Goal: Information Seeking & Learning: Learn about a topic

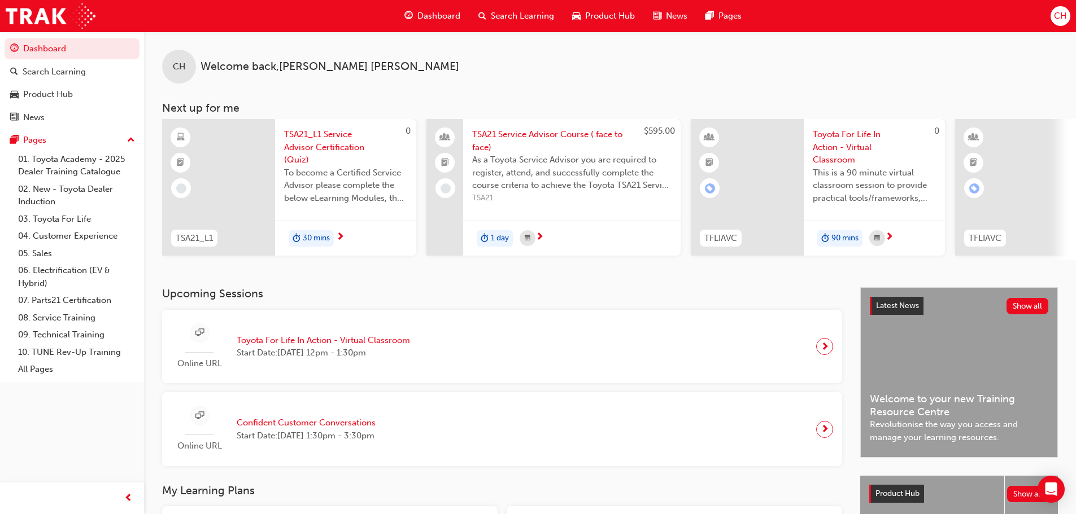
click at [627, 14] on span "Product Hub" at bounding box center [610, 16] width 50 height 13
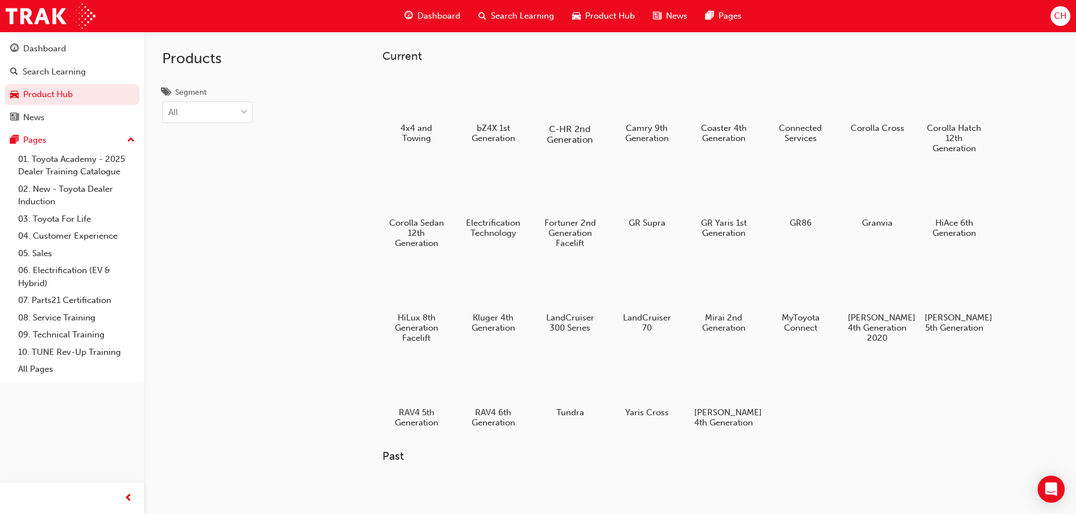
click at [585, 94] on div at bounding box center [569, 96] width 63 height 45
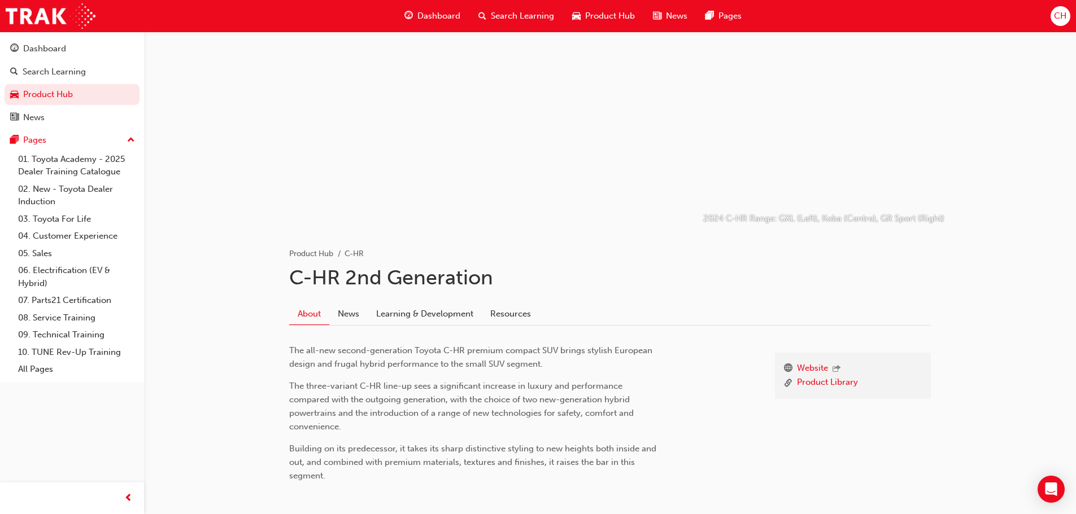
scroll to position [88, 0]
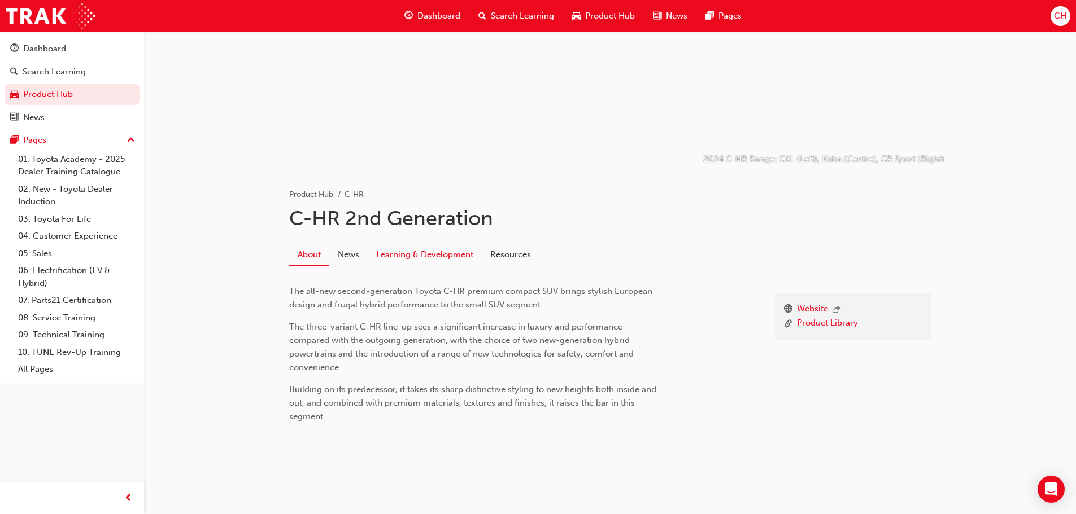
click at [421, 246] on link "Learning & Development" at bounding box center [425, 254] width 114 height 21
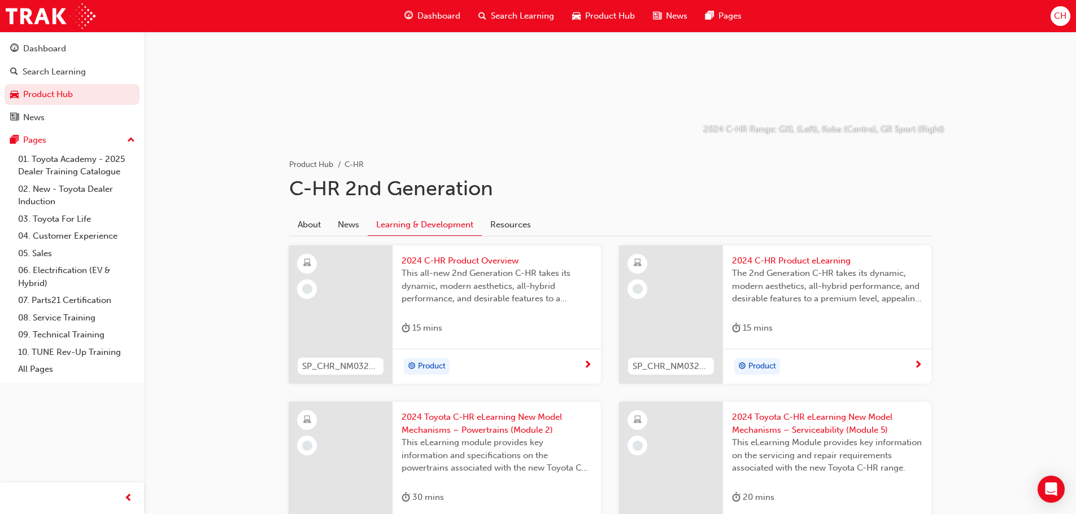
scroll to position [95, 0]
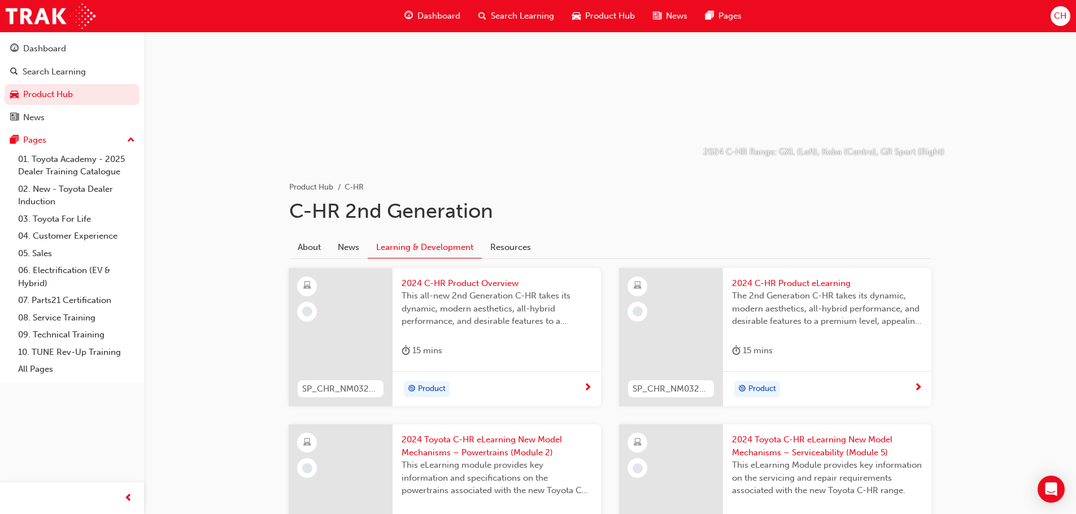
click at [516, 277] on span "2024 C-HR Product Overview" at bounding box center [497, 283] width 190 height 13
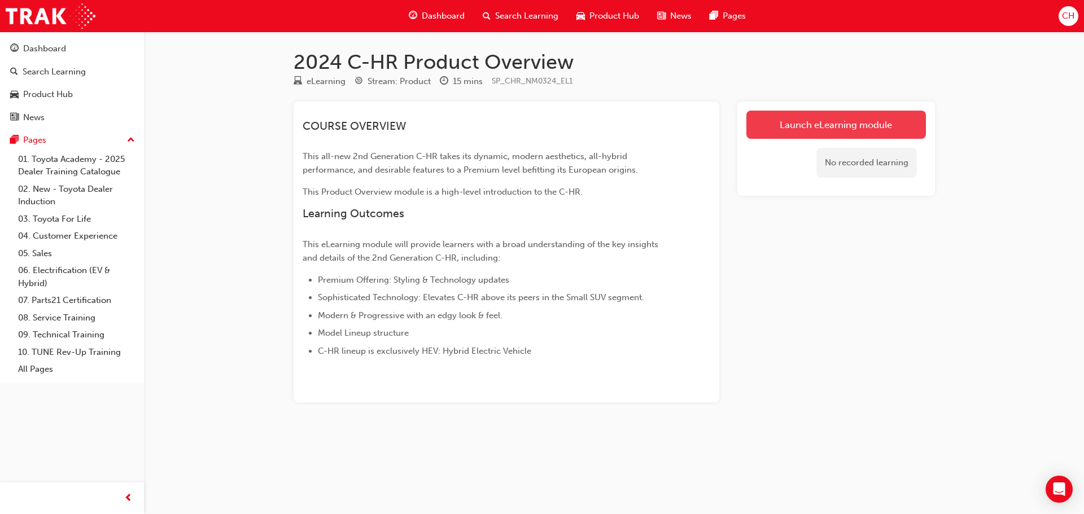
click at [875, 129] on link "Launch eLearning module" at bounding box center [837, 125] width 180 height 28
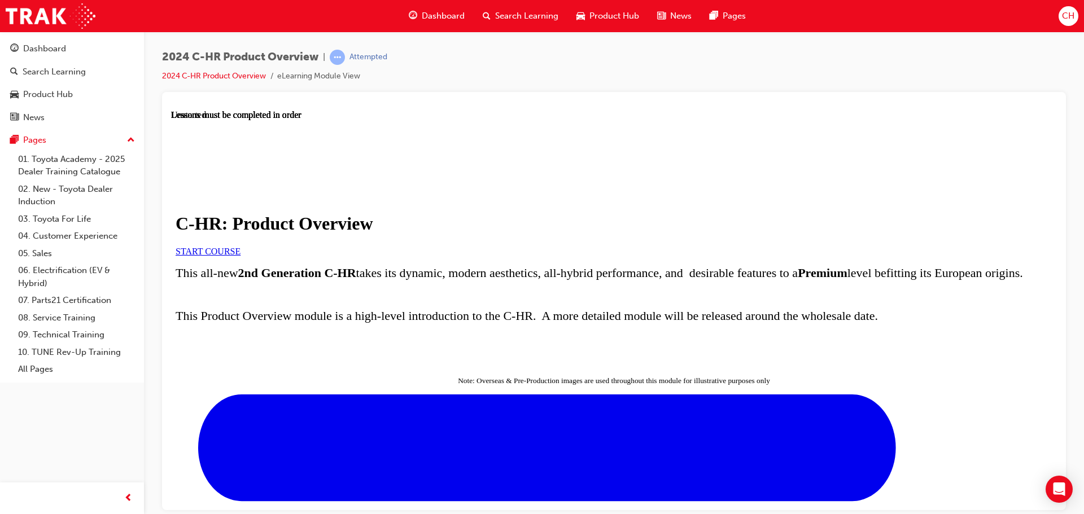
scroll to position [56, 0]
click at [241, 246] on span "START COURSE" at bounding box center [208, 251] width 65 height 10
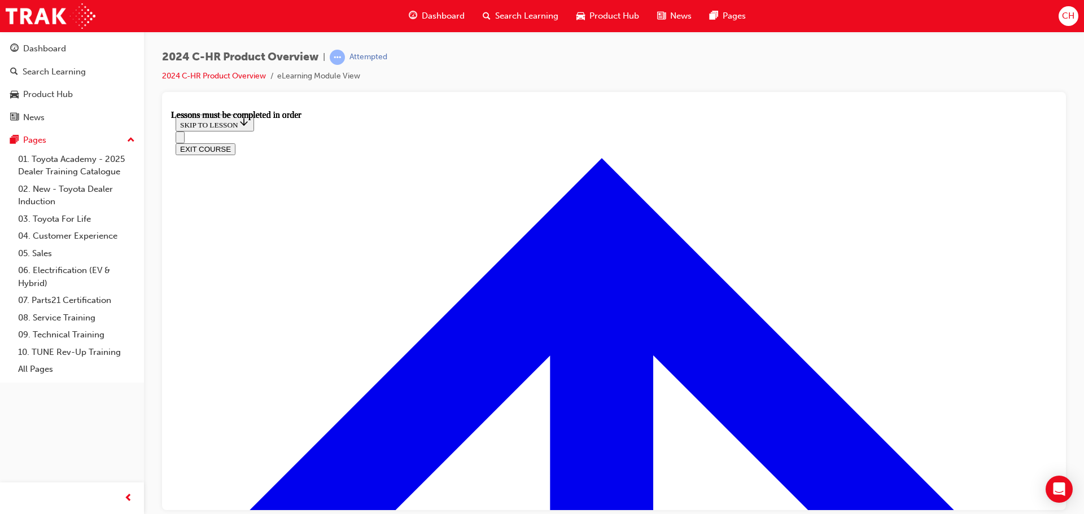
scroll to position [809, 0]
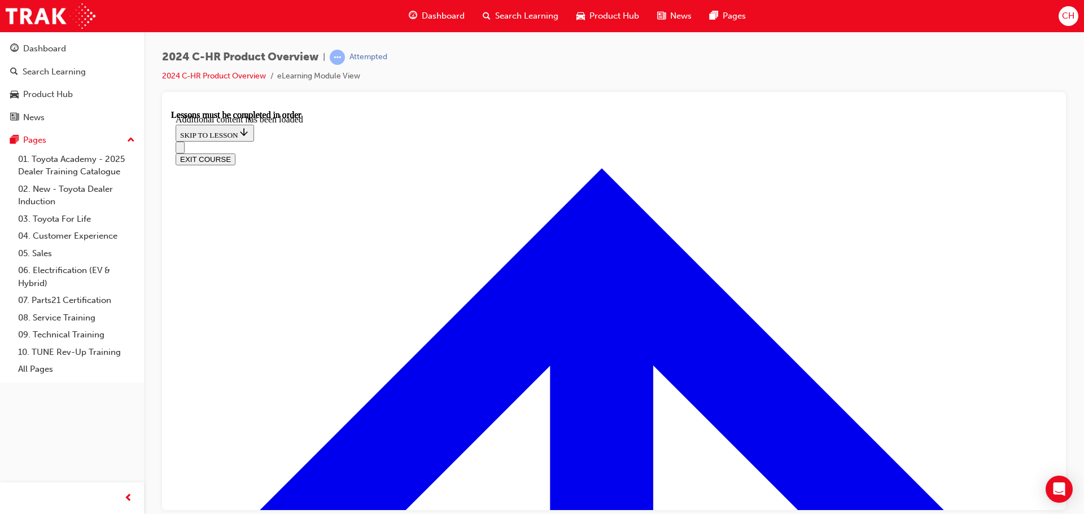
scroll to position [3008, 0]
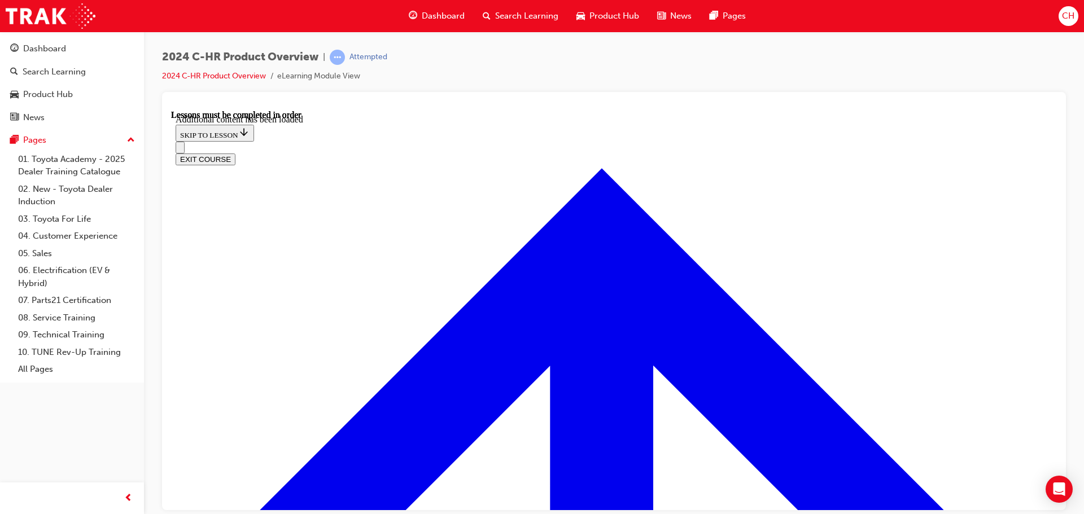
scroll to position [3979, 0]
radio input "true"
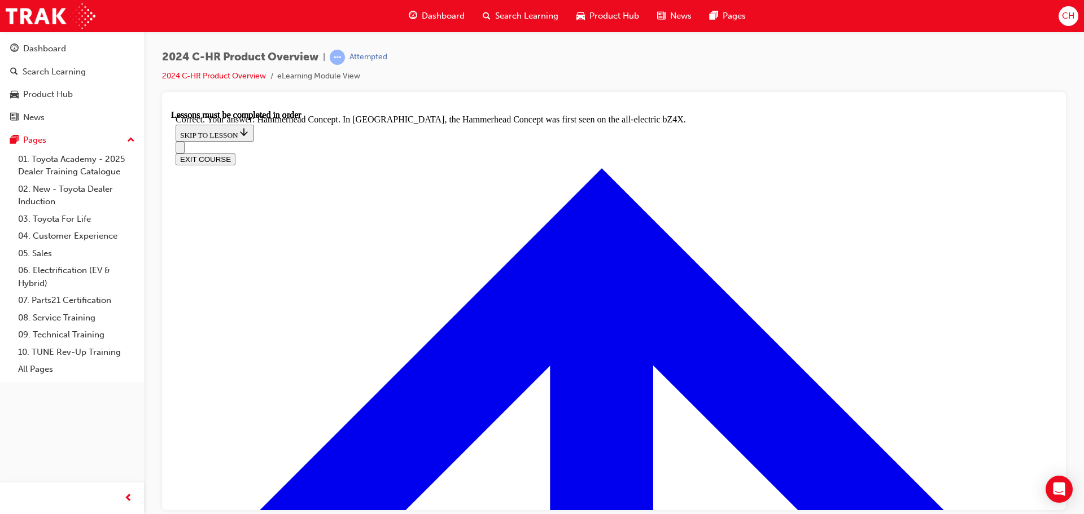
scroll to position [4480, 0]
radio input "true"
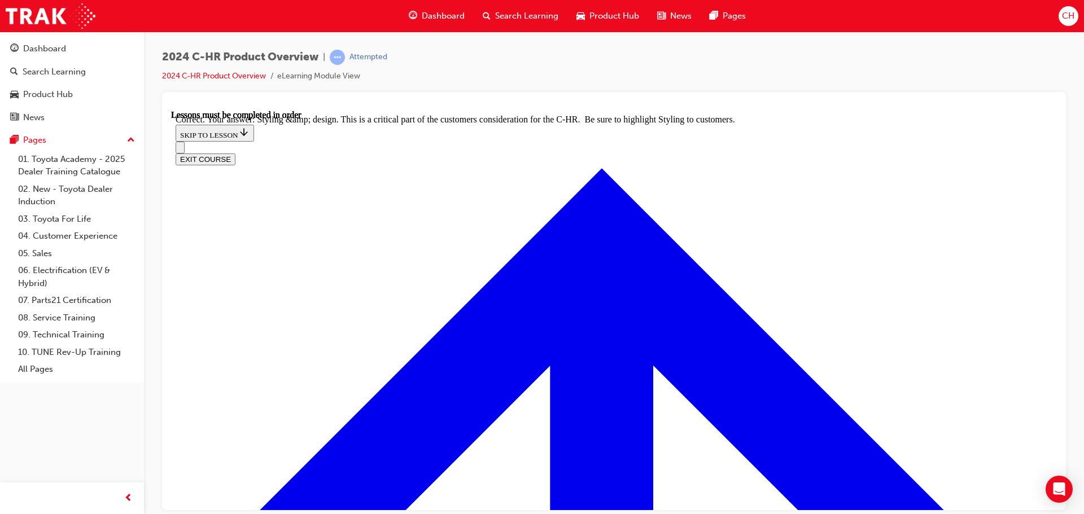
scroll to position [4654, 0]
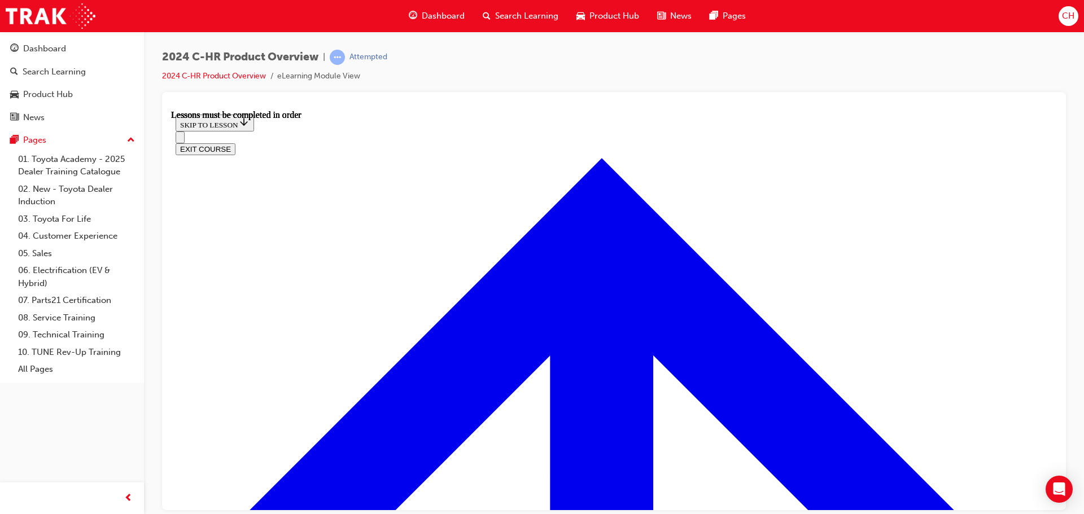
scroll to position [1943, 0]
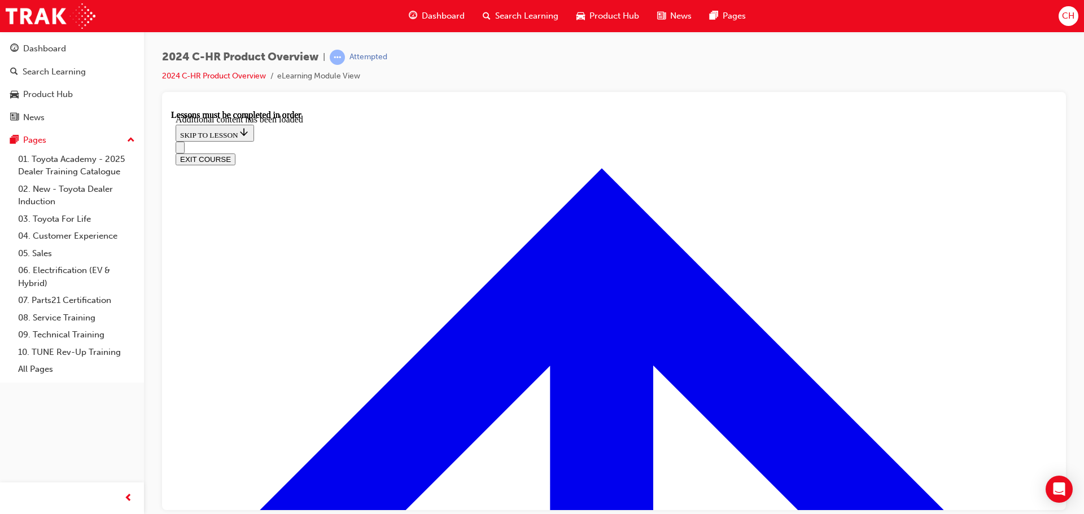
scroll to position [2221, 0]
radio input "true"
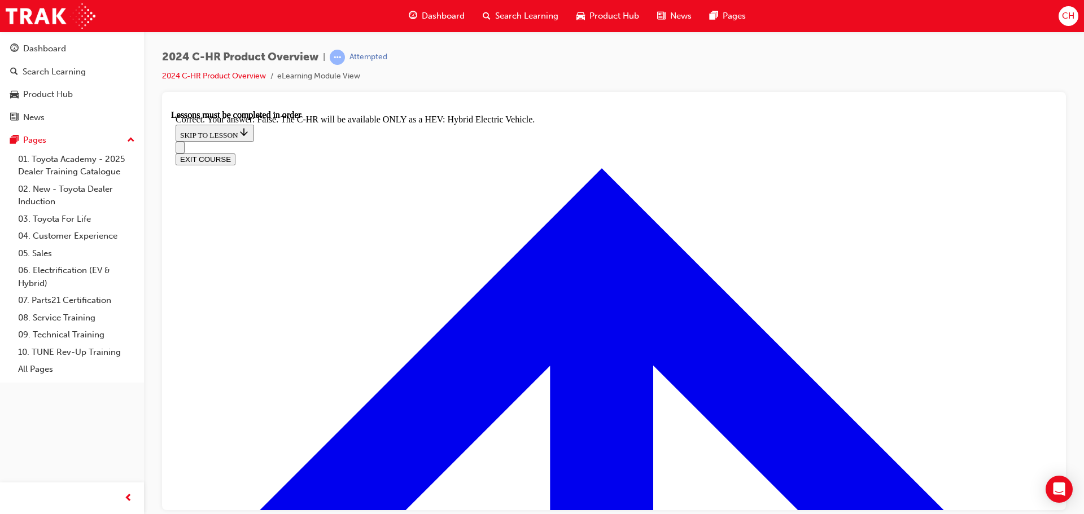
scroll to position [2673, 0]
checkbox input "true"
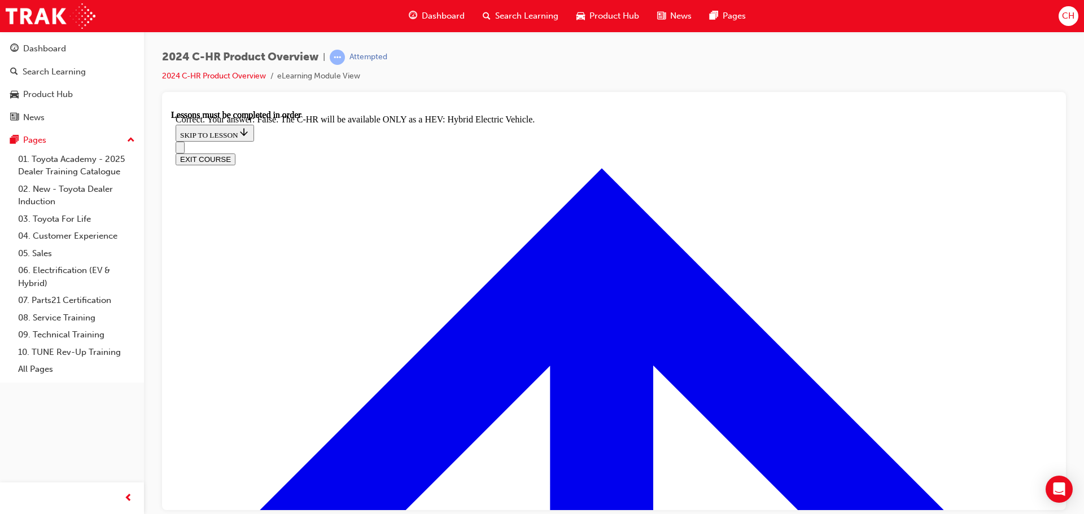
checkbox input "true"
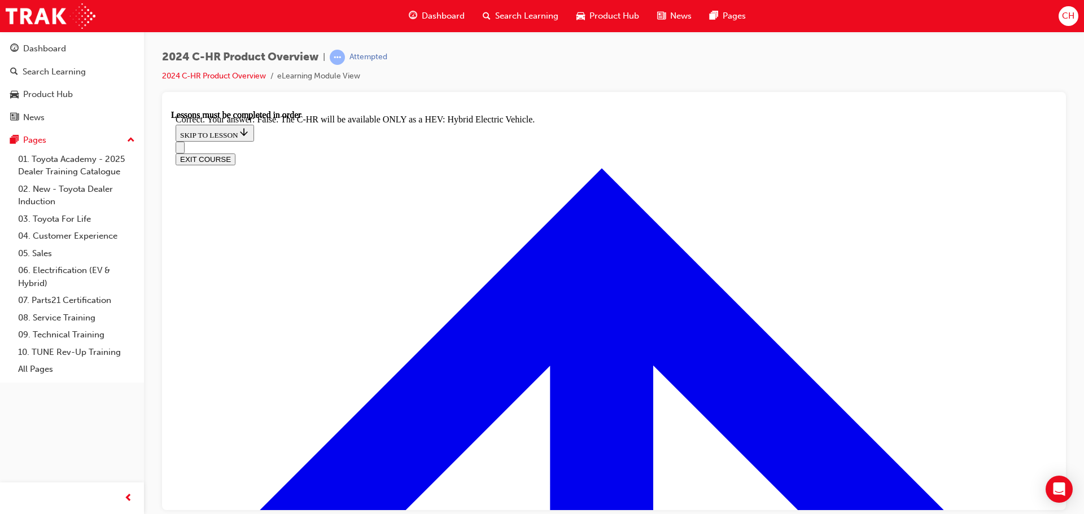
checkbox input "false"
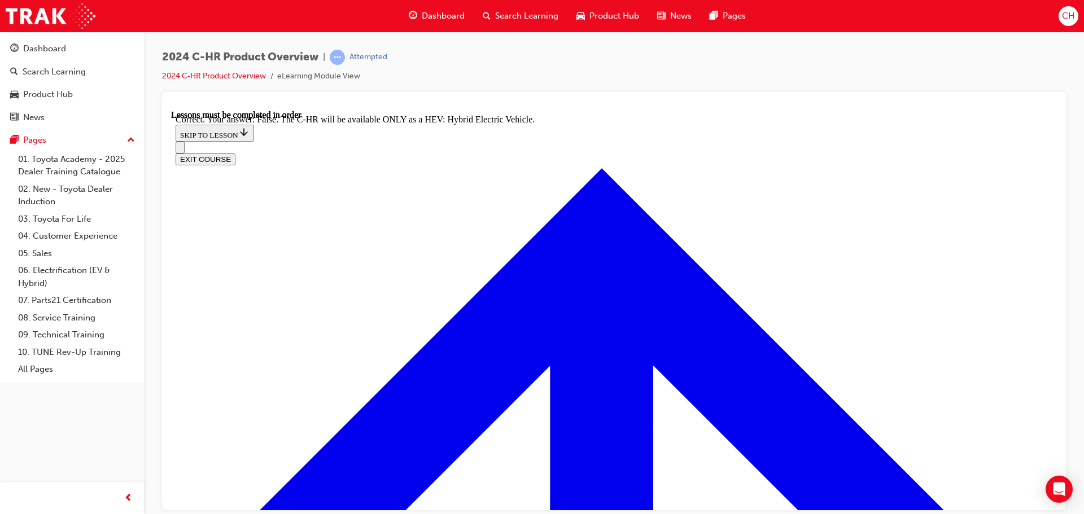
checkbox input "false"
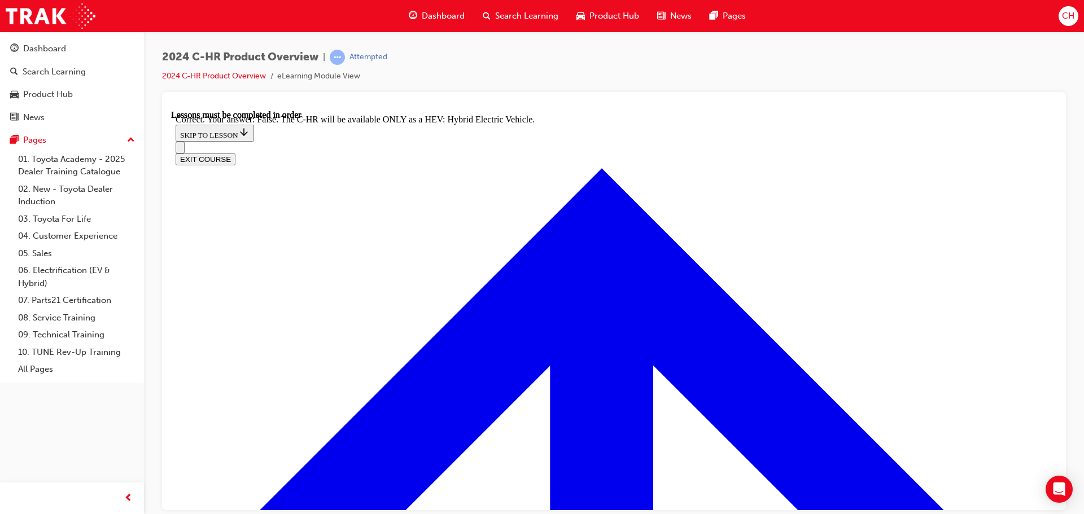
checkbox input "false"
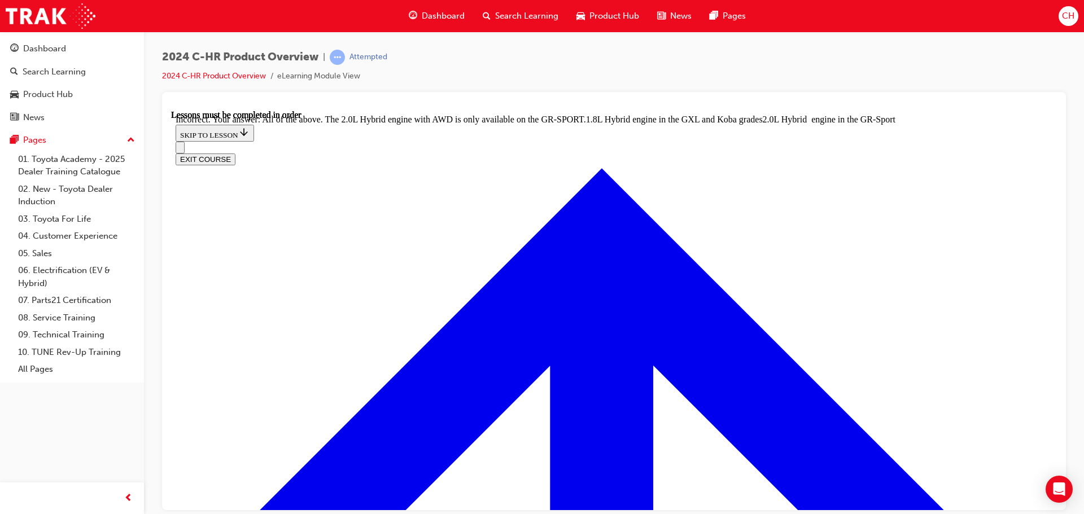
checkbox input "true"
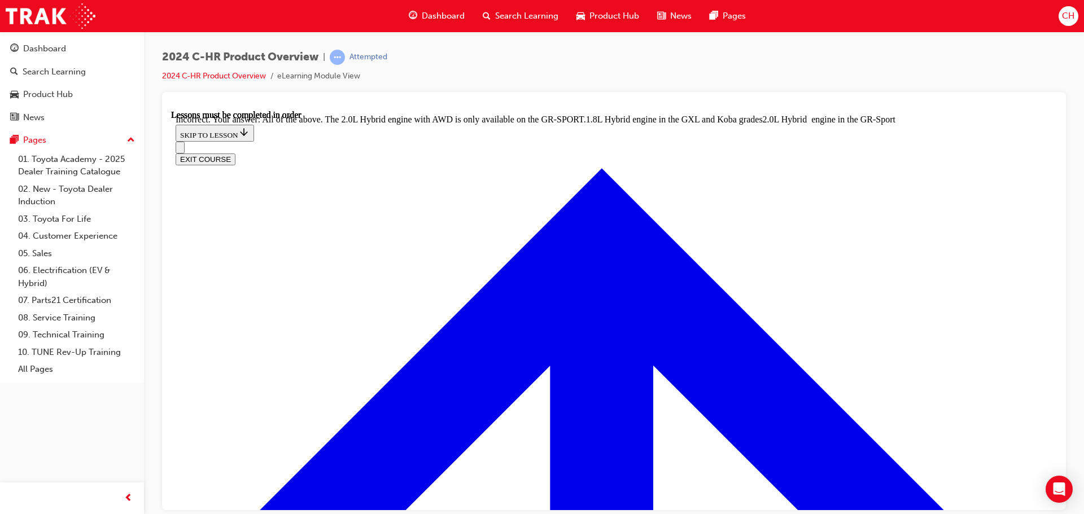
radio input "true"
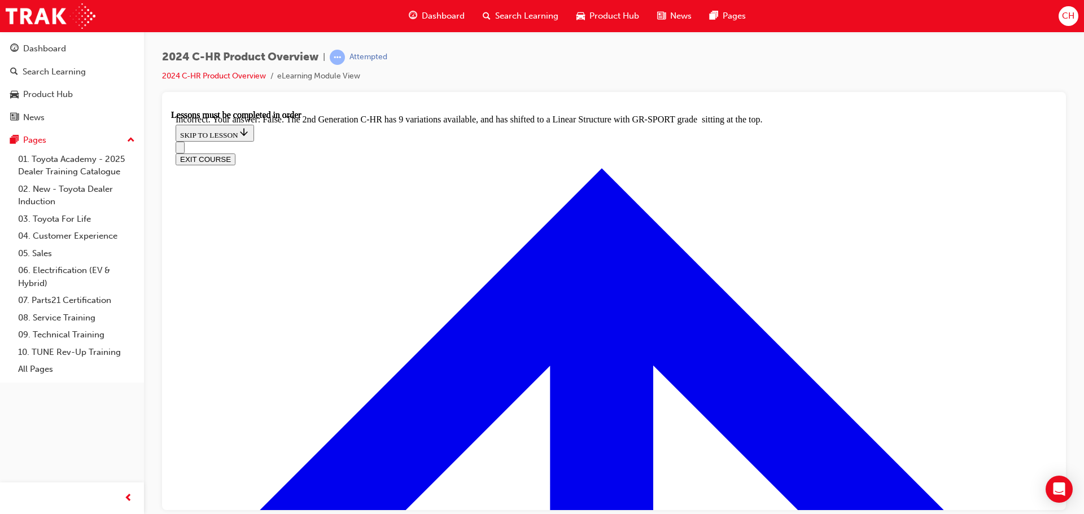
radio input "true"
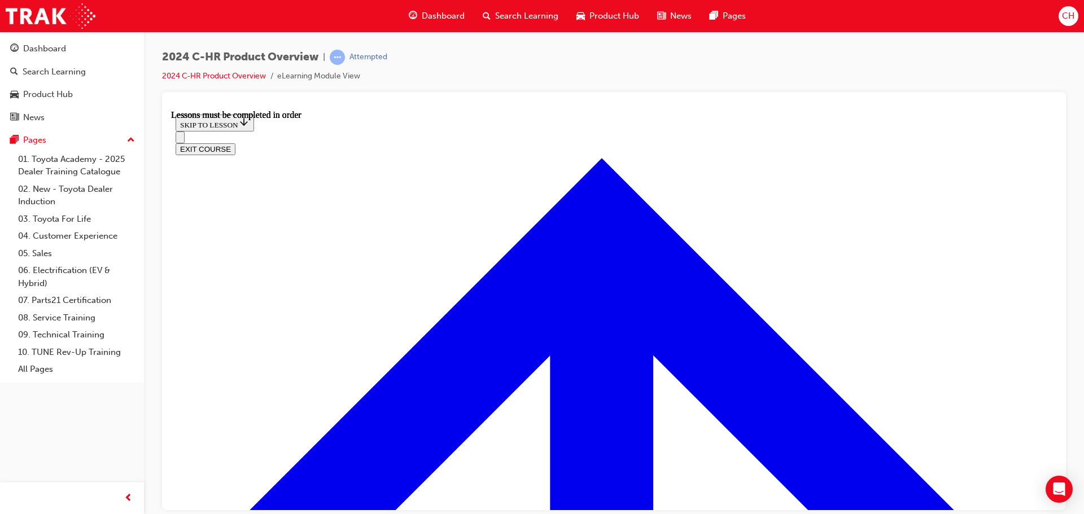
scroll to position [209, 0]
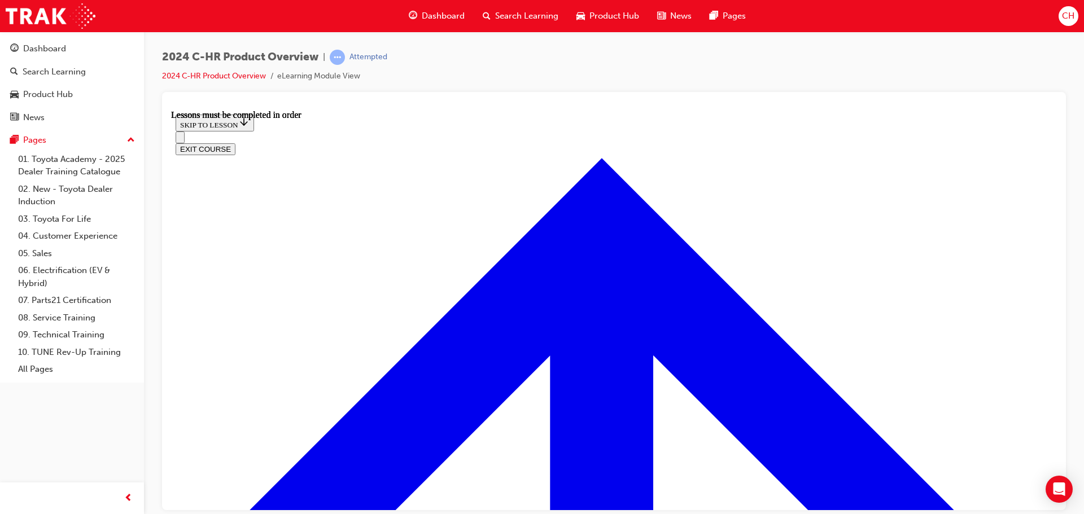
scroll to position [704, 0]
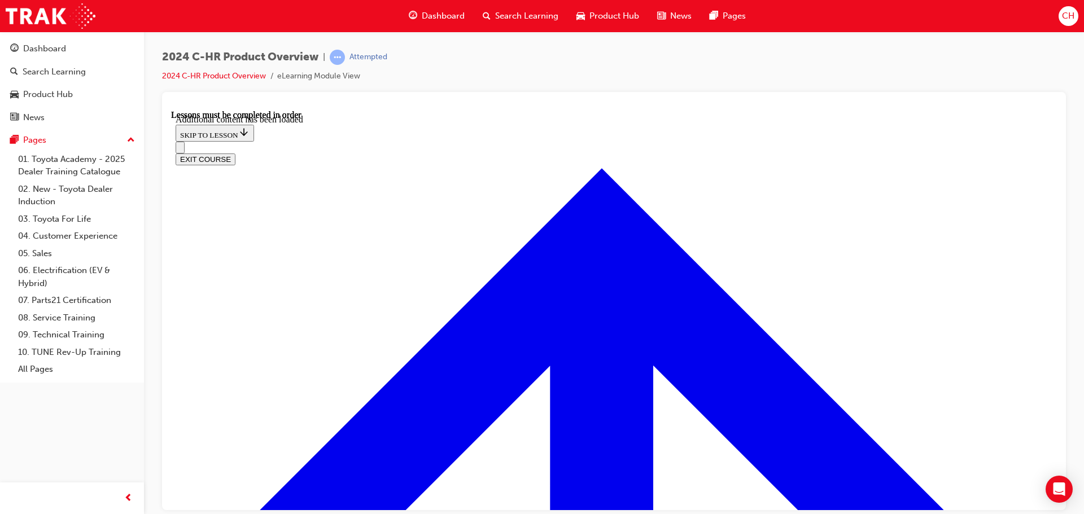
scroll to position [982, 0]
radio input "true"
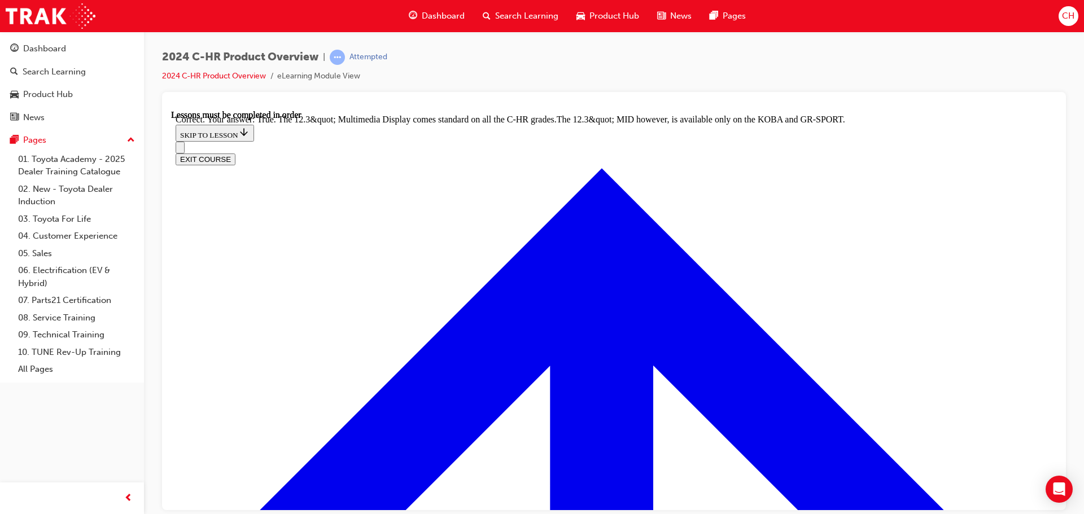
scroll to position [1151, 0]
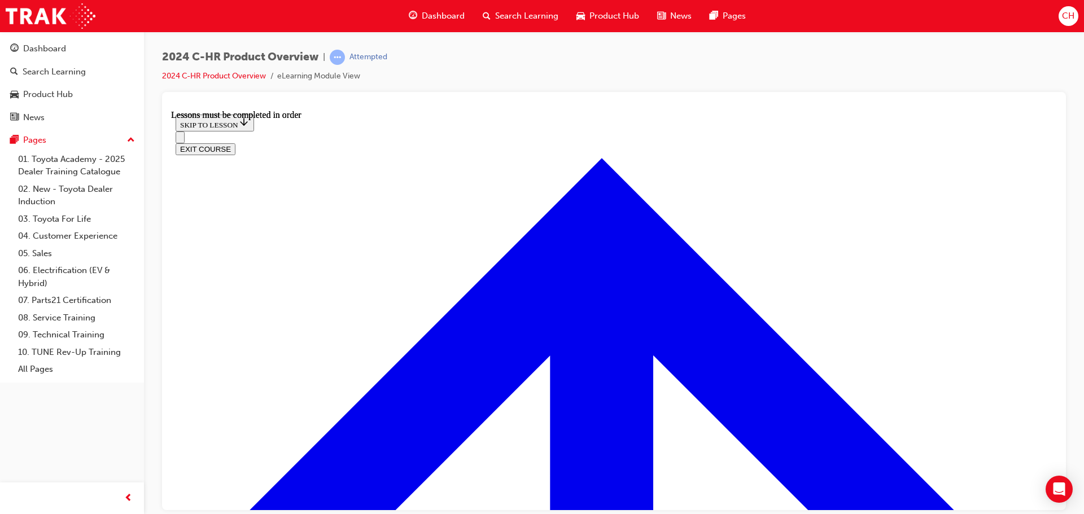
scroll to position [1790, 0]
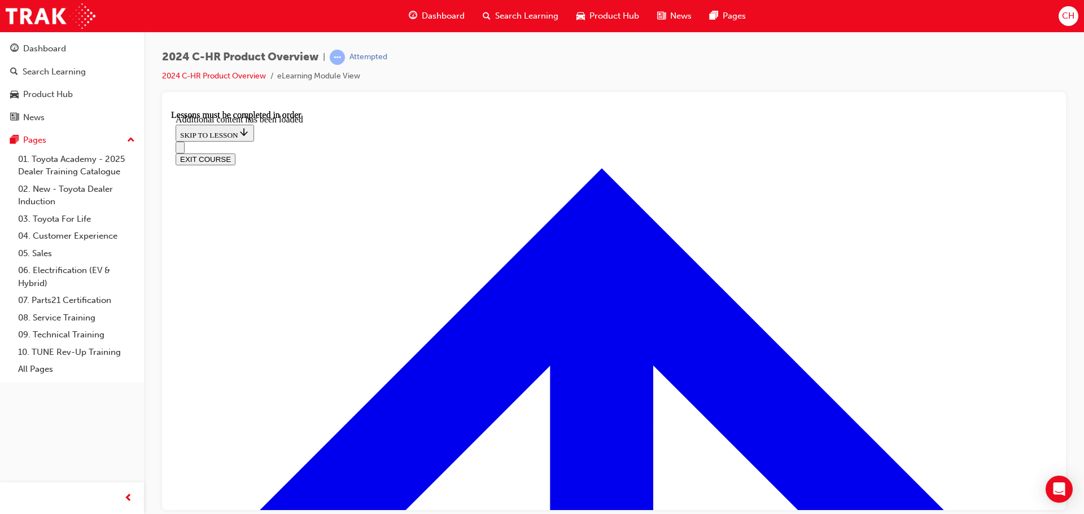
scroll to position [2267, 0]
checkbox input "true"
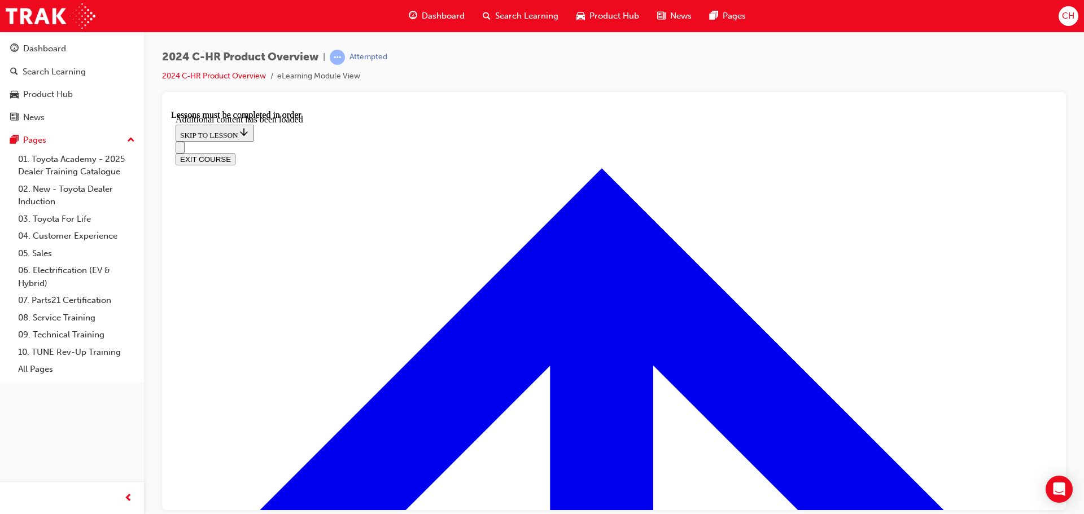
checkbox input "true"
checkbox input "false"
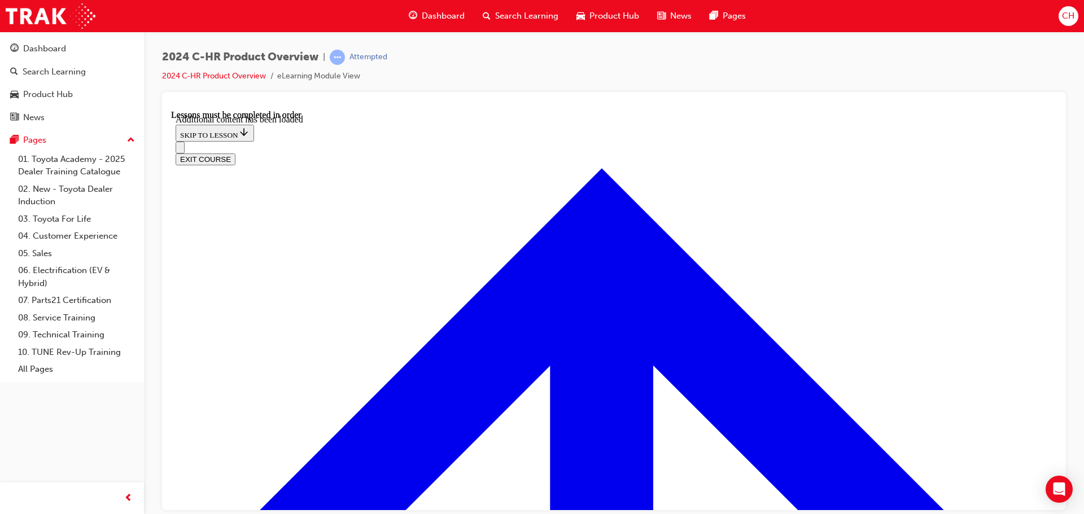
checkbox input "true"
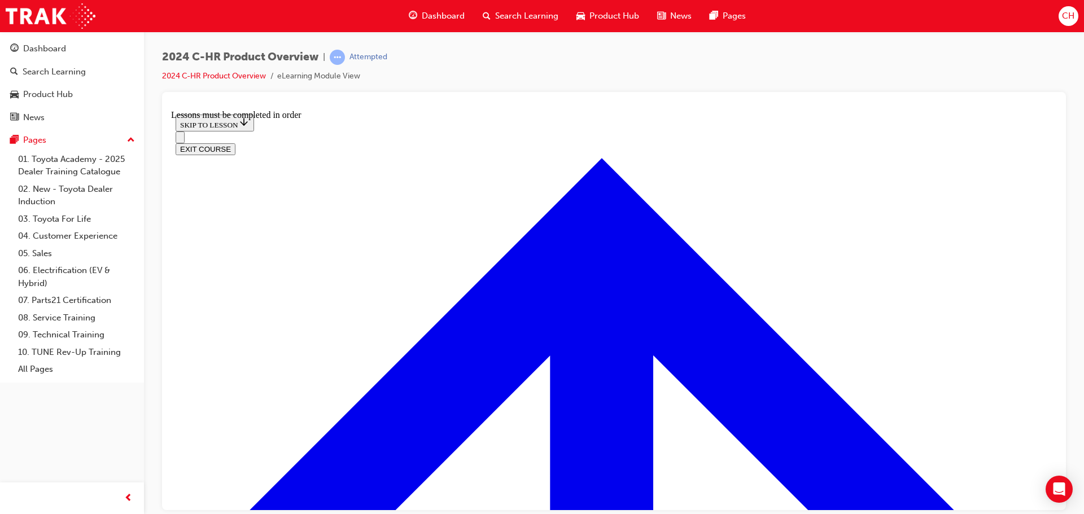
scroll to position [813, 0]
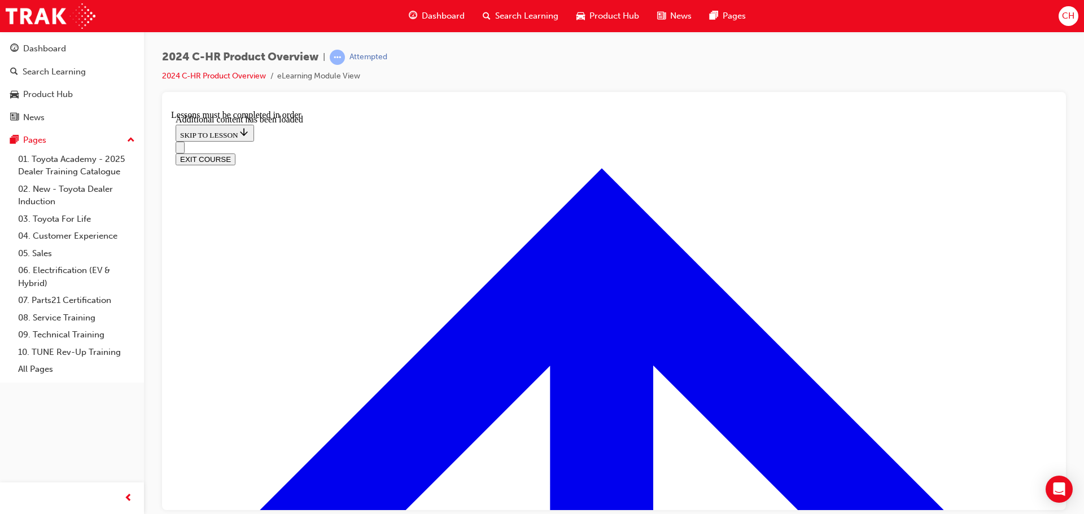
scroll to position [1093, 0]
radio input "true"
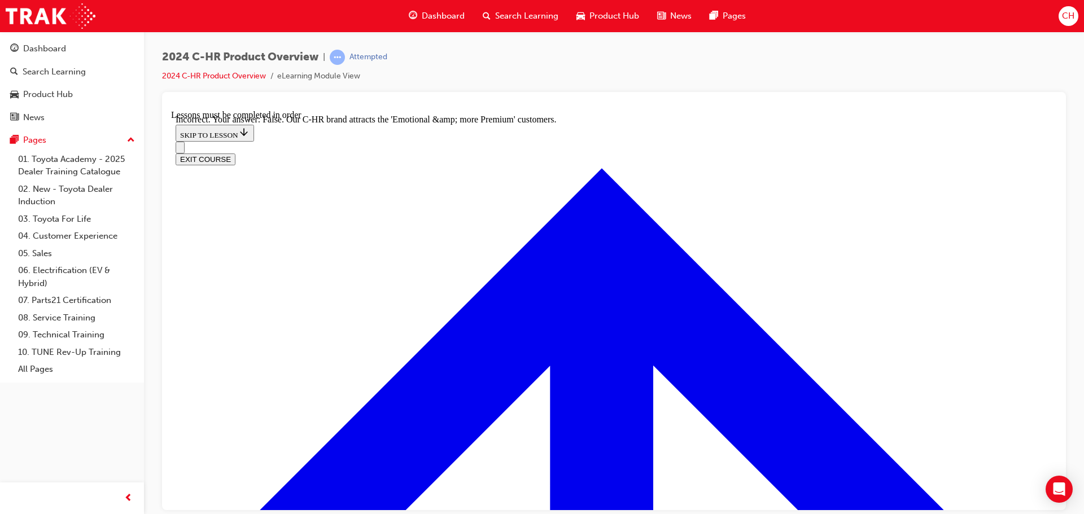
scroll to position [1206, 0]
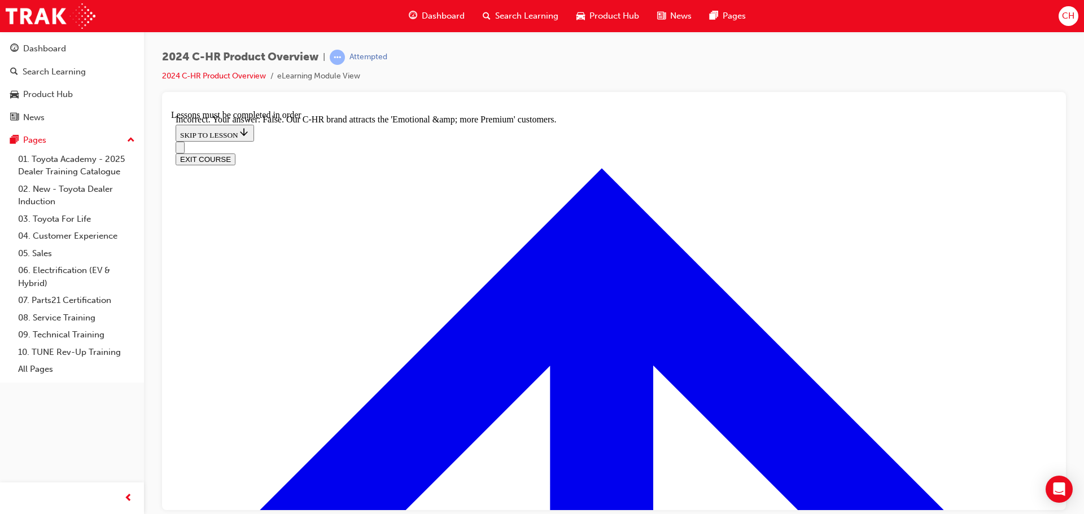
radio input "true"
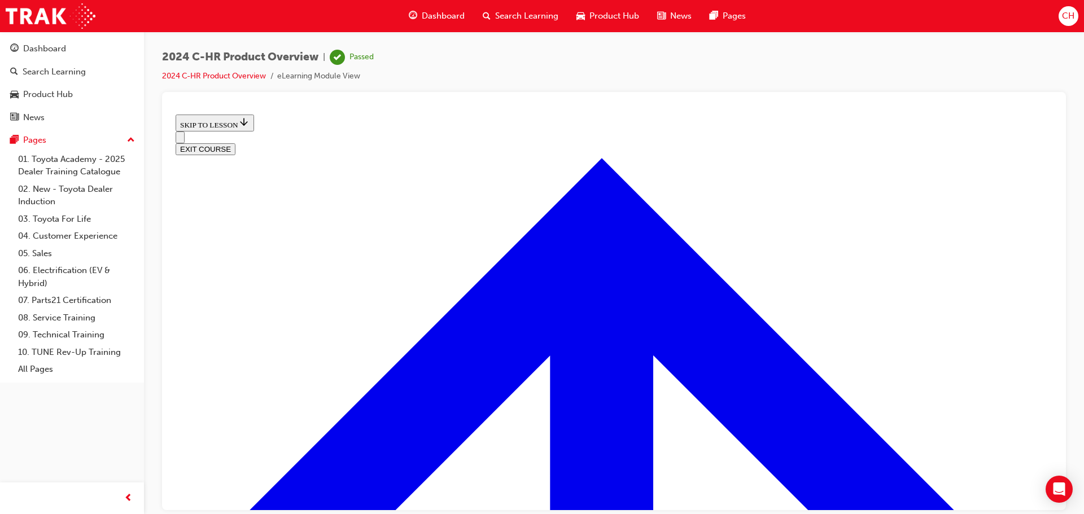
scroll to position [412, 0]
click at [235, 143] on button "EXIT COURSE" at bounding box center [206, 149] width 60 height 12
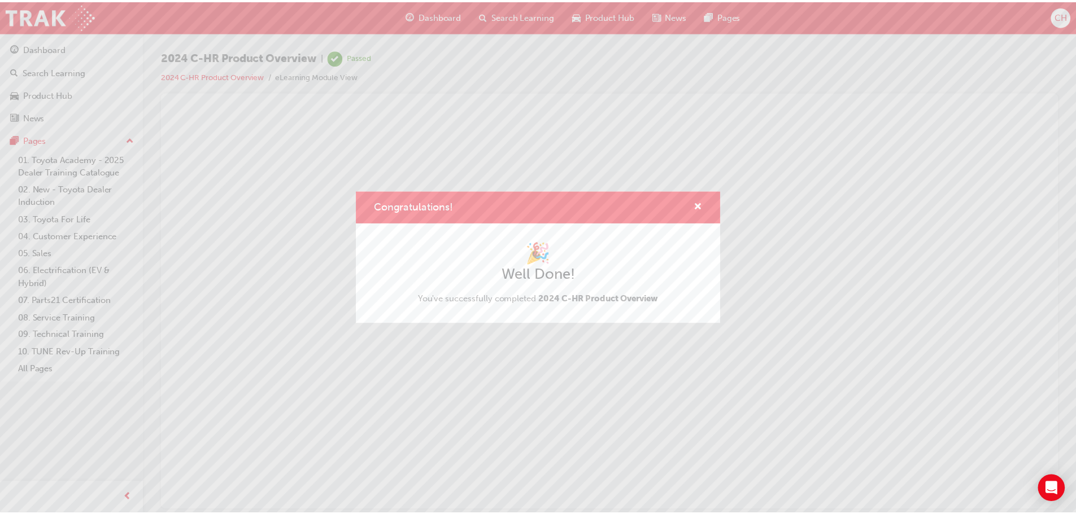
scroll to position [0, 0]
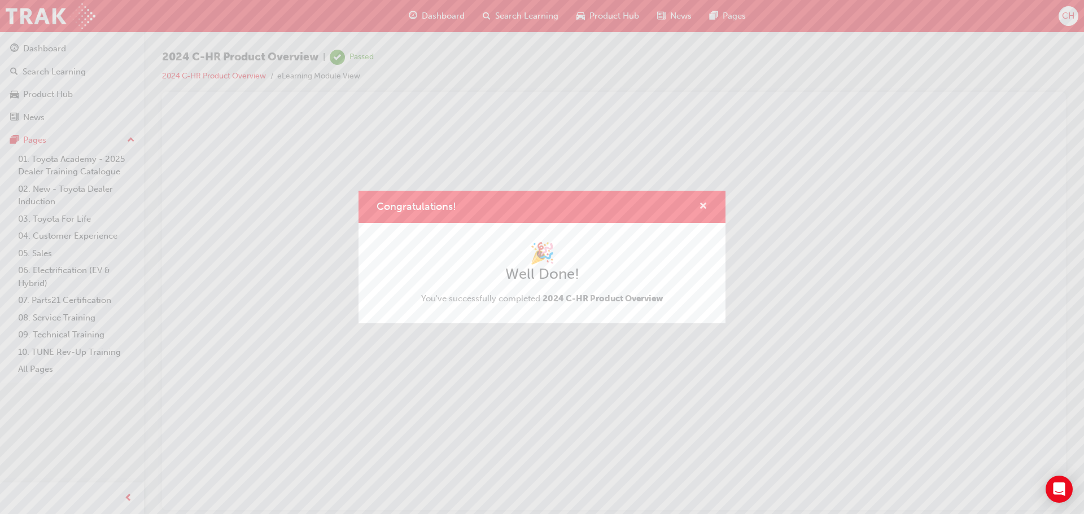
click at [704, 205] on span "cross-icon" at bounding box center [703, 207] width 8 height 10
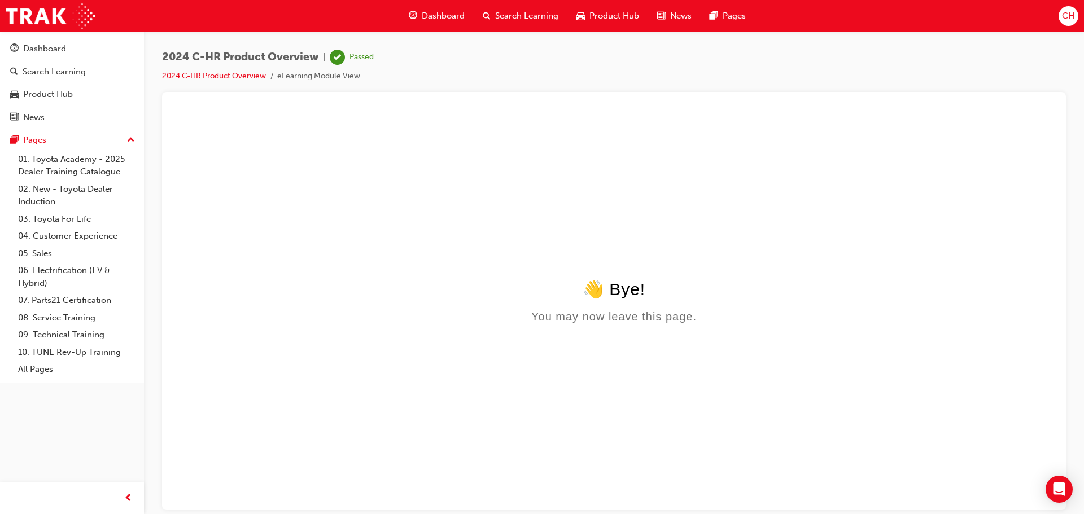
click at [632, 19] on span "Product Hub" at bounding box center [615, 16] width 50 height 13
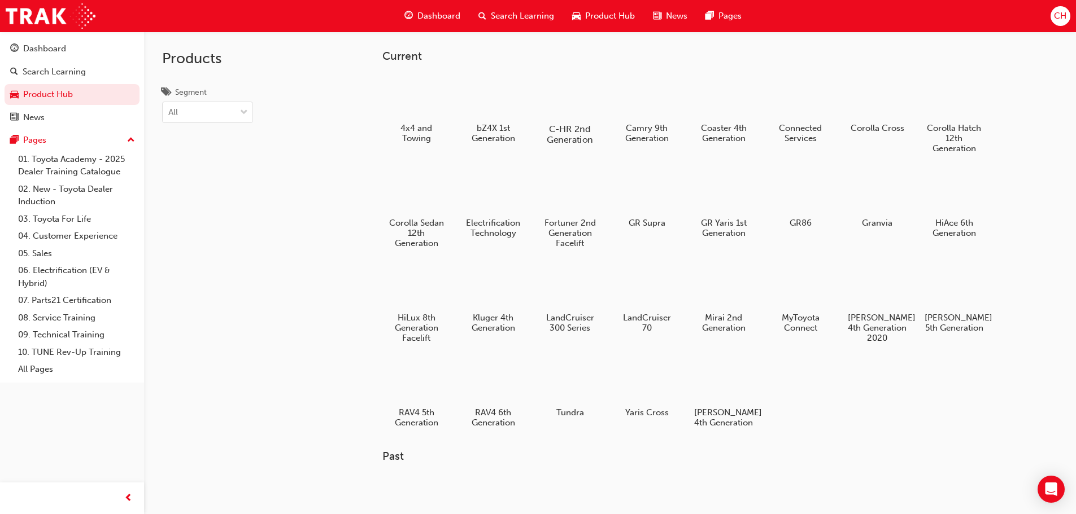
click at [572, 91] on div at bounding box center [569, 96] width 63 height 45
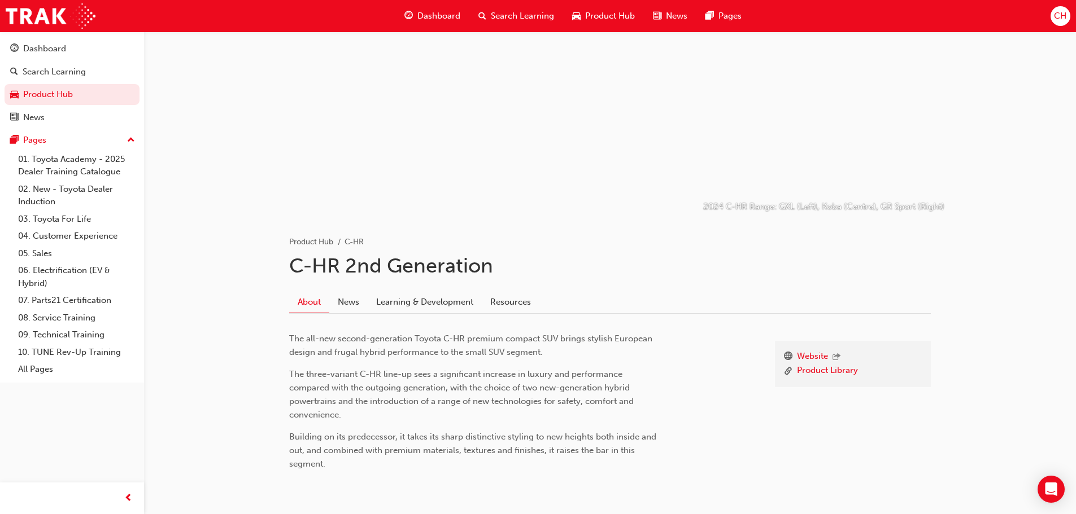
scroll to position [88, 0]
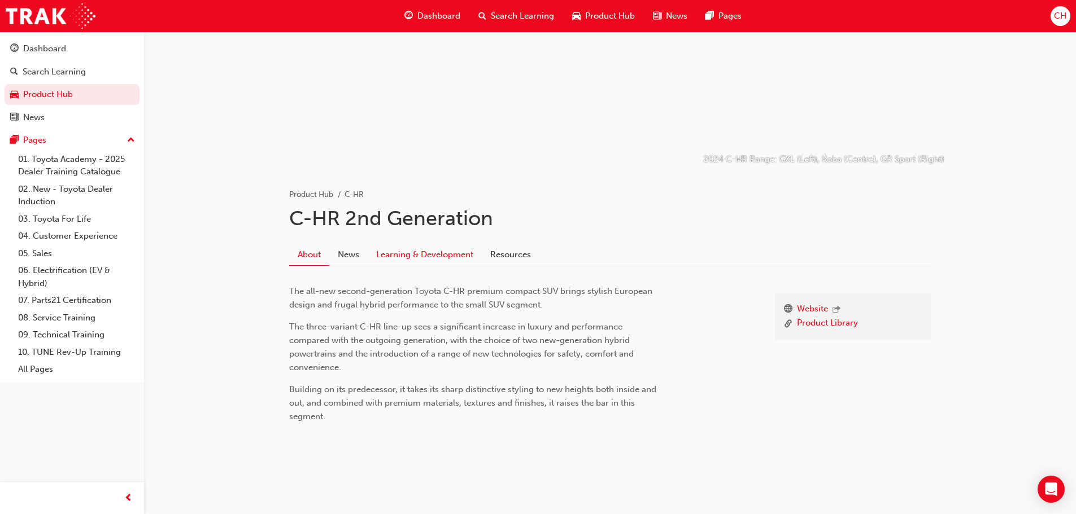
click at [446, 256] on link "Learning & Development" at bounding box center [425, 254] width 114 height 21
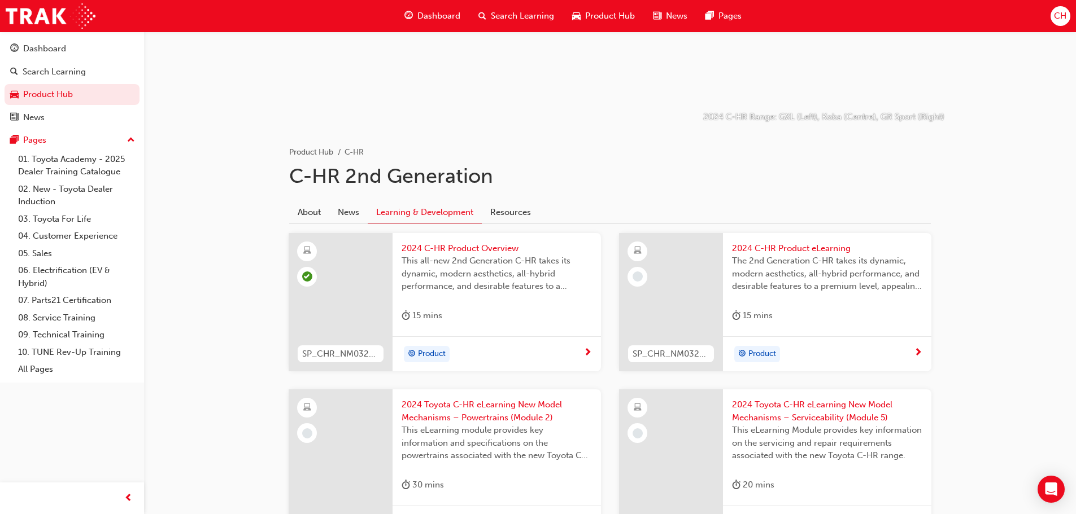
scroll to position [200, 0]
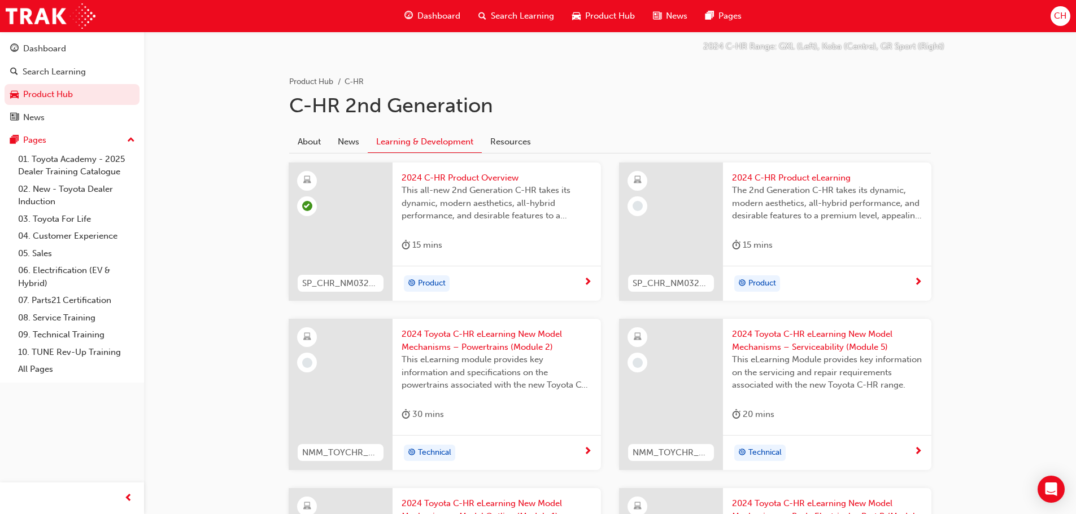
click at [916, 274] on div "Product" at bounding box center [827, 284] width 208 height 36
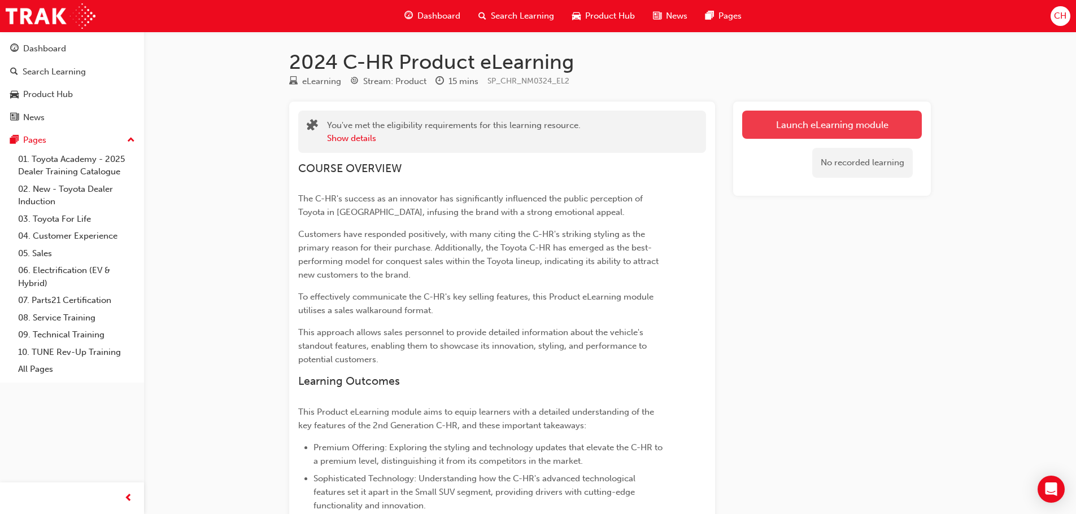
click at [793, 128] on link "Launch eLearning module" at bounding box center [832, 125] width 180 height 28
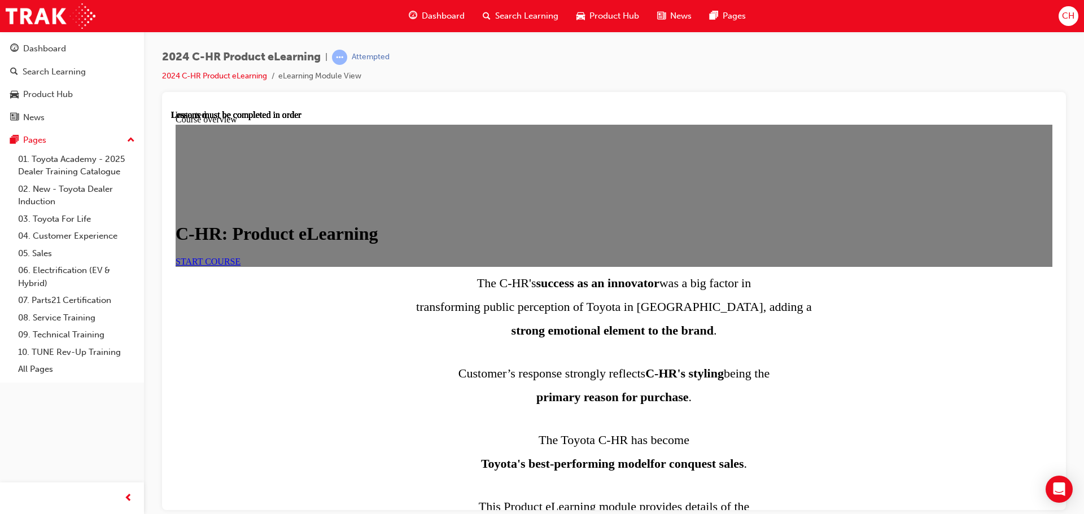
scroll to position [56, 0]
click at [241, 256] on link "START COURSE" at bounding box center [208, 261] width 65 height 10
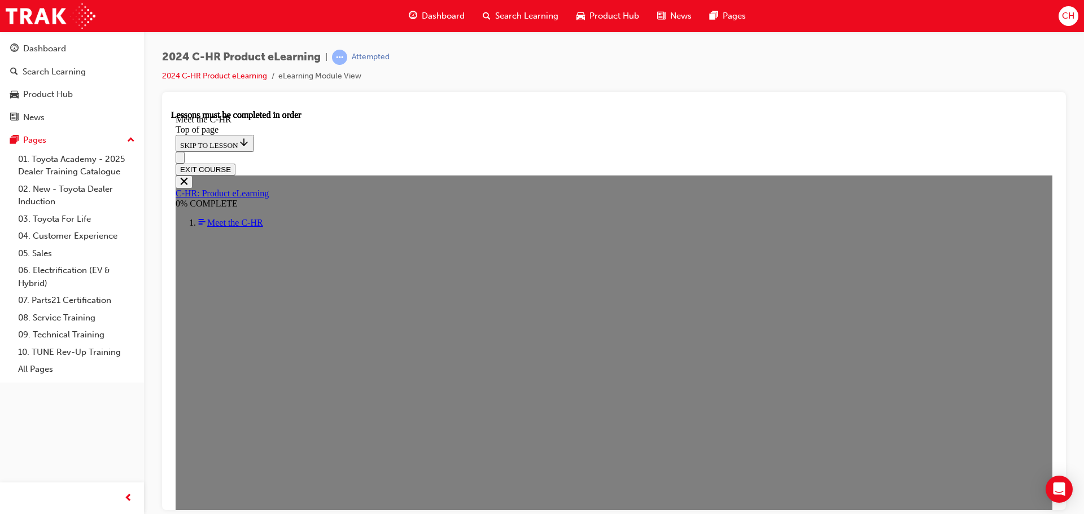
scroll to position [378, 0]
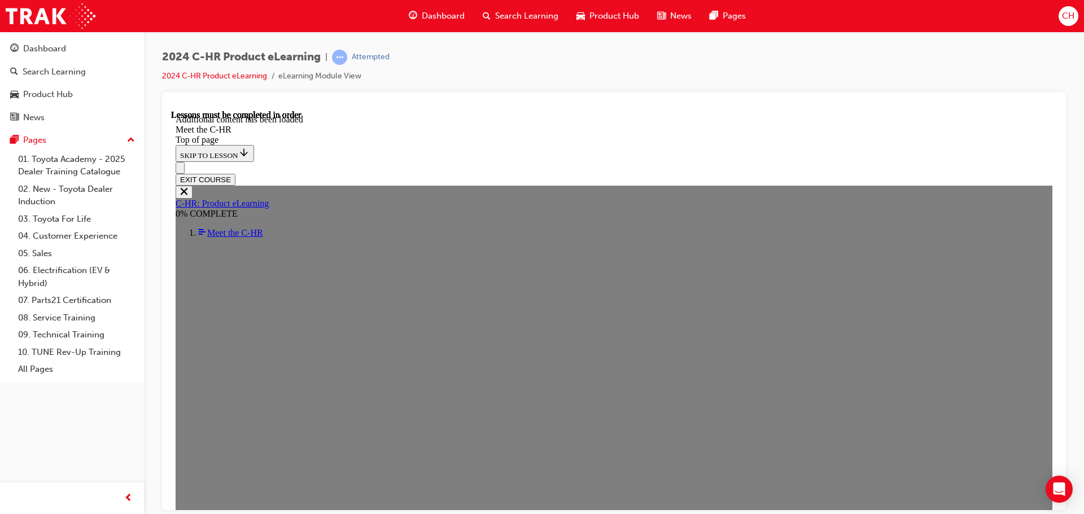
scroll to position [3034, 0]
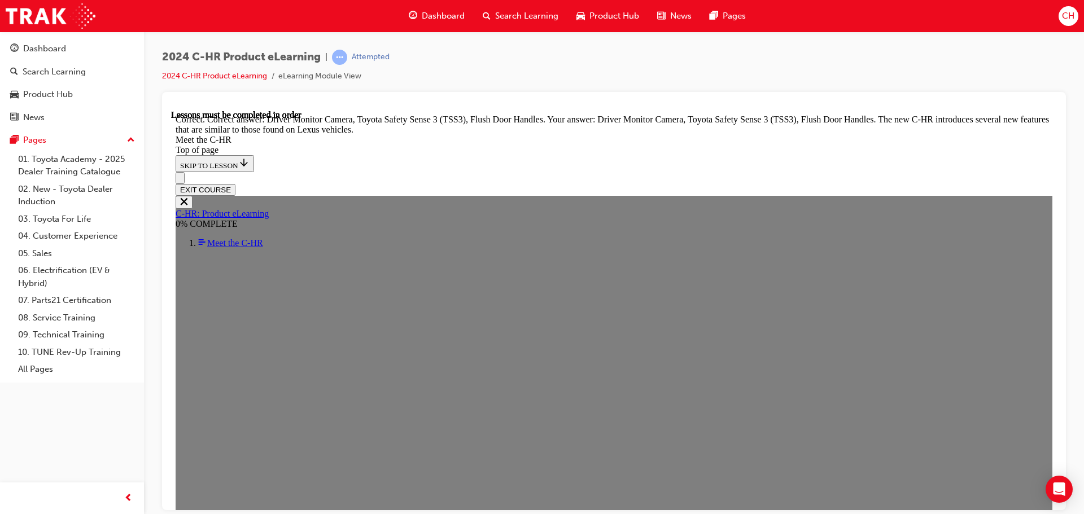
scroll to position [3865, 0]
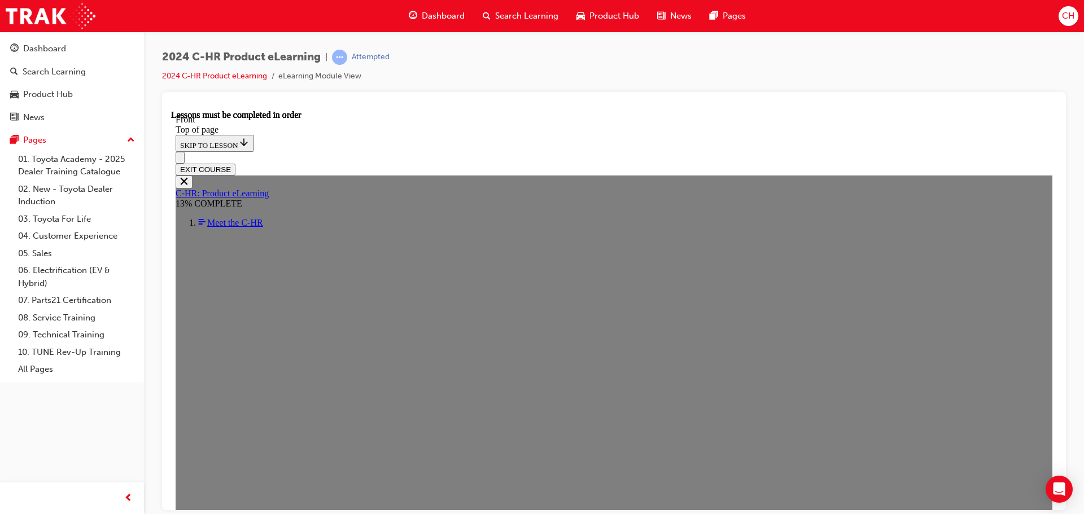
scroll to position [435, 0]
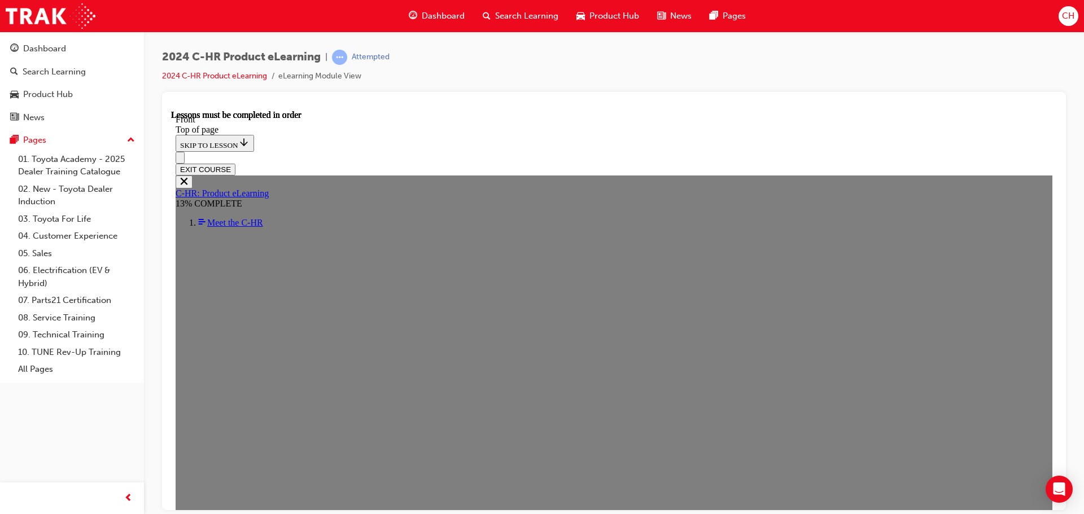
scroll to position [3, 0]
click at [235, 163] on button "EXIT COURSE" at bounding box center [206, 169] width 60 height 12
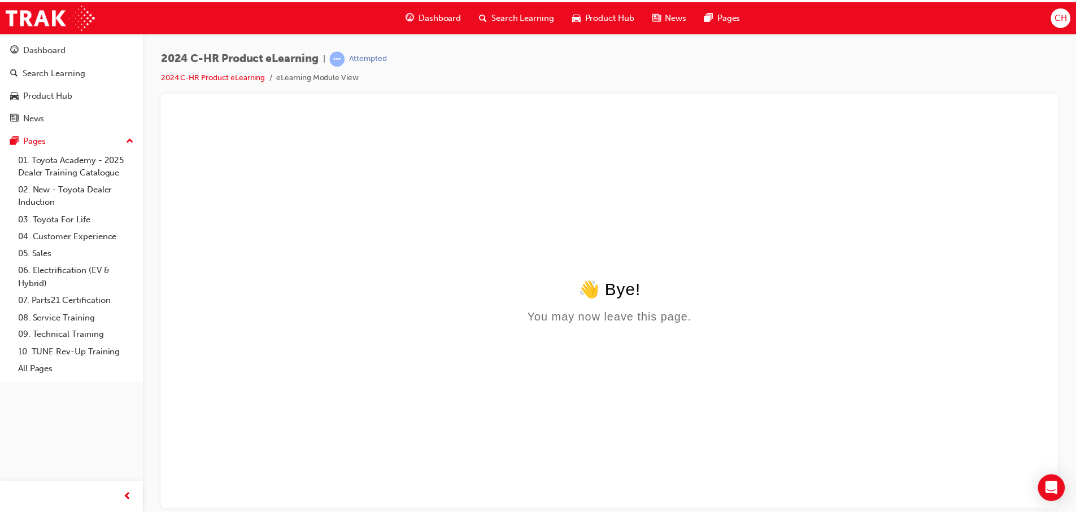
scroll to position [0, 0]
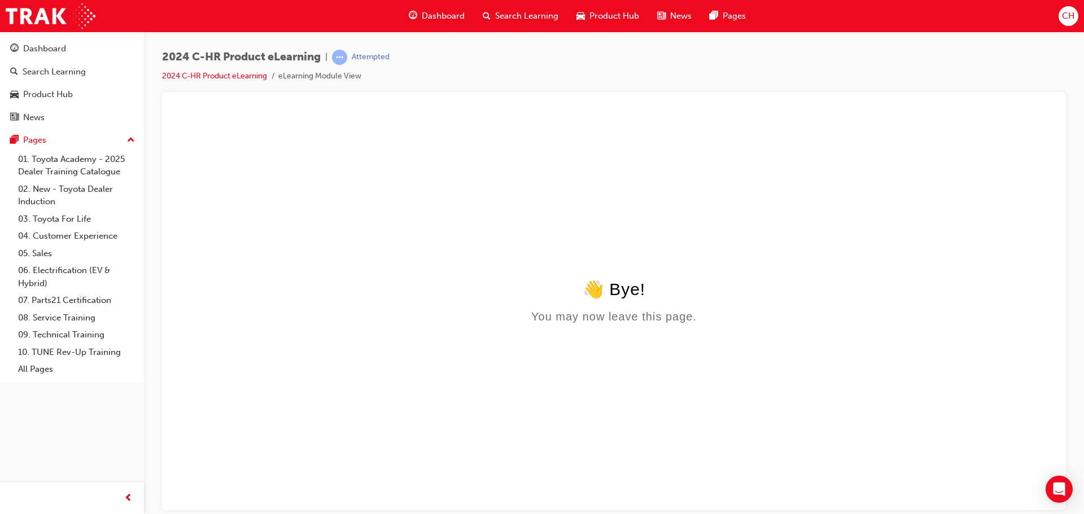
click at [623, 19] on span "Product Hub" at bounding box center [615, 16] width 50 height 13
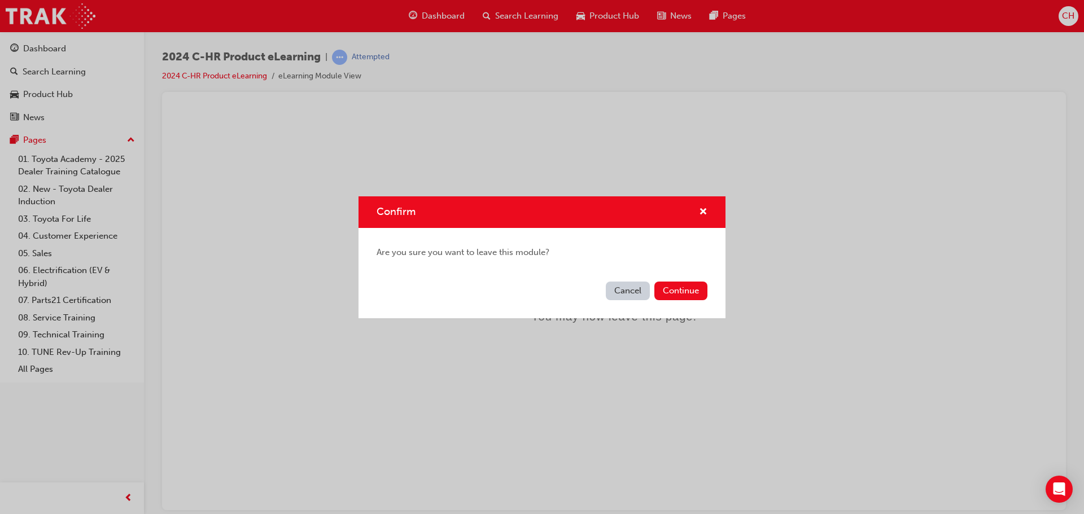
drag, startPoint x: 635, startPoint y: 286, endPoint x: 464, endPoint y: 175, distance: 204.1
click at [635, 286] on button "Cancel" at bounding box center [628, 291] width 44 height 19
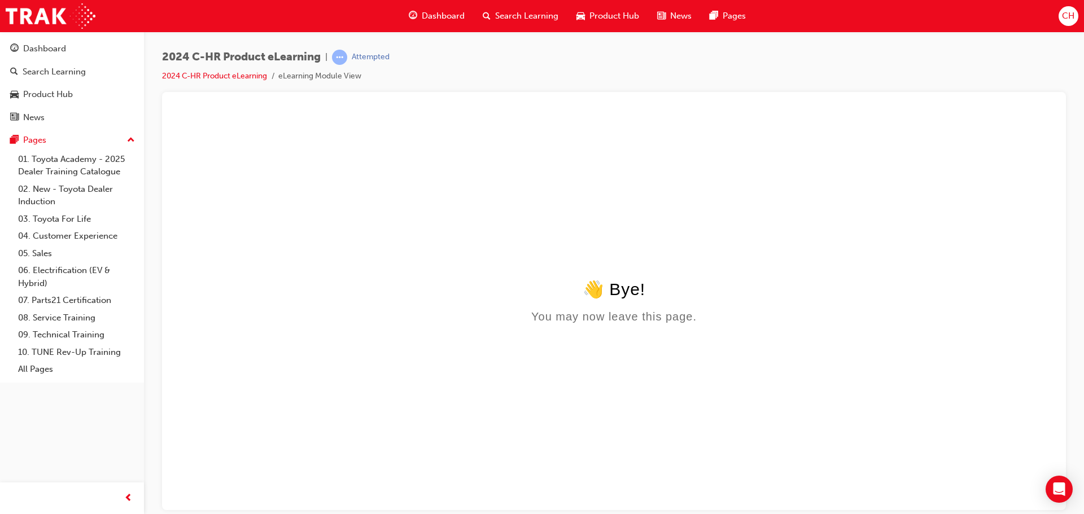
click at [590, 14] on span "Product Hub" at bounding box center [615, 16] width 50 height 13
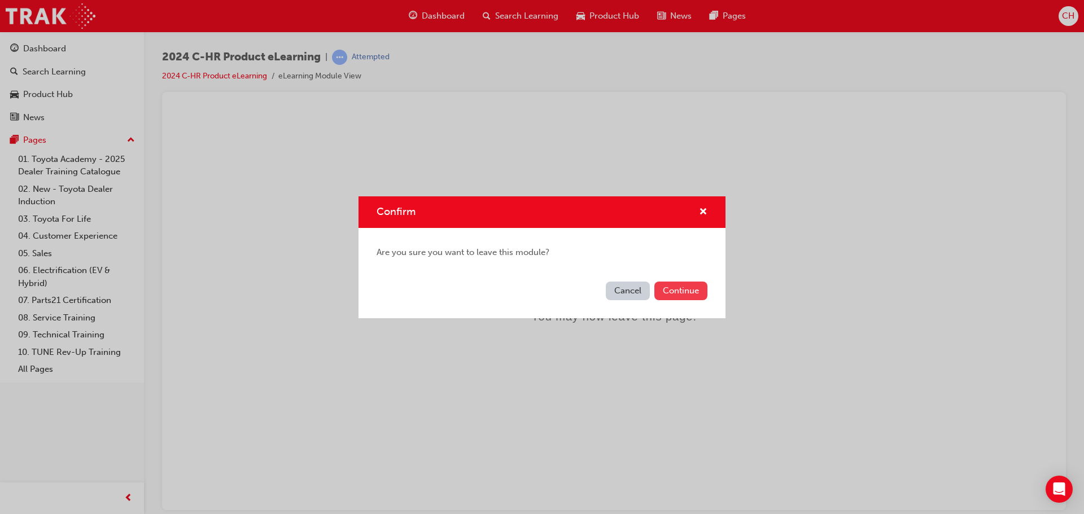
click at [683, 291] on button "Continue" at bounding box center [680, 291] width 53 height 19
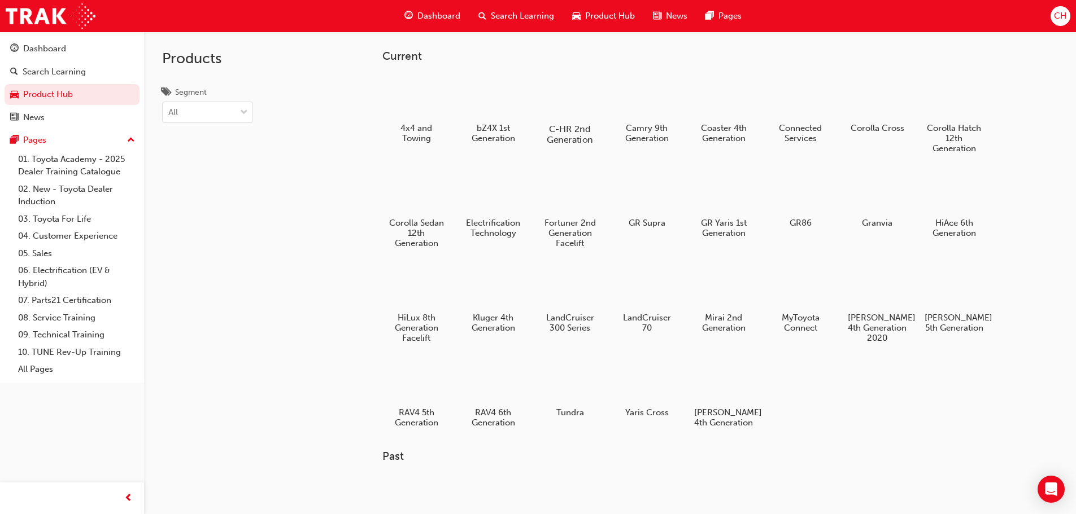
click at [583, 117] on div at bounding box center [569, 96] width 63 height 45
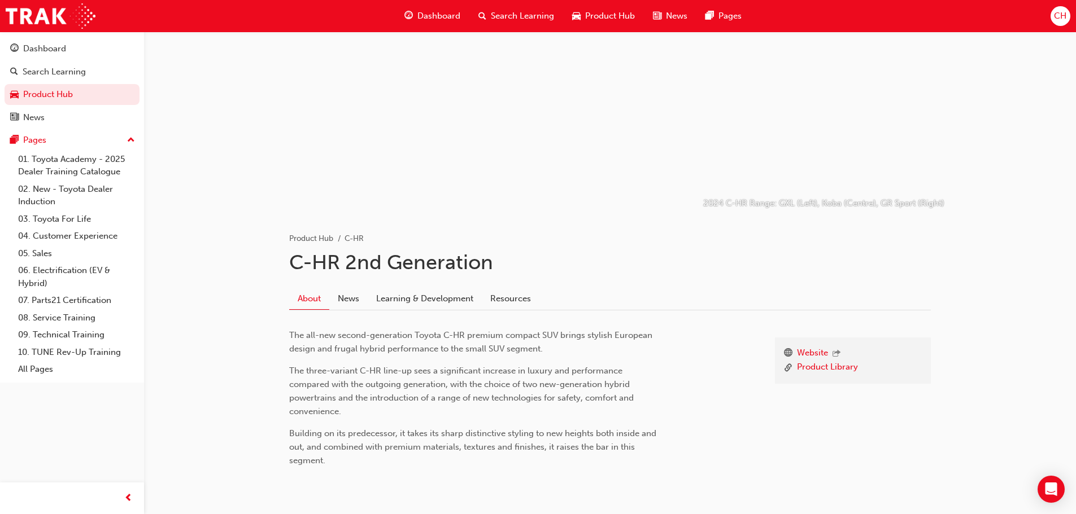
scroll to position [88, 0]
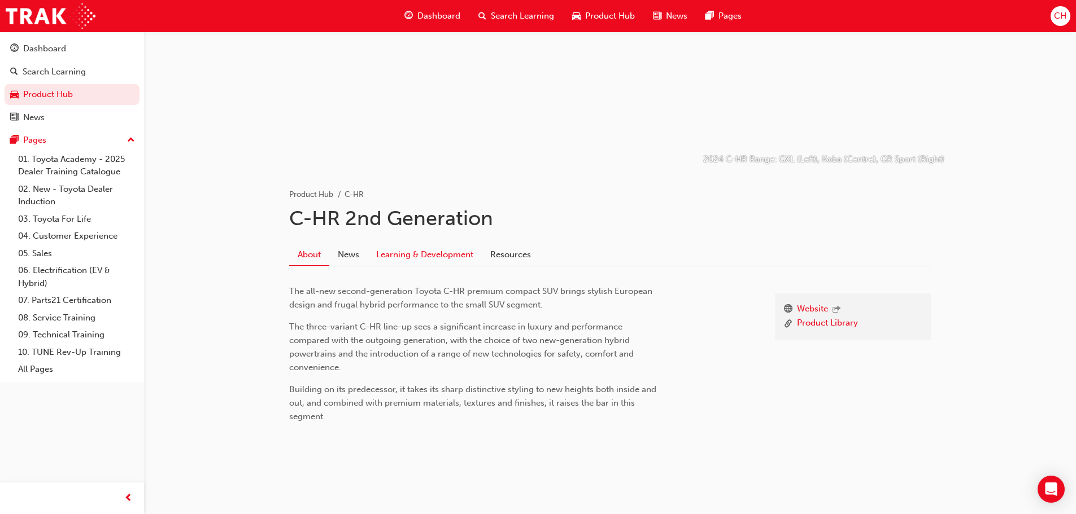
click at [464, 259] on link "Learning & Development" at bounding box center [425, 254] width 114 height 21
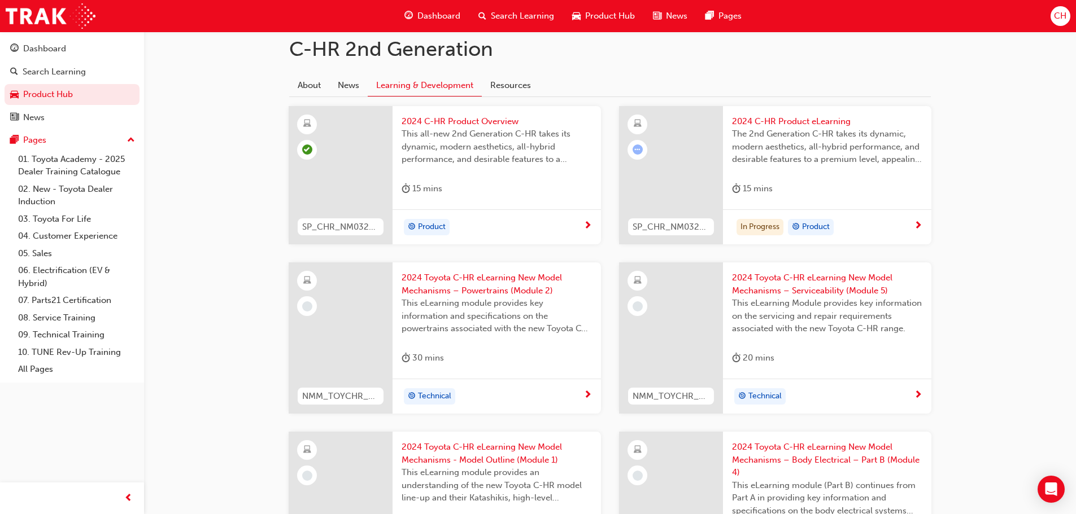
click at [916, 222] on span "next-icon" at bounding box center [918, 226] width 8 height 10
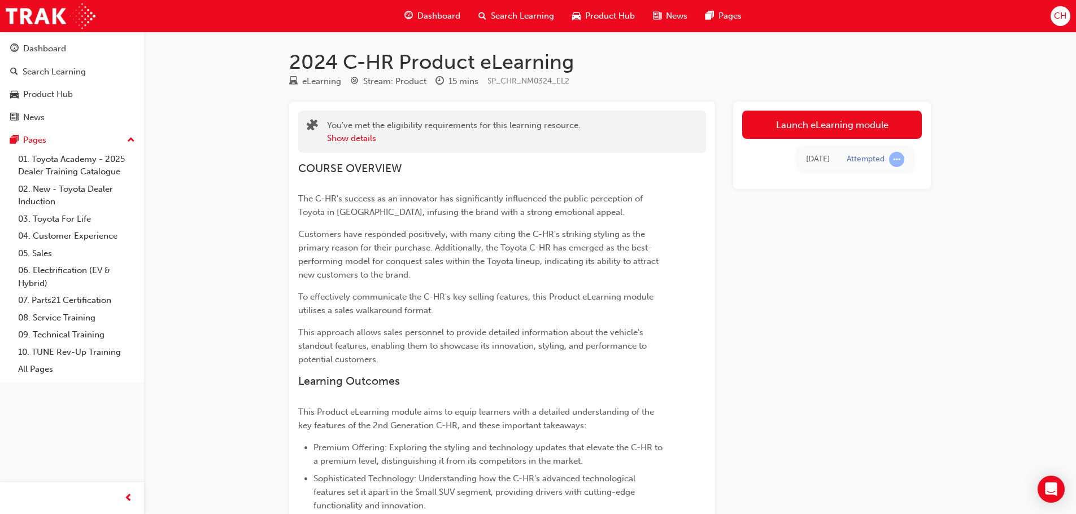
click at [754, 110] on div "Launch eLearning module [DATE] Attempted" at bounding box center [832, 146] width 198 height 88
click at [752, 117] on link "Launch eLearning module" at bounding box center [832, 125] width 180 height 28
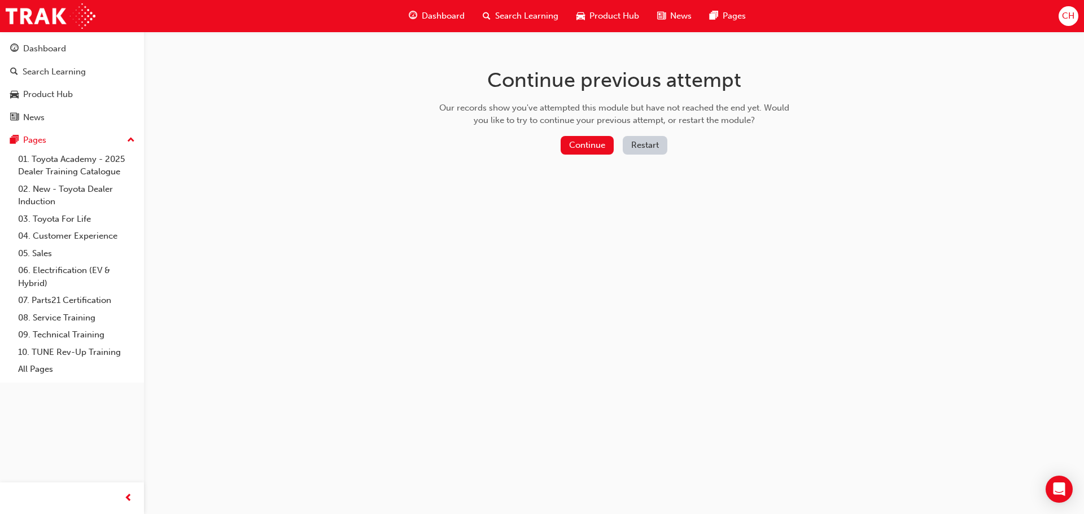
click at [594, 155] on div "Continue Restart" at bounding box center [614, 147] width 358 height 23
click at [593, 150] on button "Continue" at bounding box center [587, 145] width 53 height 19
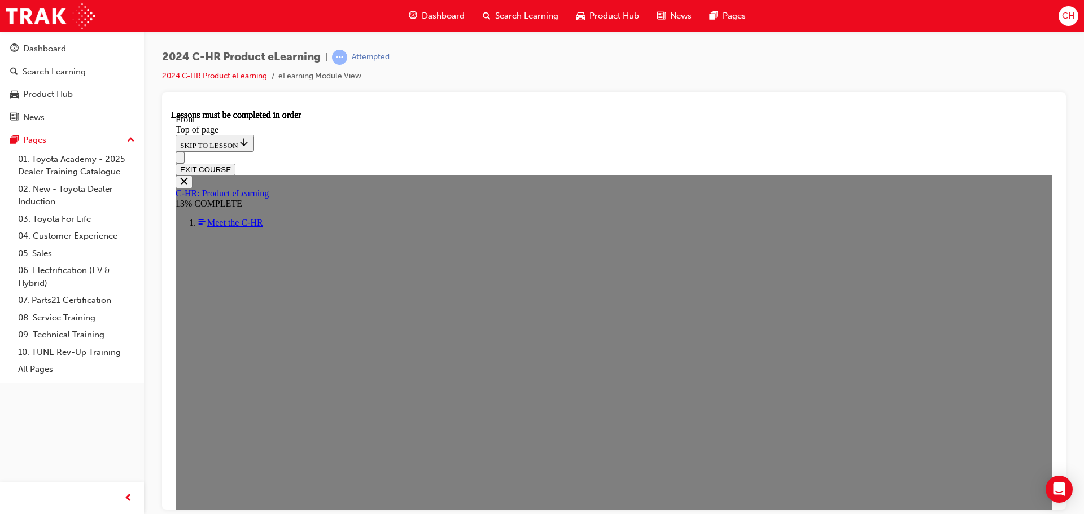
scroll to position [251, 0]
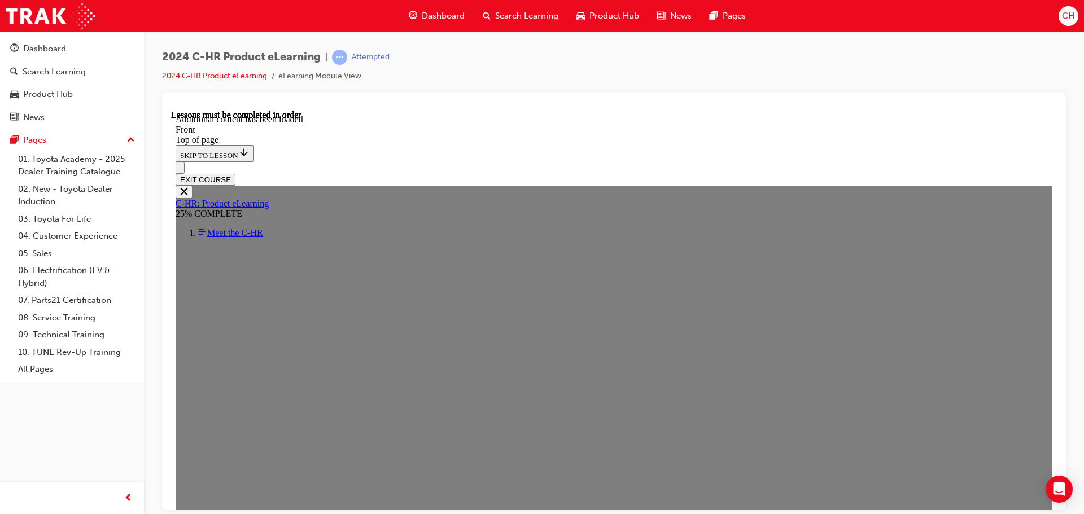
scroll to position [1089, 0]
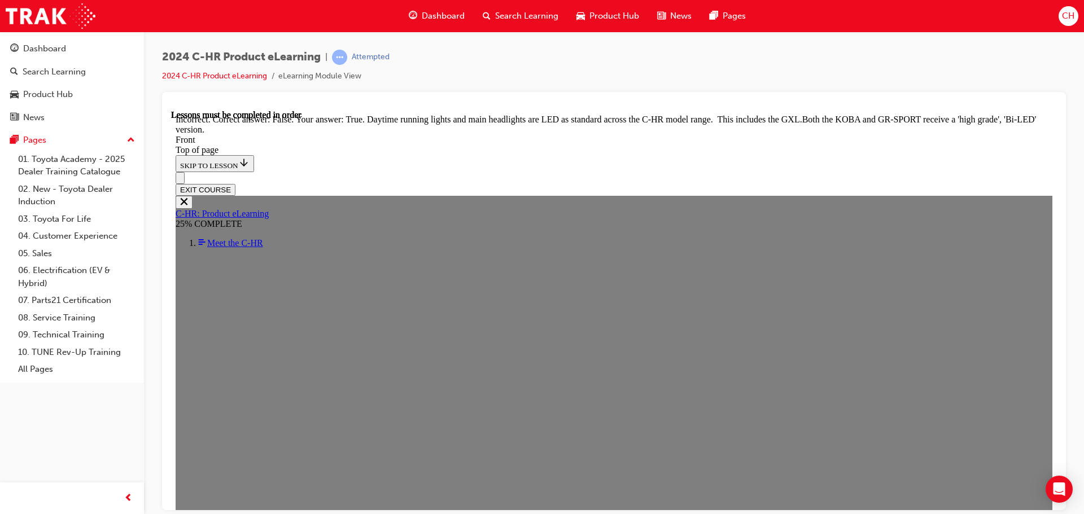
scroll to position [1372, 0]
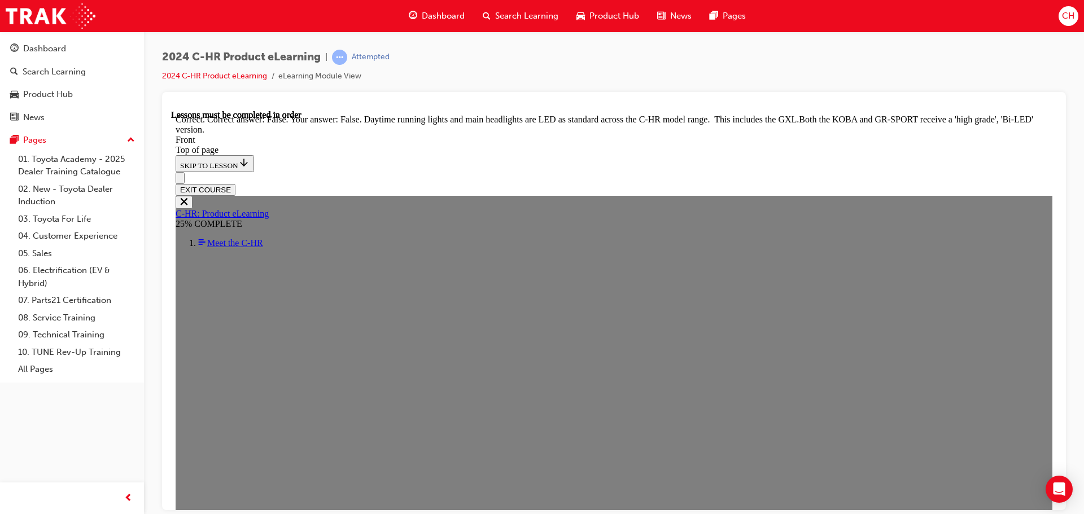
scroll to position [1373, 0]
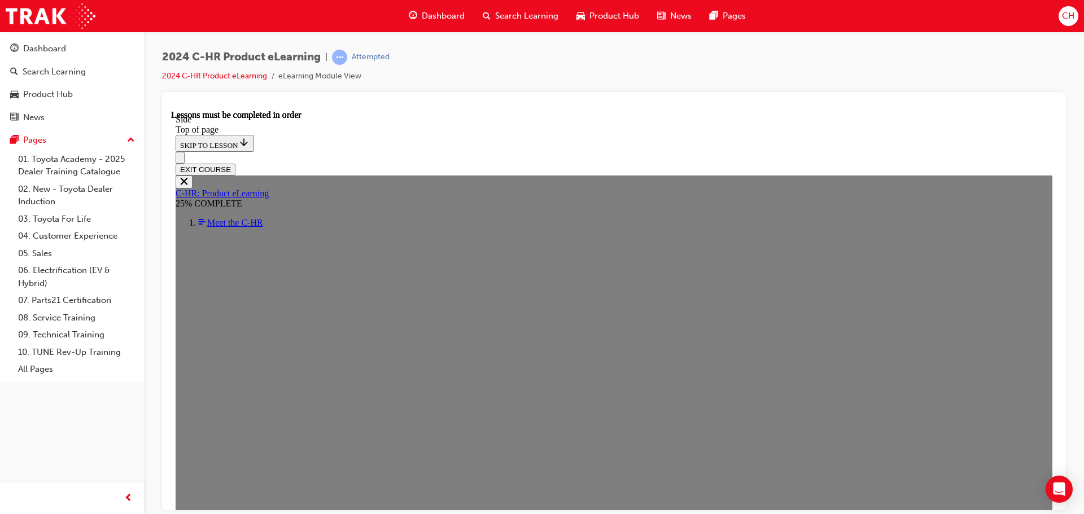
scroll to position [265, 0]
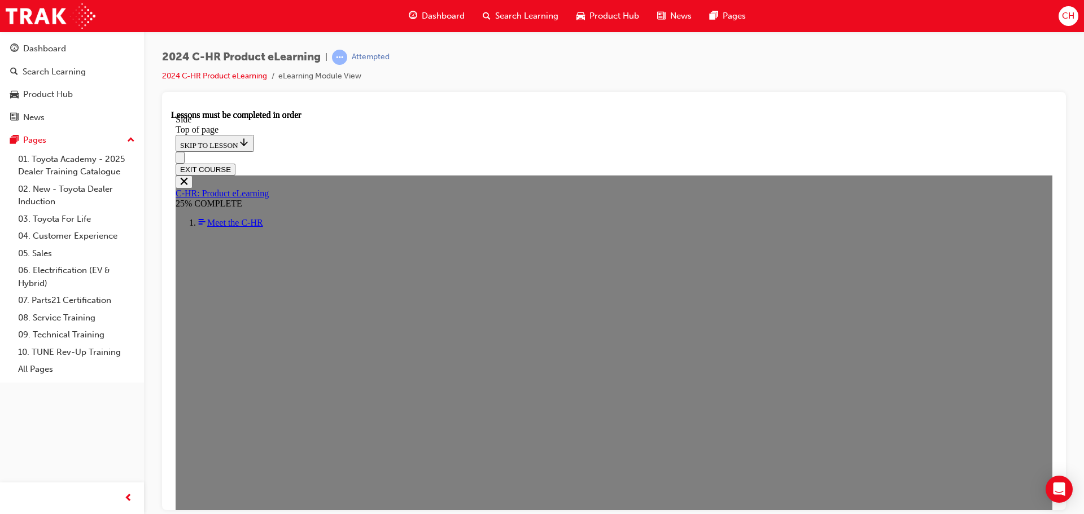
drag, startPoint x: 946, startPoint y: 305, endPoint x: 871, endPoint y: 352, distance: 88.1
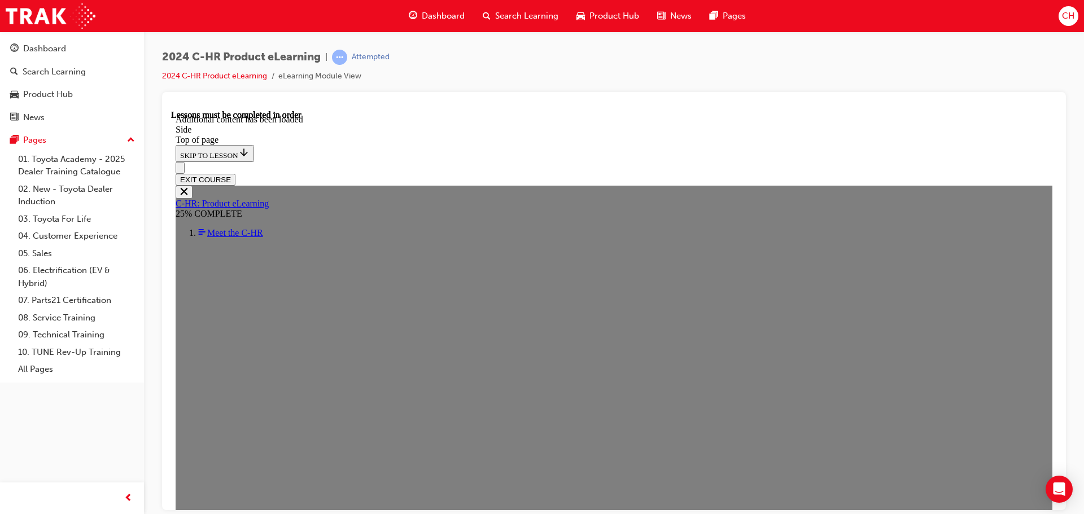
scroll to position [709, 0]
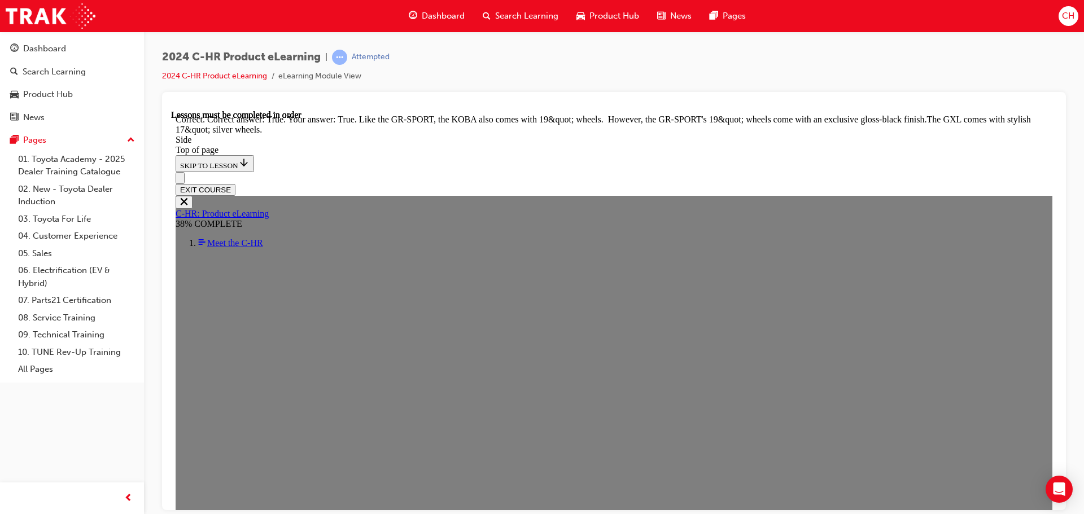
scroll to position [1410, 0]
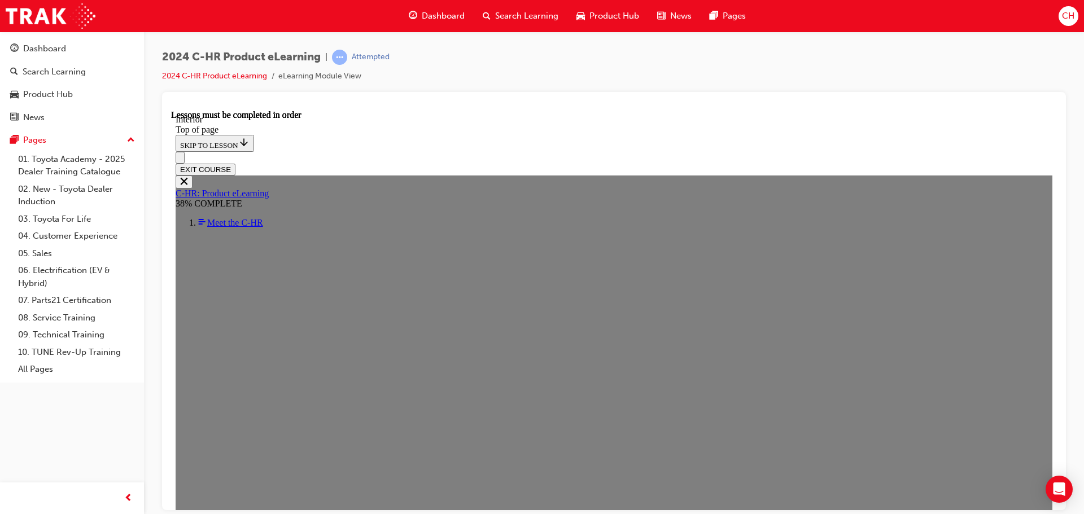
scroll to position [265, 0]
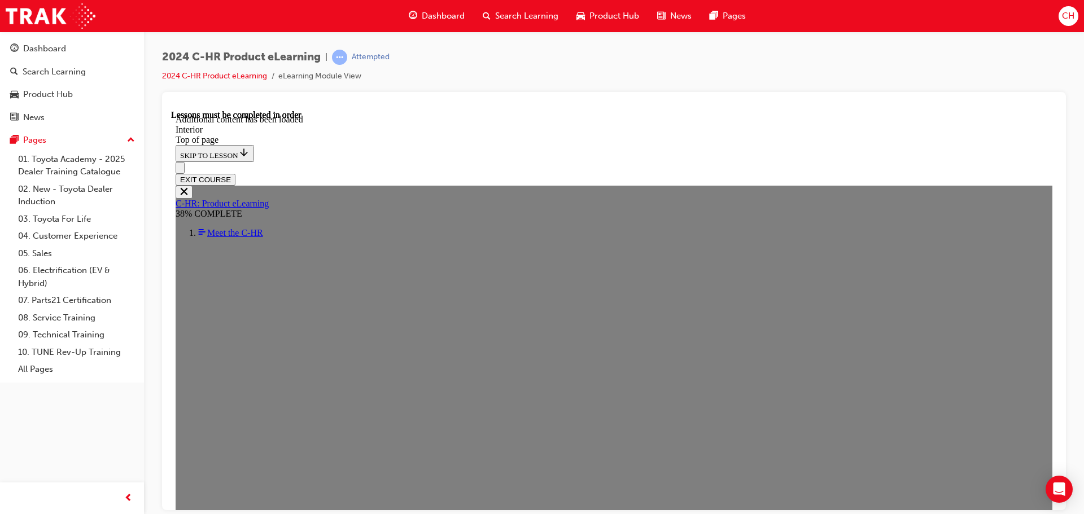
scroll to position [1204, 0]
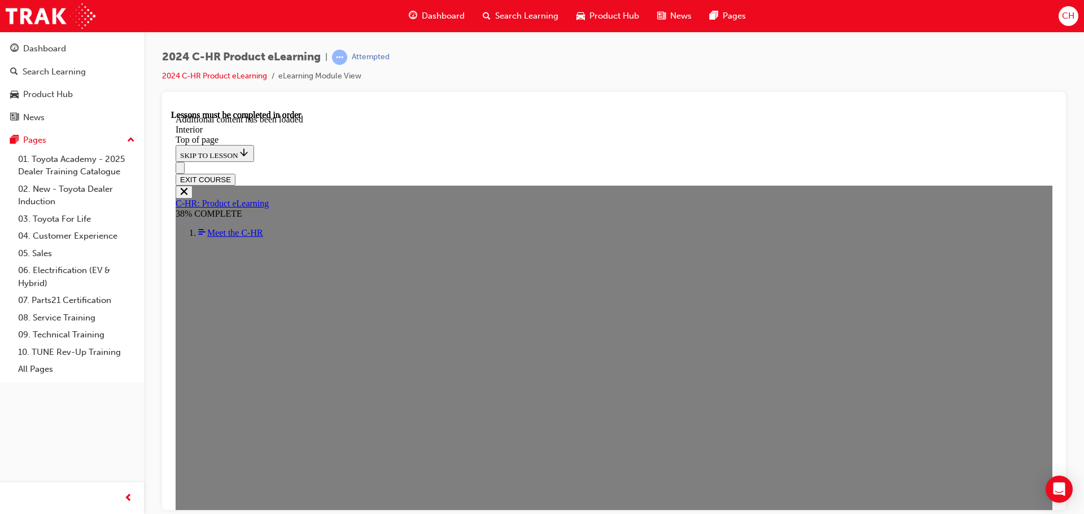
scroll to position [1373, 0]
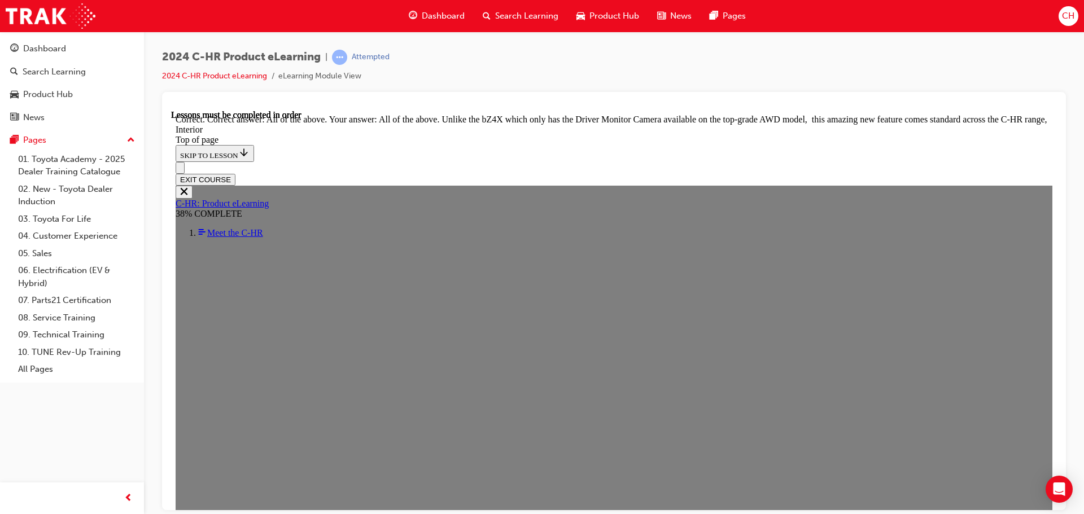
scroll to position [1769, 0]
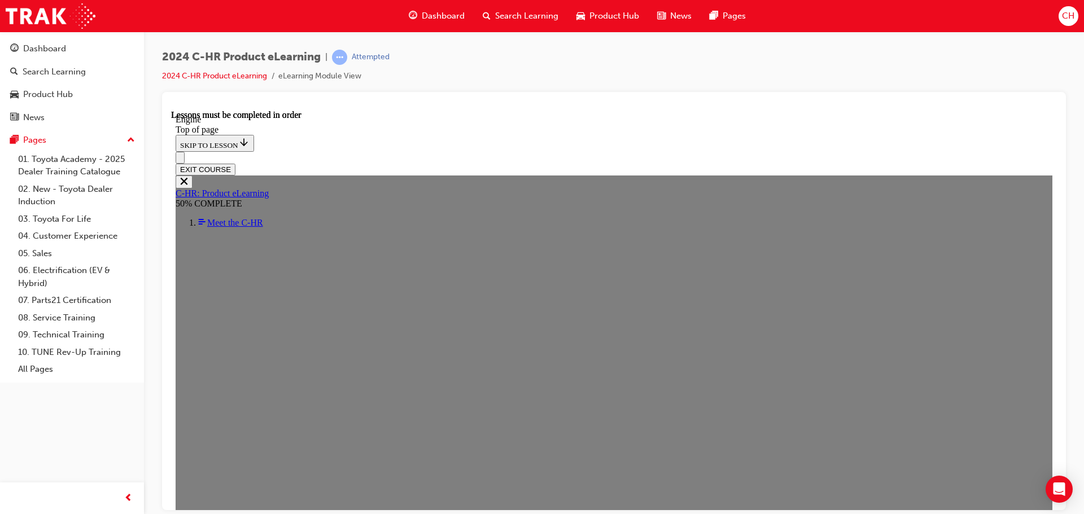
scroll to position [717, 0]
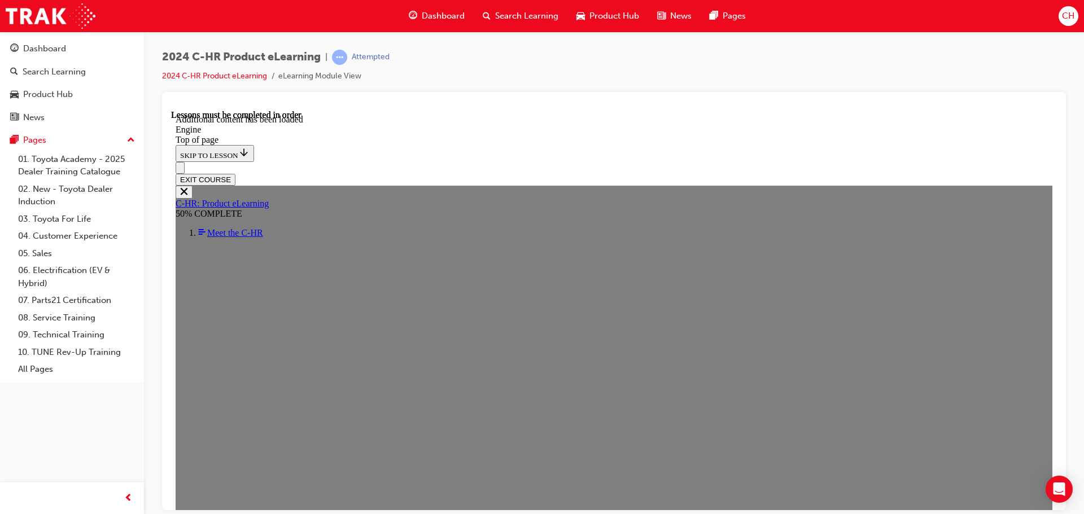
scroll to position [1564, 0]
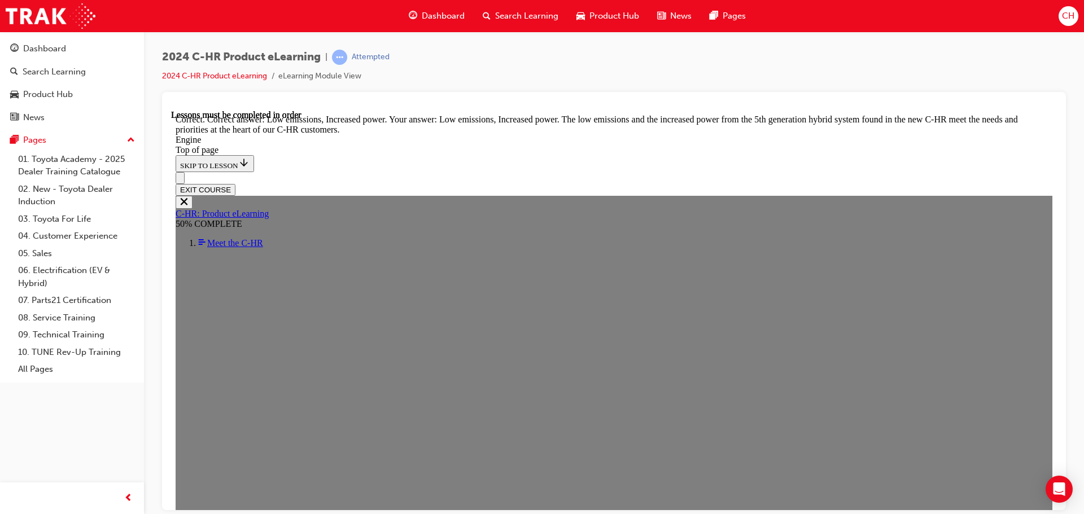
scroll to position [2862, 0]
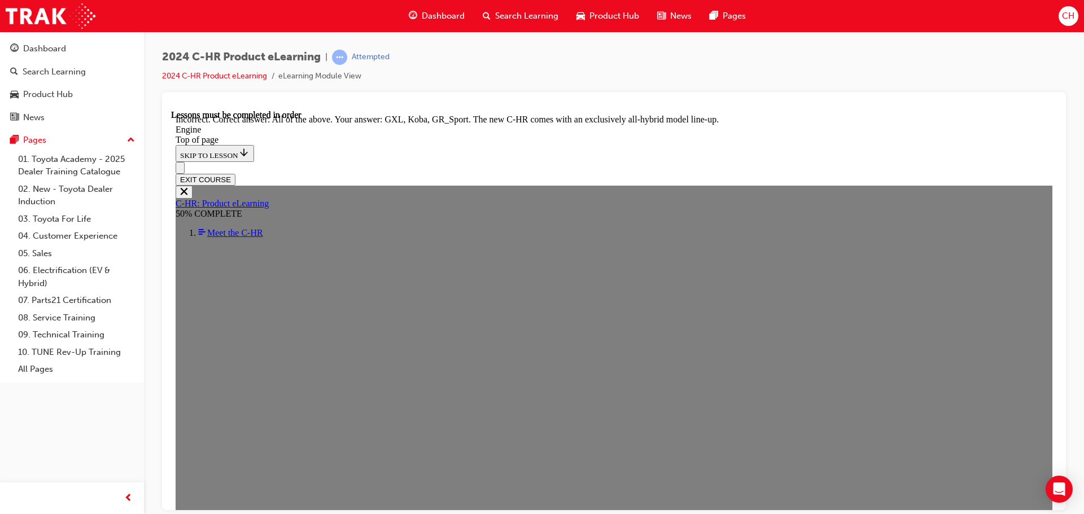
scroll to position [3032, 0]
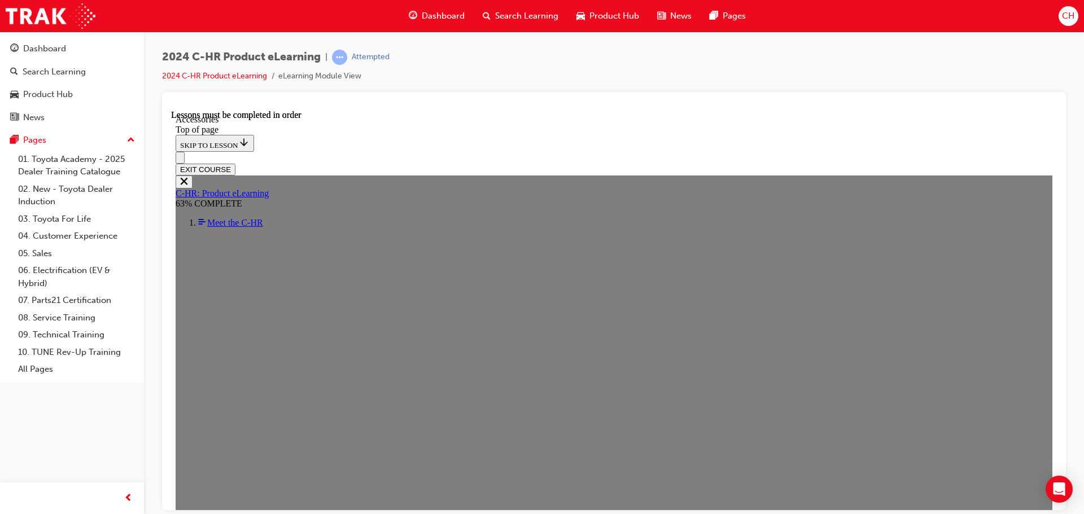
scroll to position [209, 0]
drag, startPoint x: 499, startPoint y: 261, endPoint x: 506, endPoint y: 261, distance: 7.3
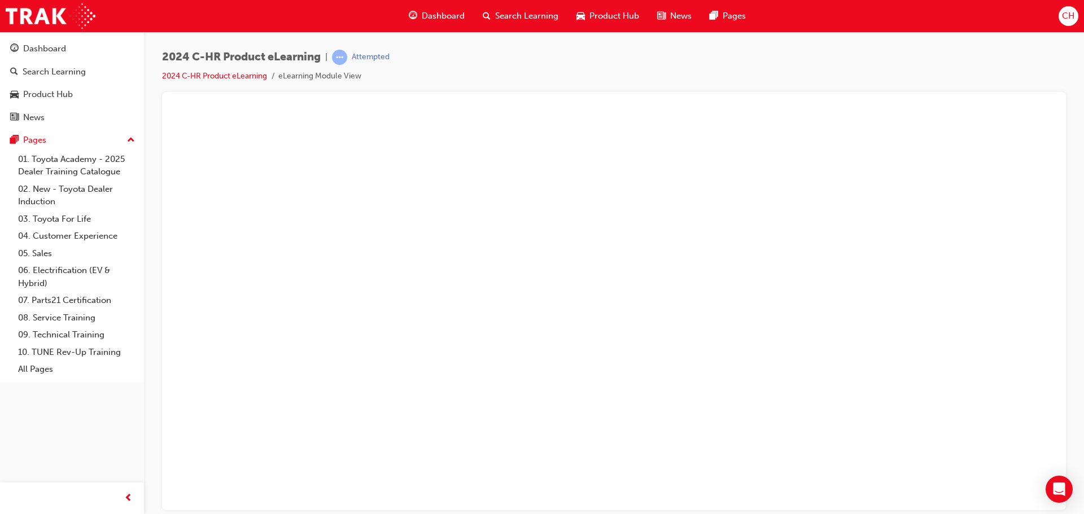
click at [557, 258] on button "Unzoom image" at bounding box center [614, 310] width 886 height 400
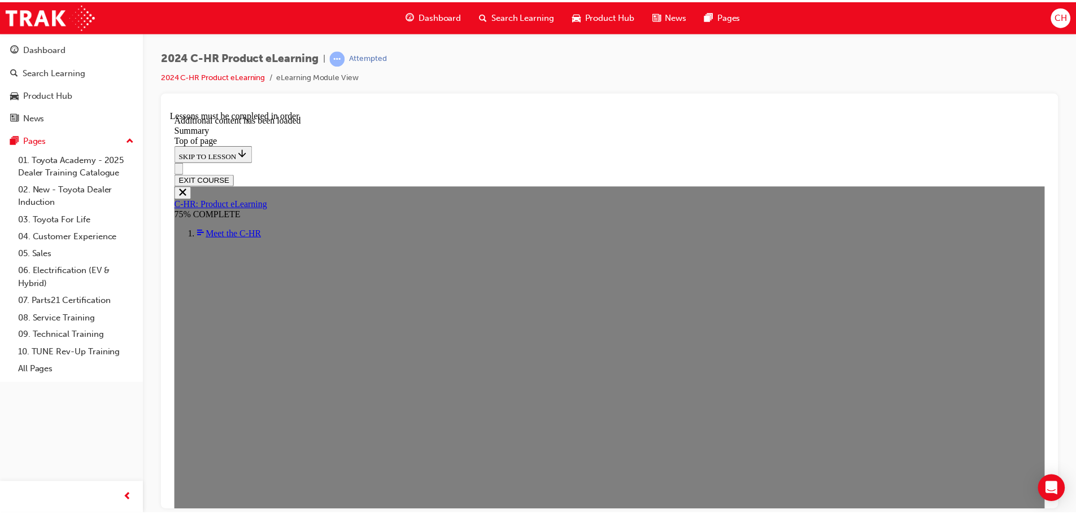
scroll to position [1926, 0]
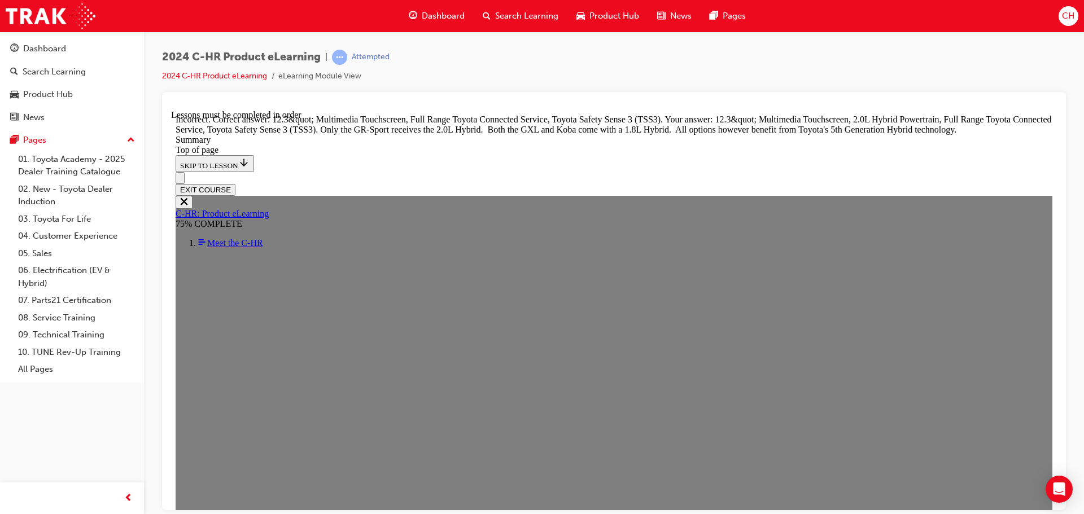
click at [459, 11] on span "Dashboard" at bounding box center [443, 16] width 43 height 13
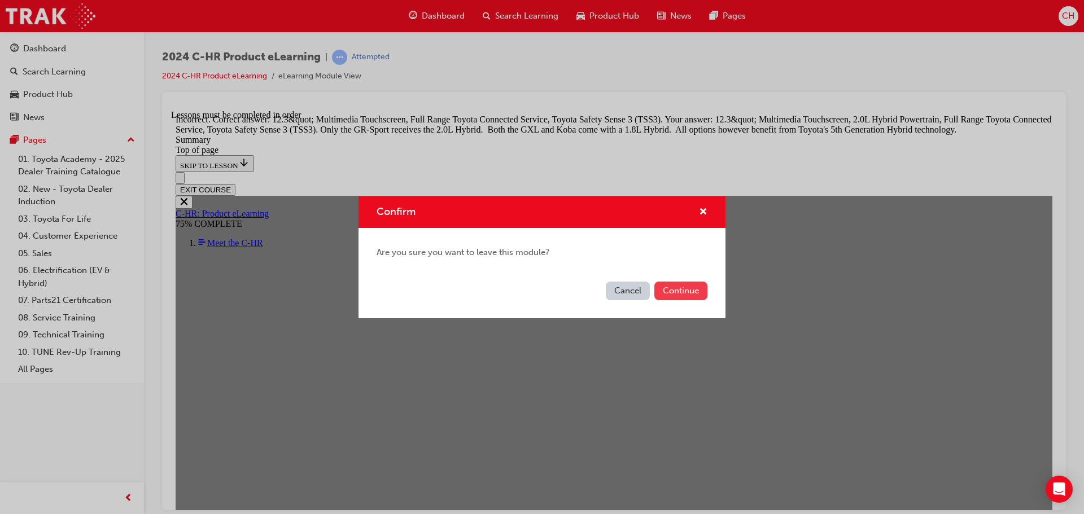
click at [684, 295] on button "Continue" at bounding box center [680, 291] width 53 height 19
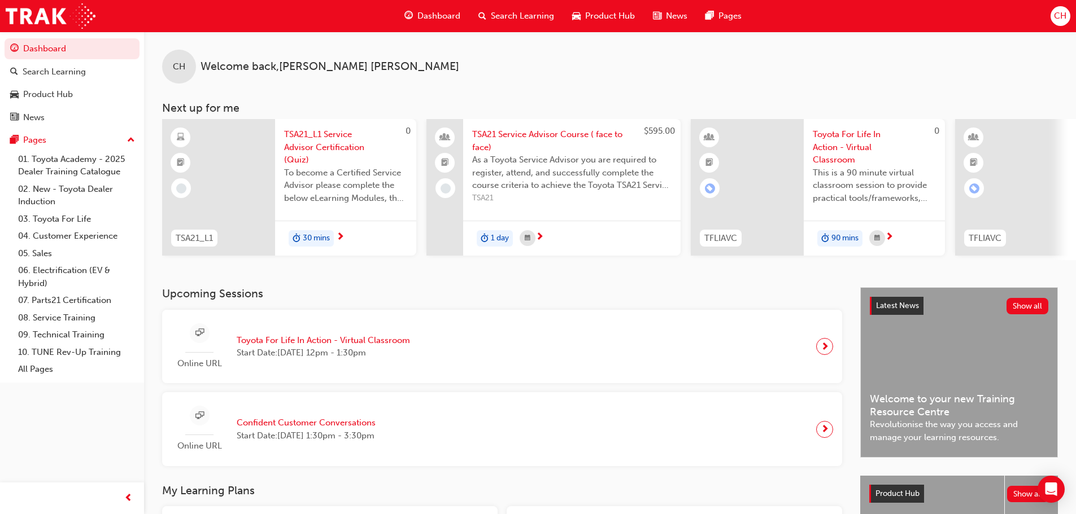
click at [603, 10] on span "Product Hub" at bounding box center [610, 16] width 50 height 13
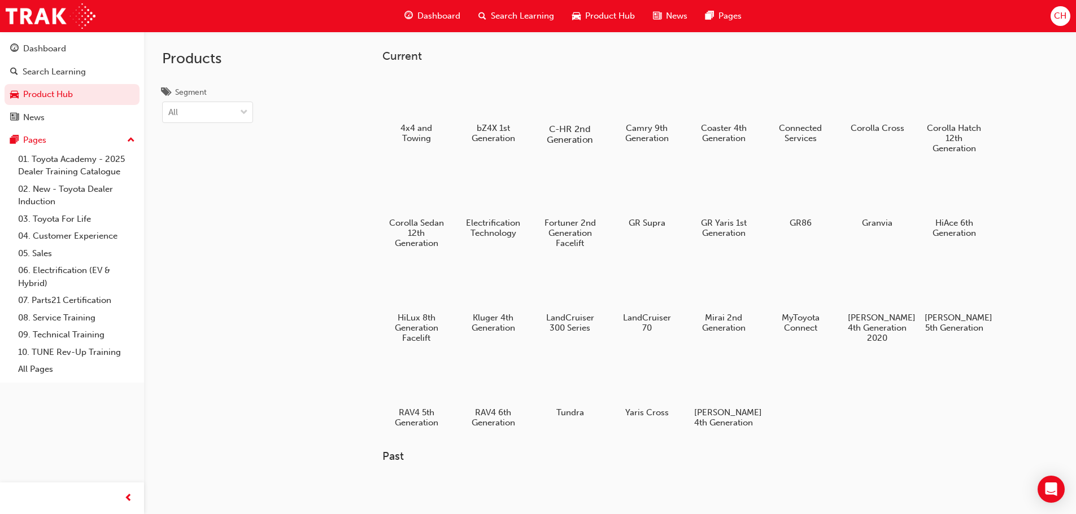
click at [568, 108] on div at bounding box center [569, 96] width 63 height 45
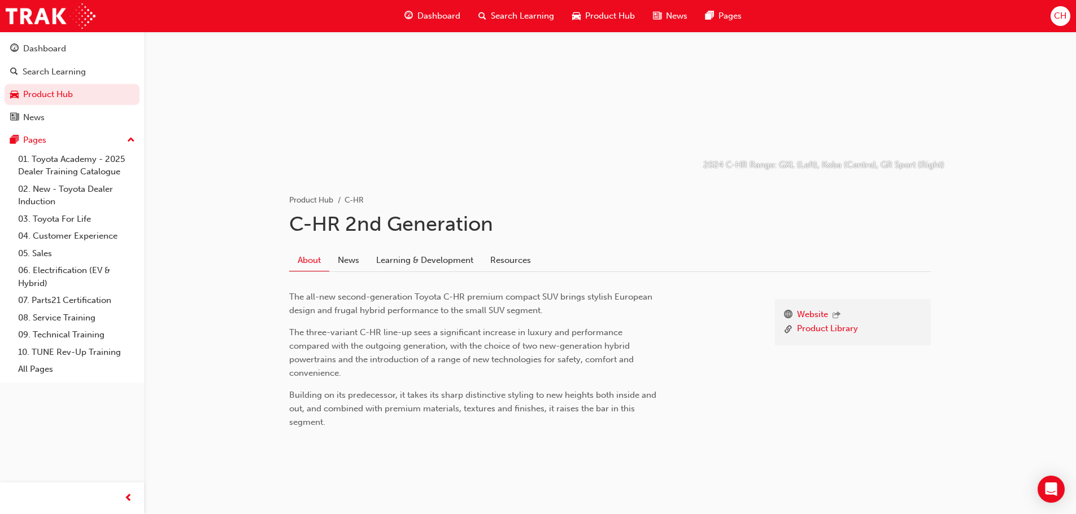
scroll to position [88, 0]
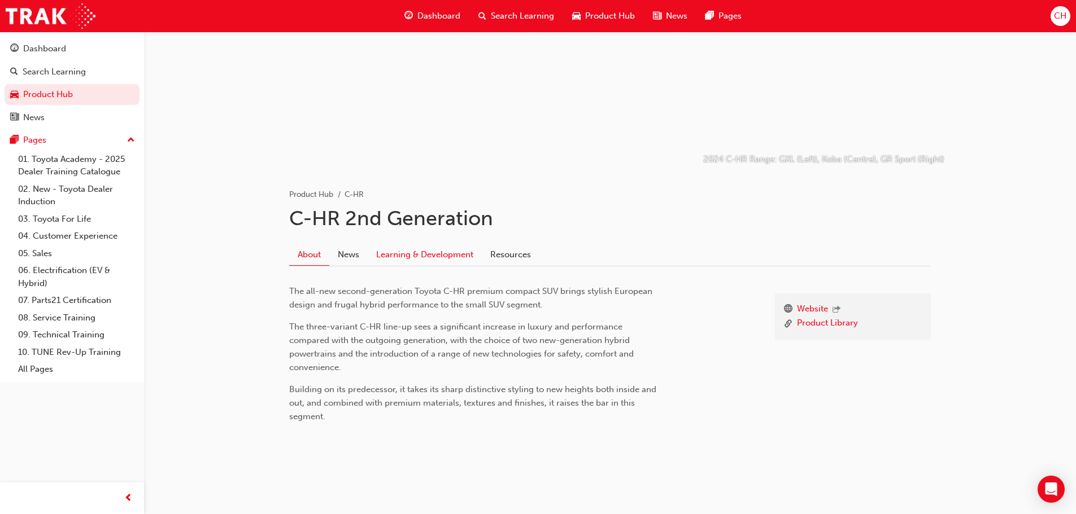
click at [441, 251] on link "Learning & Development" at bounding box center [425, 254] width 114 height 21
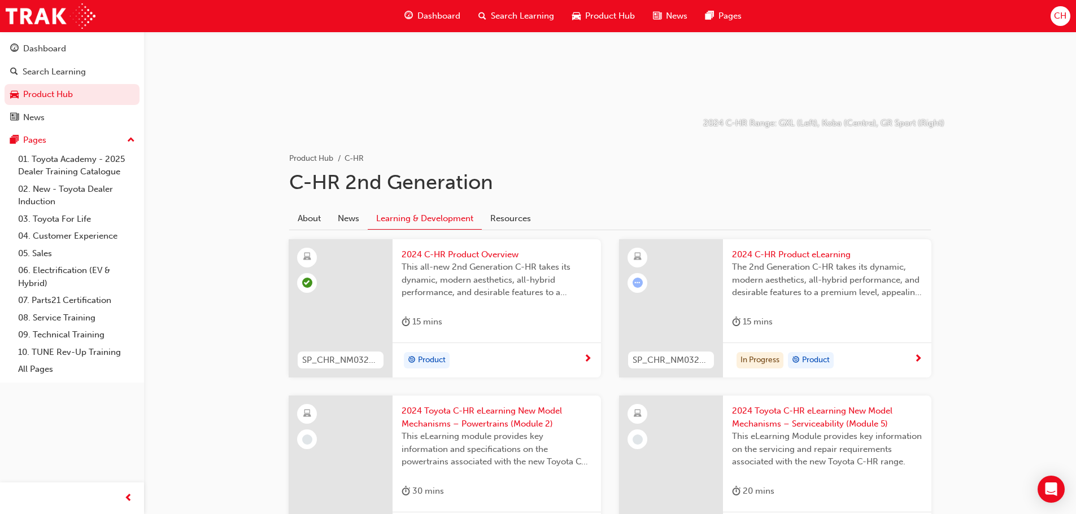
scroll to position [144, 0]
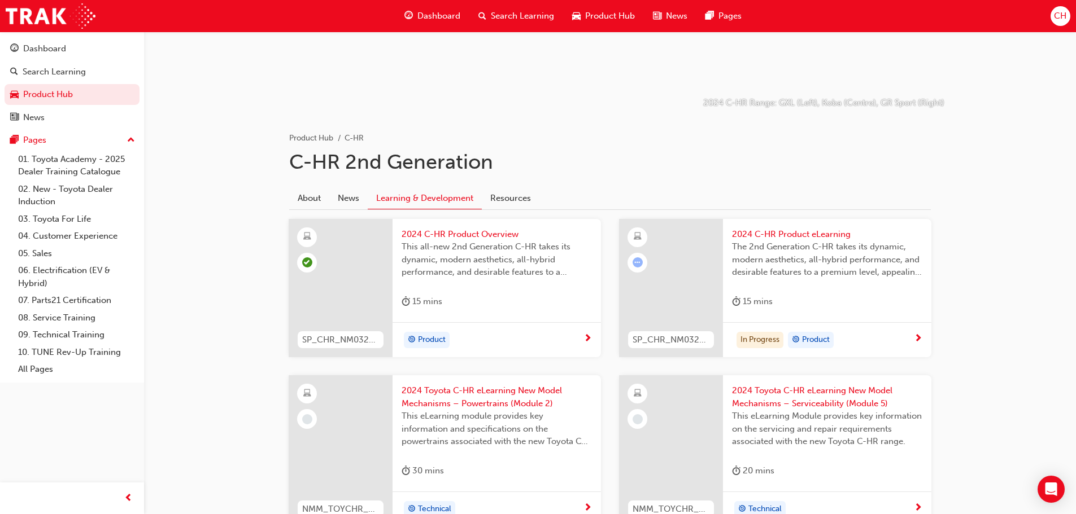
click at [866, 277] on span "The 2nd Generation C-HR takes its dynamic, modern aesthetics, all-hybrid perfor…" at bounding box center [827, 260] width 190 height 38
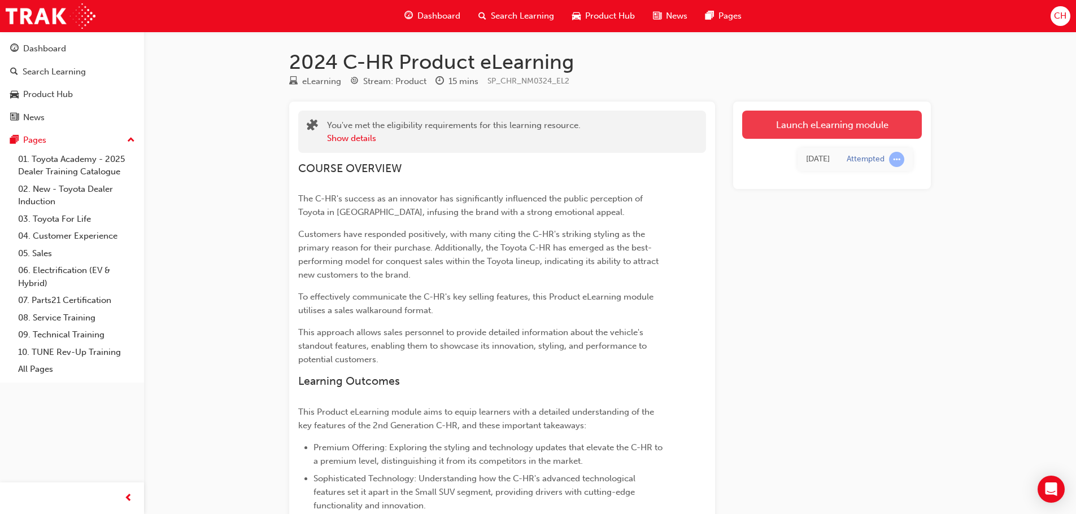
click at [797, 125] on link "Launch eLearning module" at bounding box center [832, 125] width 180 height 28
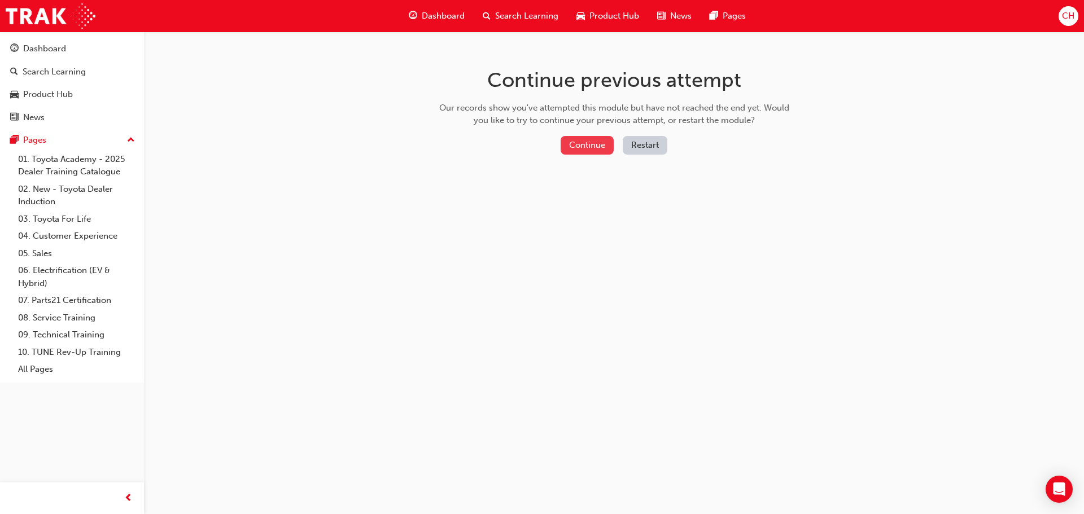
click at [596, 143] on button "Continue" at bounding box center [587, 145] width 53 height 19
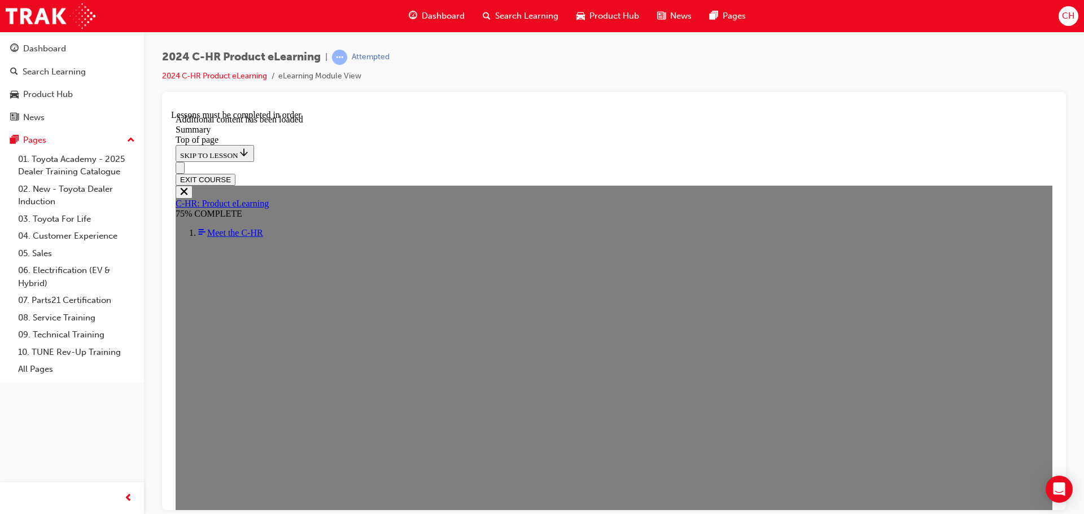
scroll to position [1903, 0]
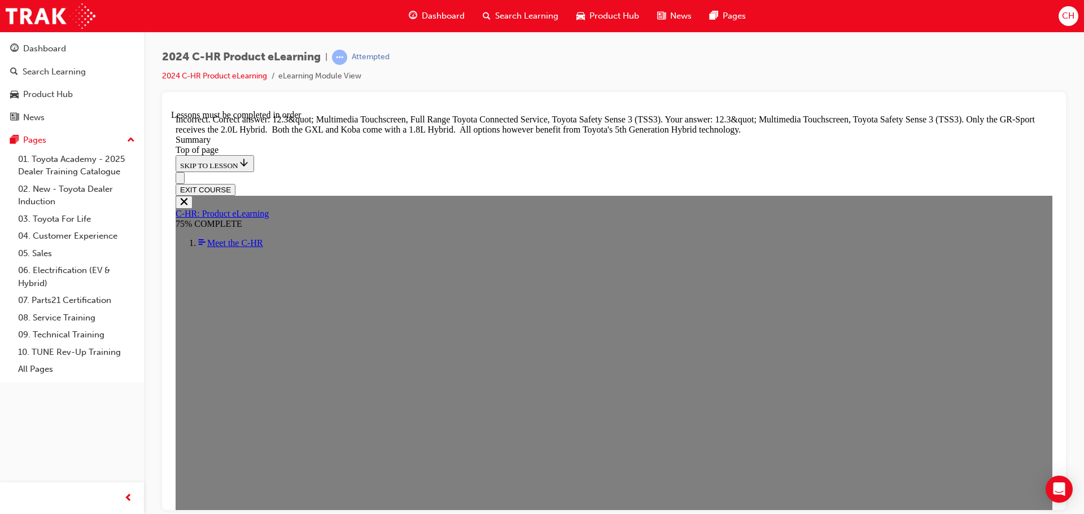
scroll to position [2177, 0]
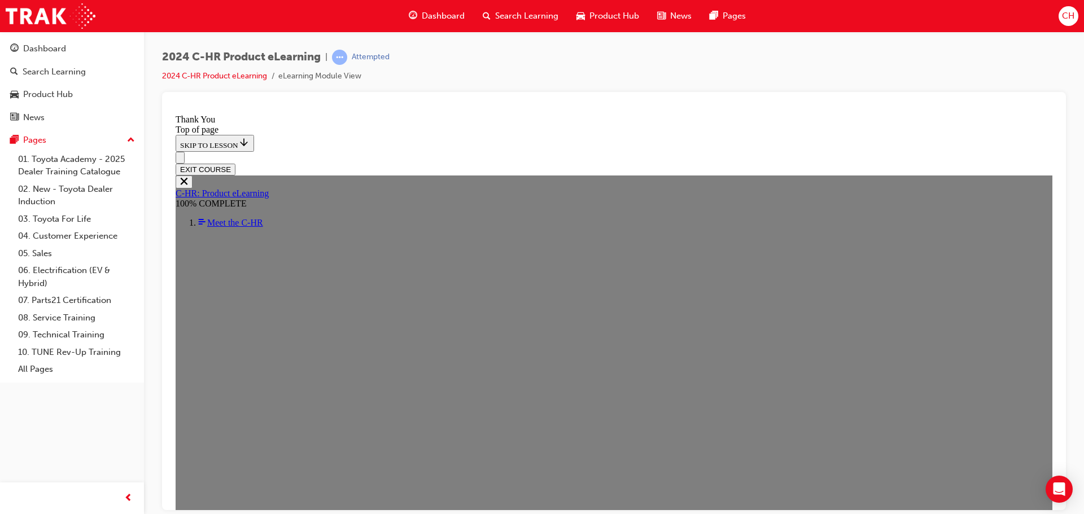
scroll to position [385, 0]
click at [235, 163] on button "EXIT COURSE" at bounding box center [206, 169] width 60 height 12
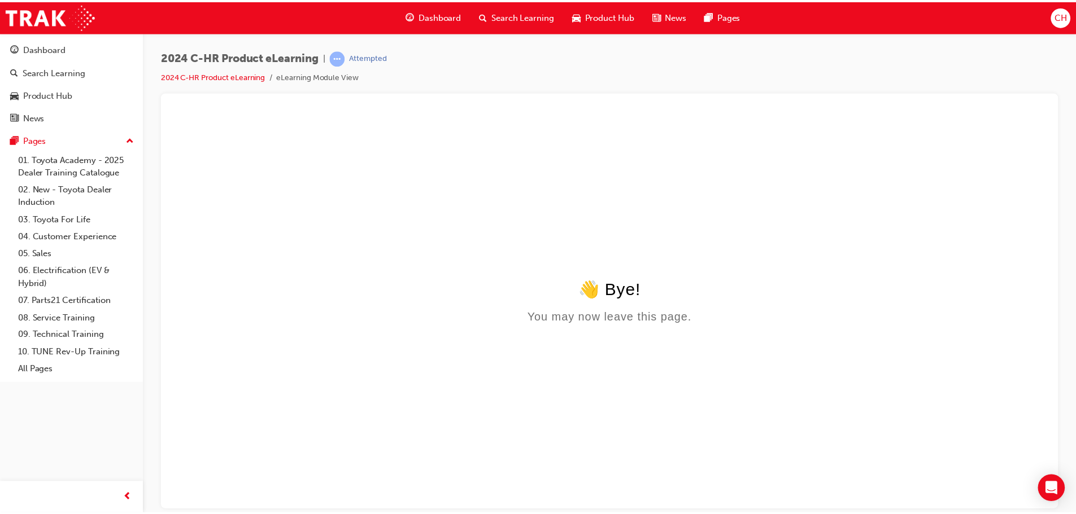
scroll to position [0, 0]
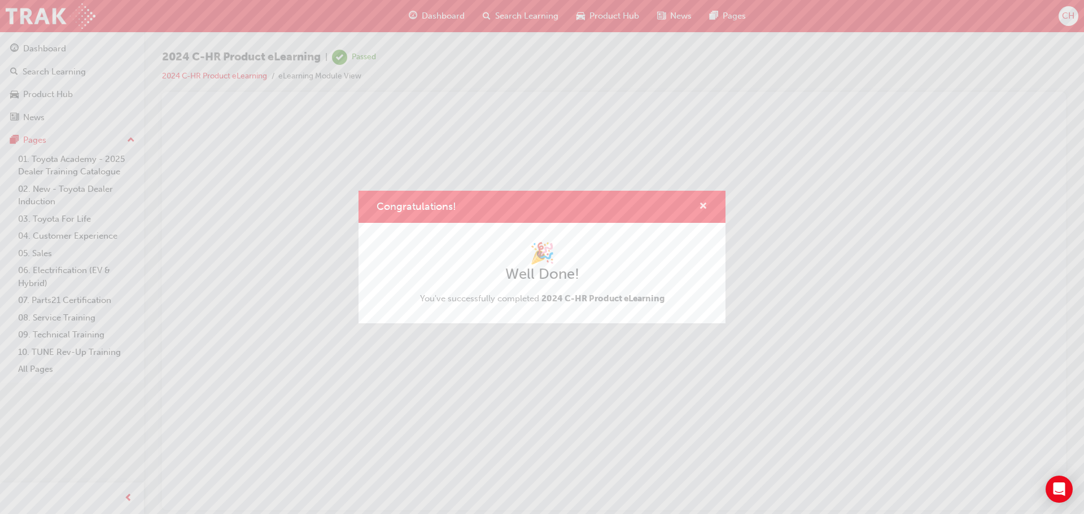
click at [701, 207] on span "cross-icon" at bounding box center [703, 207] width 8 height 10
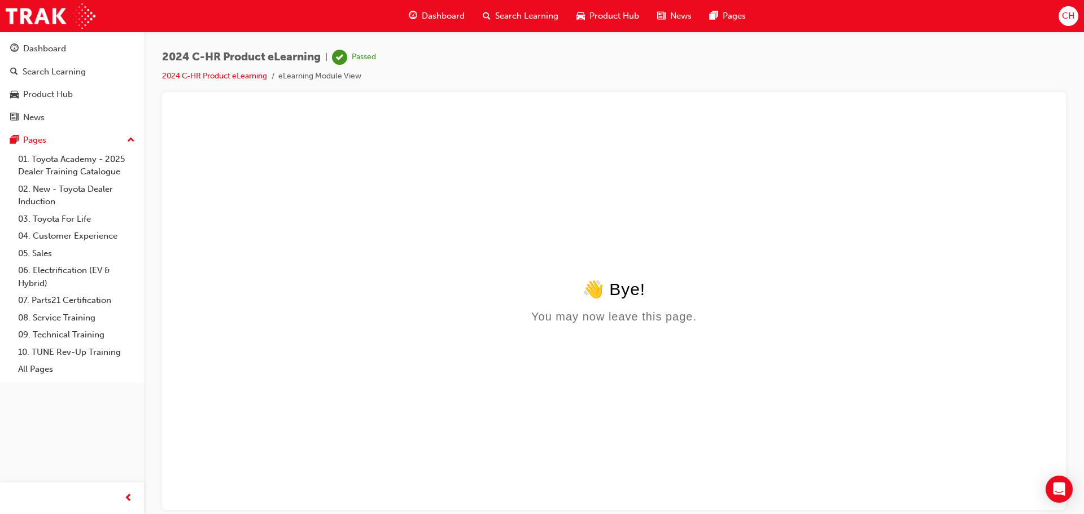
click at [606, 6] on div "Product Hub" at bounding box center [608, 16] width 81 height 23
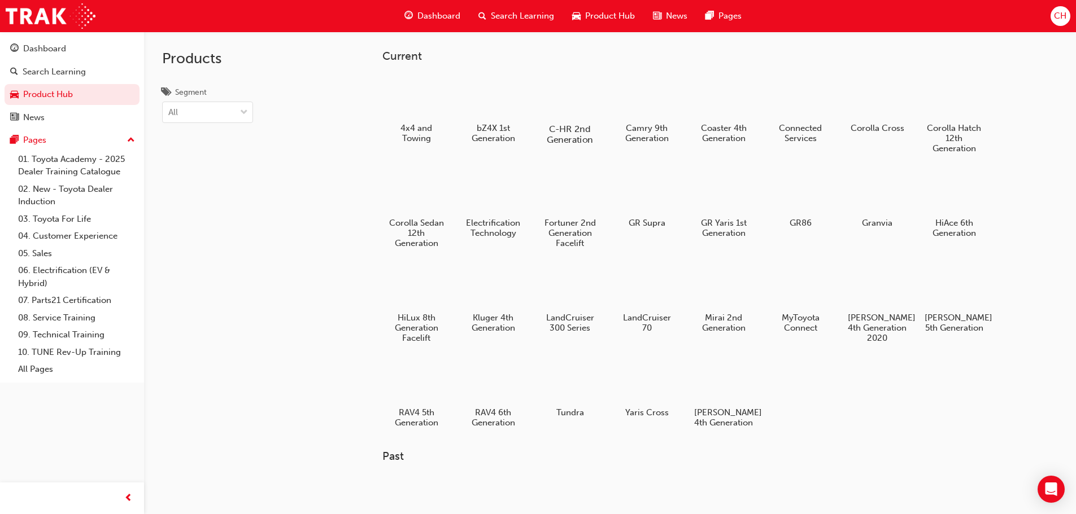
click at [568, 110] on div at bounding box center [569, 96] width 63 height 45
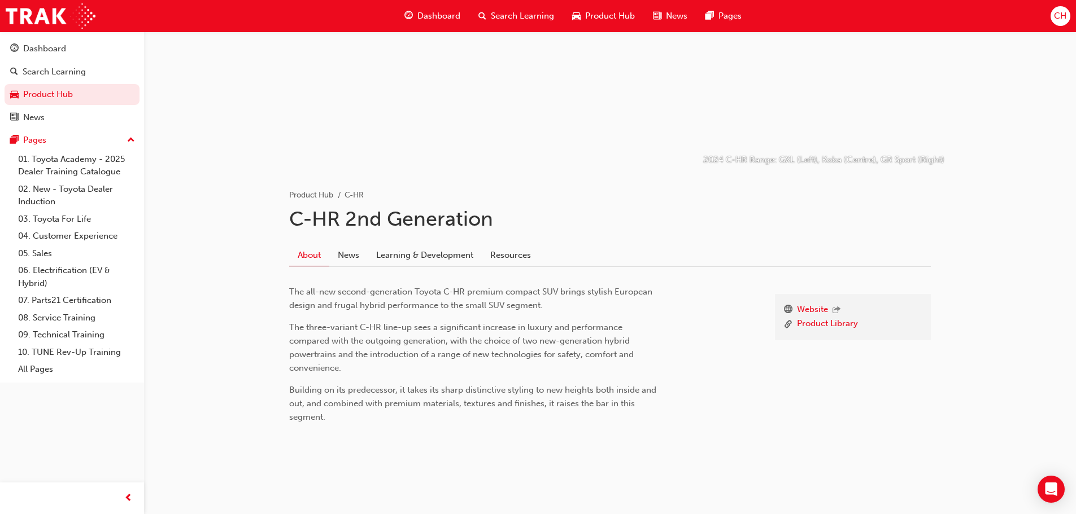
scroll to position [88, 0]
click at [397, 248] on link "Learning & Development" at bounding box center [425, 254] width 114 height 21
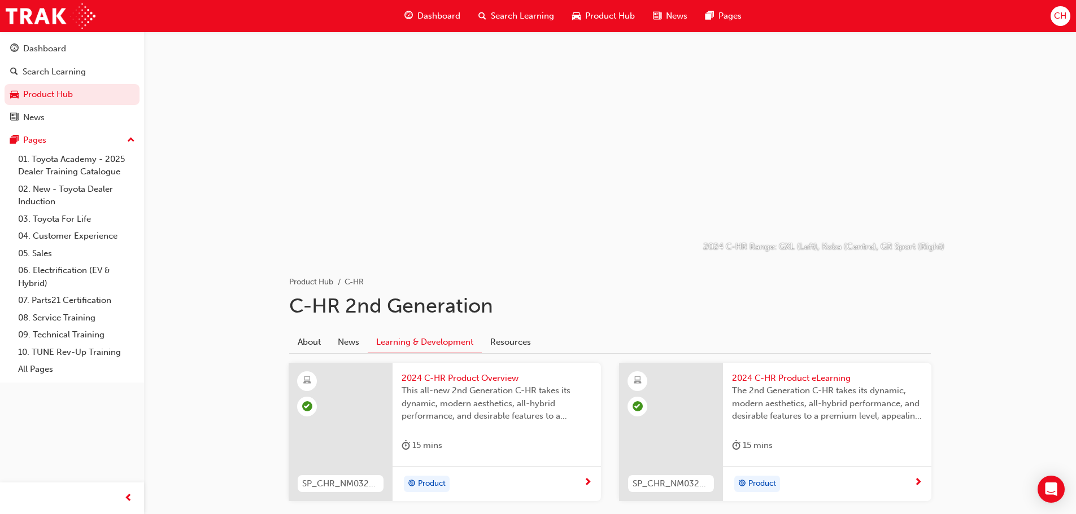
click at [605, 27] on div "Product Hub" at bounding box center [603, 16] width 81 height 23
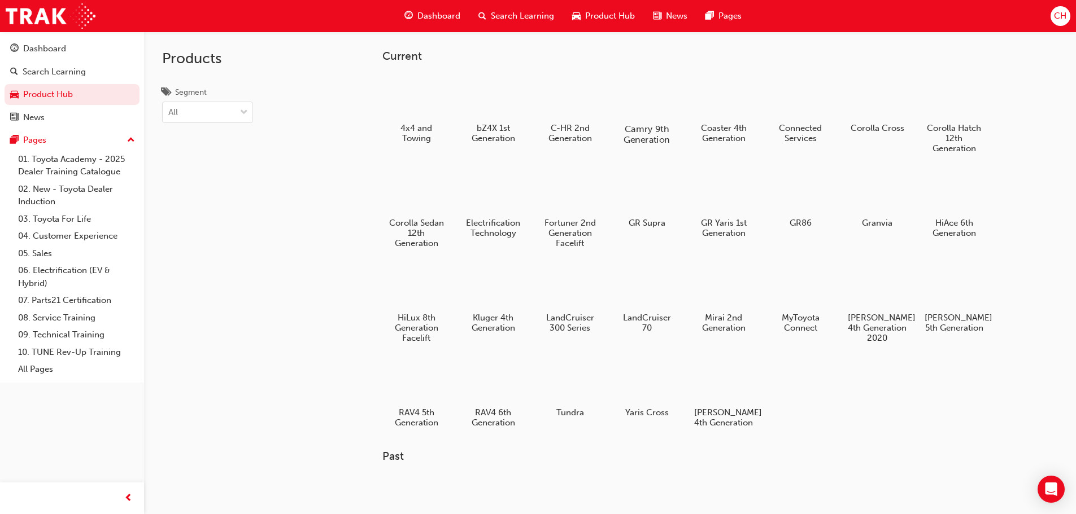
click at [637, 94] on div at bounding box center [646, 96] width 63 height 45
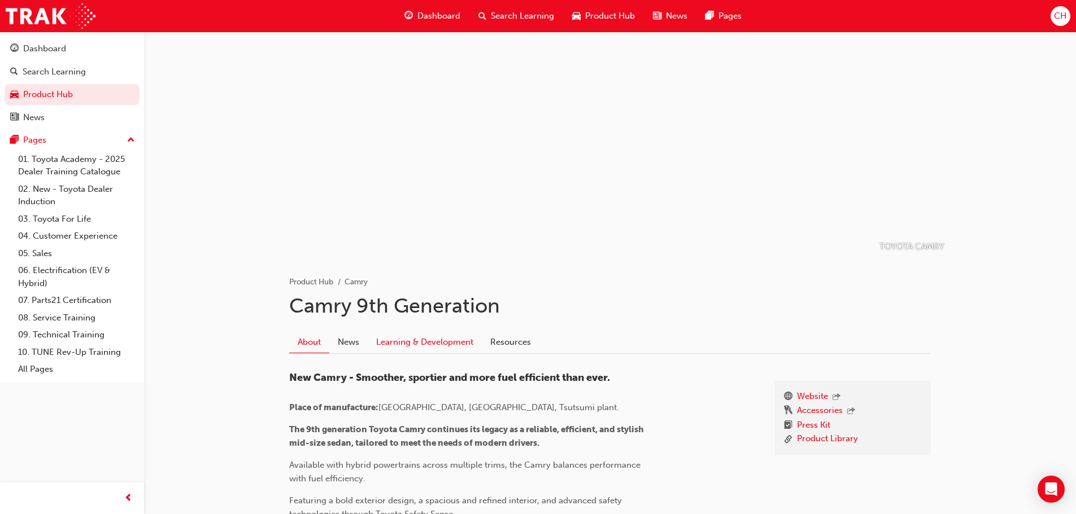
click at [450, 343] on link "Learning & Development" at bounding box center [425, 341] width 114 height 21
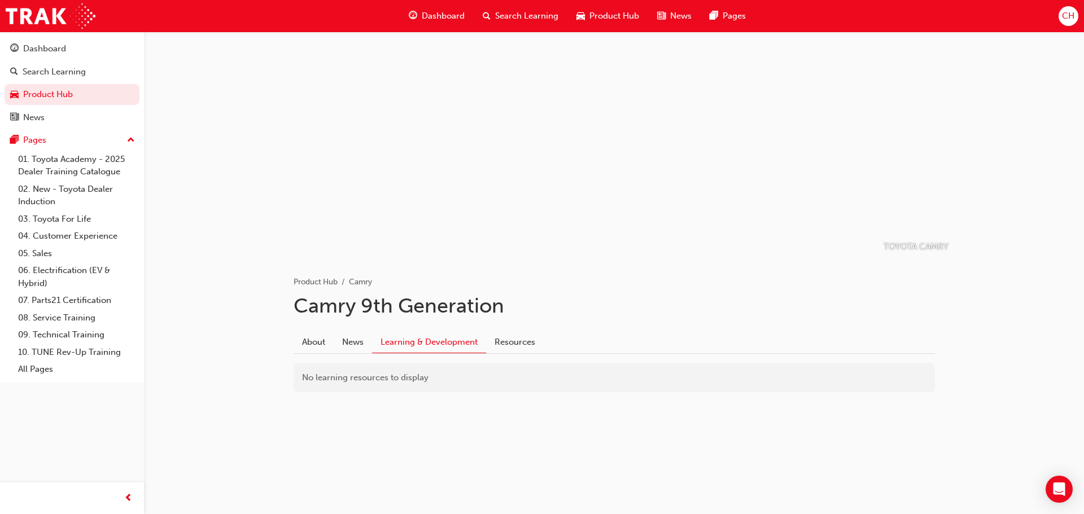
click at [625, 18] on span "Product Hub" at bounding box center [615, 16] width 50 height 13
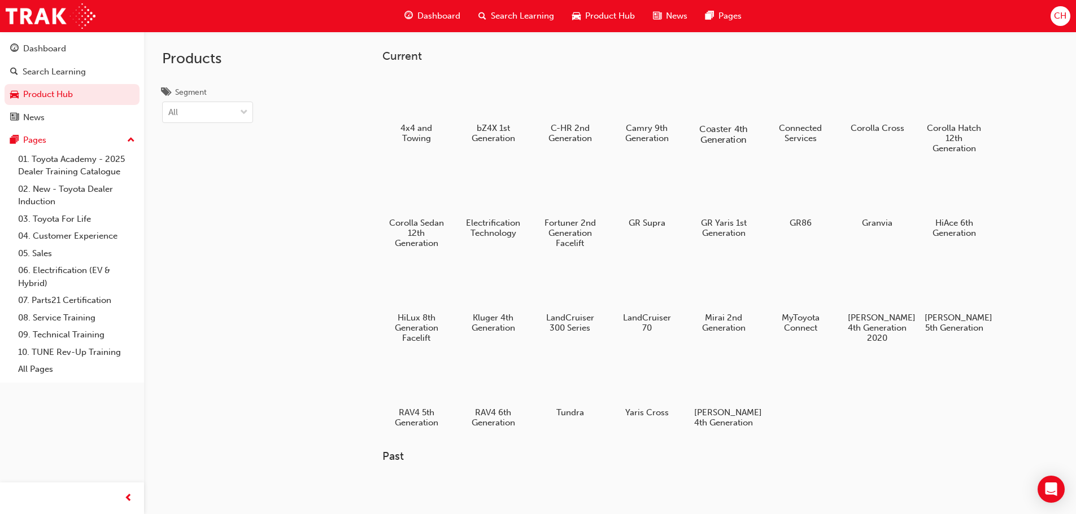
click at [742, 114] on div at bounding box center [723, 96] width 63 height 45
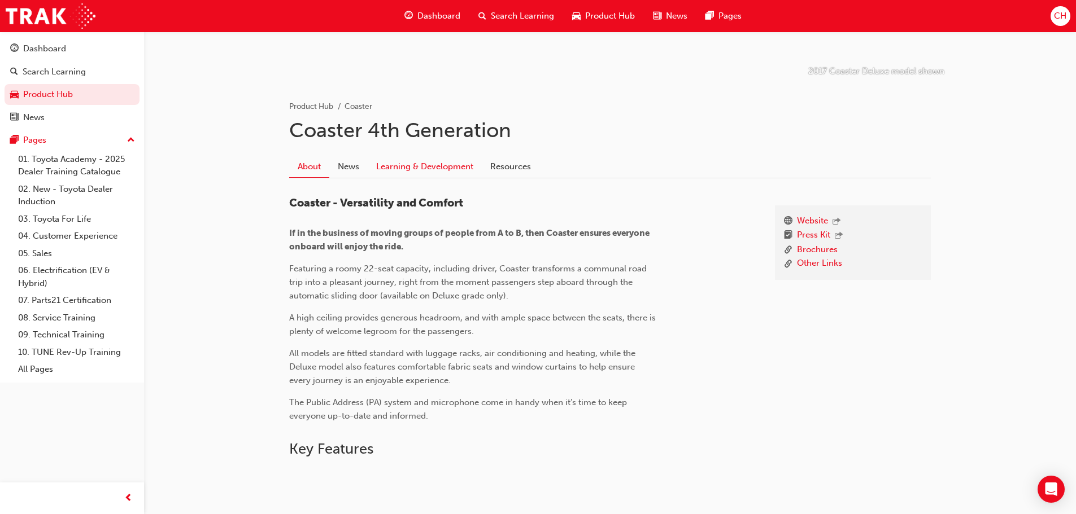
scroll to position [169, 0]
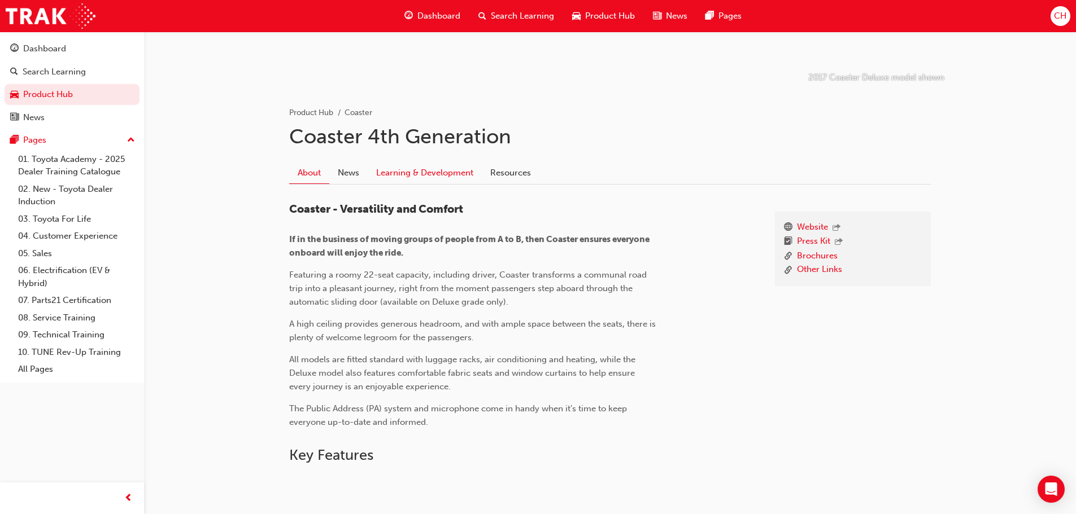
click at [446, 169] on link "Learning & Development" at bounding box center [425, 172] width 114 height 21
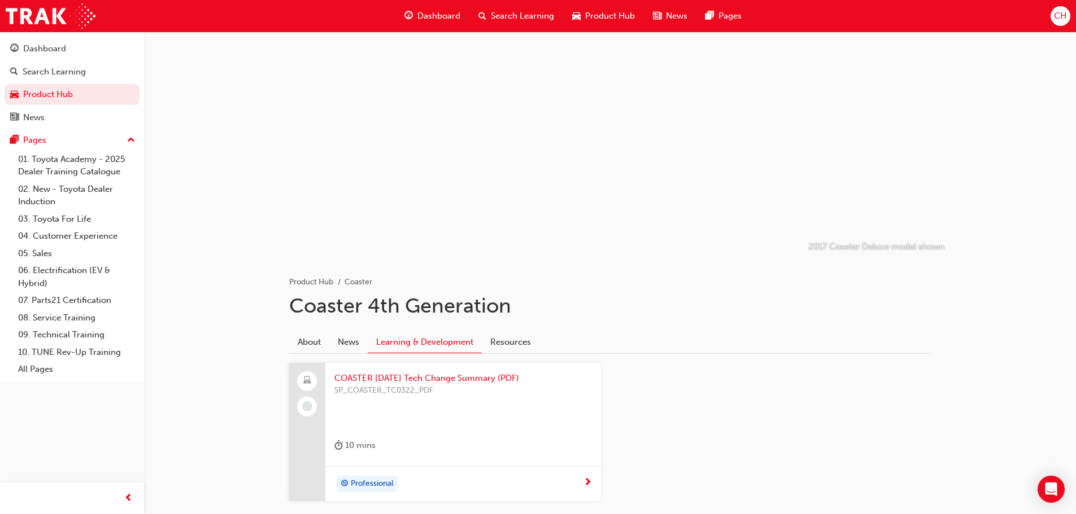
click at [603, 16] on span "Product Hub" at bounding box center [610, 16] width 50 height 13
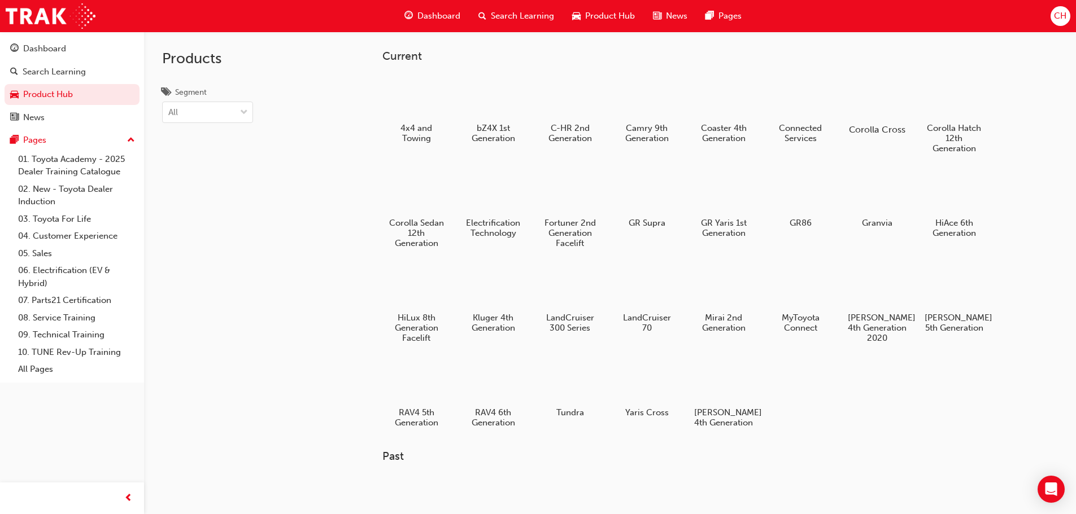
click at [894, 115] on div at bounding box center [876, 97] width 63 height 45
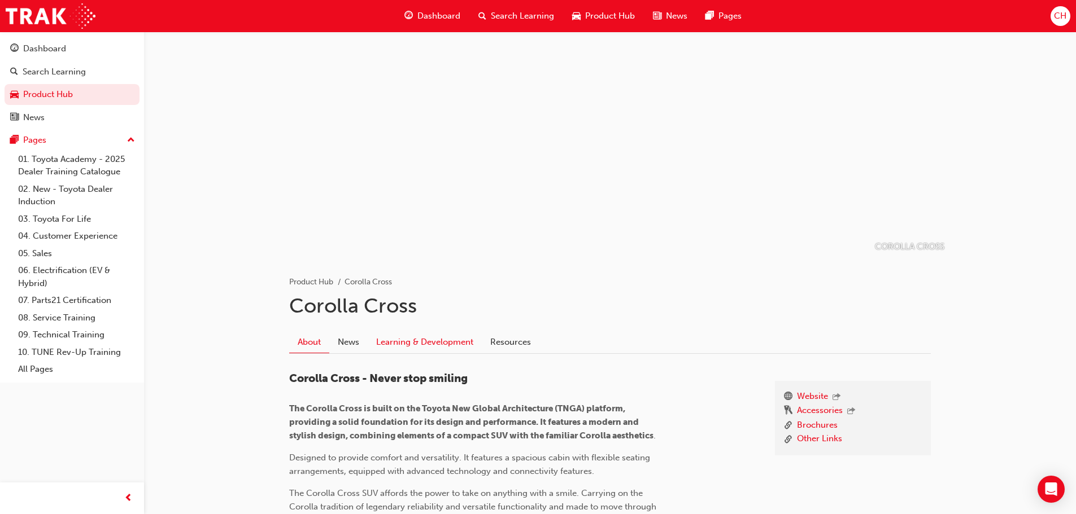
click at [460, 343] on link "Learning & Development" at bounding box center [425, 341] width 114 height 21
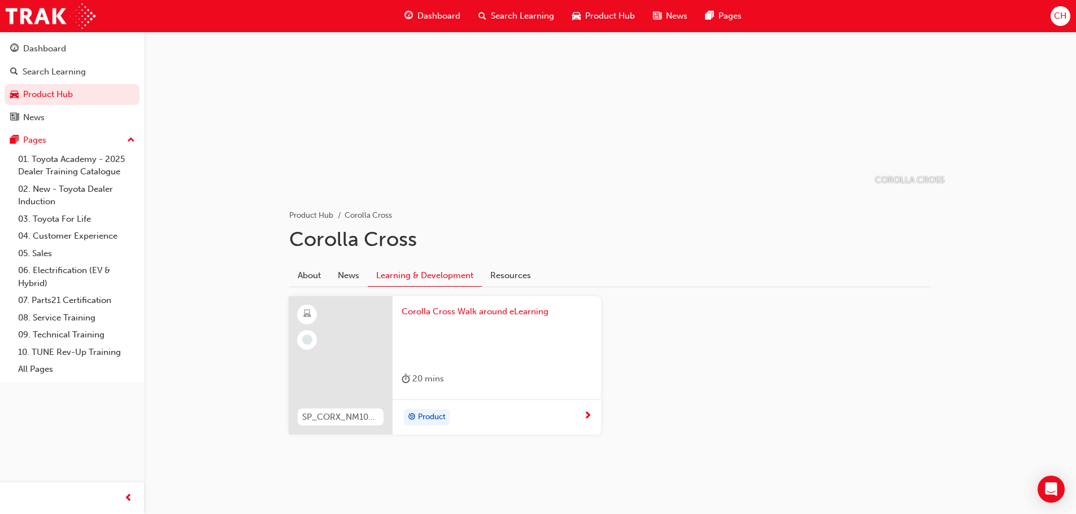
scroll to position [69, 0]
click at [586, 409] on span "next-icon" at bounding box center [587, 414] width 8 height 10
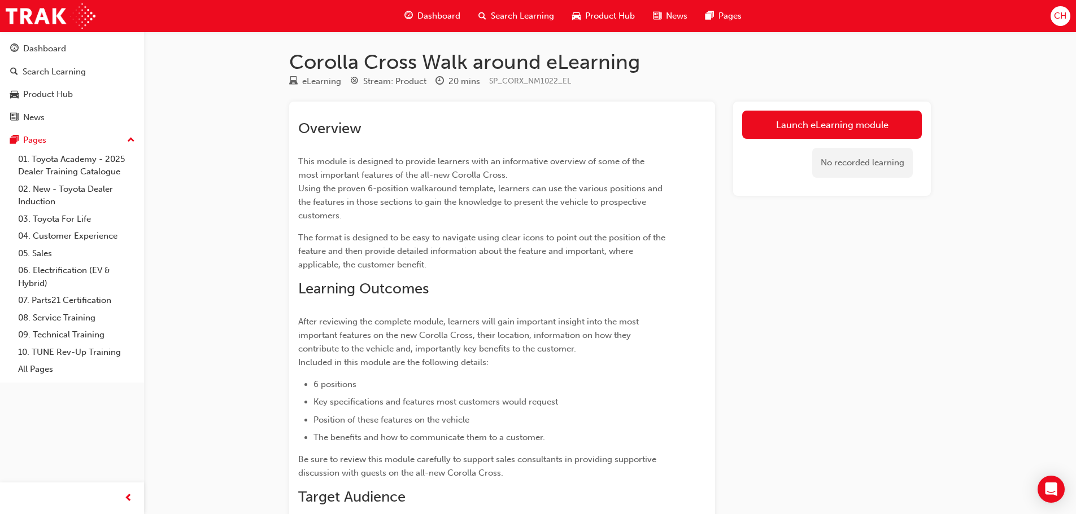
scroll to position [56, 0]
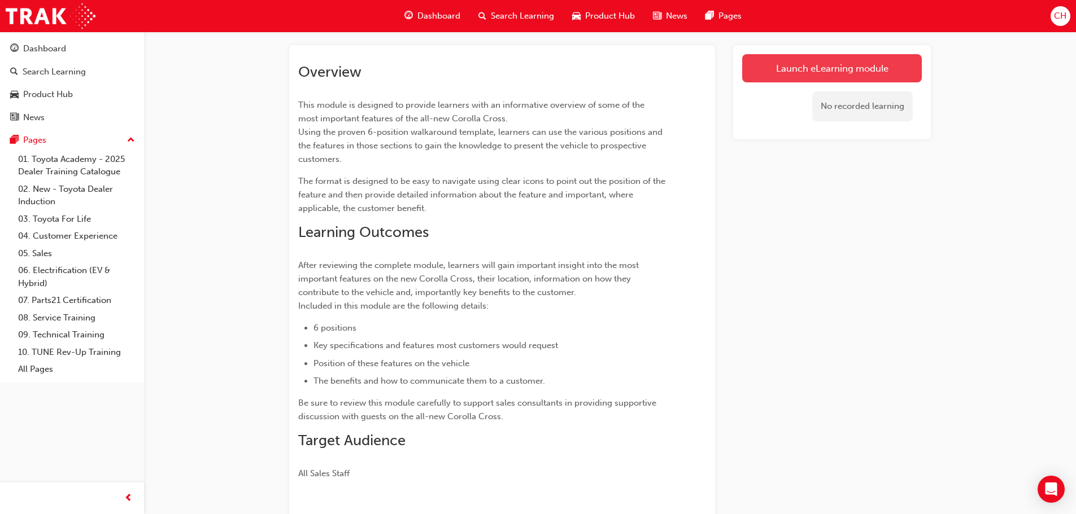
click at [822, 82] on link "Launch eLearning module" at bounding box center [832, 68] width 180 height 28
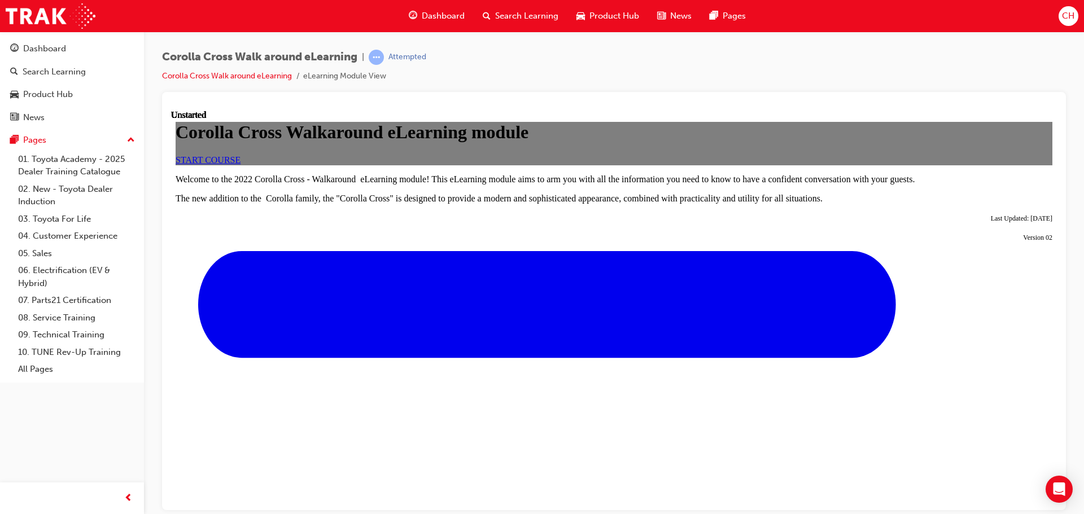
click at [626, 15] on span "Product Hub" at bounding box center [615, 16] width 50 height 13
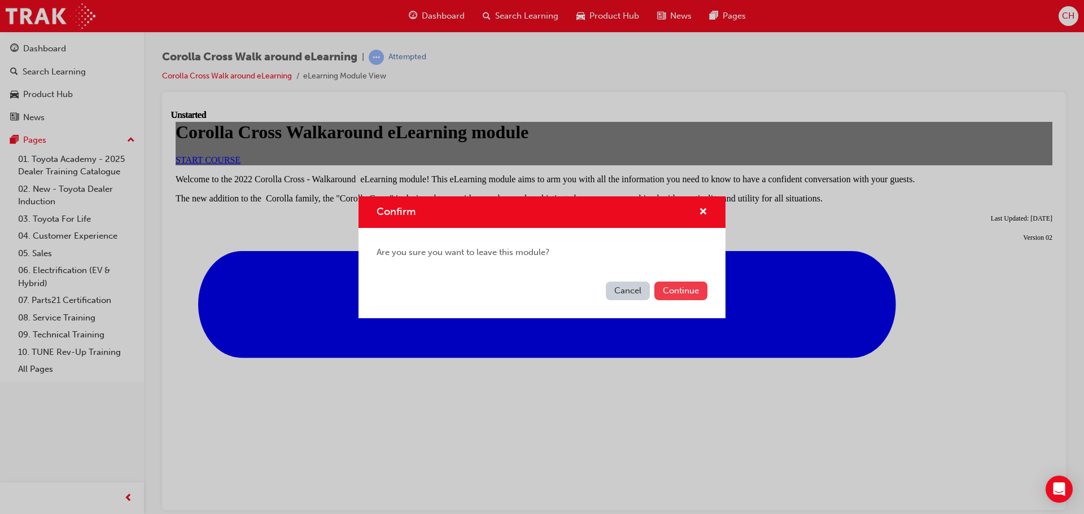
click at [677, 298] on button "Continue" at bounding box center [680, 291] width 53 height 19
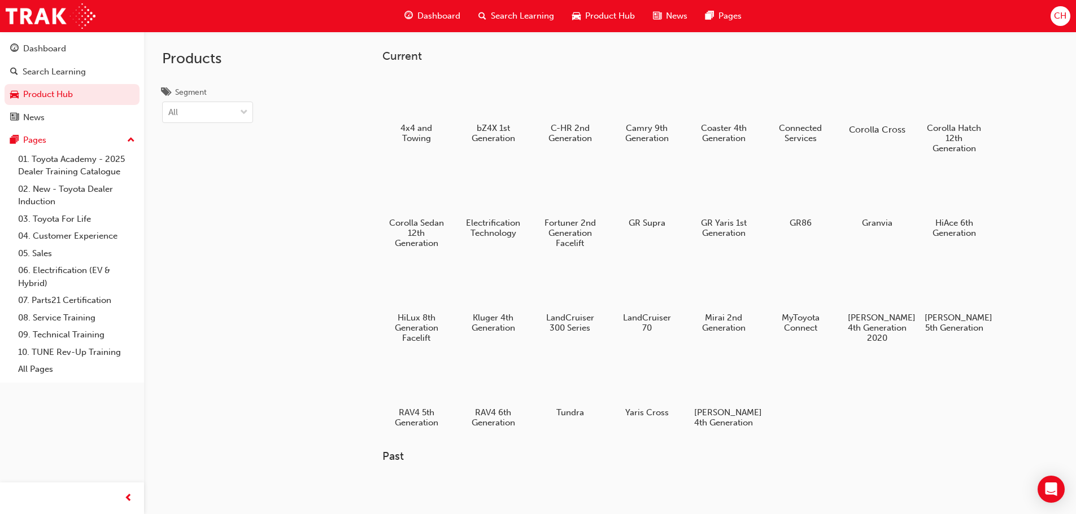
click at [891, 111] on div at bounding box center [876, 97] width 63 height 45
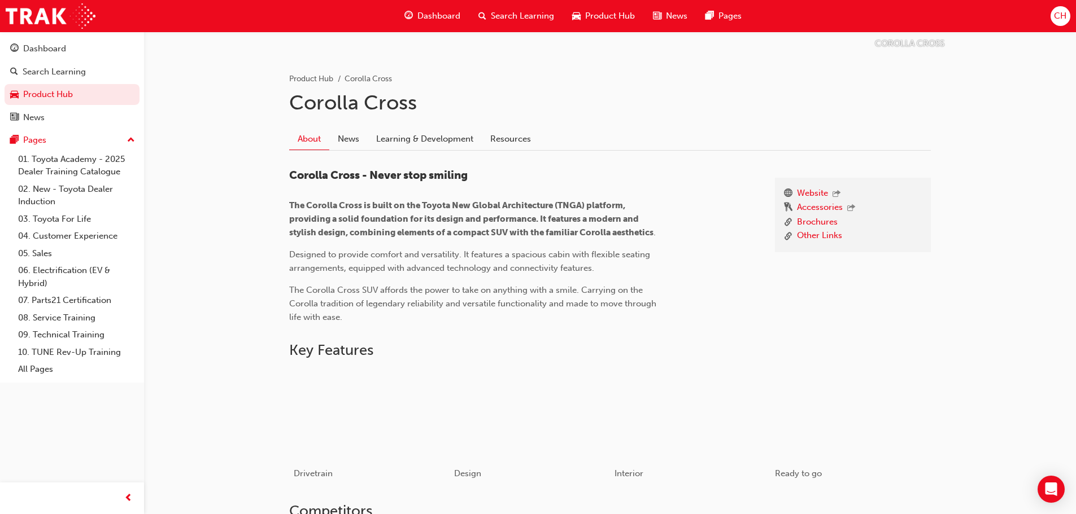
scroll to position [56, 0]
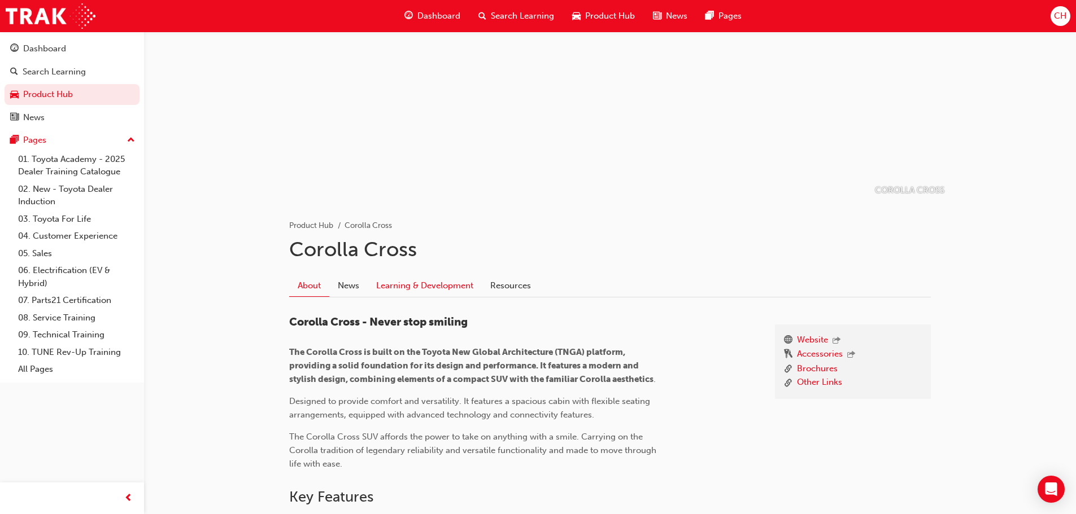
click at [448, 281] on link "Learning & Development" at bounding box center [425, 285] width 114 height 21
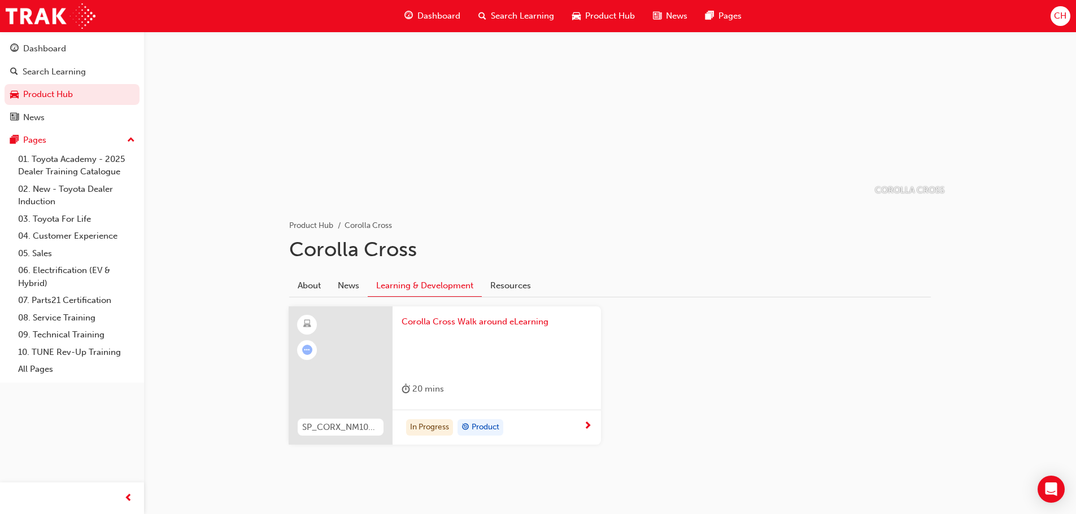
click at [595, 427] on div "In Progress Product" at bounding box center [496, 428] width 208 height 36
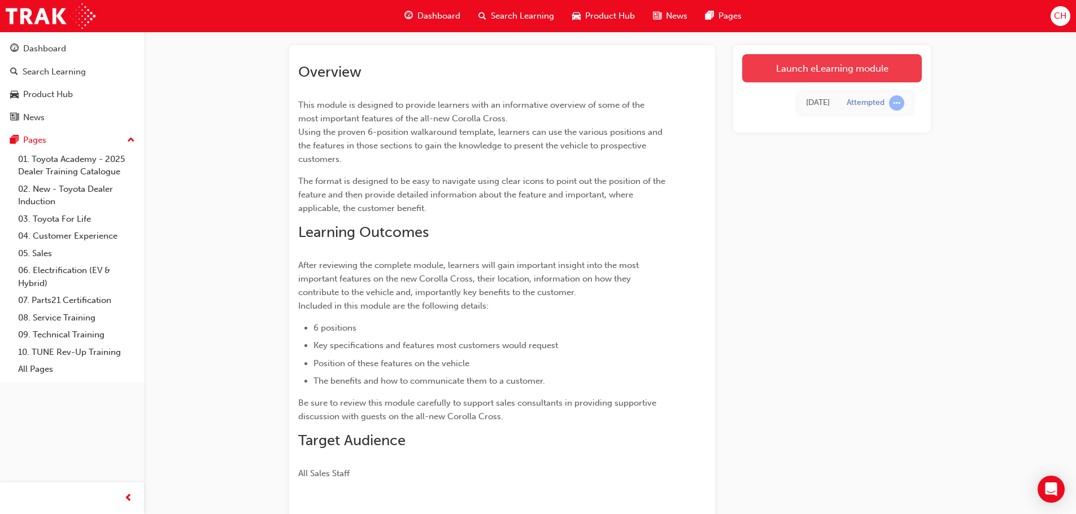
click at [884, 75] on link "Launch eLearning module" at bounding box center [832, 68] width 180 height 28
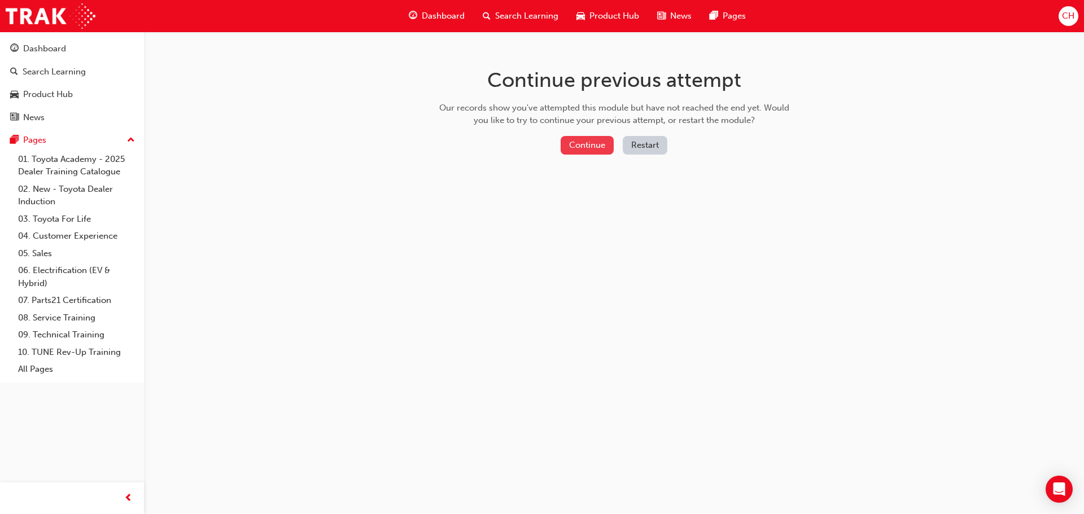
click at [593, 146] on button "Continue" at bounding box center [587, 145] width 53 height 19
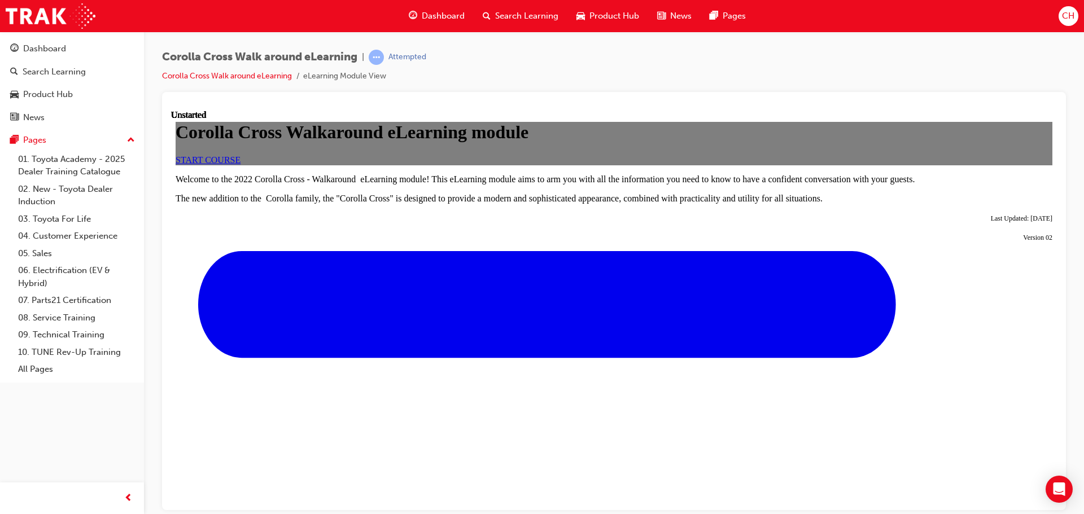
scroll to position [56, 0]
click at [241, 164] on span "START COURSE" at bounding box center [208, 160] width 65 height 10
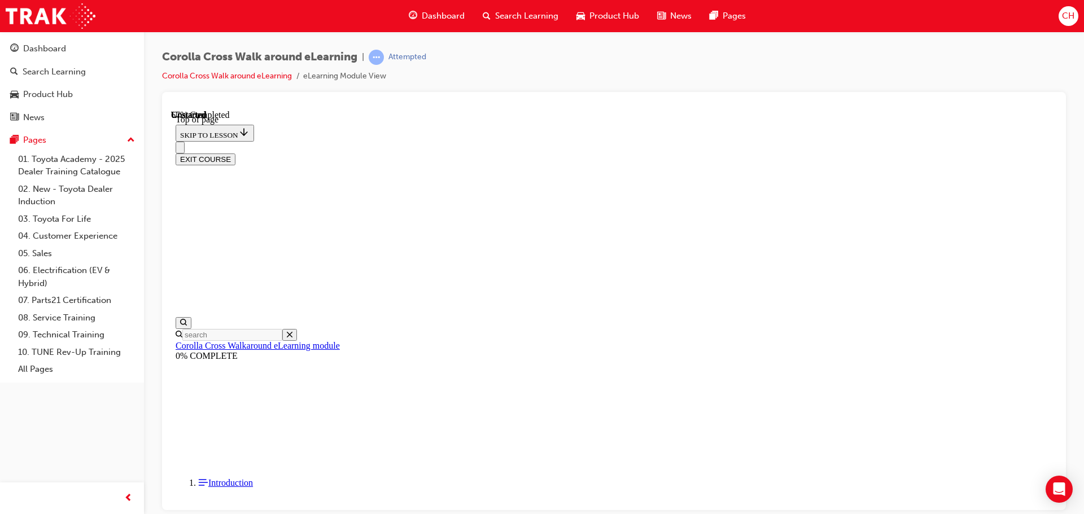
scroll to position [850, 0]
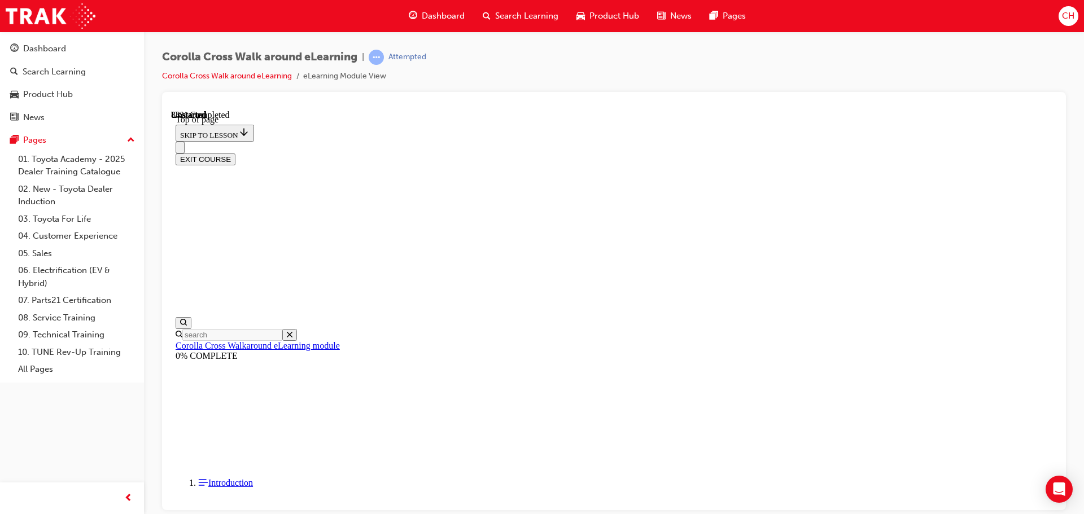
scroll to position [565, 0]
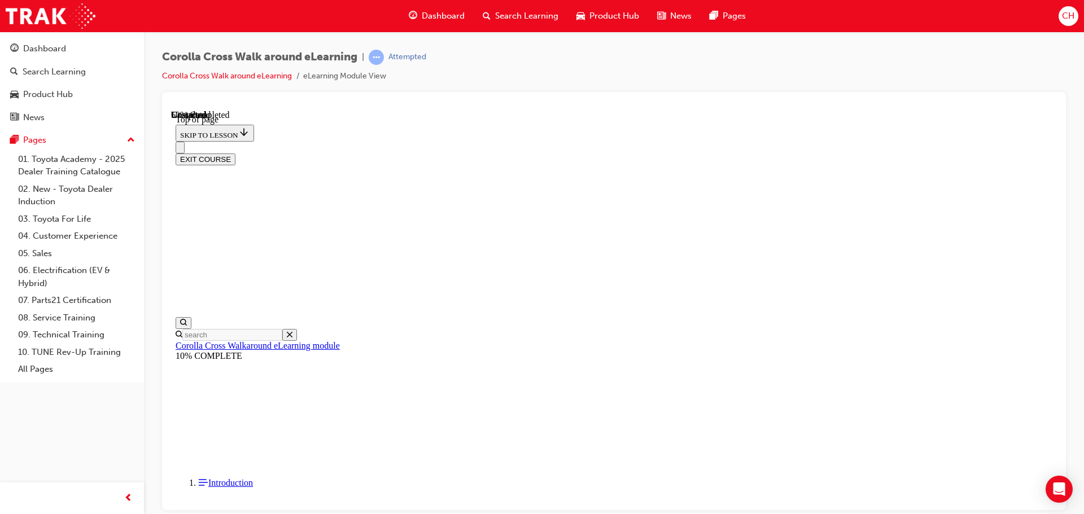
scroll to position [149, 0]
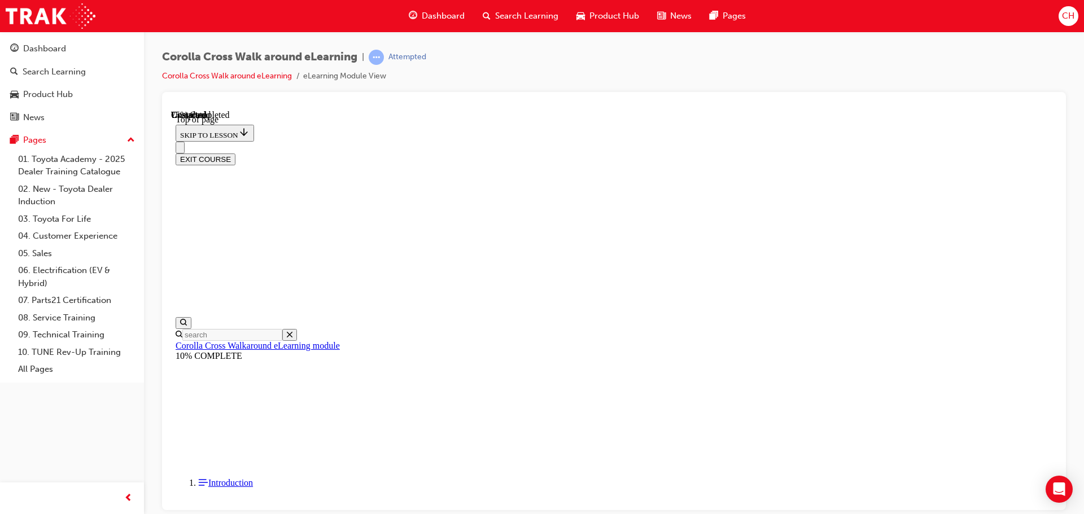
scroll to position [0, 0]
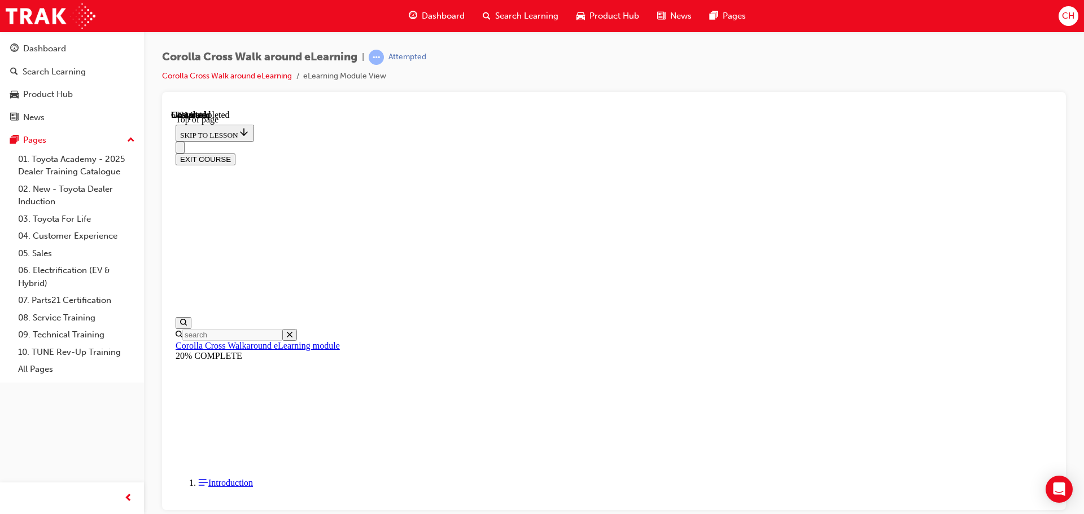
scroll to position [644, 0]
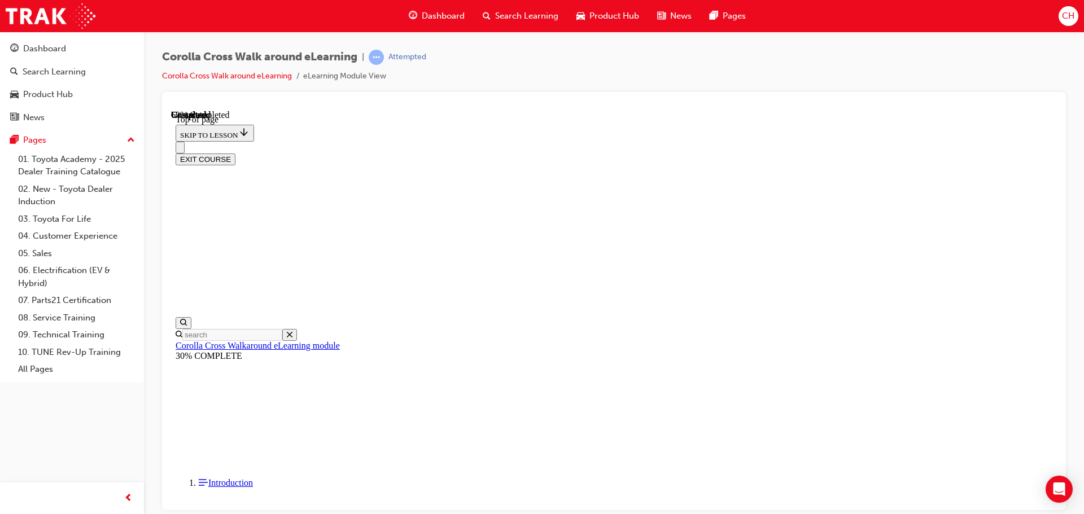
scroll to position [169, 0]
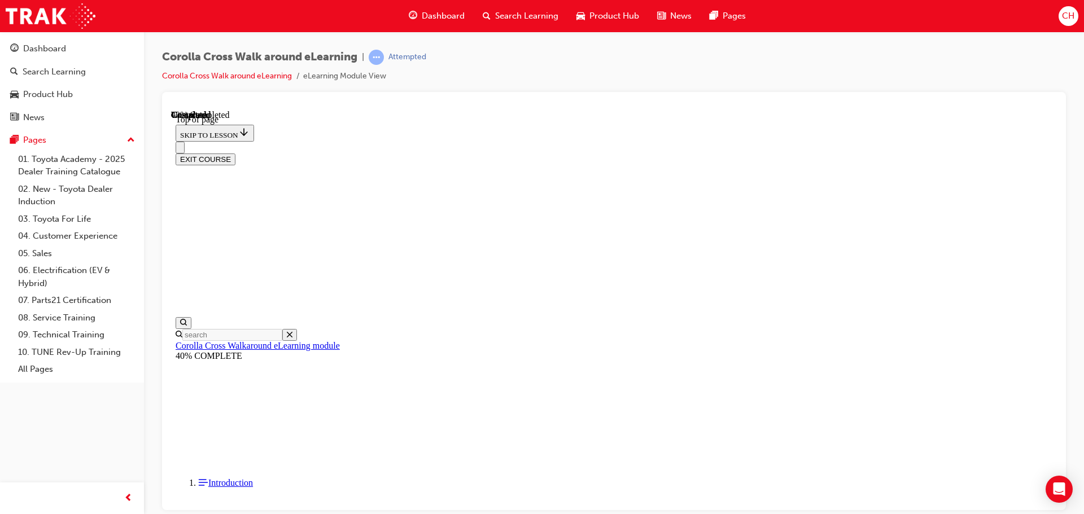
drag, startPoint x: 427, startPoint y: 370, endPoint x: 593, endPoint y: 308, distance: 177.1
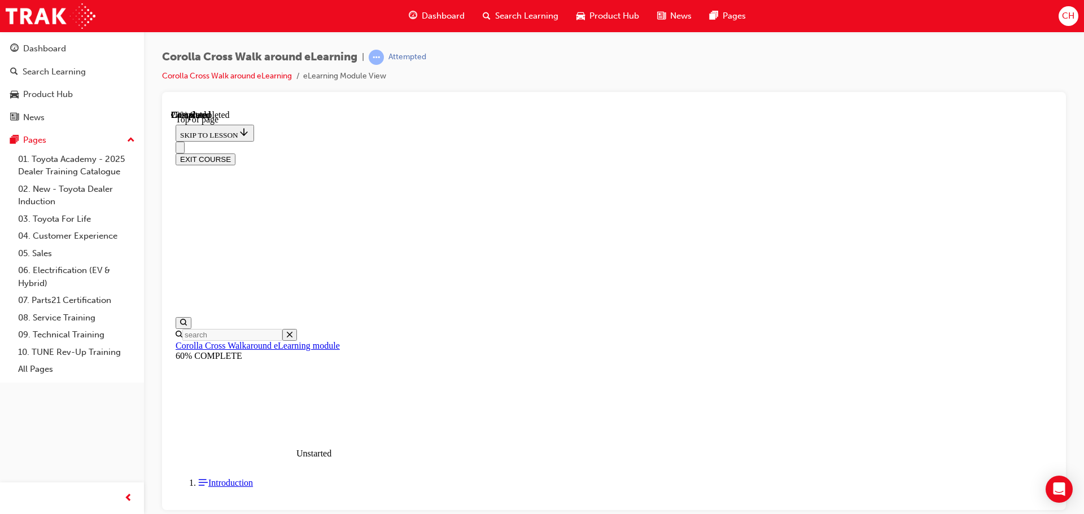
scroll to position [35, 0]
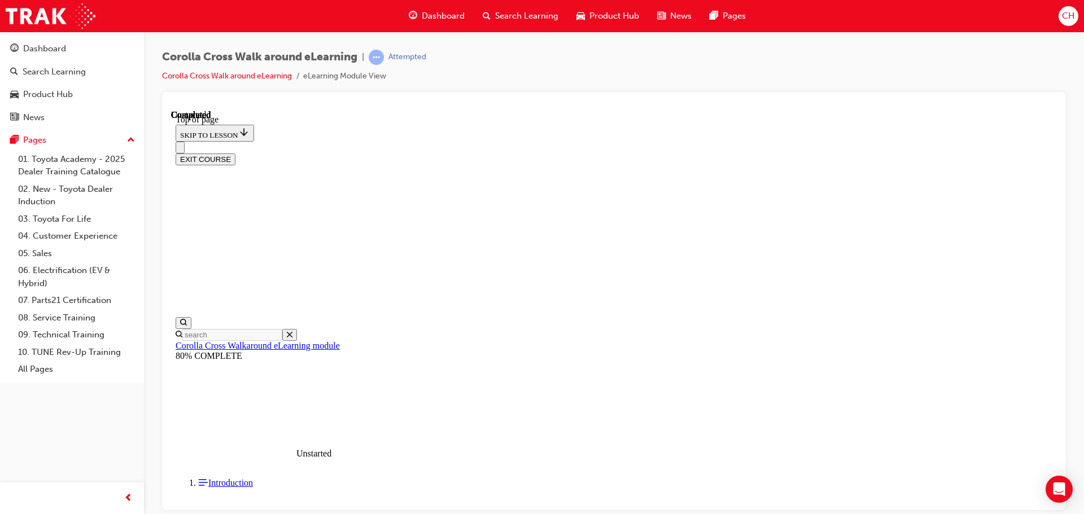
scroll to position [675, 0]
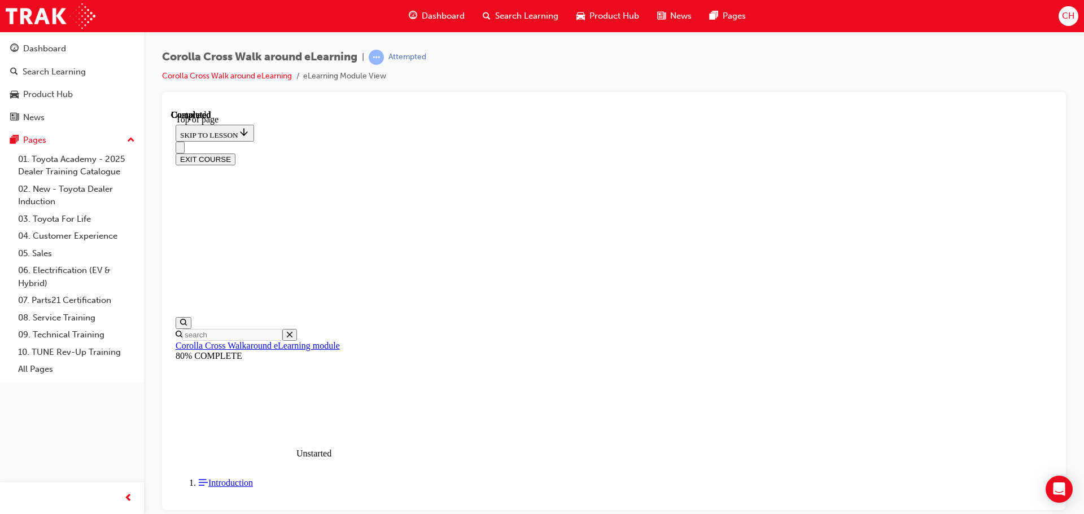
scroll to position [111, 0]
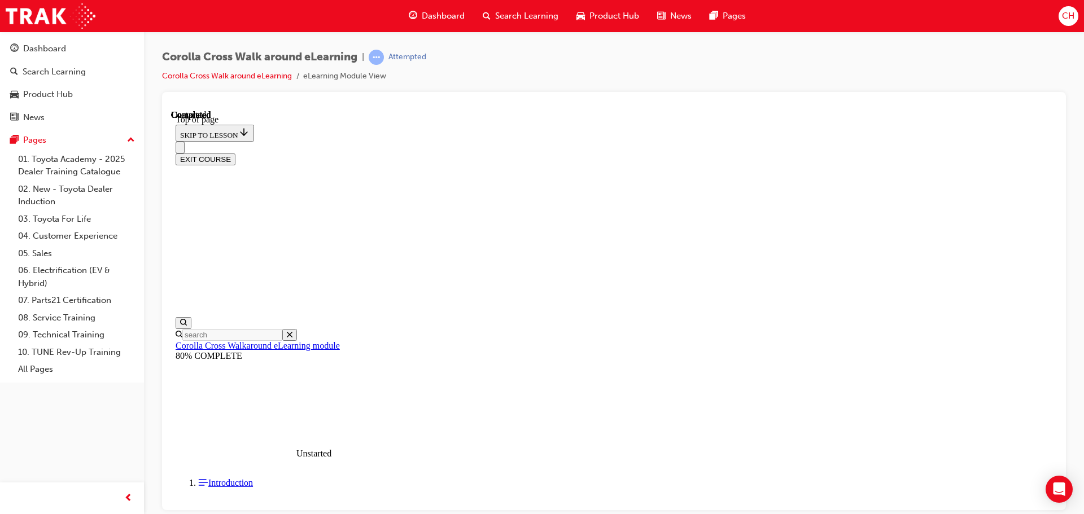
drag, startPoint x: 504, startPoint y: 190, endPoint x: 875, endPoint y: 201, distance: 370.6
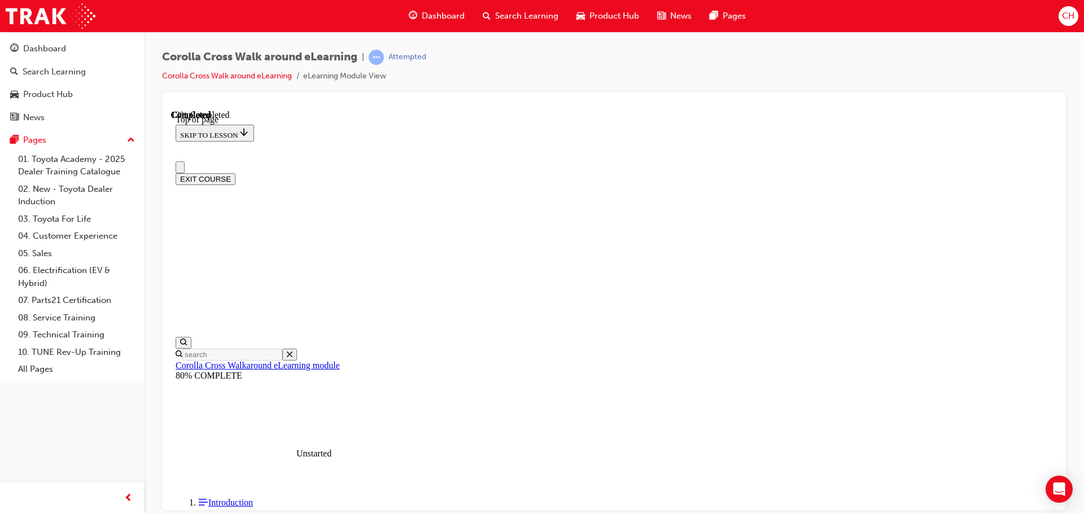
scroll to position [15, 0]
drag, startPoint x: 552, startPoint y: 302, endPoint x: 553, endPoint y: 292, distance: 10.2
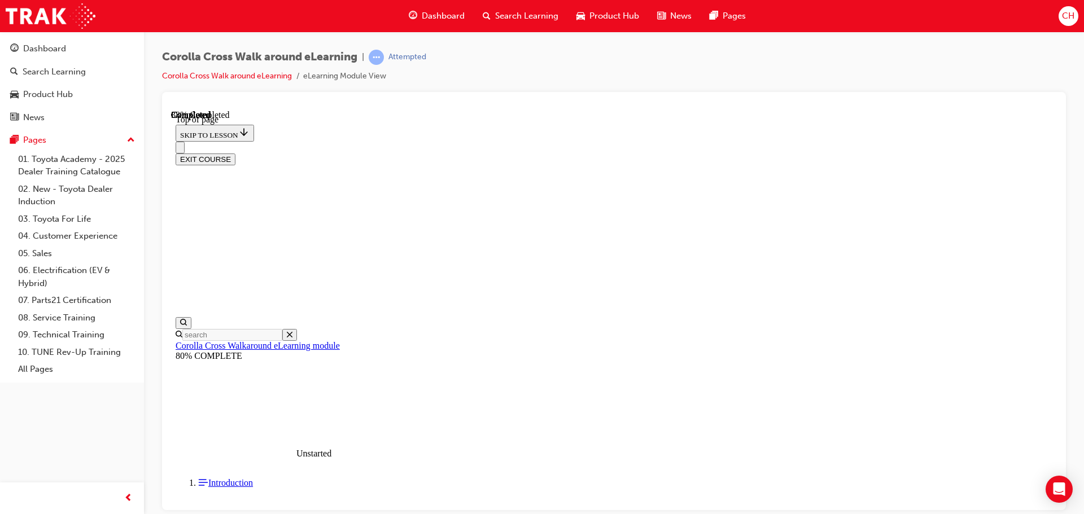
drag, startPoint x: 570, startPoint y: 279, endPoint x: 546, endPoint y: 254, distance: 34.3
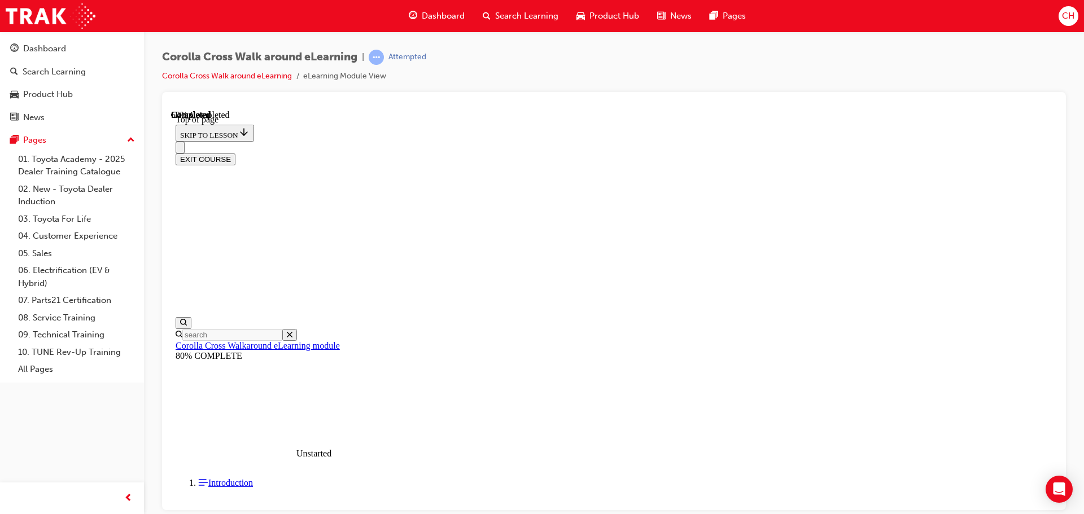
scroll to position [178, 0]
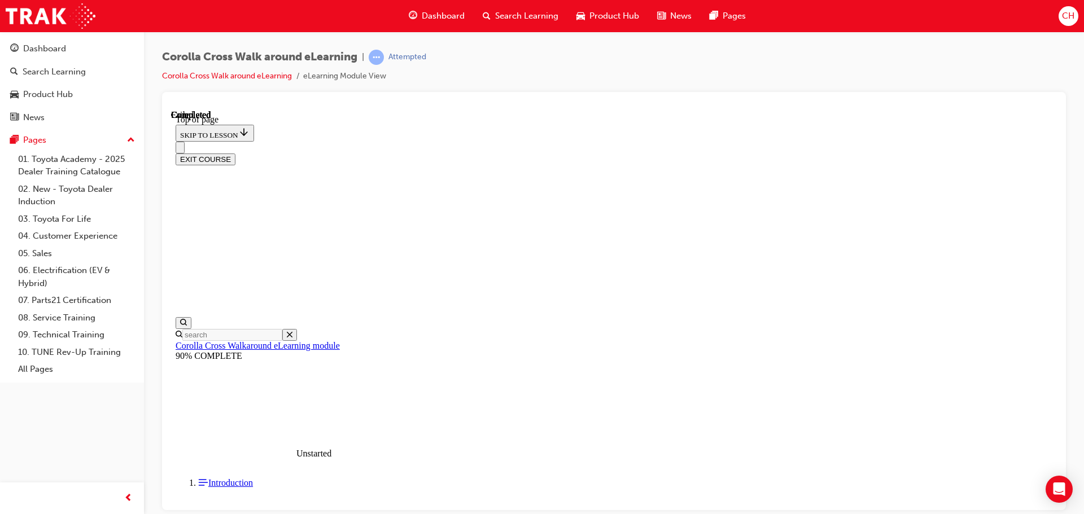
scroll to position [213, 0]
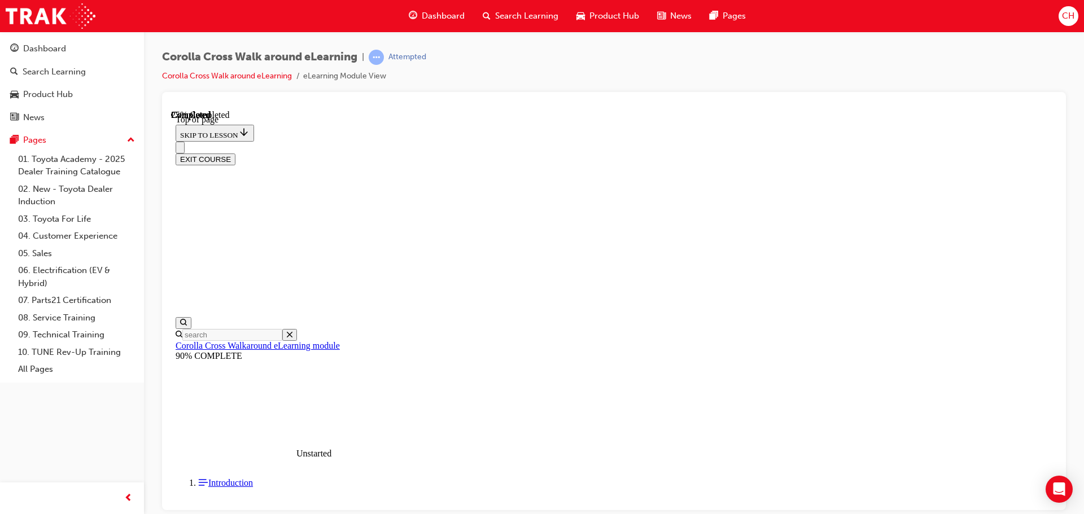
scroll to position [147, 0]
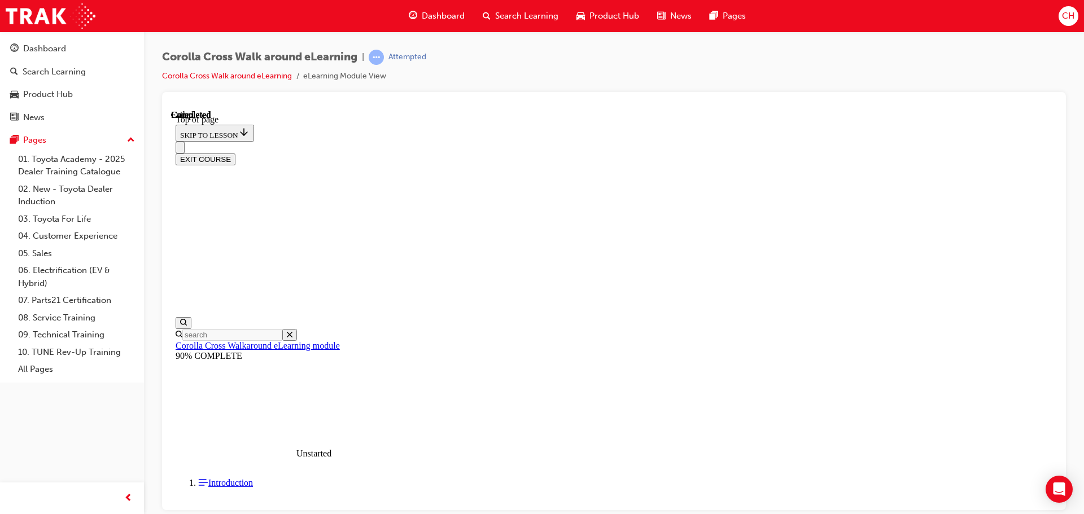
click at [235, 153] on button "EXIT COURSE" at bounding box center [206, 159] width 60 height 12
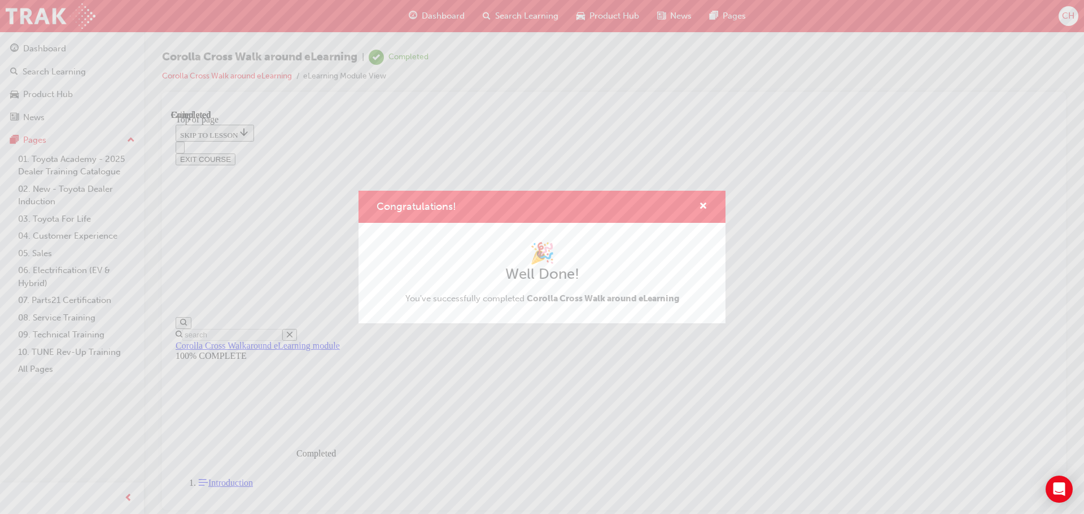
click at [712, 210] on div "Congratulations!" at bounding box center [542, 207] width 367 height 32
click at [704, 202] on span "cross-icon" at bounding box center [703, 207] width 8 height 10
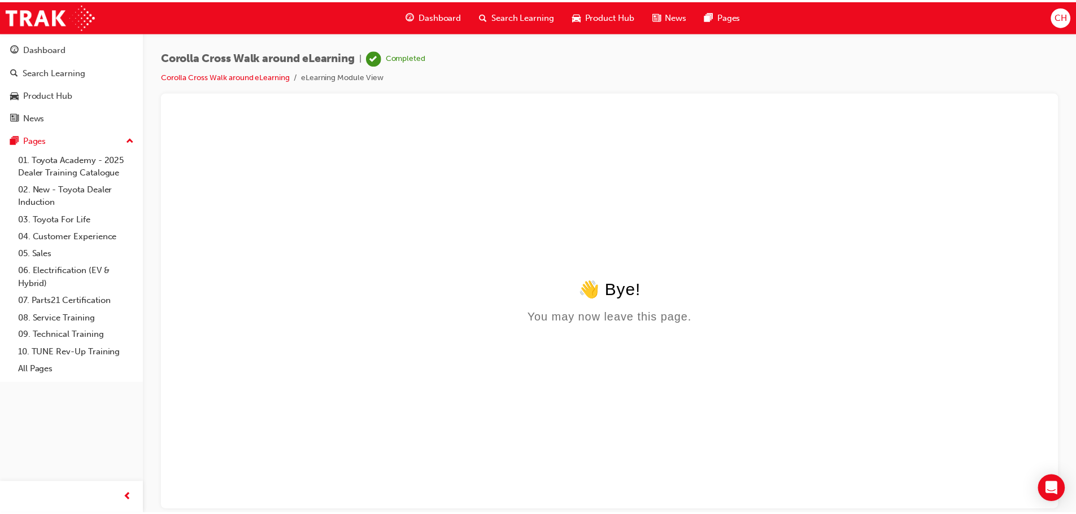
scroll to position [0, 0]
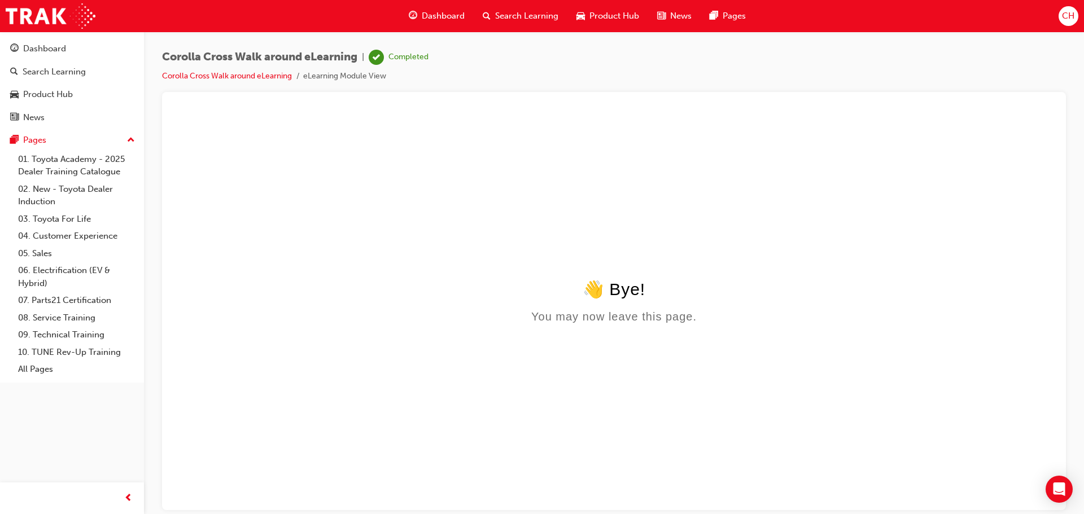
click at [588, 25] on div "Product Hub" at bounding box center [608, 16] width 81 height 23
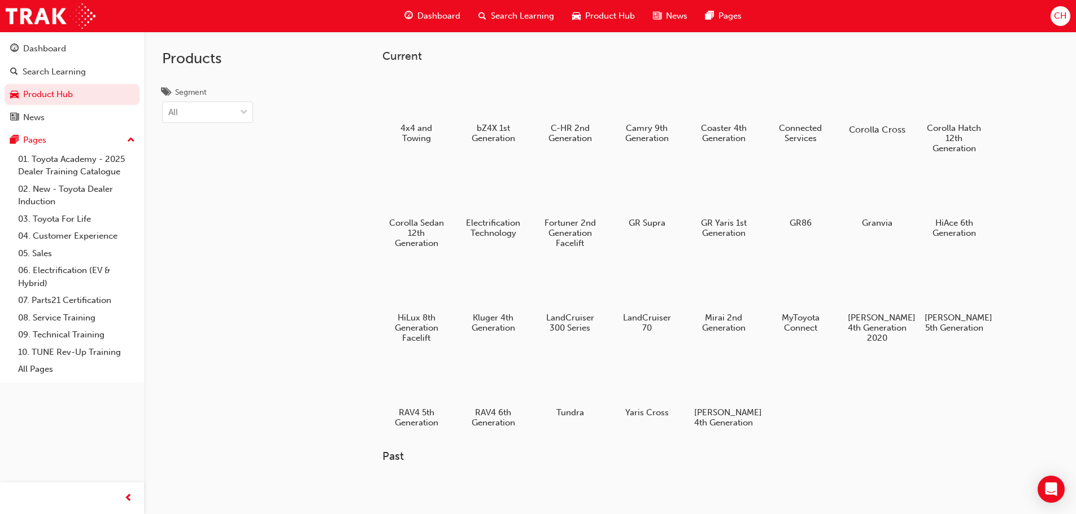
click at [885, 110] on div at bounding box center [876, 97] width 63 height 45
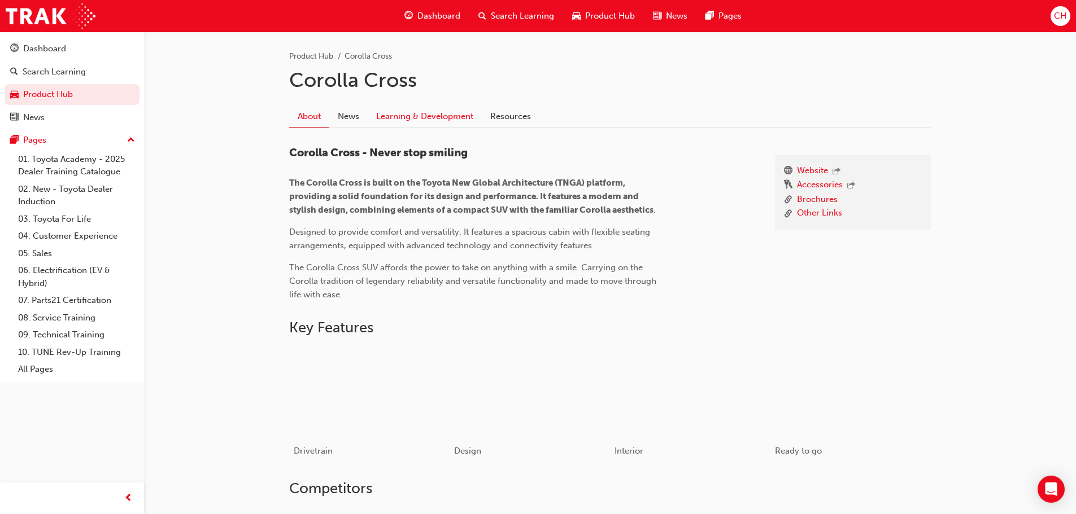
click at [470, 119] on link "Learning & Development" at bounding box center [425, 116] width 114 height 21
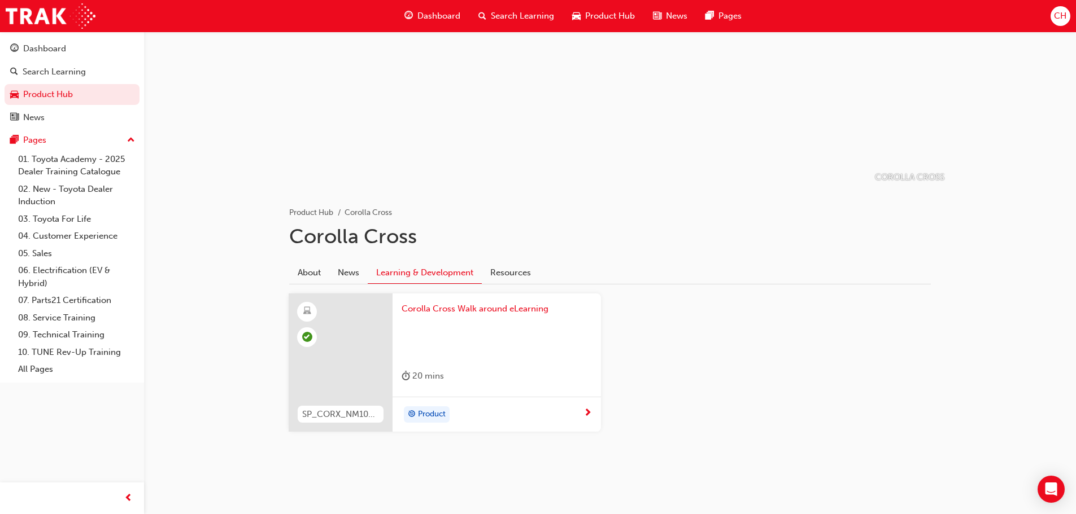
scroll to position [69, 0]
click at [604, 22] on span "Product Hub" at bounding box center [610, 16] width 50 height 13
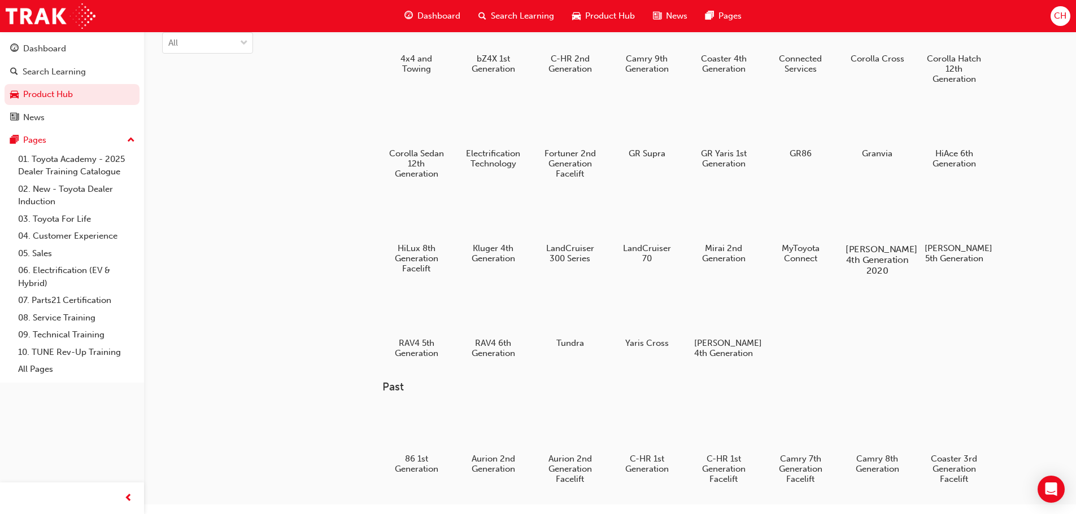
scroll to position [13, 0]
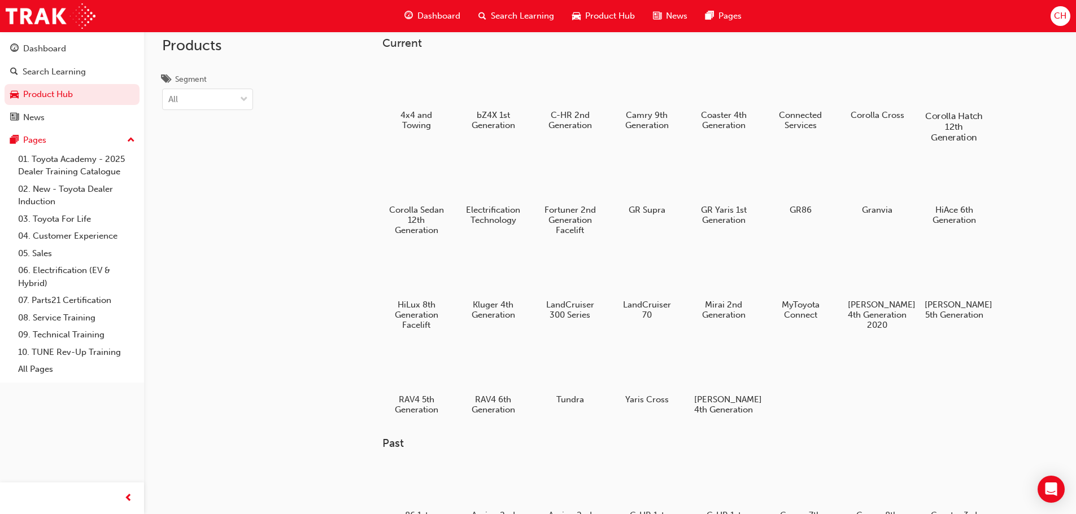
click at [965, 107] on div "Corolla Hatch 12th Generation" at bounding box center [954, 101] width 72 height 91
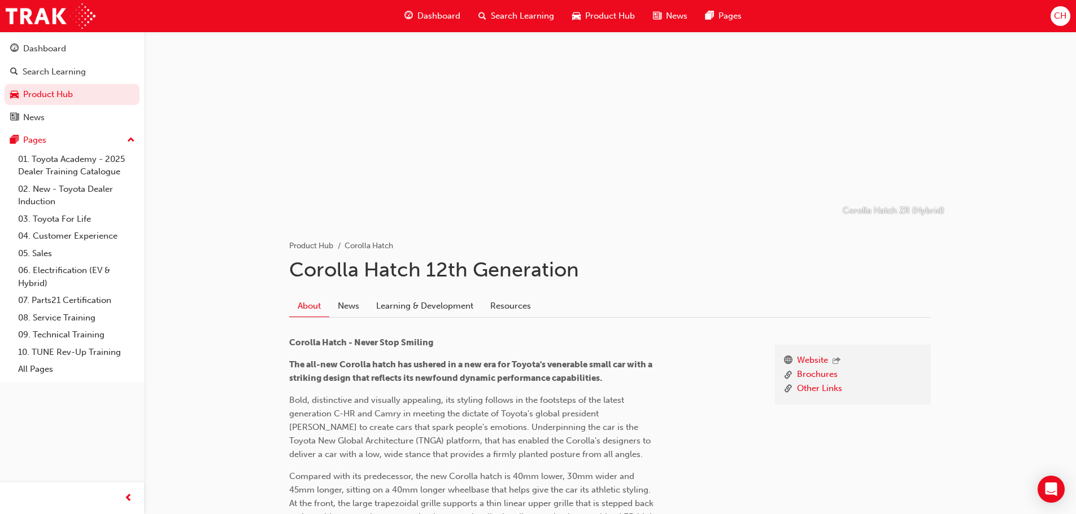
scroll to position [56, 0]
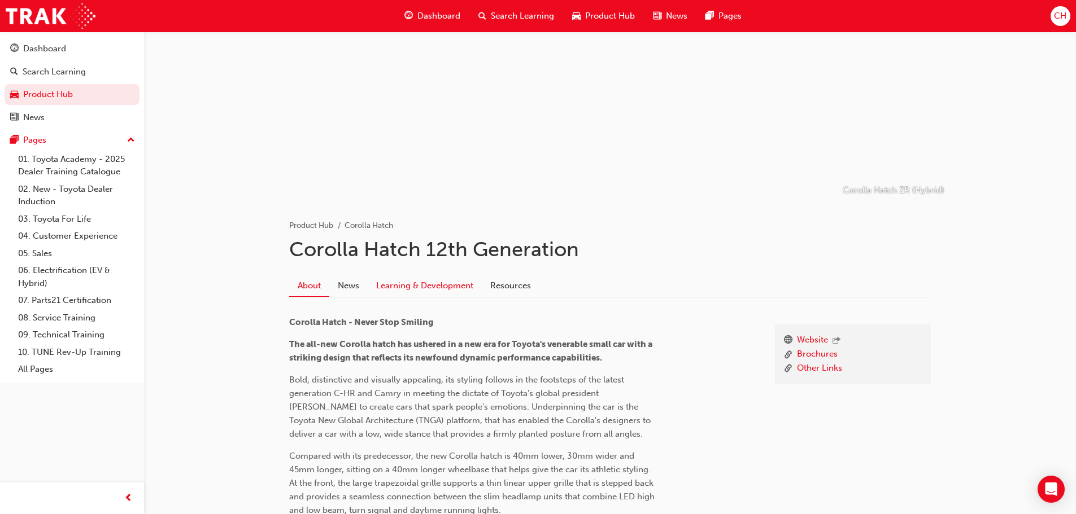
click at [462, 287] on link "Learning & Development" at bounding box center [425, 285] width 114 height 21
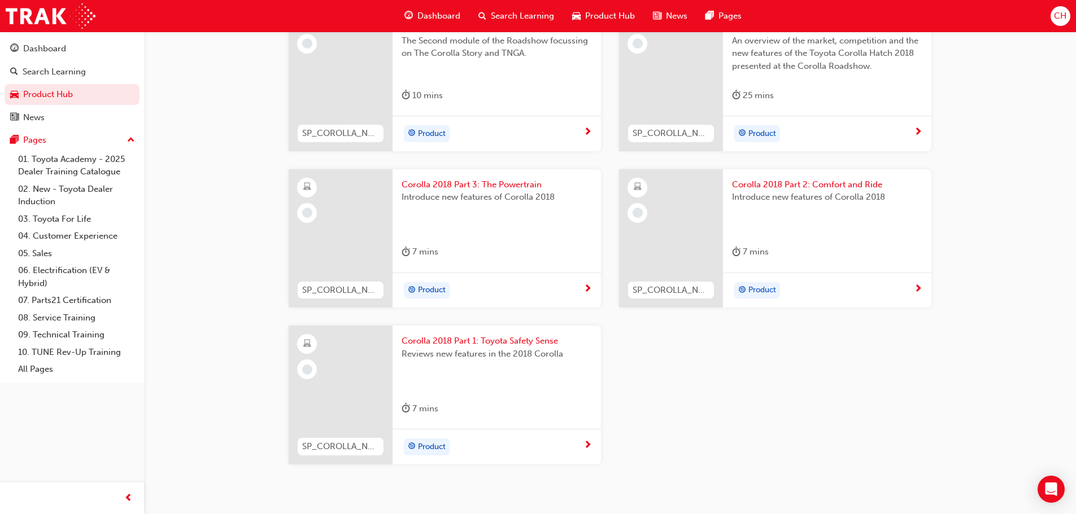
scroll to position [735, 0]
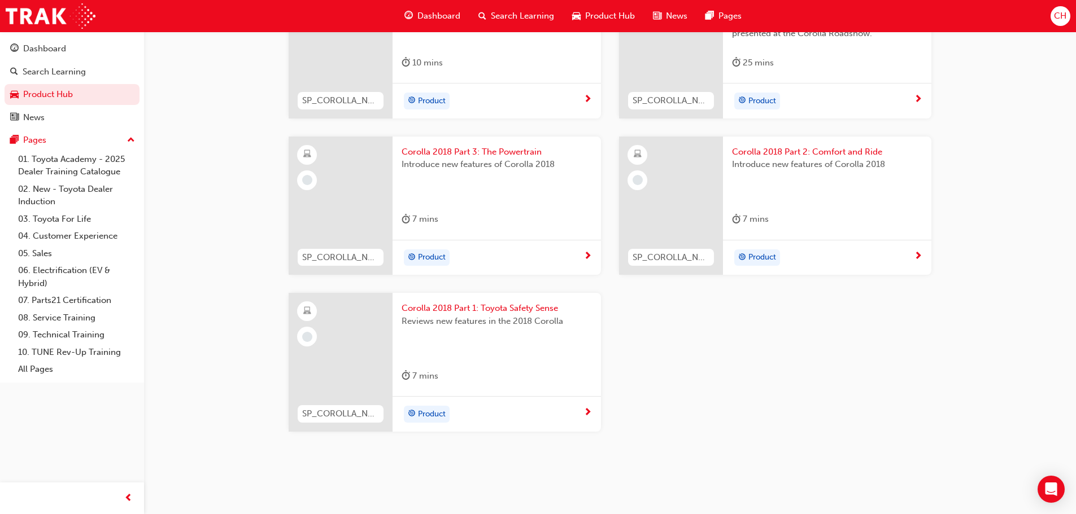
click at [584, 418] on div at bounding box center [587, 413] width 8 height 14
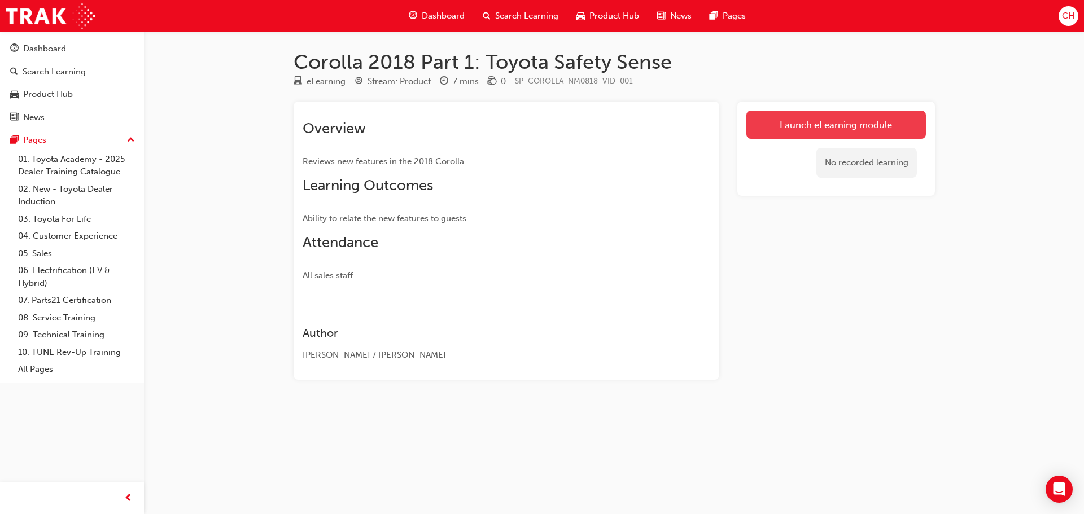
click at [845, 126] on link "Launch eLearning module" at bounding box center [837, 125] width 180 height 28
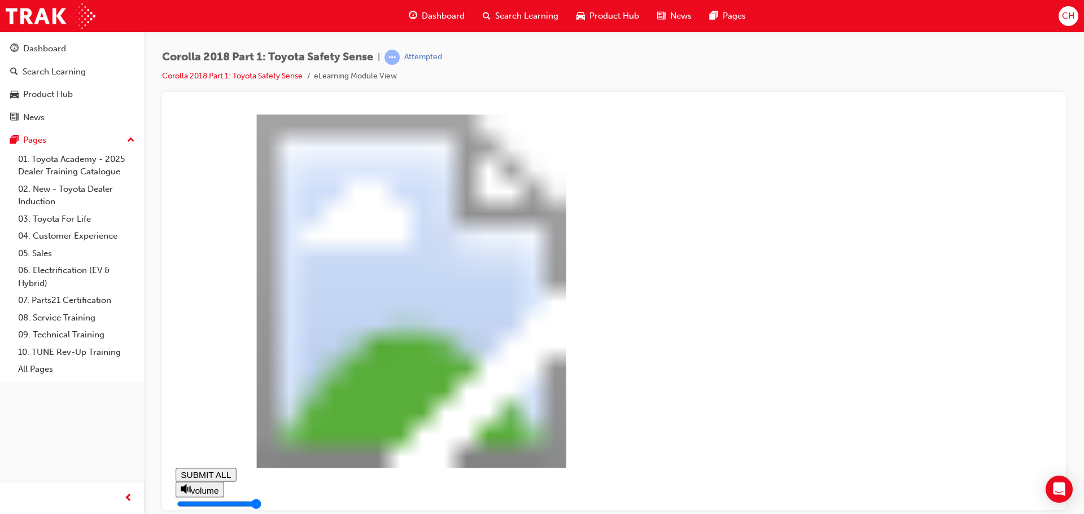
click at [186, 489] on polygon at bounding box center [184, 488] width 6 height 10
click at [385, 498] on div at bounding box center [418, 505] width 485 height 14
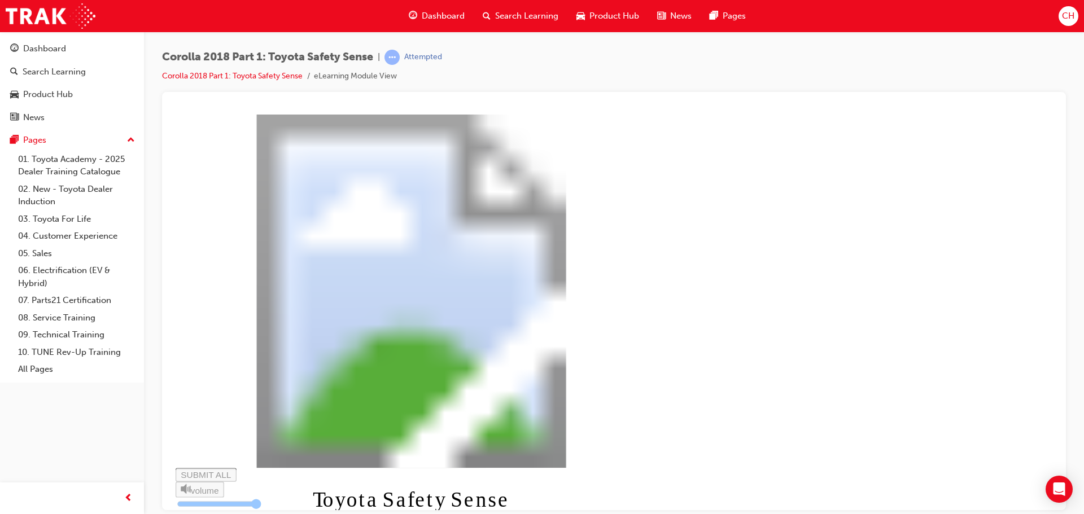
type input "0.071"
type input "0"
type input "0.073"
type input "1"
type input "0.074"
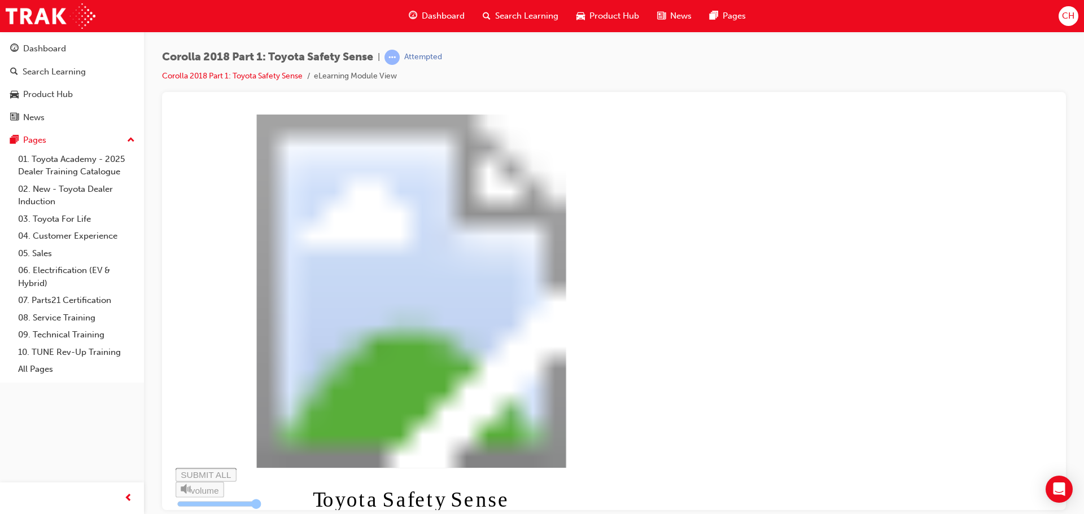
type input "1"
type input "0.075"
type input "1"
type input "0.077"
type input "1"
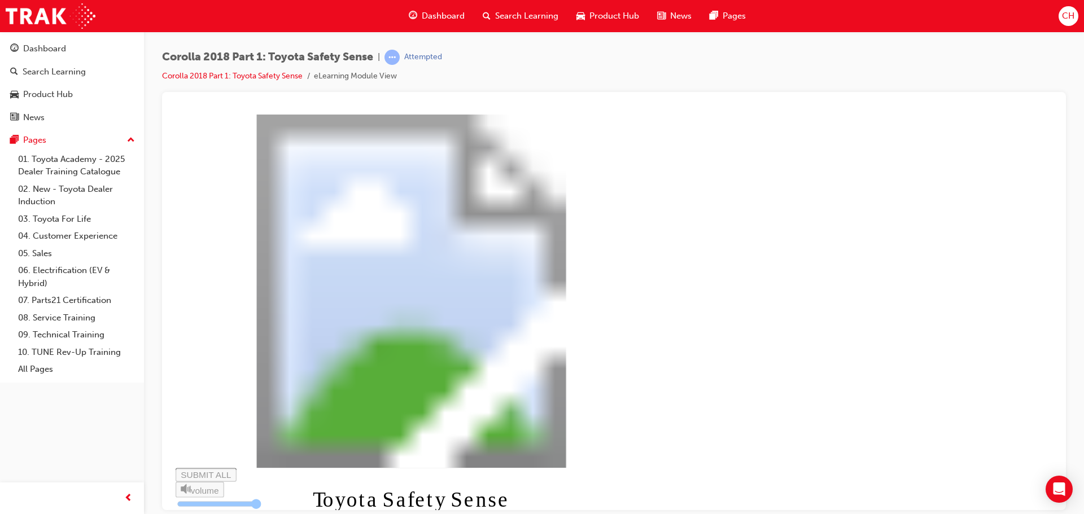
type input "0.078"
type input "2"
type input "0.079"
type input "2"
type input "0.08"
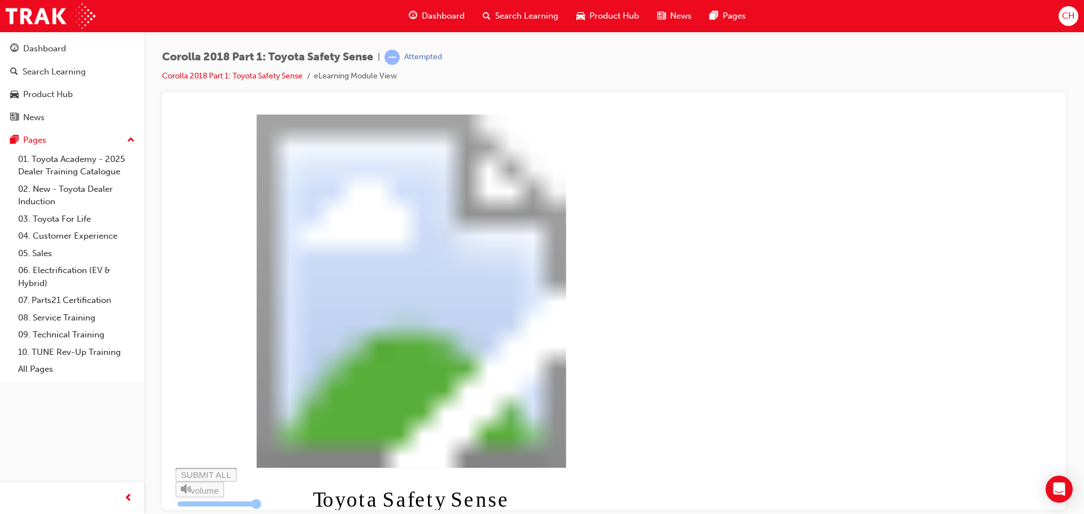
type input "2"
type input "0.082"
type input "2"
type input "0.083"
type input "3"
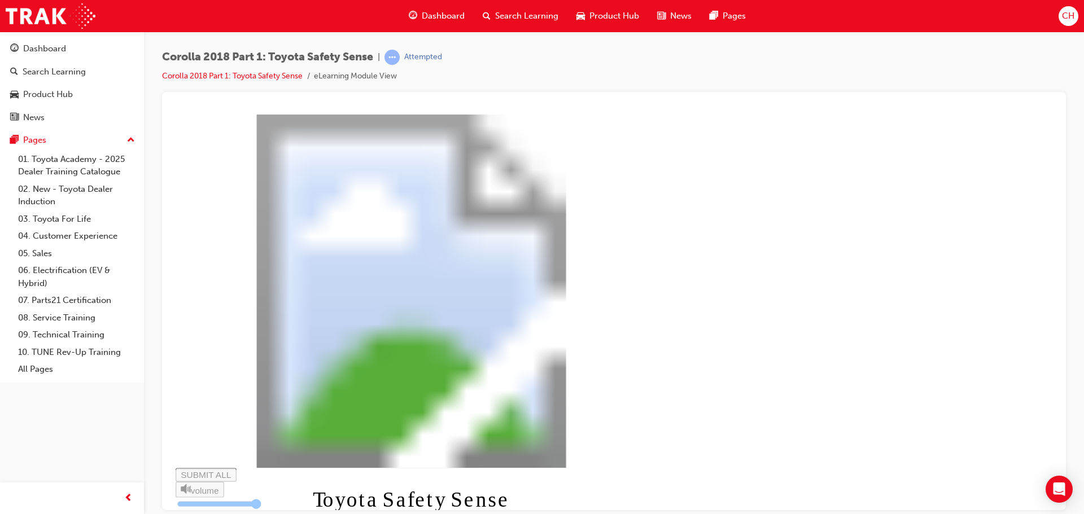
type input "0.084"
type input "3"
type input "0.086"
type input "3"
type input "0.087"
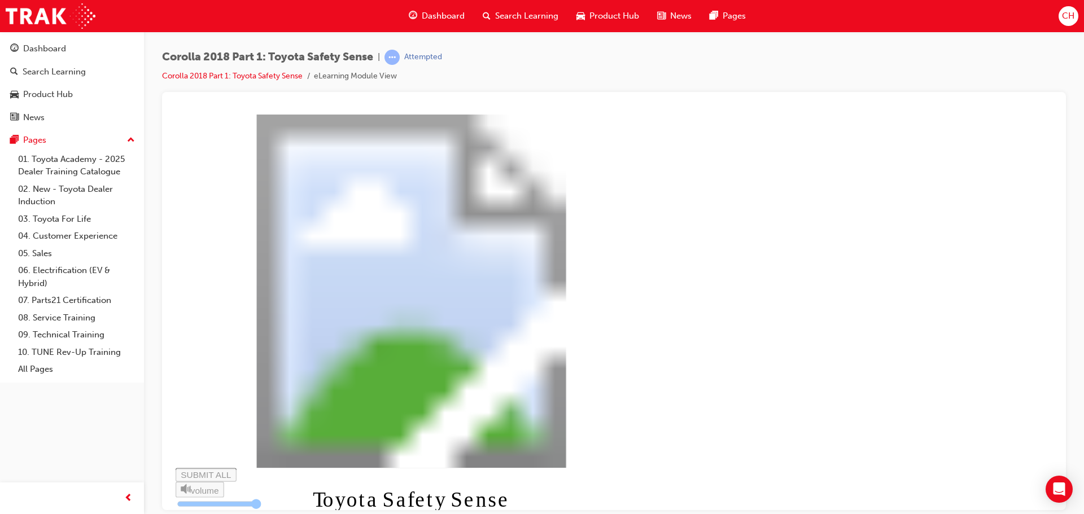
type input "3"
type input "0.088"
type input "4"
type input "0.089"
type input "4"
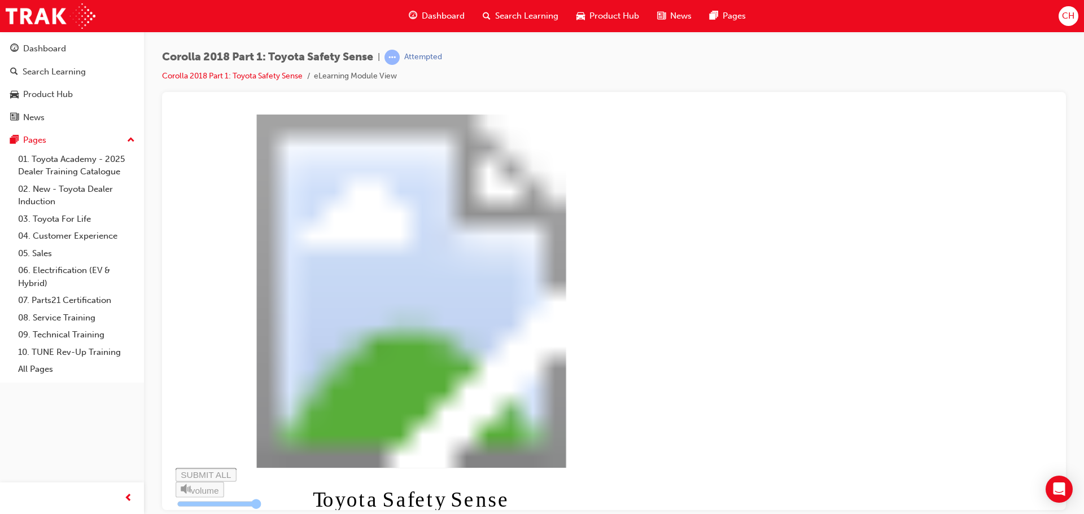
type input "0.091"
type input "4"
type input "0.092"
type input "5"
type input "0.094"
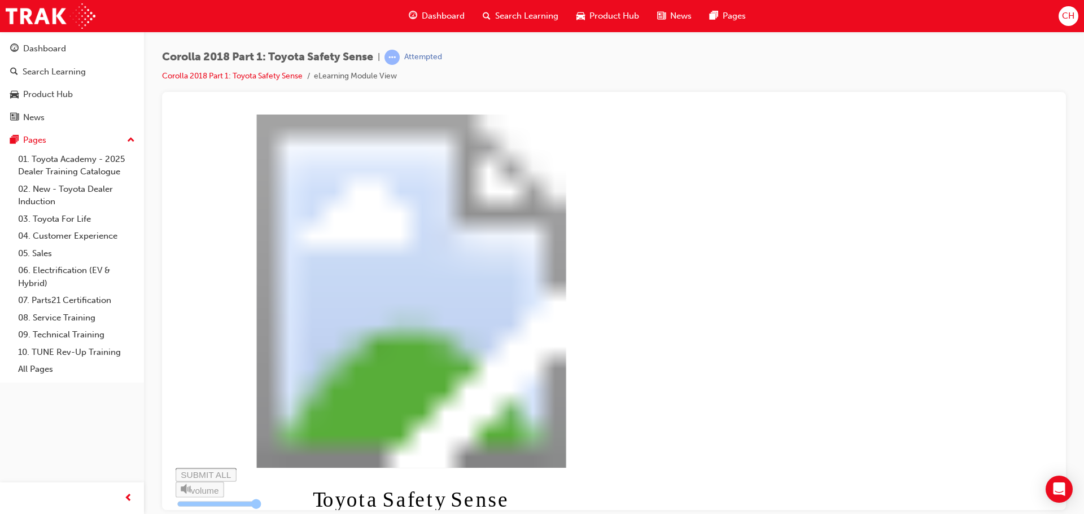
type input "5"
type input "0.095"
type input "5"
type input "0.096"
type input "5"
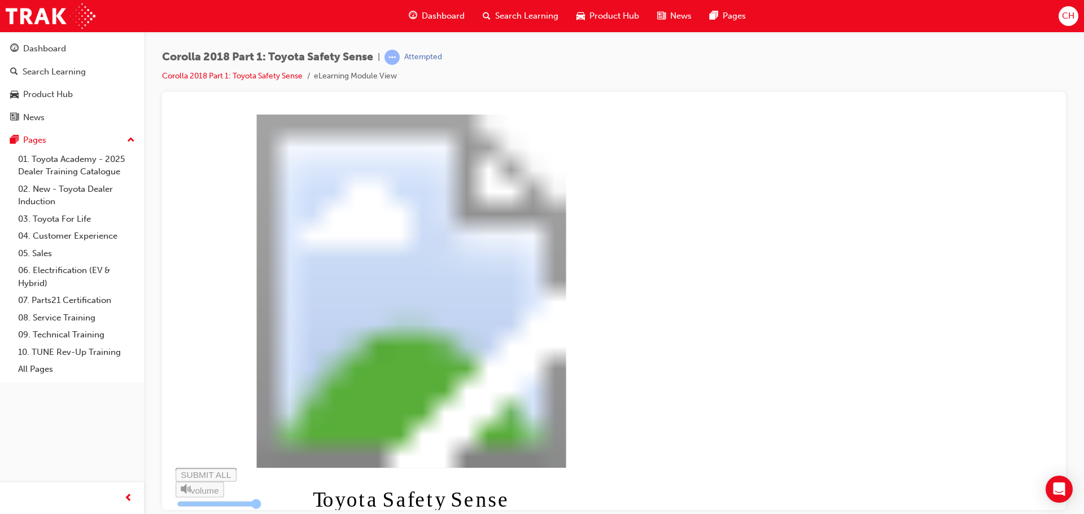
type input "0.097"
type input "6"
type input "0.099"
type input "6"
type input "0.1"
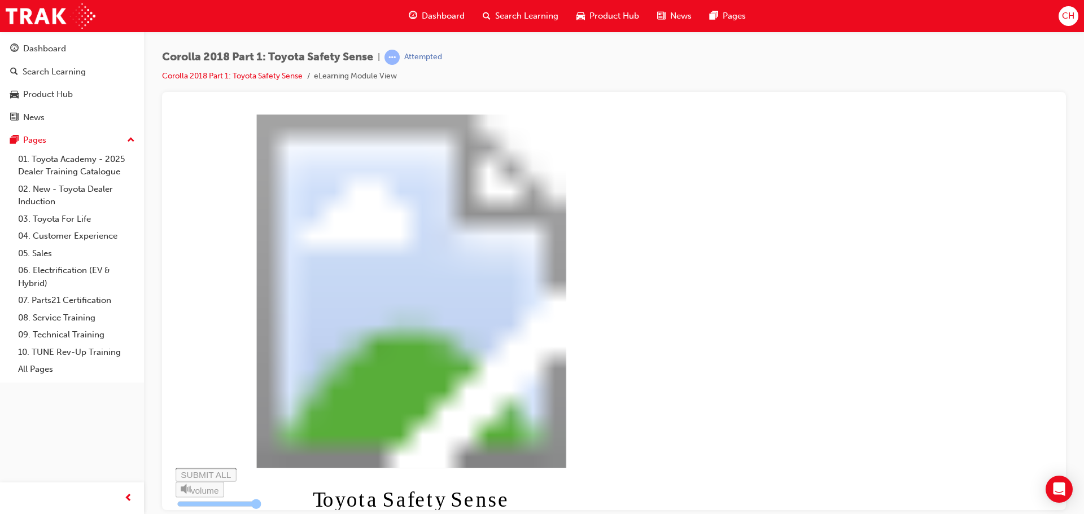
type input "6"
type input "0.101"
type input "6"
type input "0.102"
type input "7"
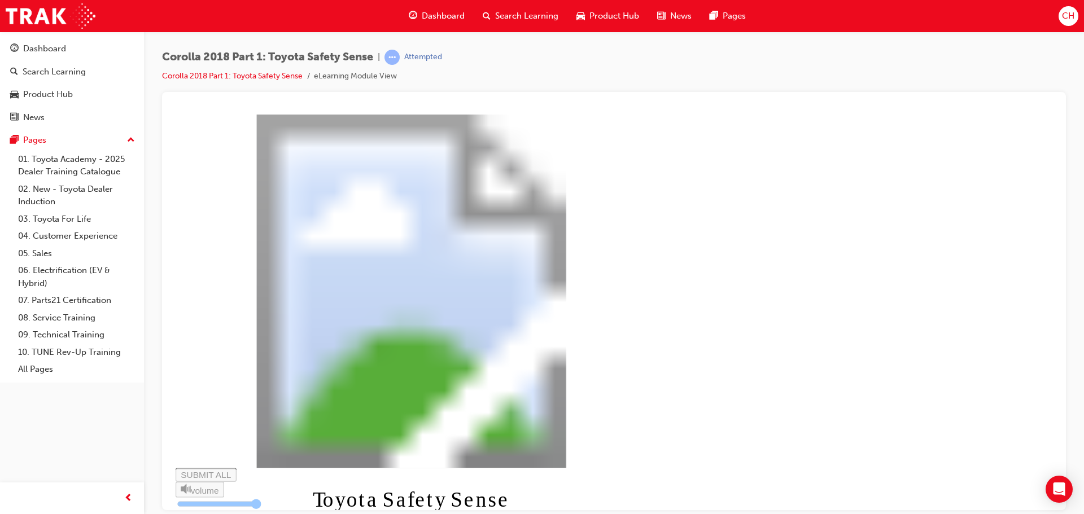
type input "0.104"
type input "7"
type input "0.105"
type input "7"
type input "0.106"
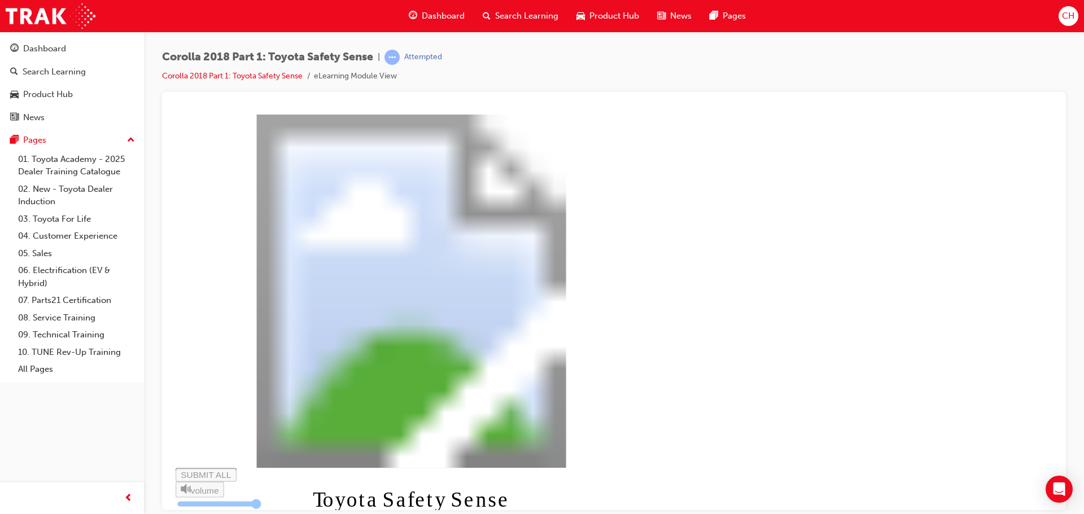
type input "7"
type input "0.108"
type input "8"
type input "0.109"
type input "8"
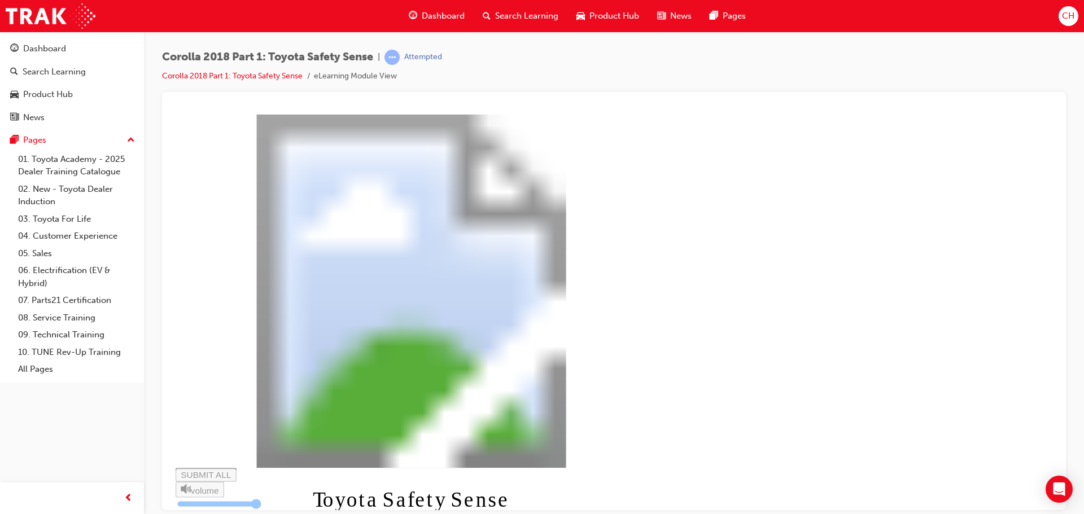
type input "0.11"
type input "8"
type input "0.112"
type input "8"
type input "0.113"
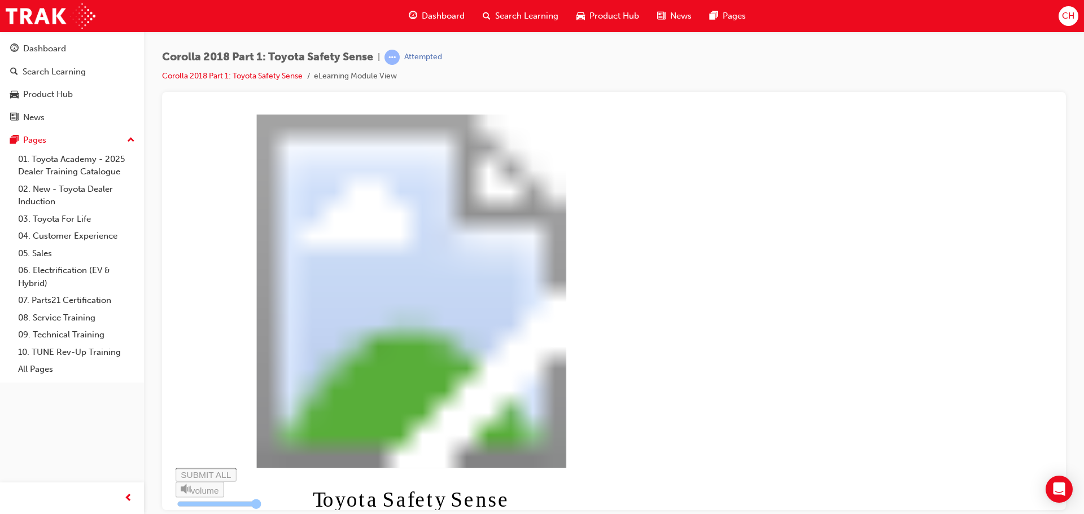
type input "9"
type input "0.114"
type input "9"
type input "0.116"
type input "9"
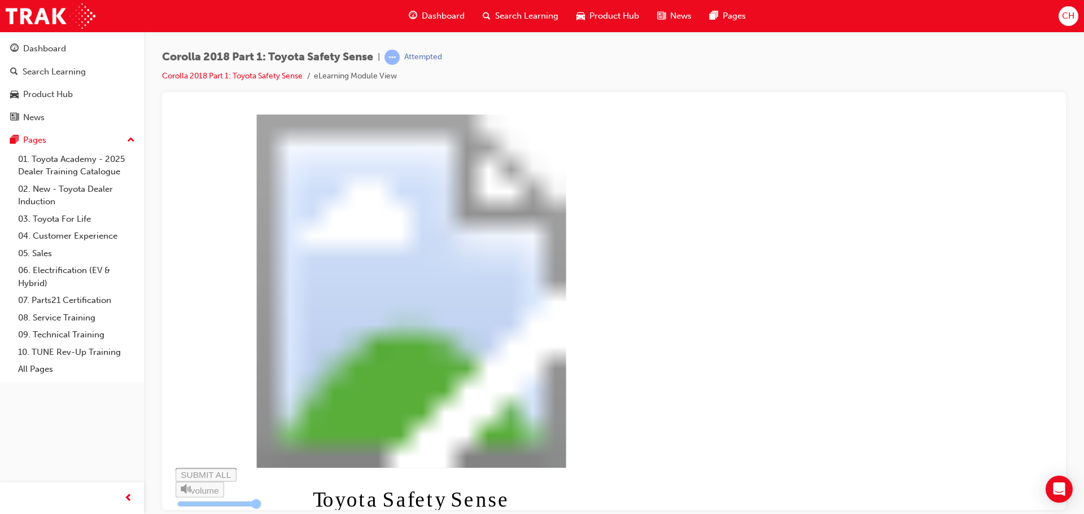
type input "0.117"
type input "10"
type input "0.118"
type input "10"
type input "0.119"
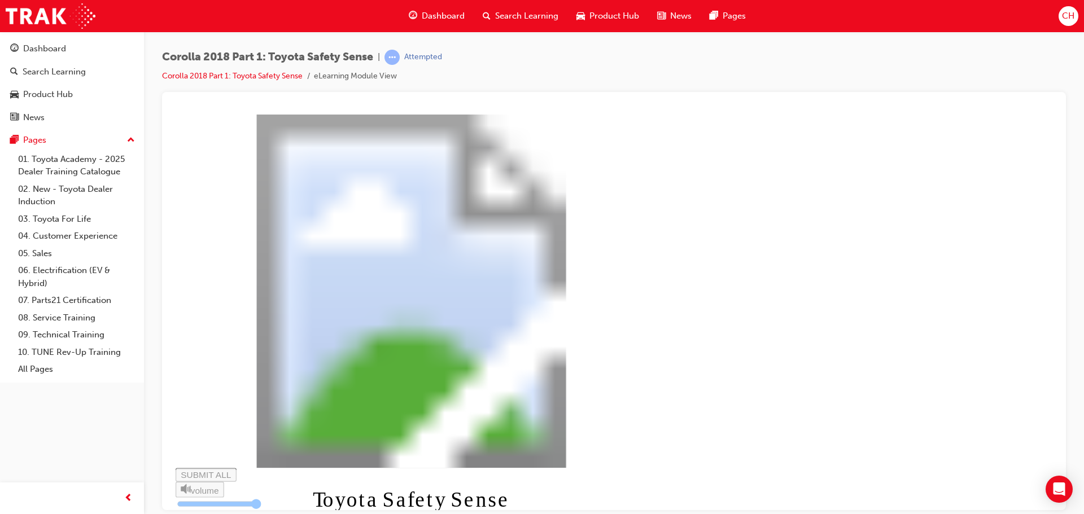
type input "10"
type input "0.121"
type input "10"
type input "0.122"
type input "11"
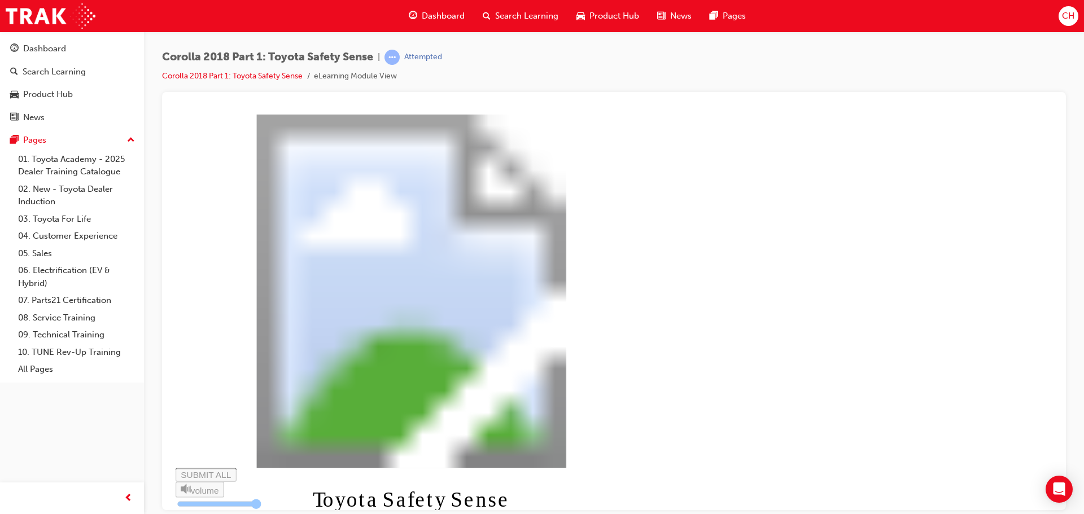
type input "0.123"
type input "11"
type input "0.125"
type input "11"
type input "0.126"
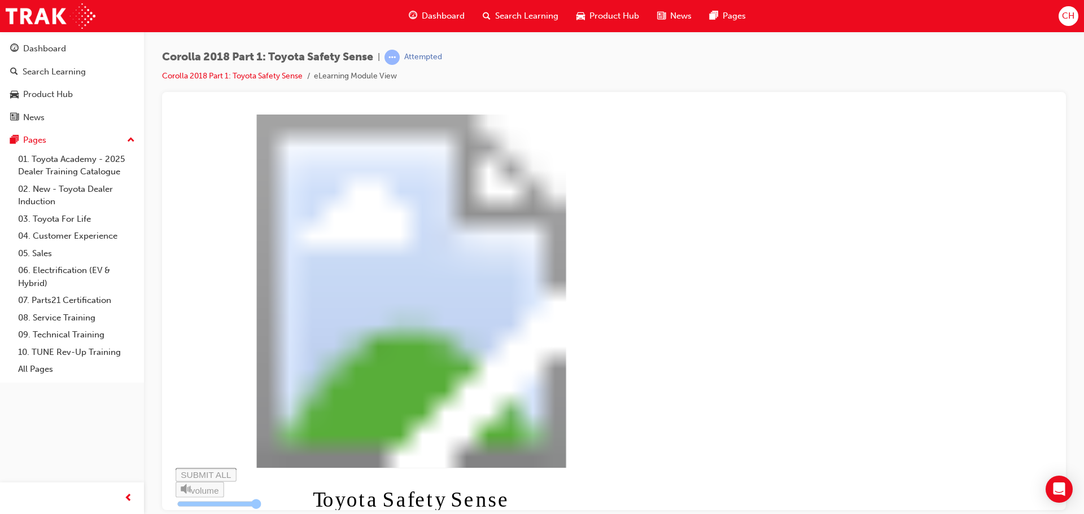
type input "11"
type input "0.127"
type input "12"
type input "0.129"
type input "12"
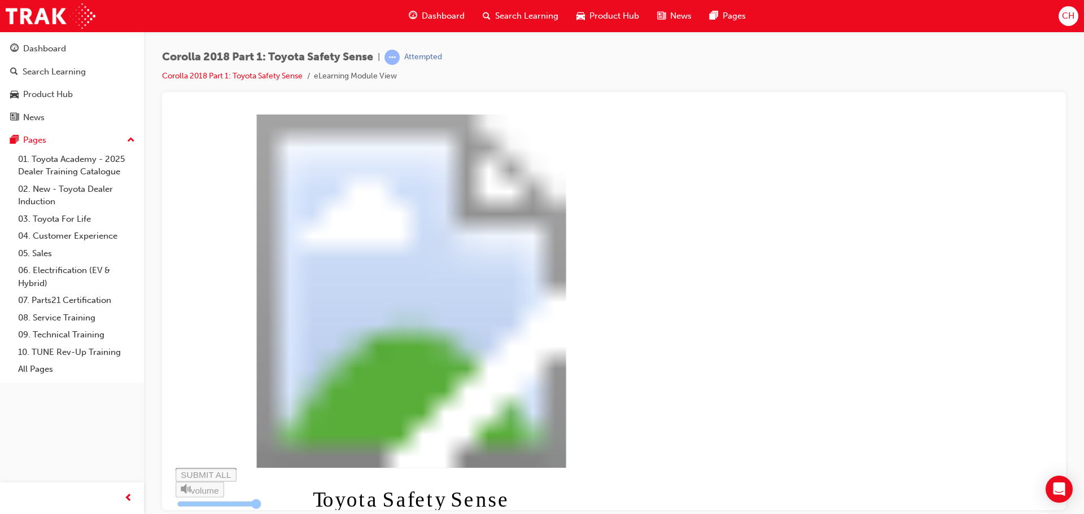
type input "0.13"
type input "12"
type input "0.131"
type input "12"
type input "0.133"
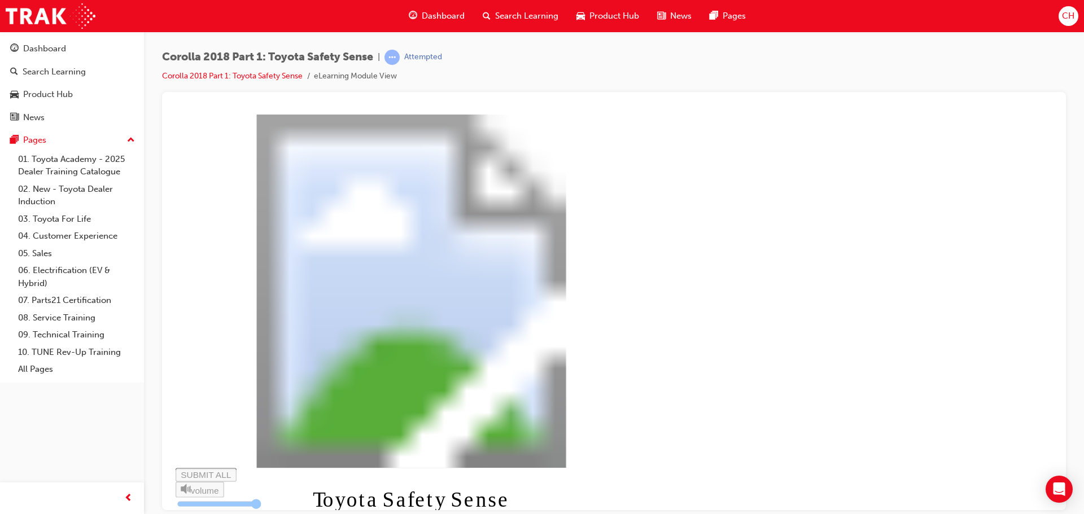
type input "13"
type input "0.134"
type input "13"
type input "0.135"
type input "13"
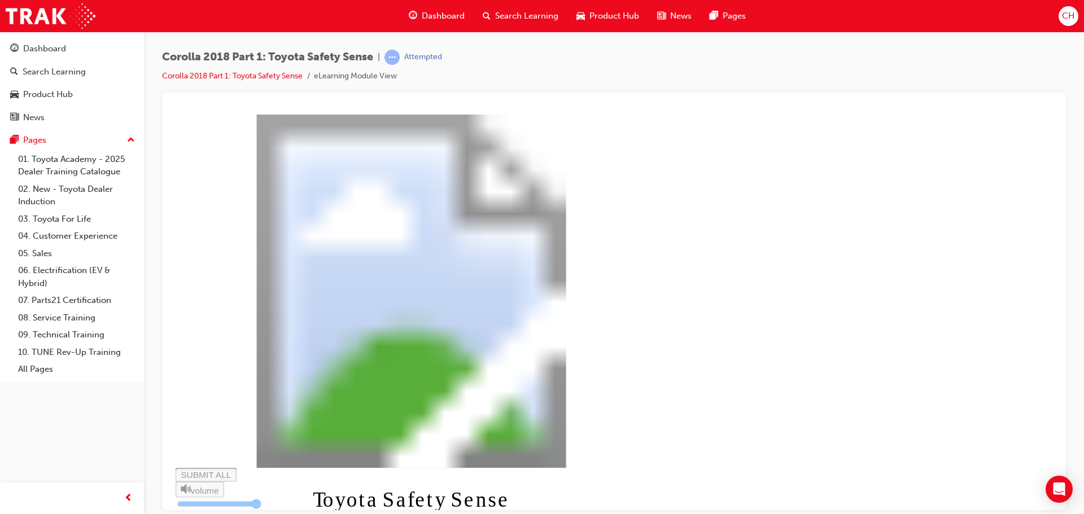
type input "0.136"
type input "14"
type input "0.138"
type input "14"
type input "0.139"
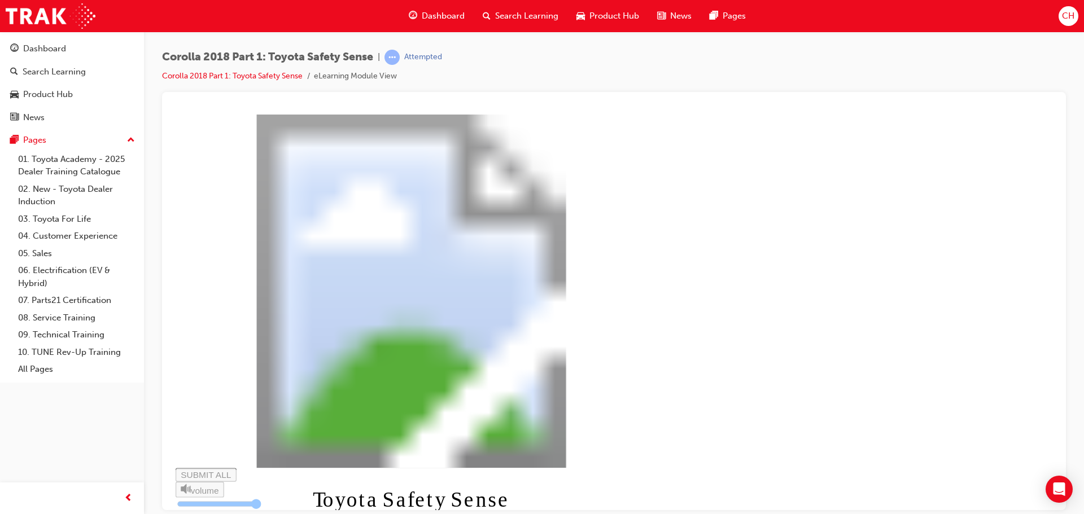
type input "14"
type input "0.14"
type input "14"
type input "0.142"
type input "15"
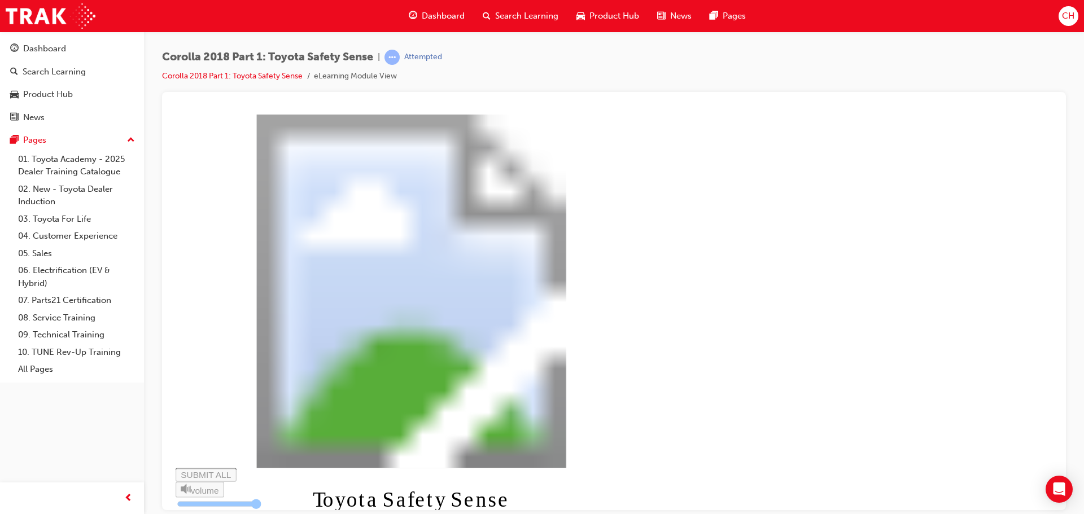
type input "0.143"
type input "15"
type input "0.144"
type input "15"
type input "0.146"
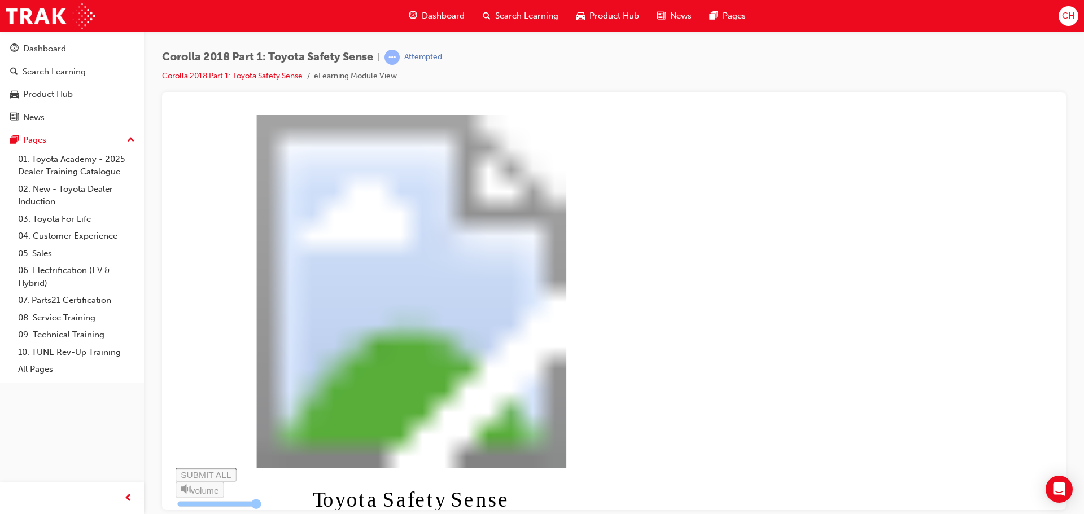
type input "15"
type input "0.147"
type input "16"
type input "0.148"
type input "16"
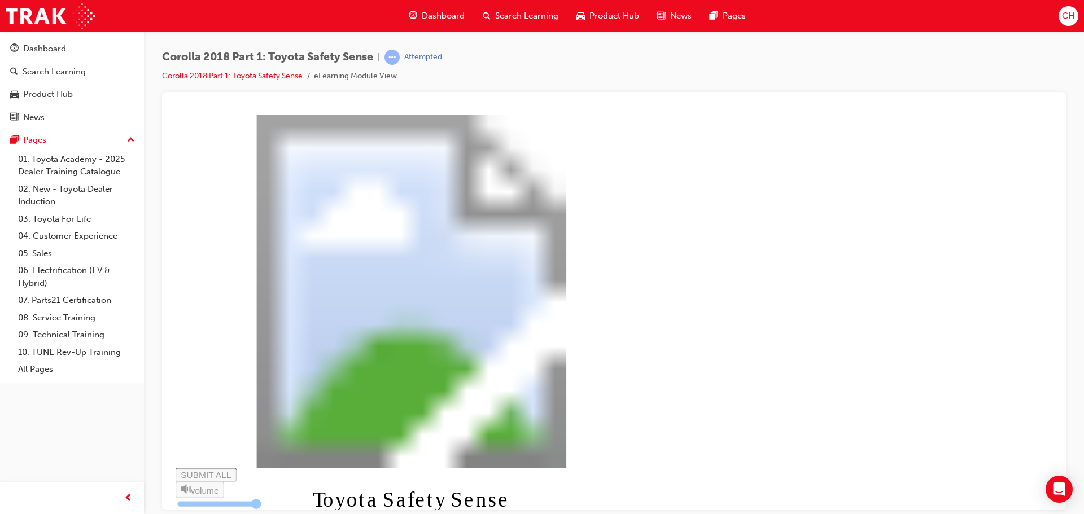
type input "0.149"
type input "16"
type input "0.151"
type input "16"
type input "0.152"
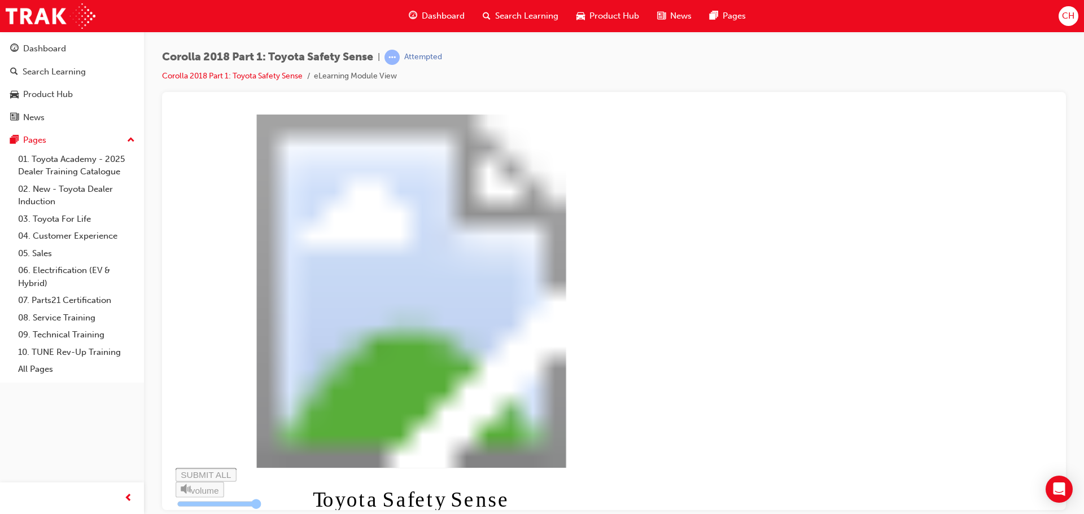
type input "17"
type input "0.153"
type input "17"
type input "0.155"
type input "17"
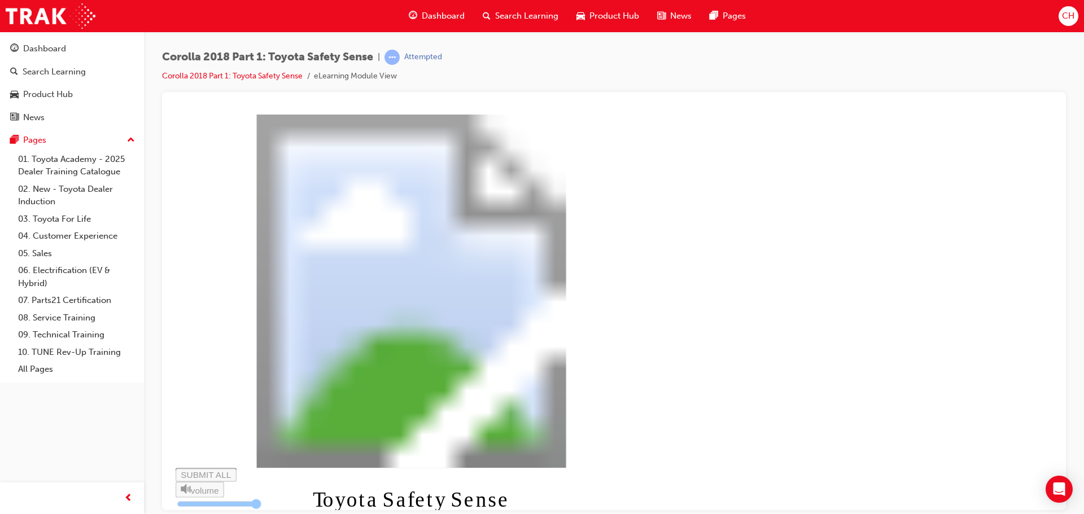
type input "0.156"
type input "18"
type input "0.157"
type input "18"
type input "0.159"
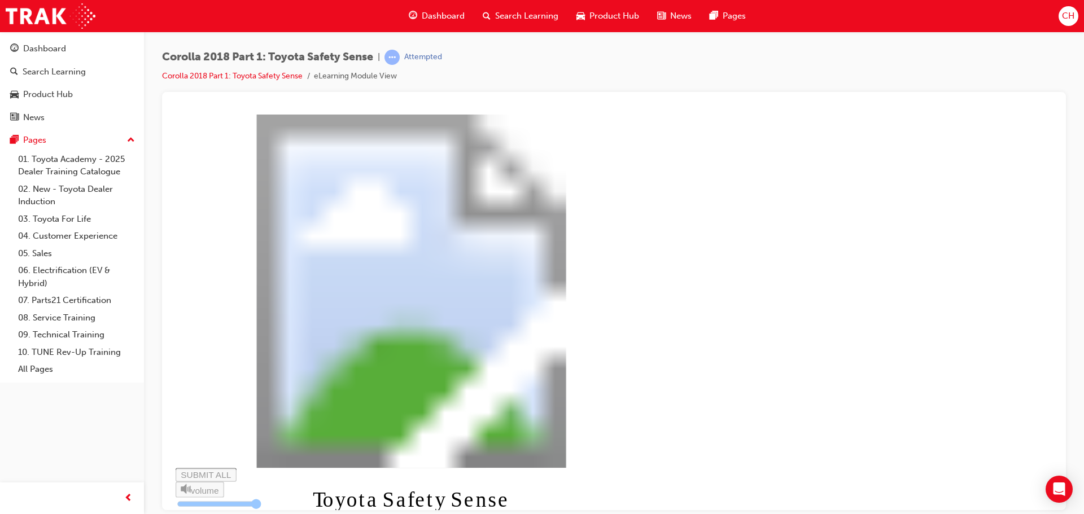
type input "18"
type input "0.16"
type input "18"
type input "0.161"
type input "19"
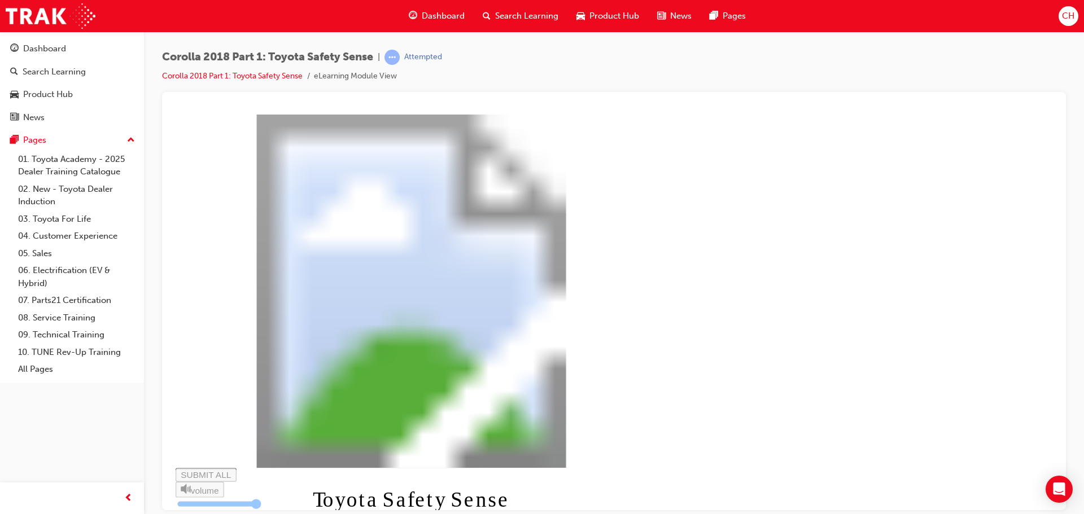
type input "0.162"
type input "19"
type input "0.164"
type input "19"
type input "0.165"
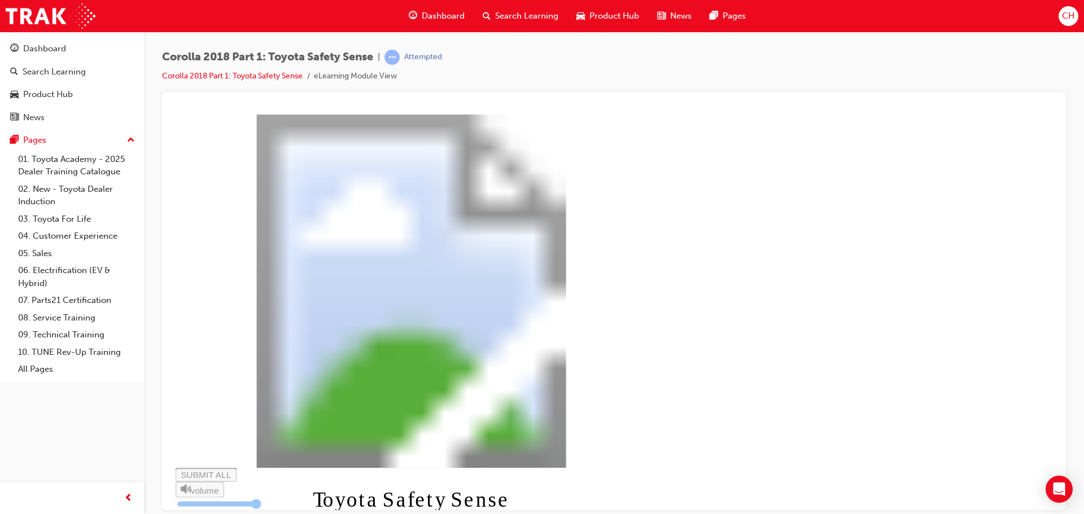
type input "19"
type input "0.166"
type input "20"
type input "0.168"
type input "20"
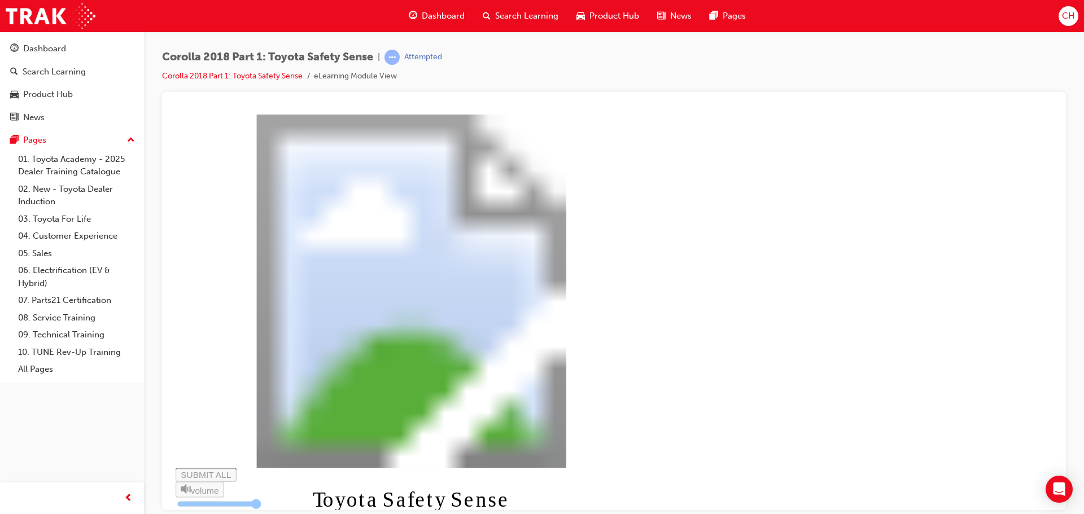
type input "0.169"
type input "20"
type input "0.17"
type input "20"
type input "0.172"
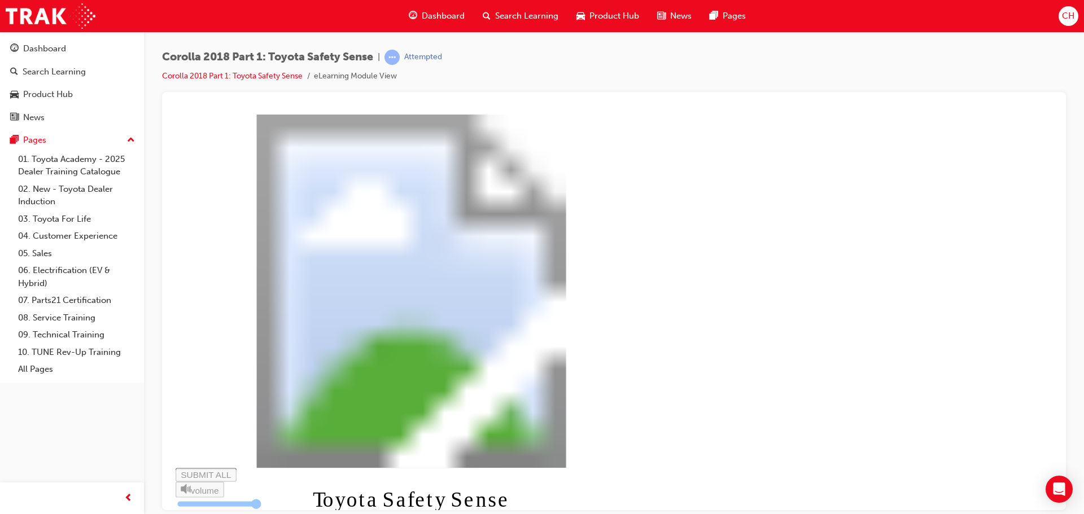
type input "21"
type input "0.173"
type input "21"
type input "0.174"
type input "21"
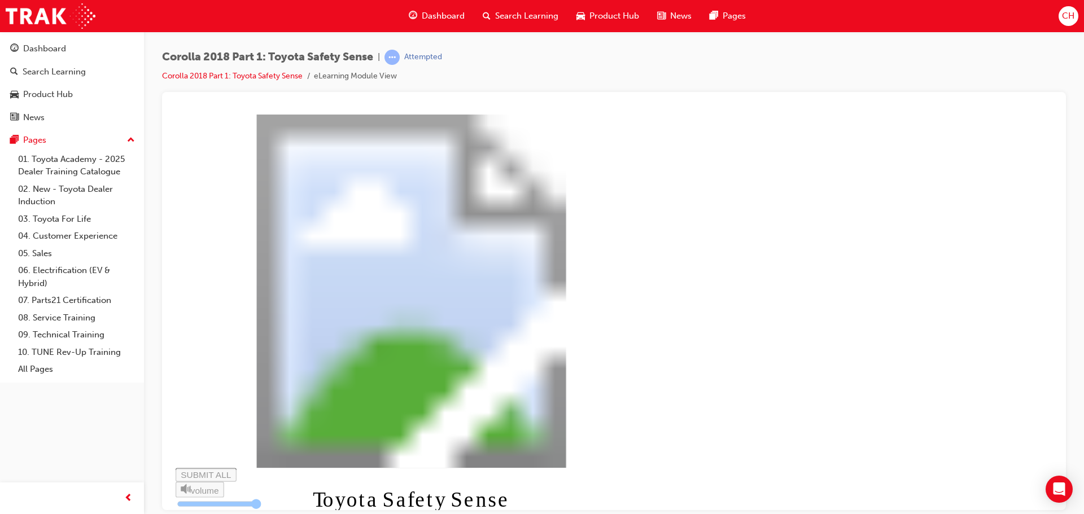
type input "0.176"
type input "22"
type input "0.177"
type input "22"
type input "0.178"
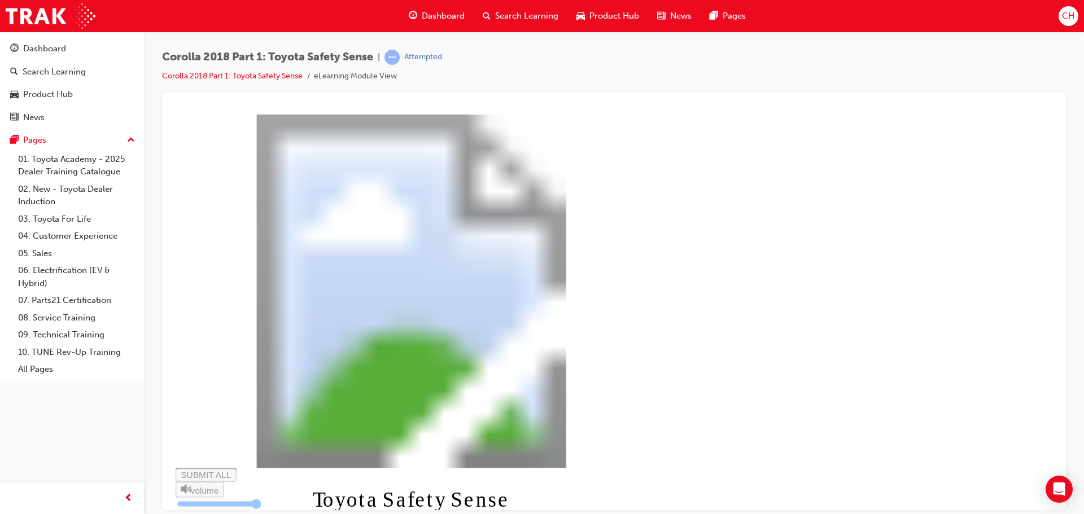
type input "22"
type input "0.18"
type input "22"
type input "0.181"
type input "23"
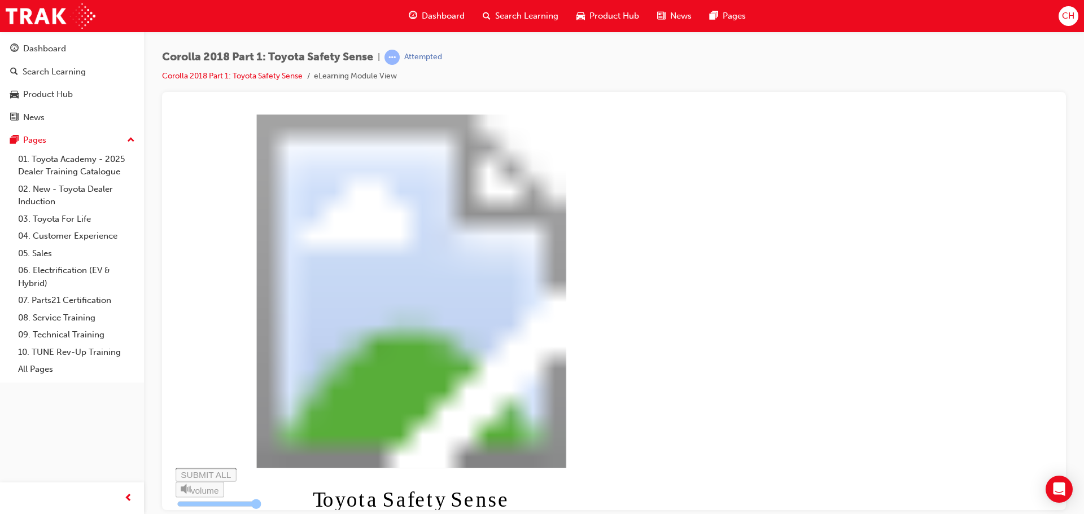
type input "0.182"
type input "23"
type input "0.183"
type input "23"
type input "0.185"
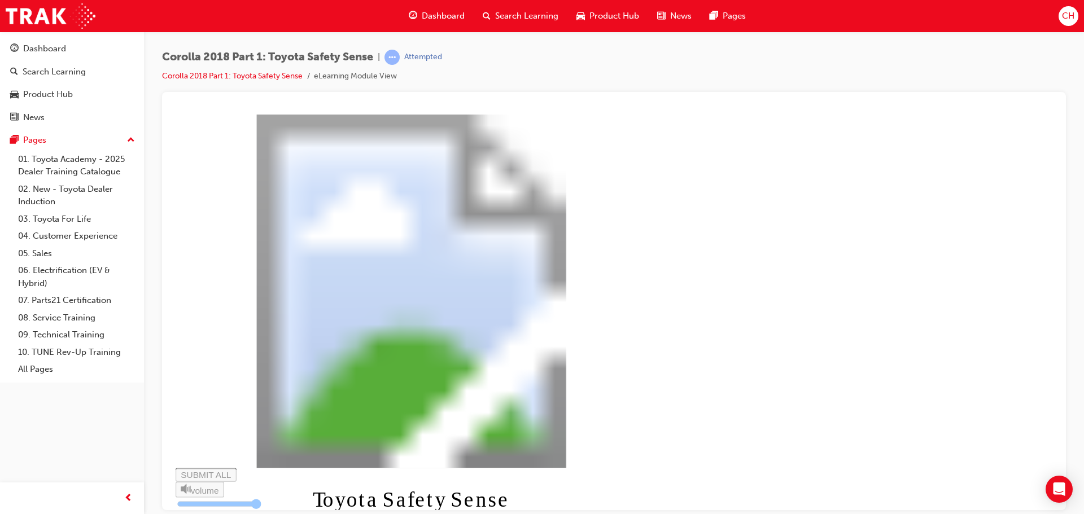
type input "23"
type input "0.186"
type input "24"
type input "0.187"
type input "24"
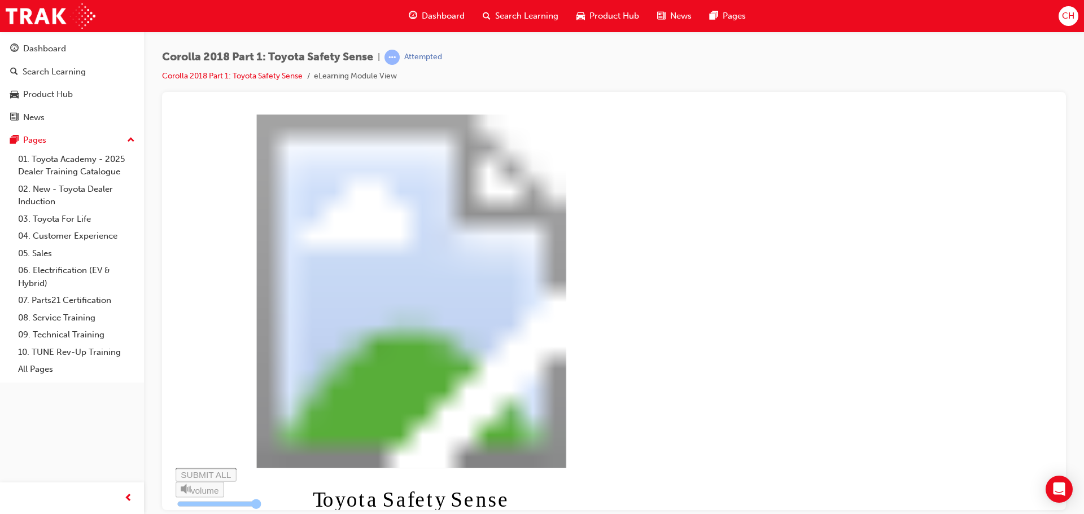
type input "0.189"
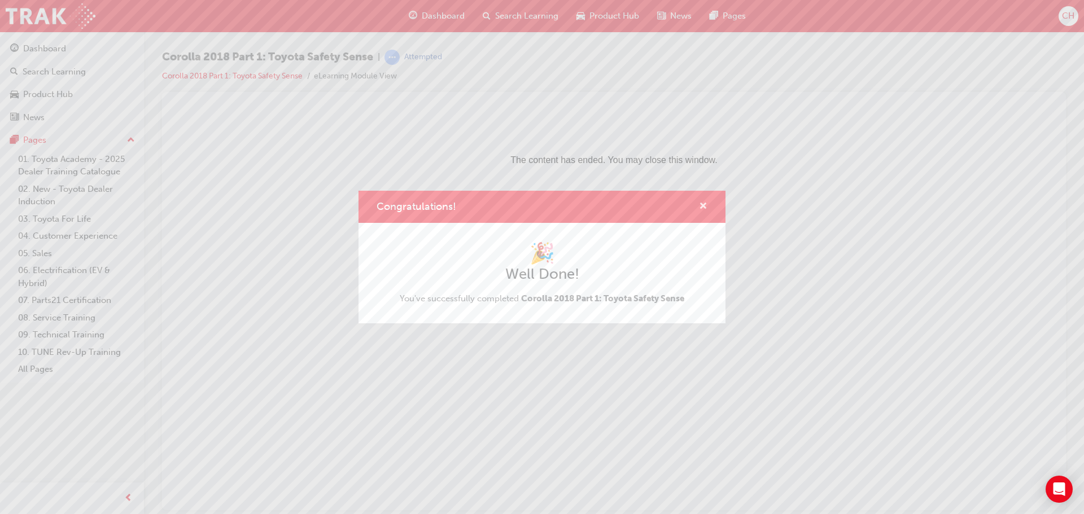
click at [705, 202] on span "cross-icon" at bounding box center [703, 207] width 8 height 10
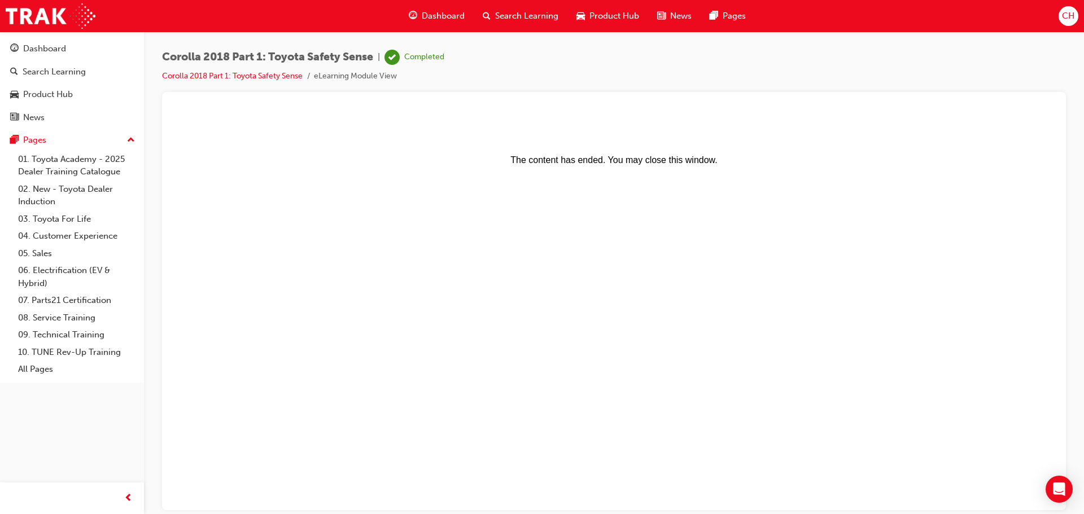
click at [590, 18] on span "Product Hub" at bounding box center [615, 16] width 50 height 13
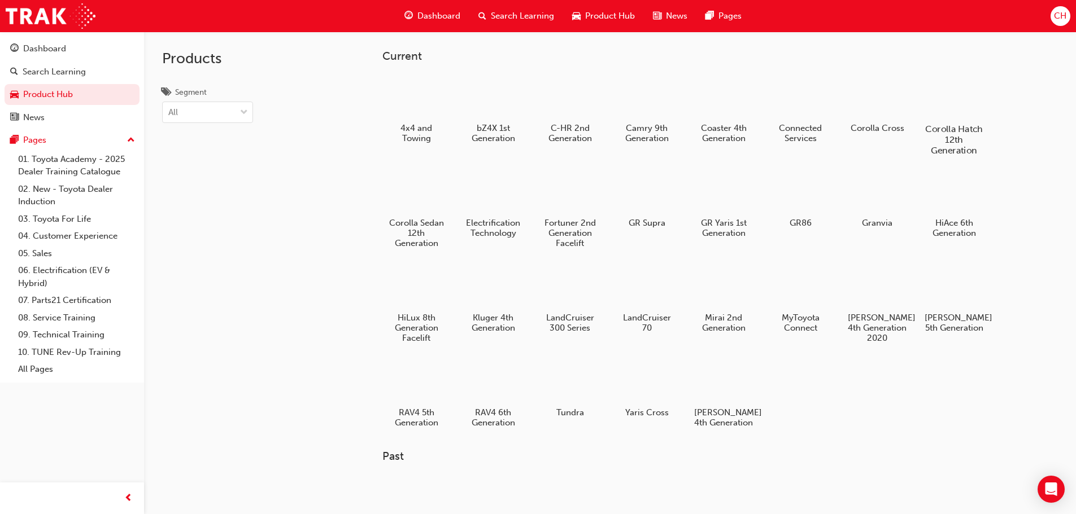
click at [959, 111] on div at bounding box center [953, 96] width 63 height 45
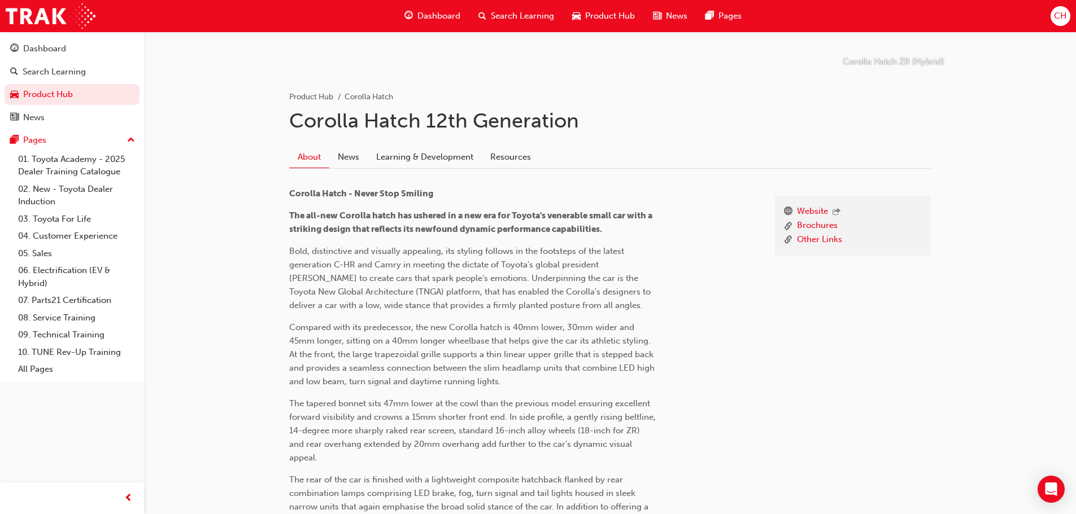
scroll to position [169, 0]
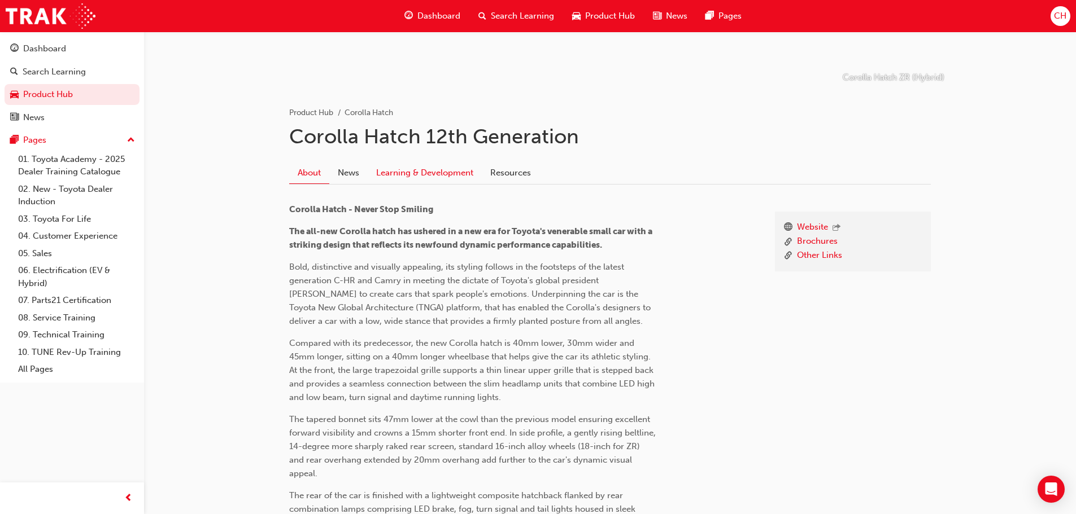
click at [430, 164] on link "Learning & Development" at bounding box center [425, 172] width 114 height 21
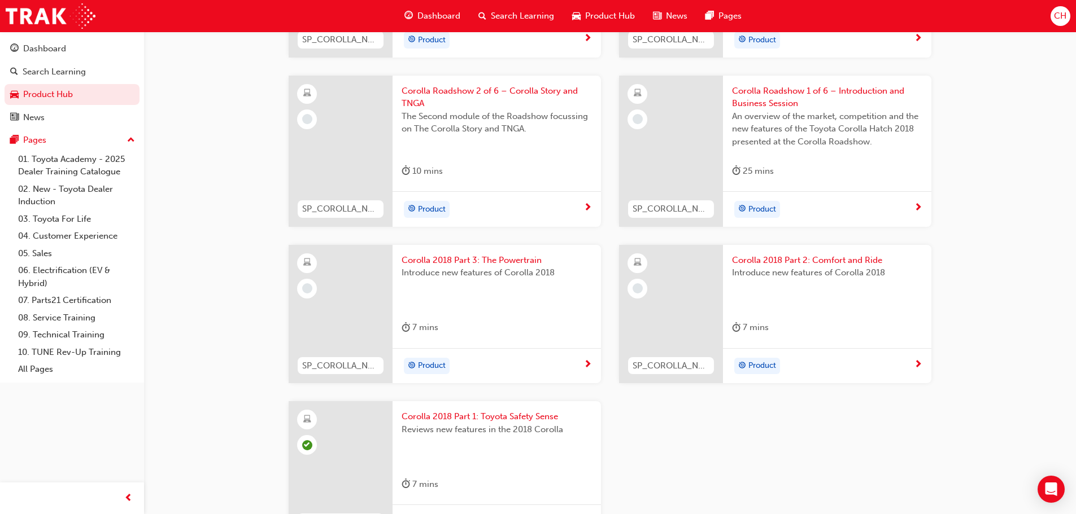
scroll to position [622, 0]
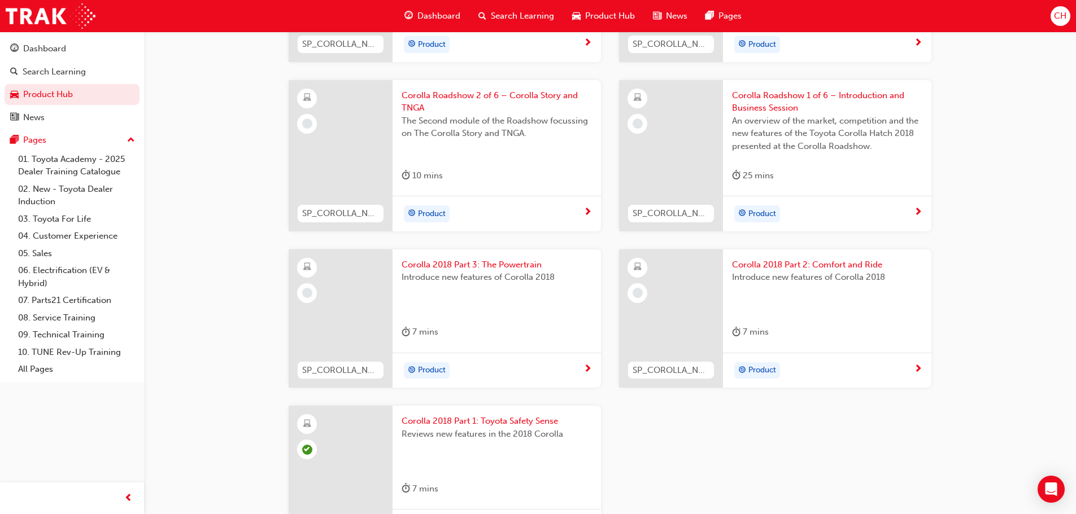
click at [789, 259] on span "Corolla 2018 Part 2: Comfort and Ride" at bounding box center [827, 265] width 190 height 13
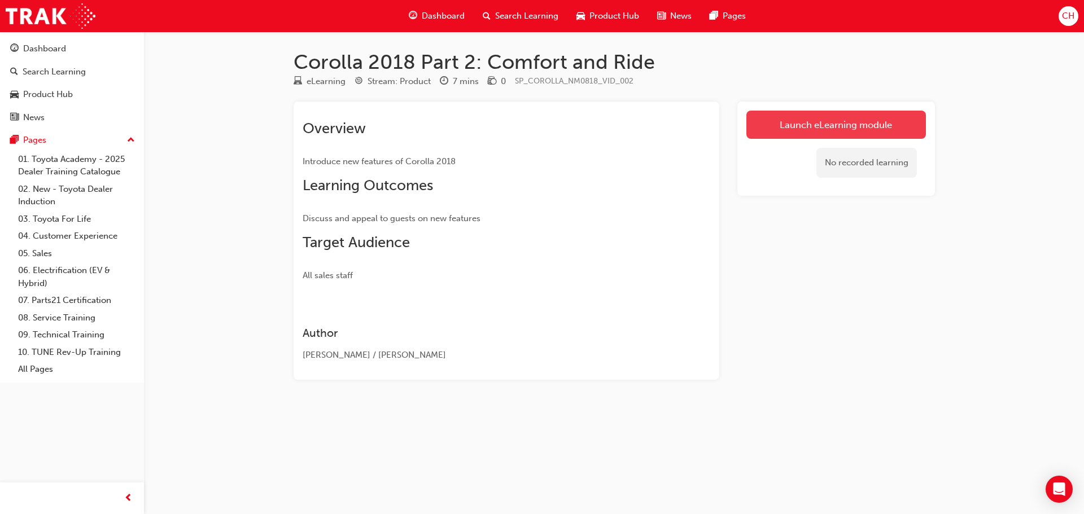
click at [841, 126] on link "Launch eLearning module" at bounding box center [837, 125] width 180 height 28
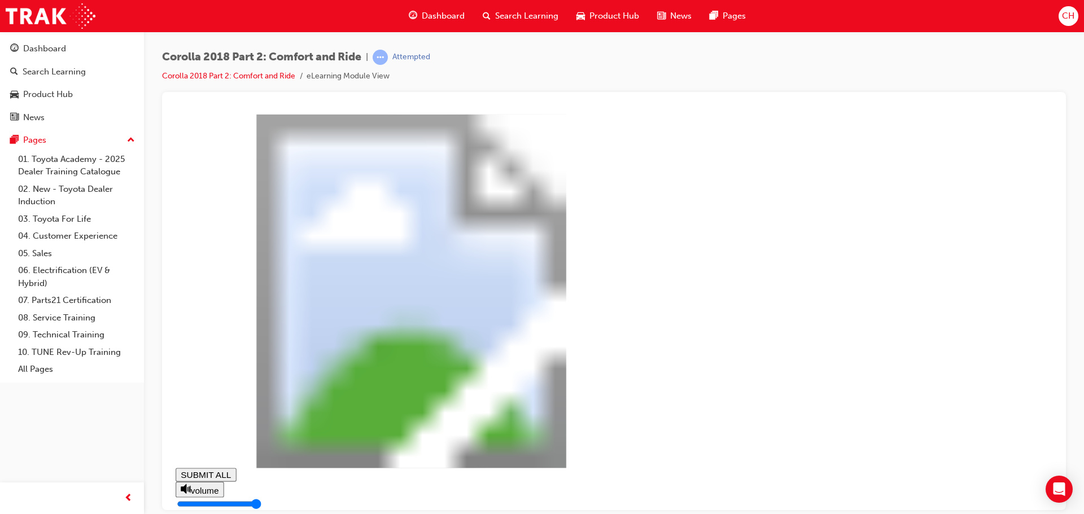
drag, startPoint x: 670, startPoint y: 372, endPoint x: 639, endPoint y: 361, distance: 32.7
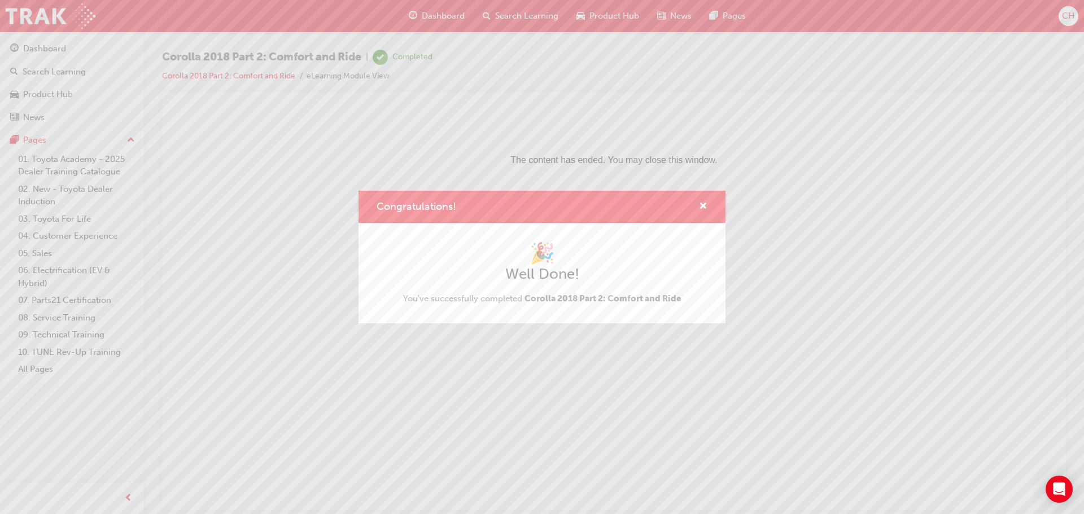
click at [709, 204] on div "Congratulations!" at bounding box center [542, 207] width 367 height 32
click at [701, 205] on span "cross-icon" at bounding box center [703, 207] width 8 height 10
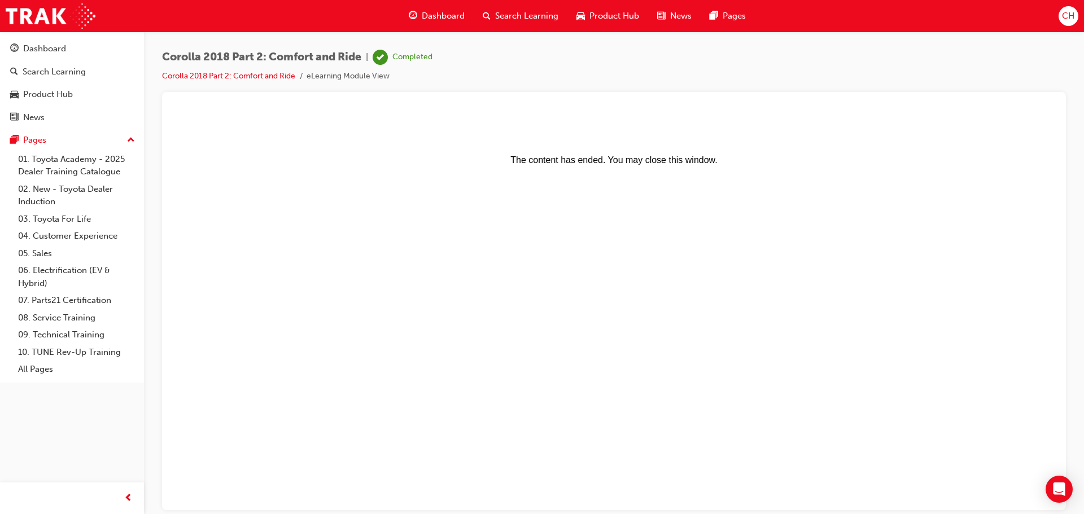
click at [612, 20] on span "Product Hub" at bounding box center [615, 16] width 50 height 13
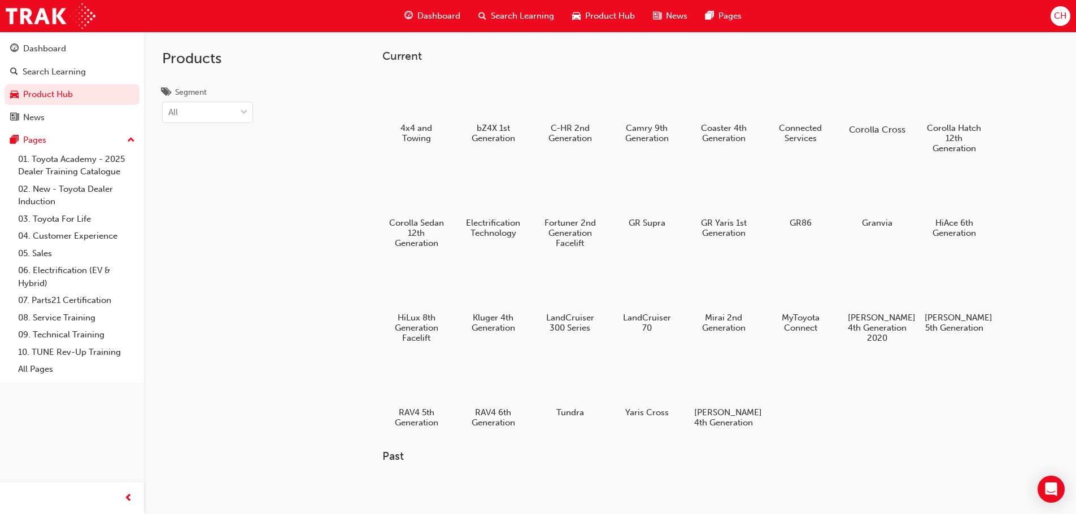
click at [869, 95] on div at bounding box center [876, 97] width 63 height 45
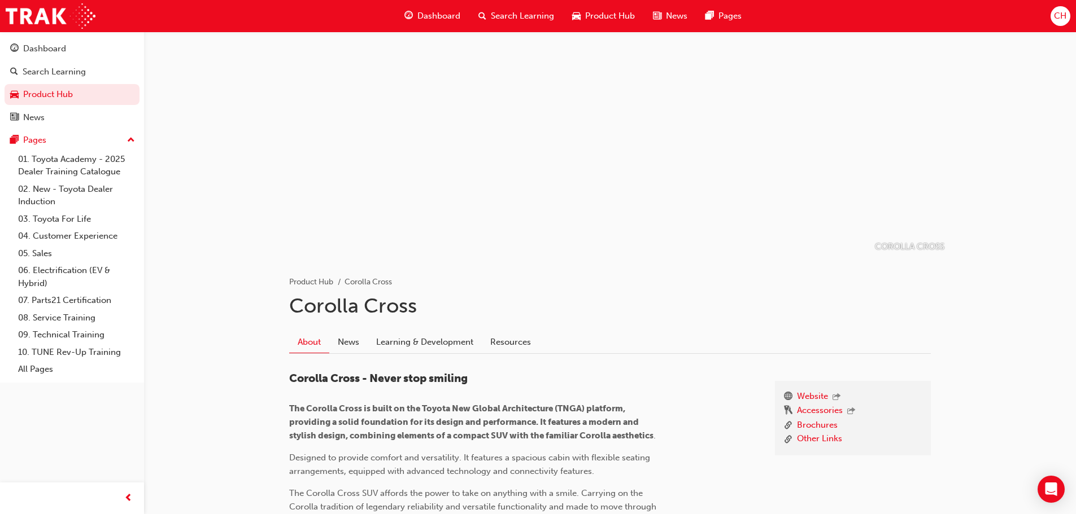
click at [626, 21] on span "Product Hub" at bounding box center [610, 16] width 50 height 13
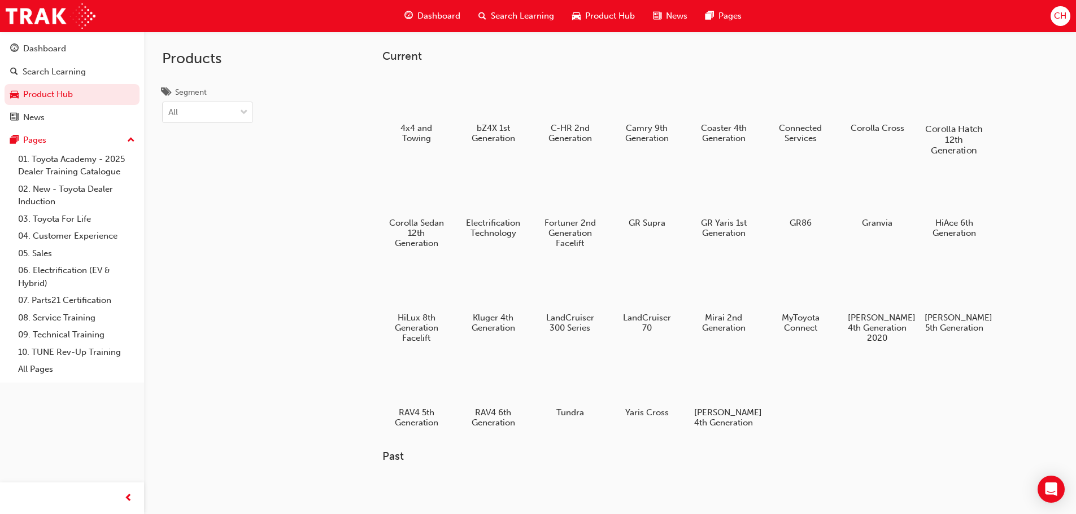
click at [945, 95] on div at bounding box center [953, 96] width 63 height 45
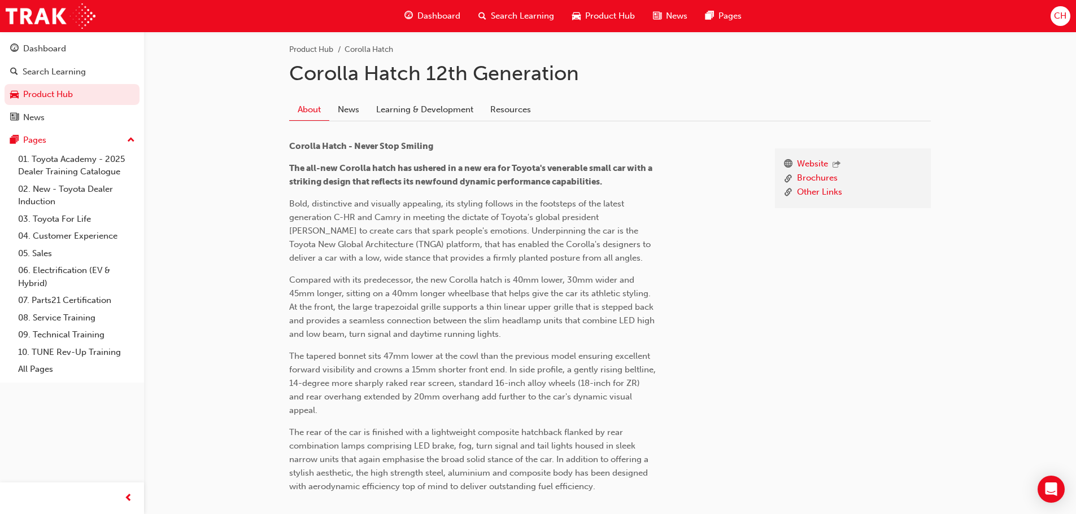
scroll to position [226, 0]
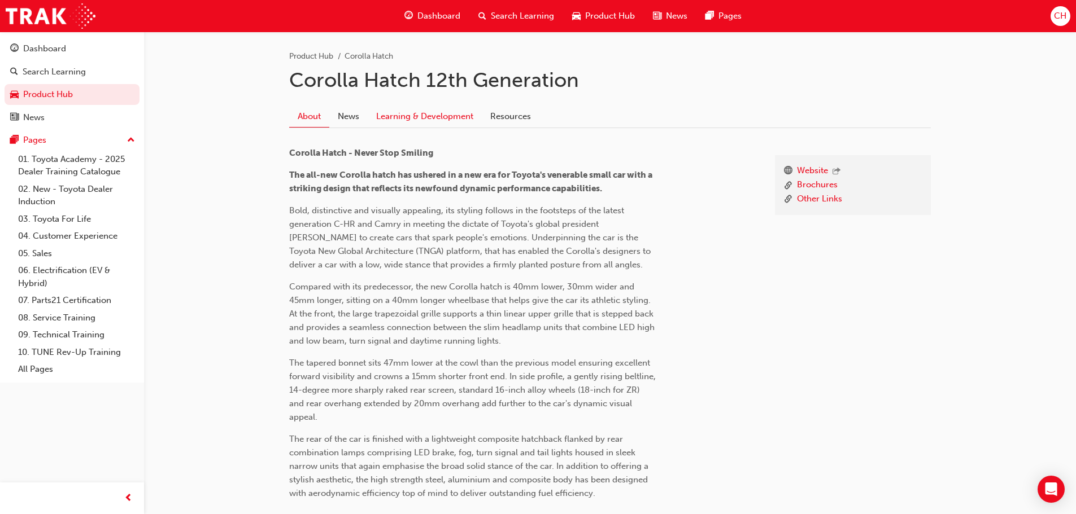
click at [438, 108] on link "Learning & Development" at bounding box center [425, 116] width 114 height 21
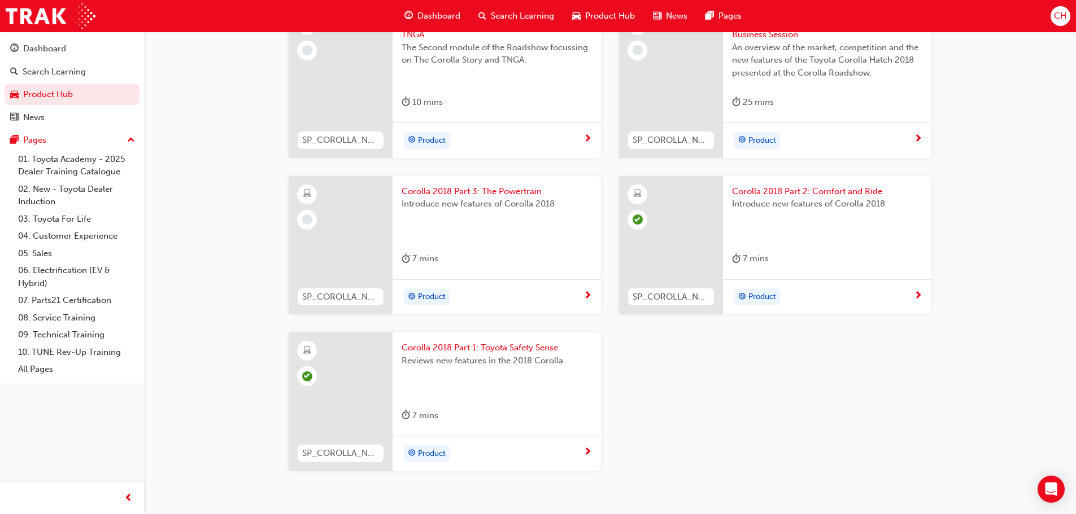
scroll to position [678, 0]
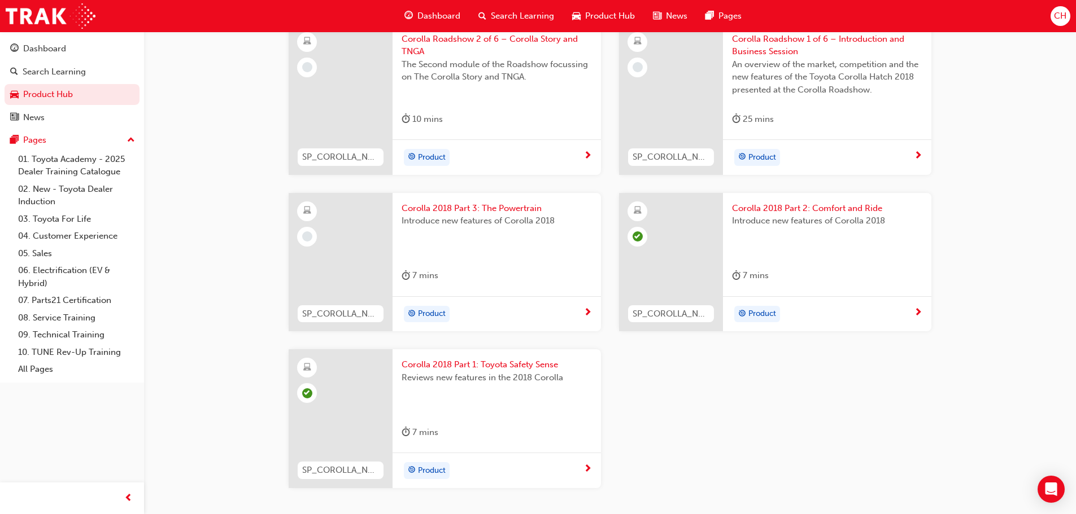
click at [584, 311] on span "next-icon" at bounding box center [587, 313] width 8 height 10
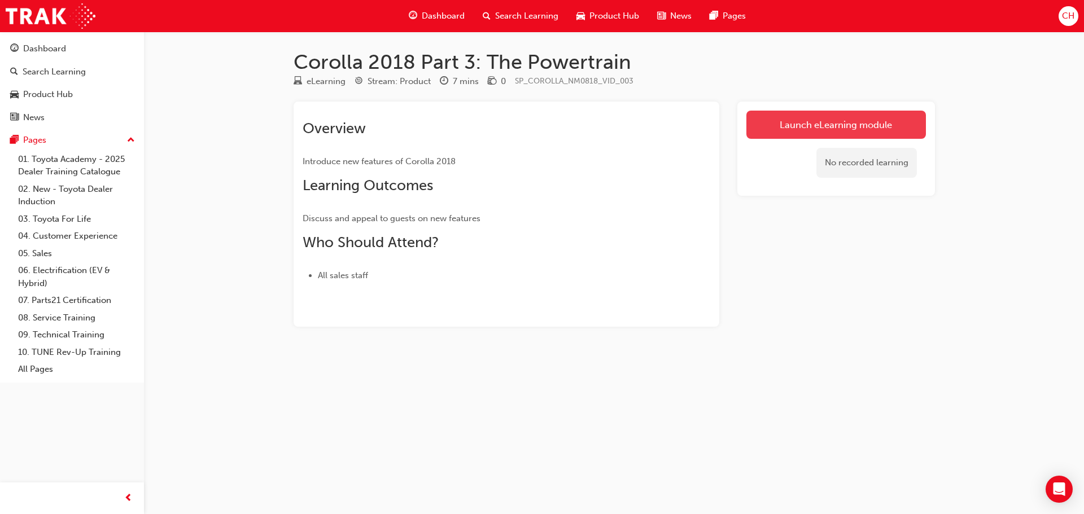
click at [795, 120] on link "Launch eLearning module" at bounding box center [837, 125] width 180 height 28
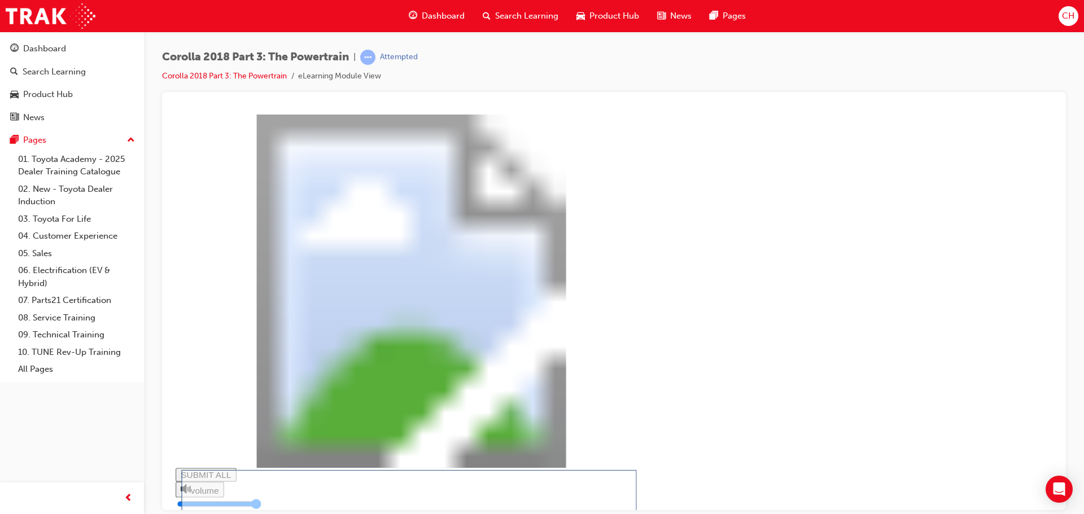
drag, startPoint x: 743, startPoint y: 344, endPoint x: 717, endPoint y: 355, distance: 28.3
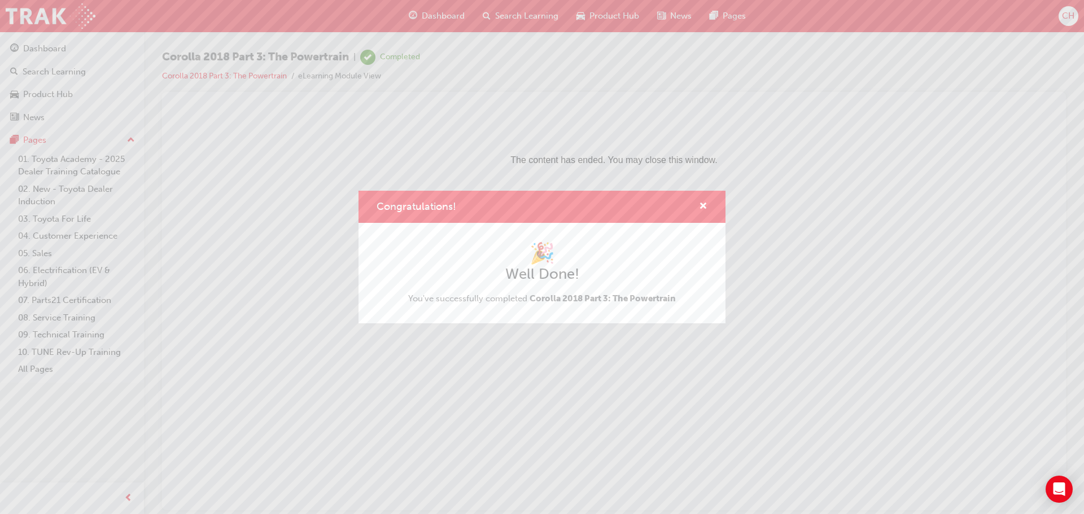
click at [708, 194] on div "Congratulations!" at bounding box center [542, 207] width 367 height 32
click at [697, 208] on div "Congratulations!" at bounding box center [699, 207] width 18 height 14
click at [704, 202] on span "cross-icon" at bounding box center [703, 207] width 8 height 10
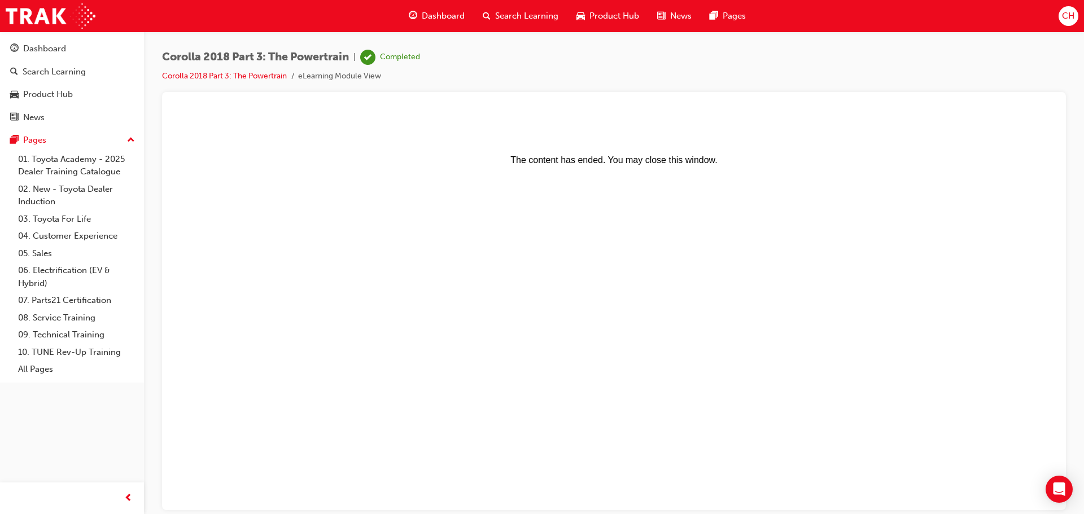
click at [629, 17] on span "Product Hub" at bounding box center [615, 16] width 50 height 13
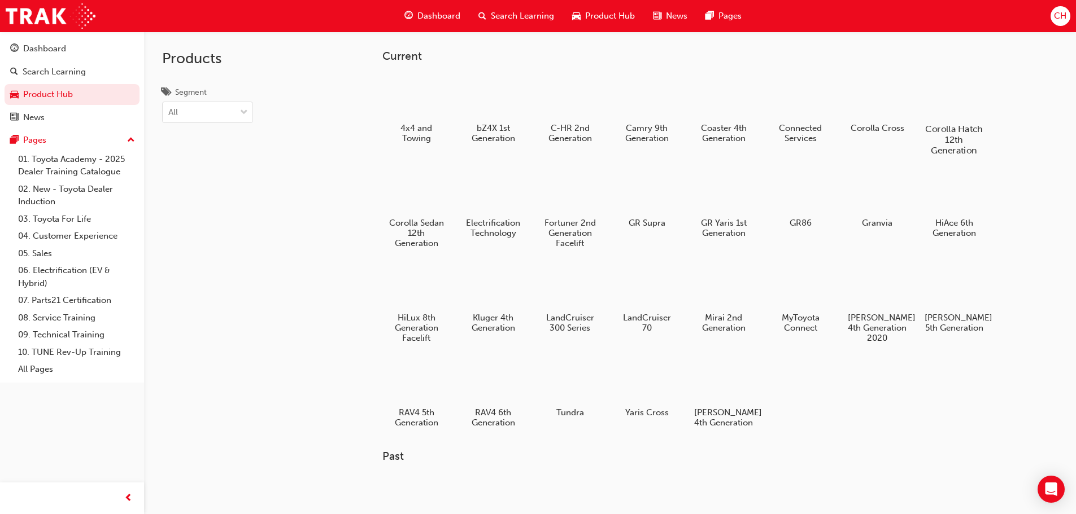
click at [937, 101] on div at bounding box center [953, 96] width 63 height 45
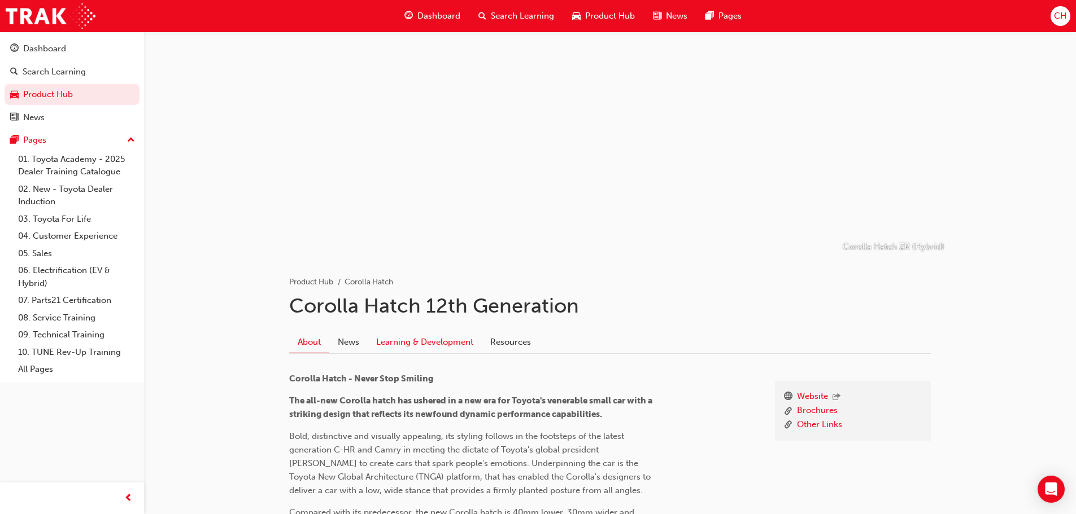
click at [419, 338] on link "Learning & Development" at bounding box center [425, 341] width 114 height 21
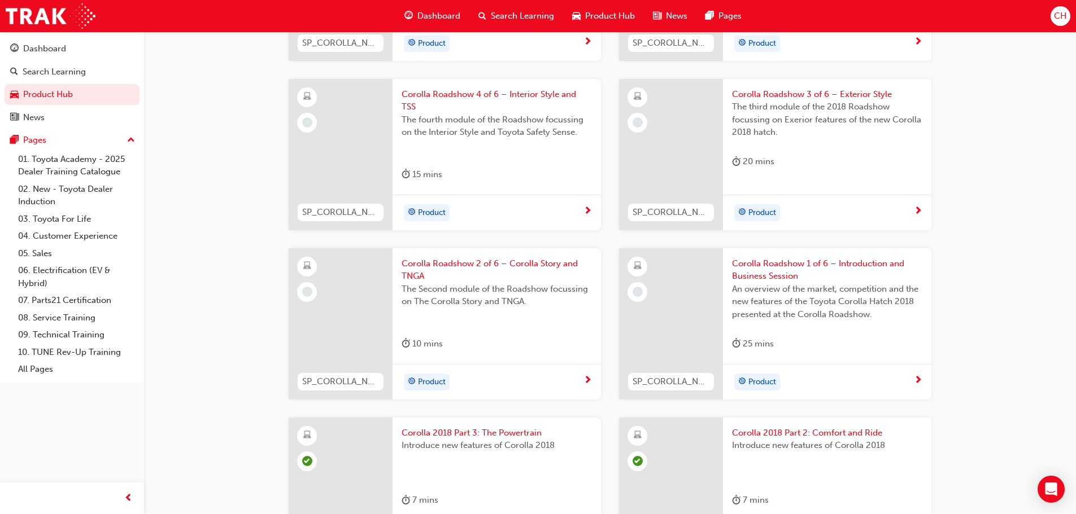
scroll to position [565, 0]
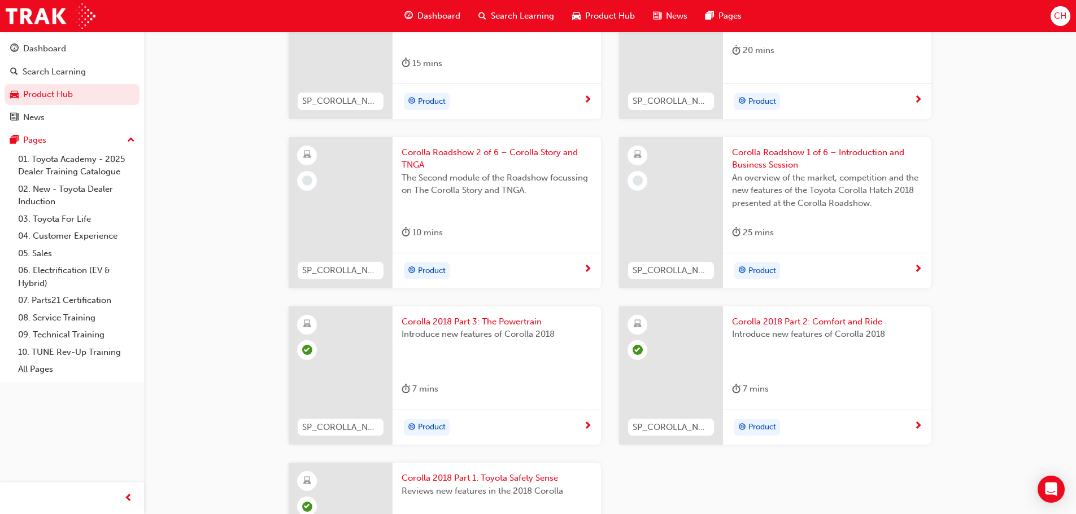
click at [911, 270] on div "Product" at bounding box center [823, 271] width 182 height 17
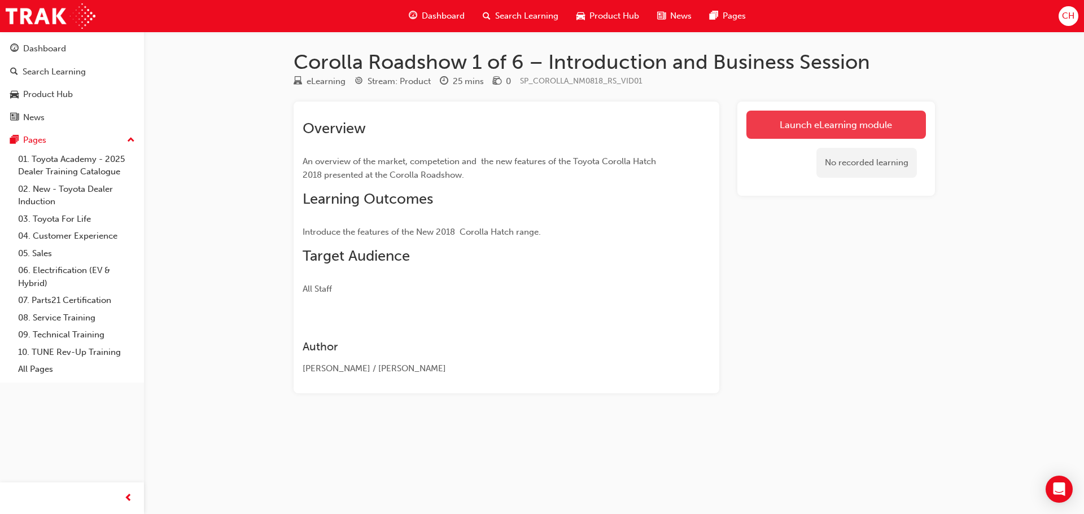
click at [832, 121] on link "Launch eLearning module" at bounding box center [837, 125] width 180 height 28
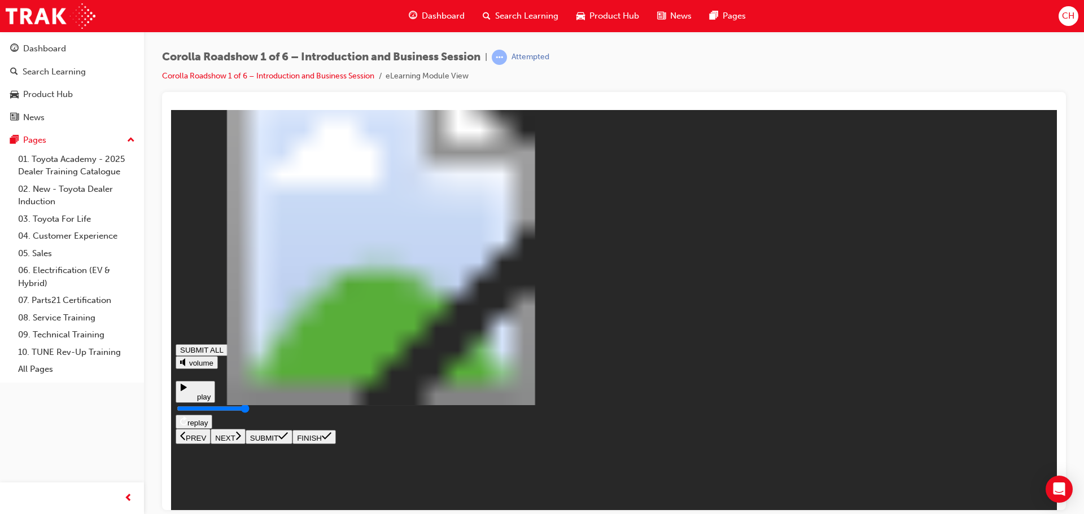
click at [246, 444] on button "NEXT" at bounding box center [228, 436] width 35 height 15
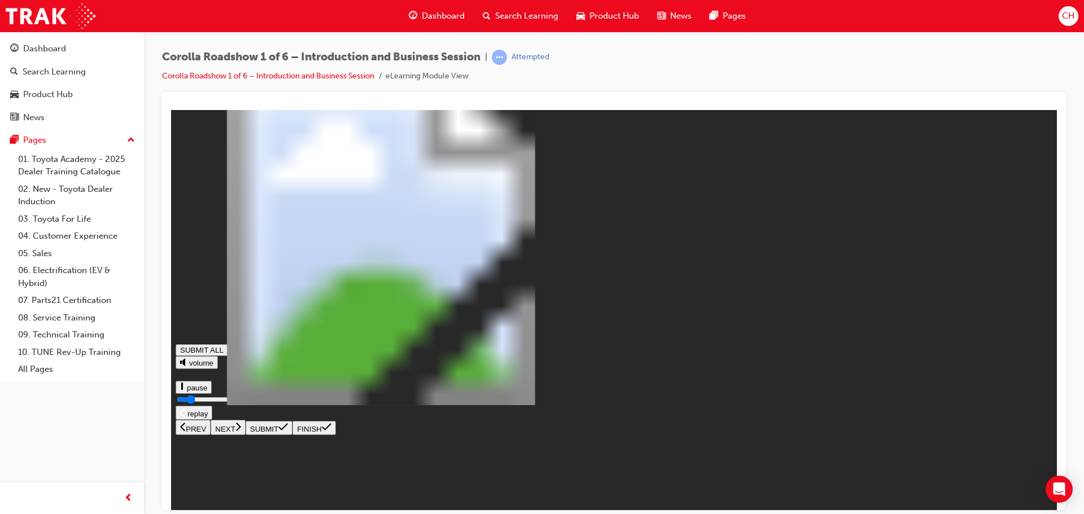
click at [187, 390] on icon at bounding box center [183, 386] width 7 height 8
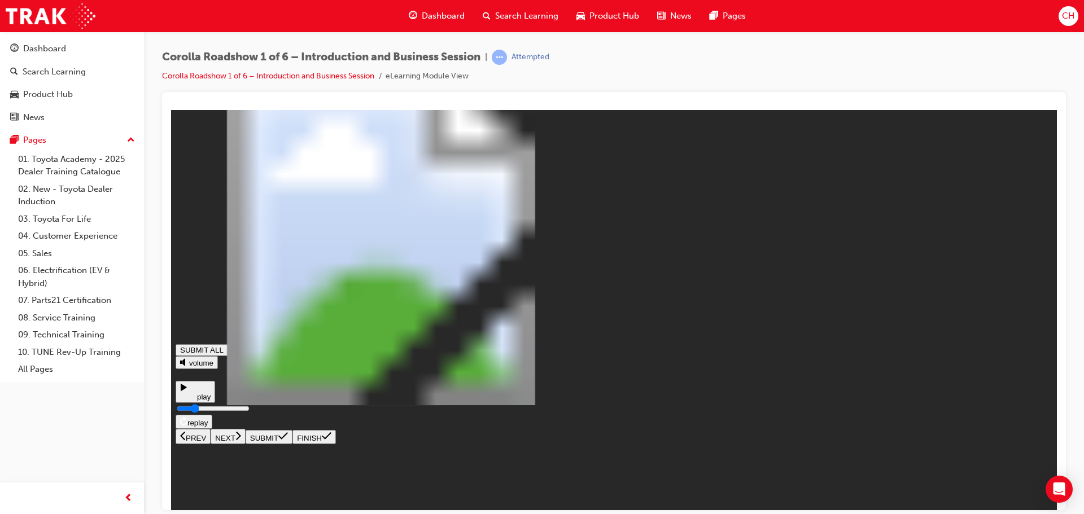
click at [211, 444] on div "The video below presents the Business session SUBMIT ALL volume play replay PRE…" at bounding box center [614, 279] width 877 height 330
click at [187, 391] on icon at bounding box center [184, 386] width 6 height 7
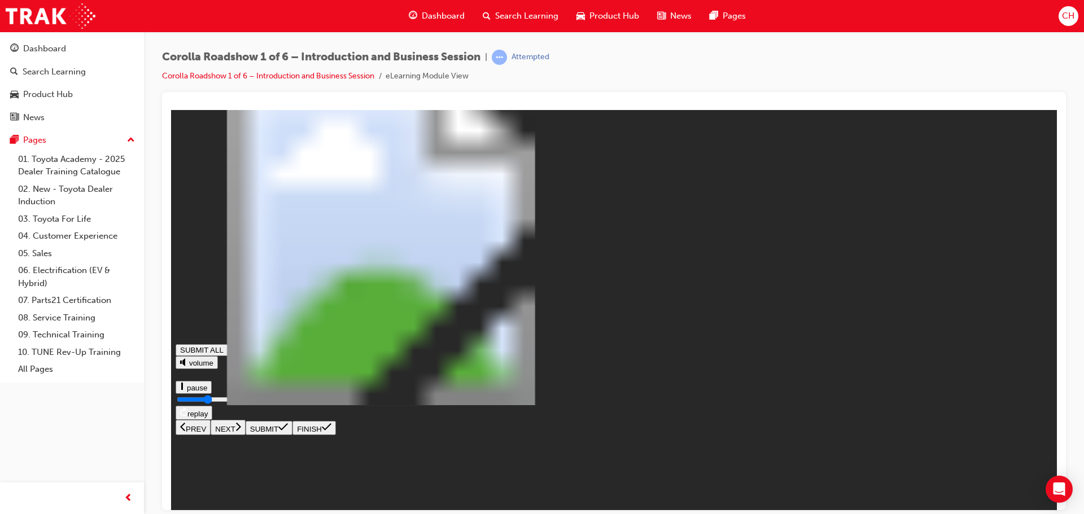
click at [183, 390] on rect at bounding box center [182, 386] width 2 height 8
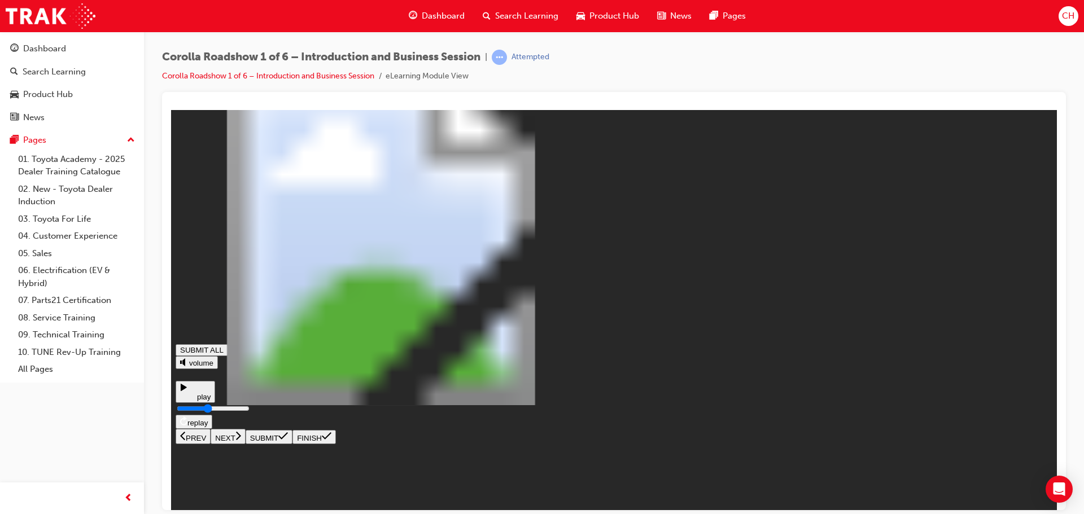
click at [197, 399] on icon at bounding box center [188, 390] width 17 height 17
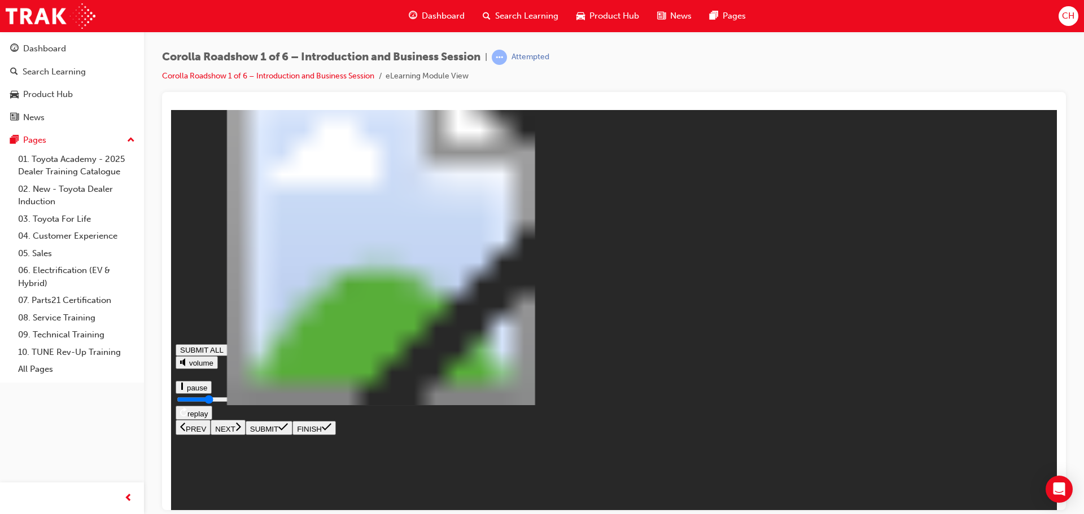
click at [187, 390] on icon at bounding box center [183, 386] width 7 height 8
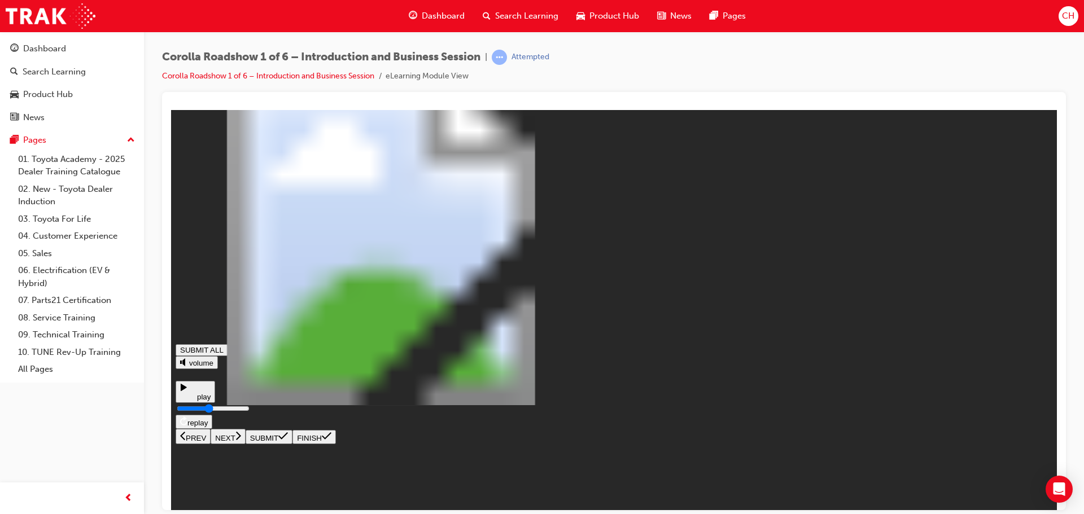
click at [197, 399] on icon at bounding box center [188, 390] width 17 height 17
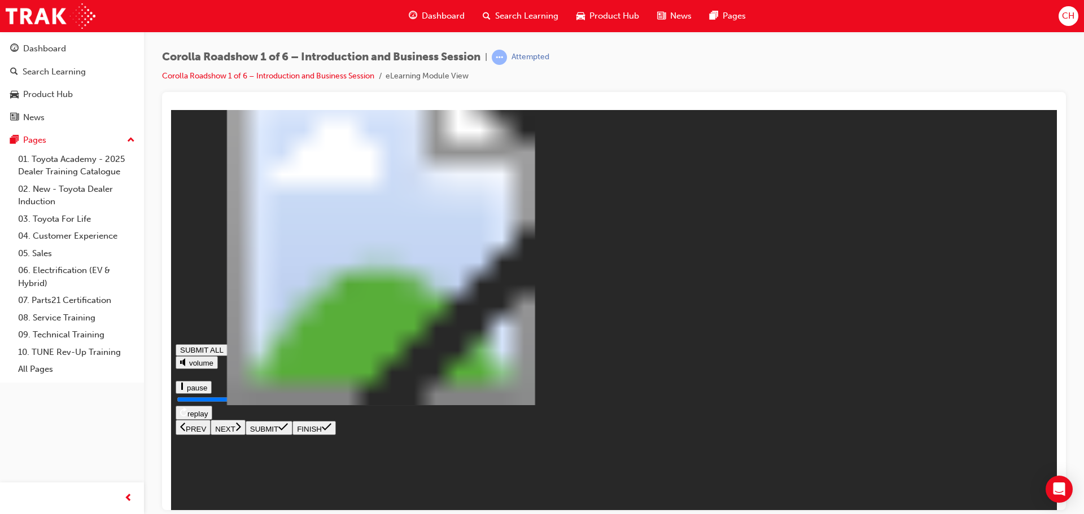
click at [241, 431] on icon at bounding box center [238, 426] width 6 height 10
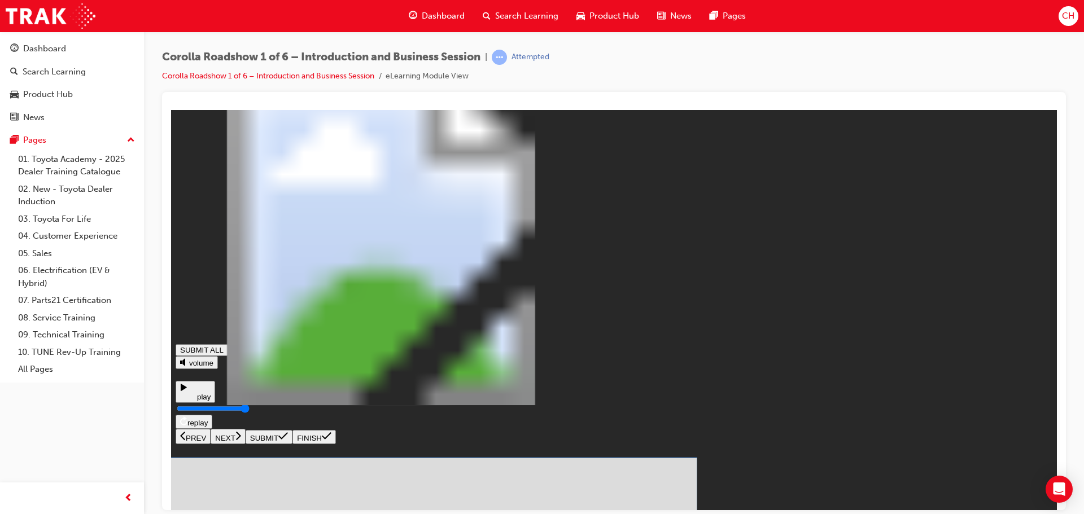
click at [288, 440] on icon at bounding box center [283, 435] width 10 height 9
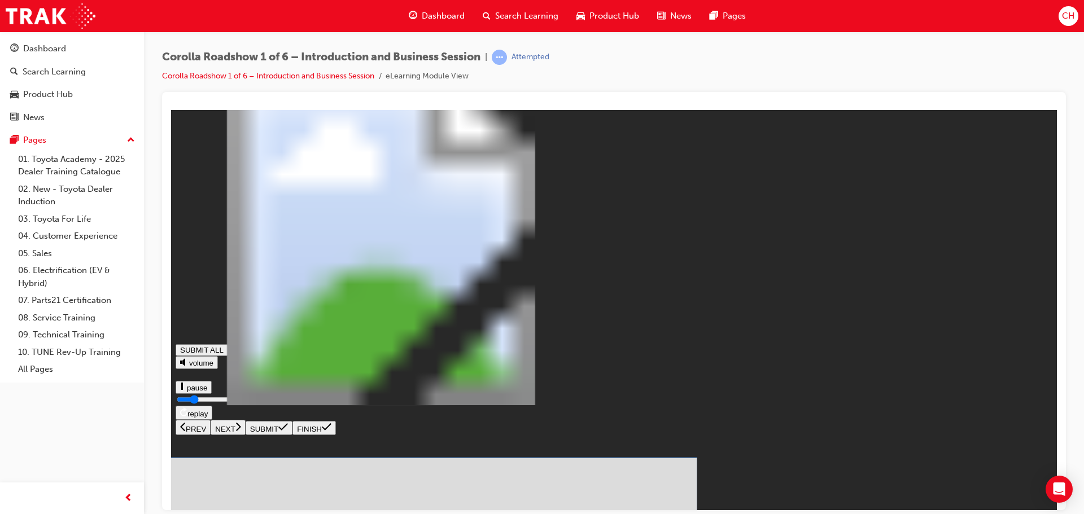
drag, startPoint x: 652, startPoint y: 364, endPoint x: 626, endPoint y: 358, distance: 27.3
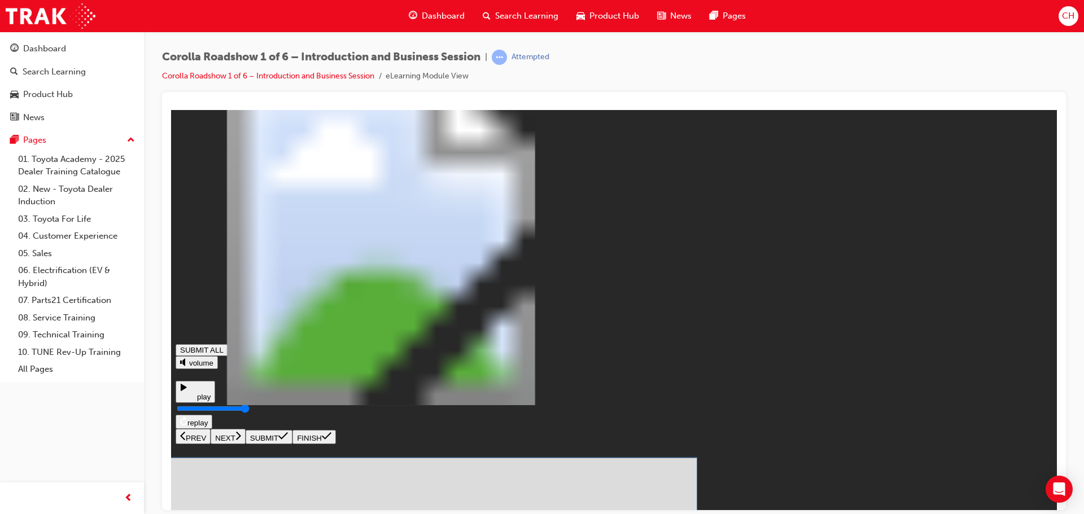
click at [293, 444] on button "SUBMIT" at bounding box center [269, 437] width 47 height 14
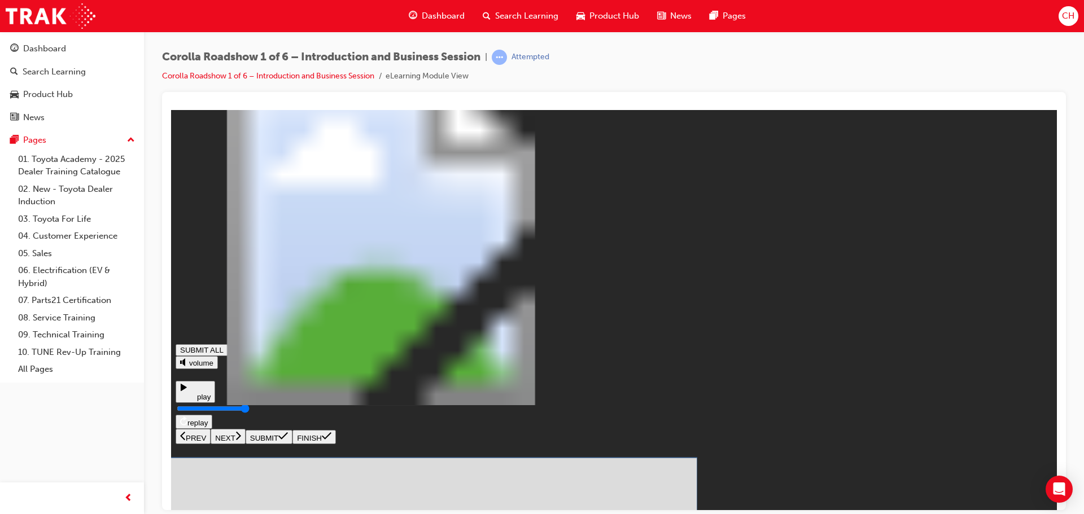
click at [293, 444] on button "SUBMIT" at bounding box center [269, 437] width 47 height 14
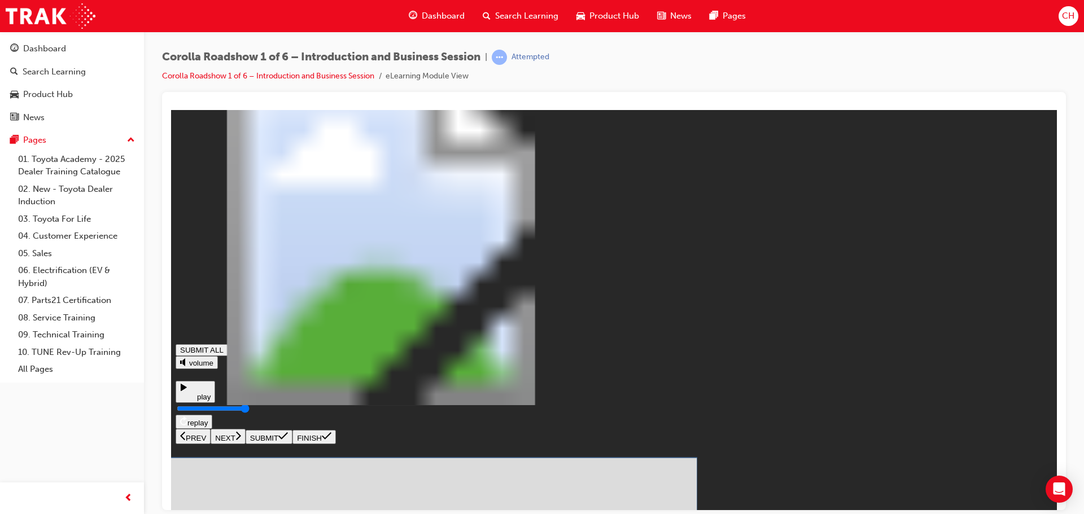
click at [288, 440] on icon at bounding box center [283, 435] width 10 height 9
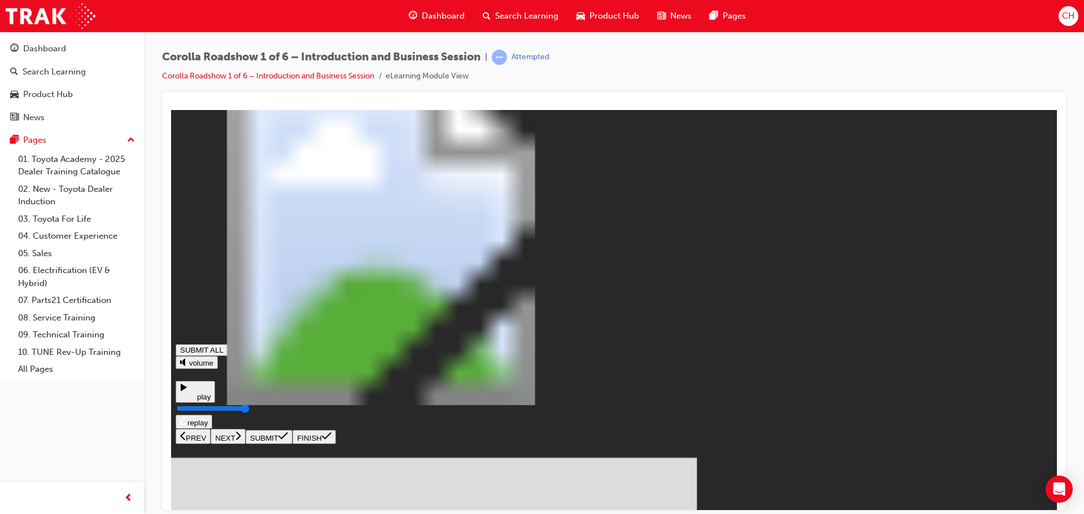
click at [293, 444] on button "SUBMIT" at bounding box center [269, 437] width 47 height 14
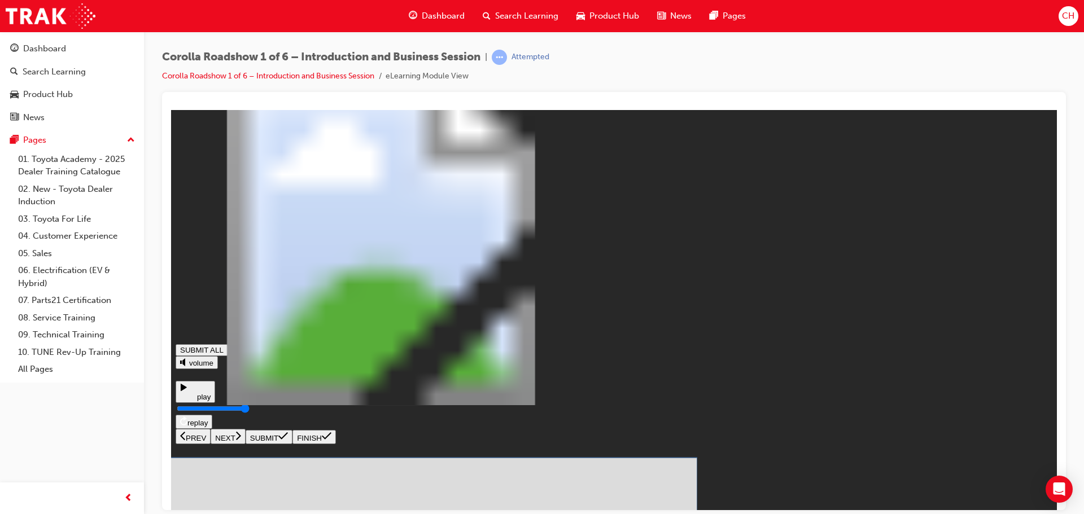
click at [293, 444] on button "SUBMIT" at bounding box center [269, 437] width 47 height 14
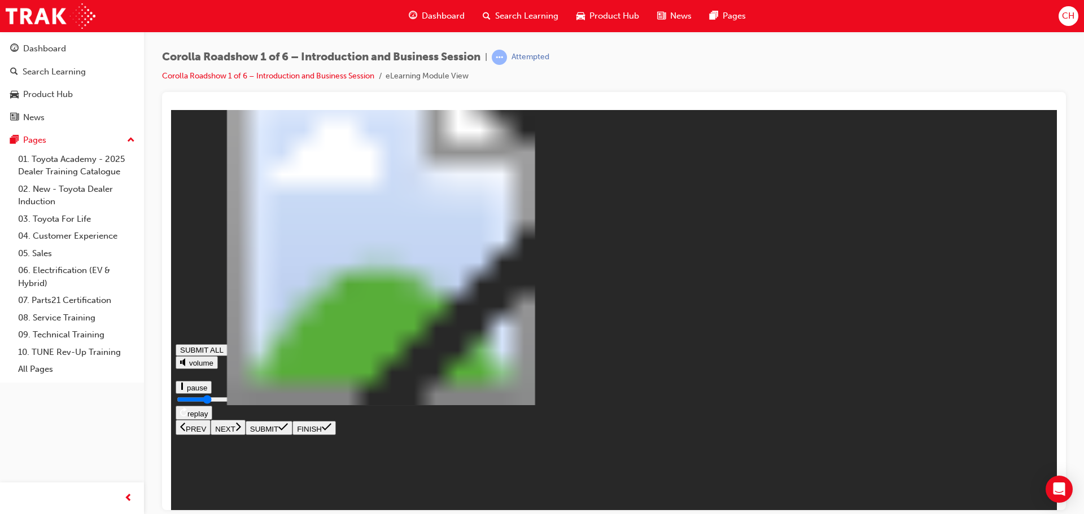
type input "0.443"
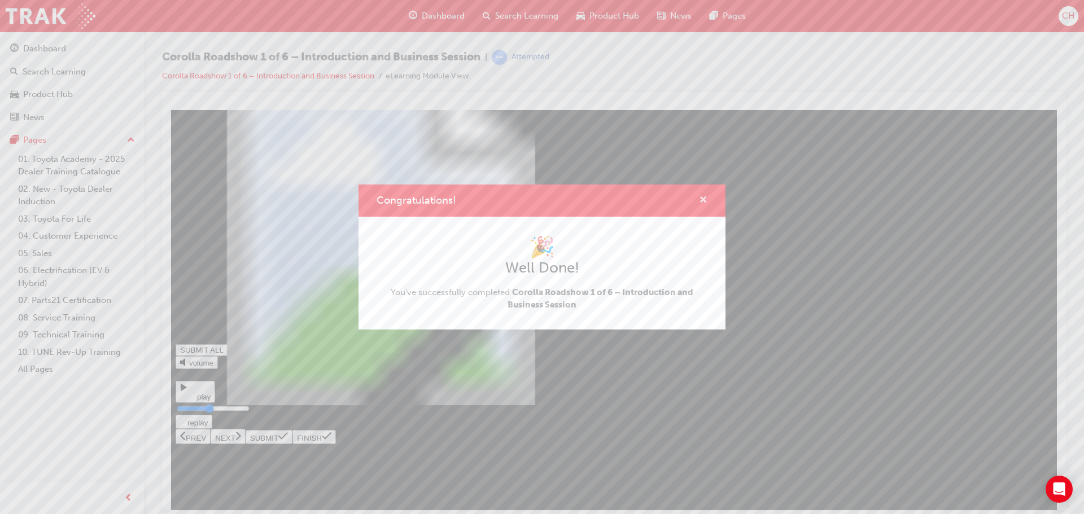
click at [700, 203] on span "cross-icon" at bounding box center [703, 201] width 8 height 10
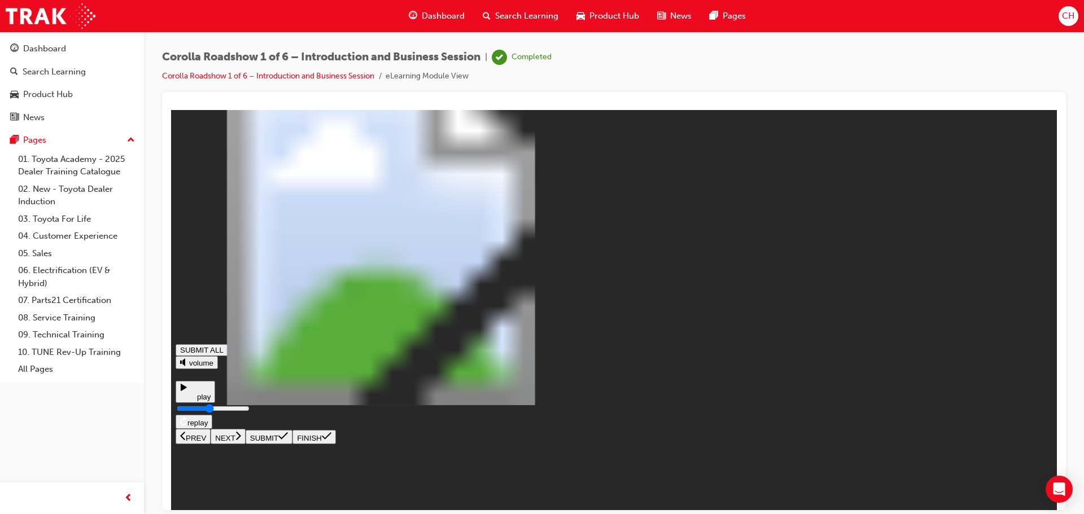
click at [605, 7] on div "Product Hub" at bounding box center [608, 16] width 81 height 23
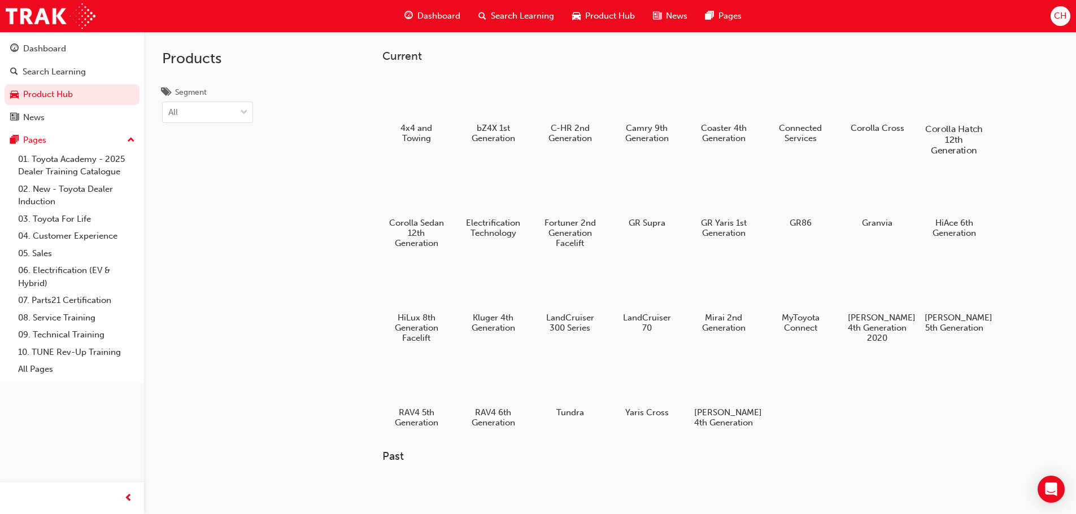
click at [949, 119] on div "Corolla Hatch 12th Generation" at bounding box center [954, 114] width 72 height 91
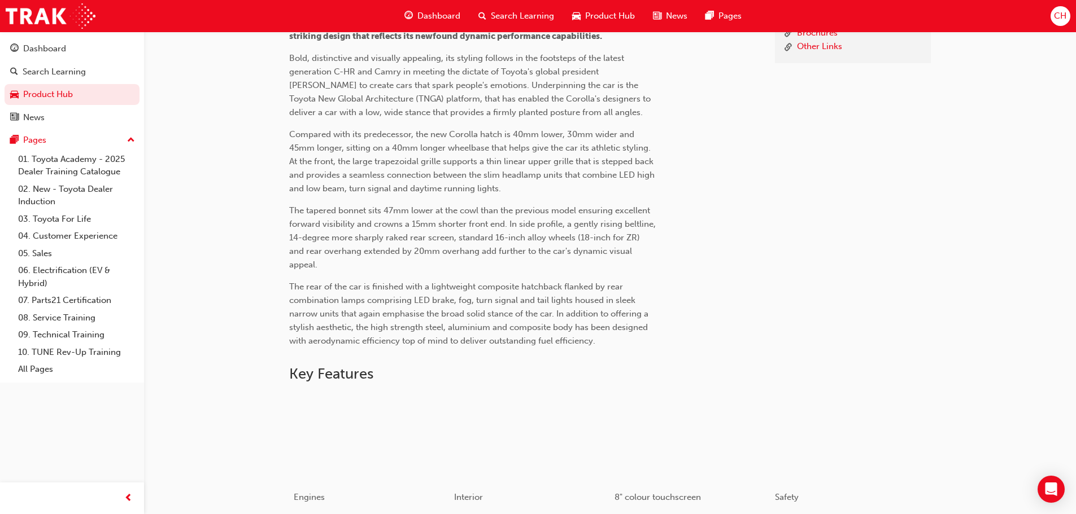
scroll to position [169, 0]
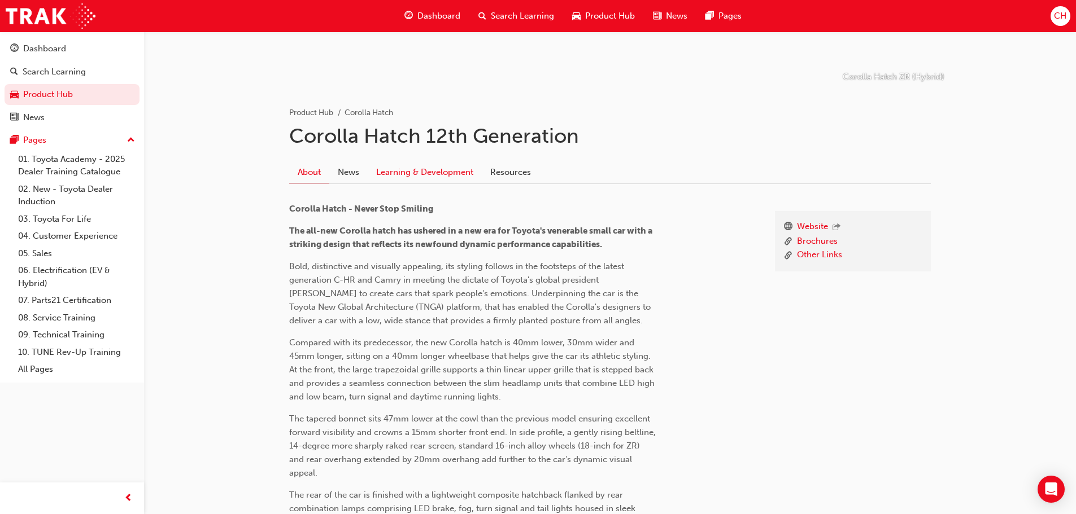
click at [440, 169] on link "Learning & Development" at bounding box center [425, 172] width 114 height 21
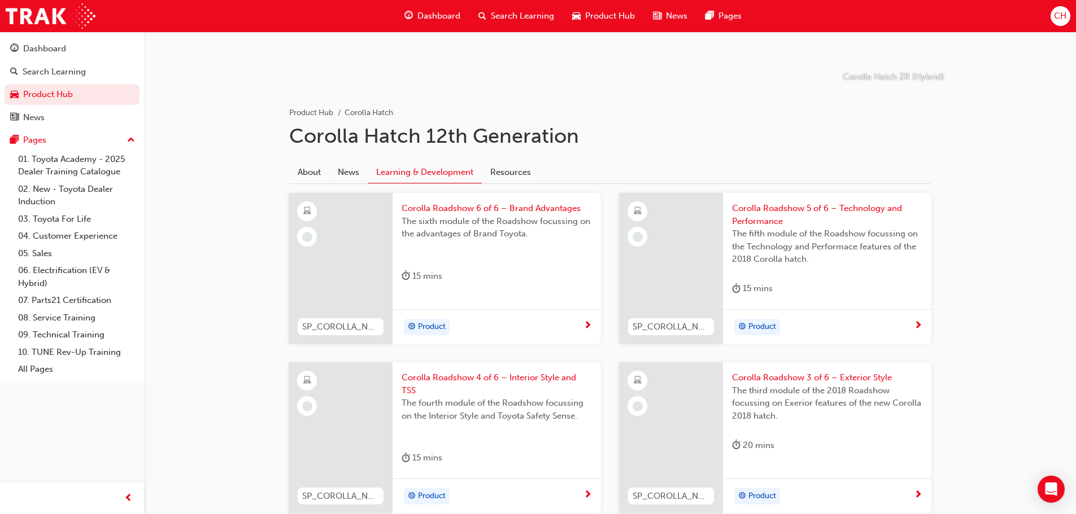
scroll to position [565, 0]
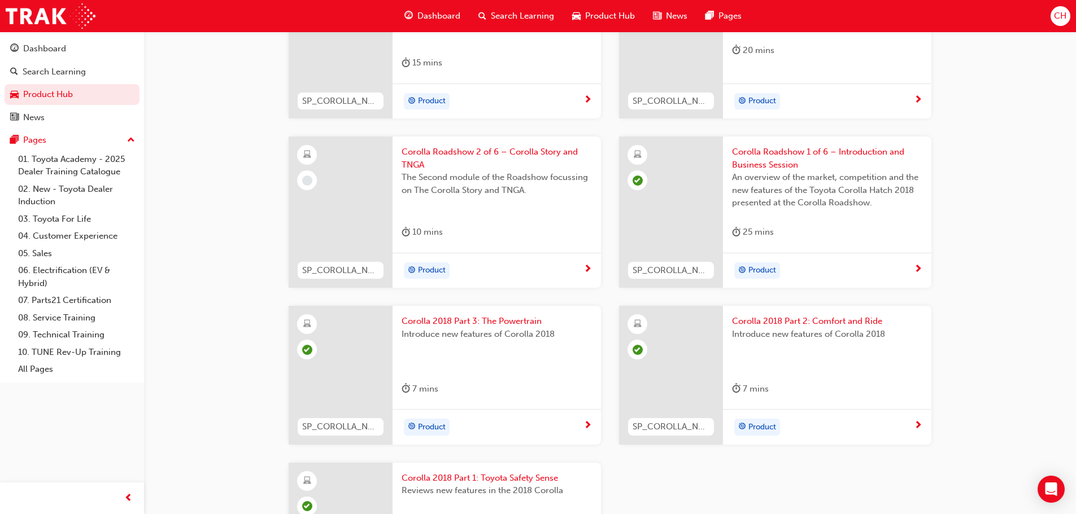
click at [589, 275] on div at bounding box center [587, 270] width 8 height 14
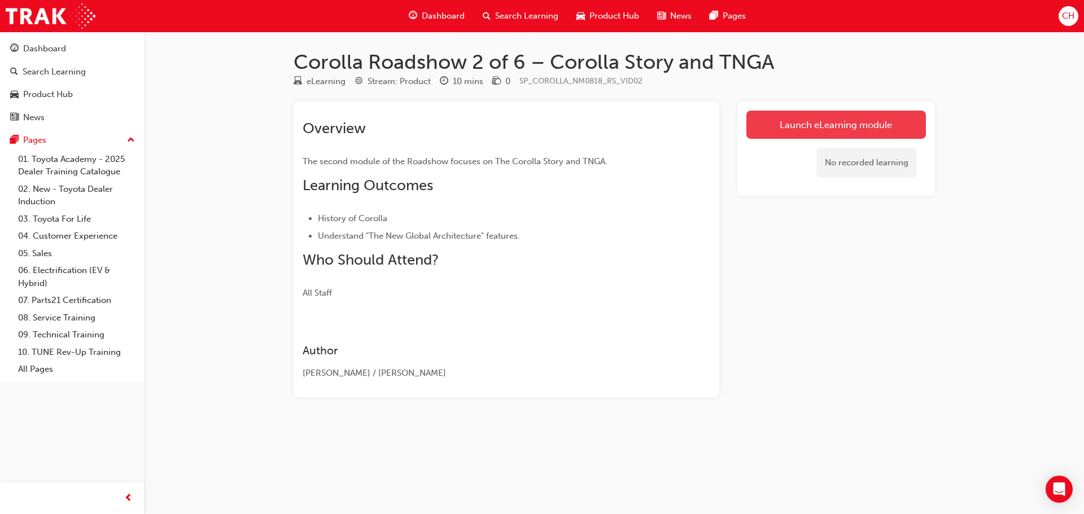
click at [843, 134] on link "Launch eLearning module" at bounding box center [837, 125] width 180 height 28
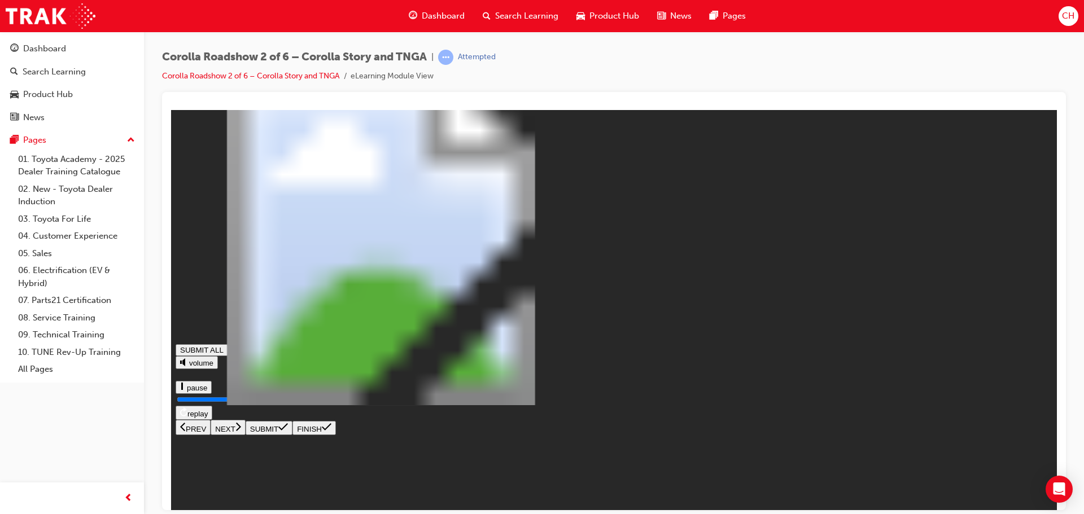
click at [246, 435] on button "NEXT" at bounding box center [228, 427] width 35 height 15
click at [241, 431] on icon at bounding box center [238, 426] width 6 height 10
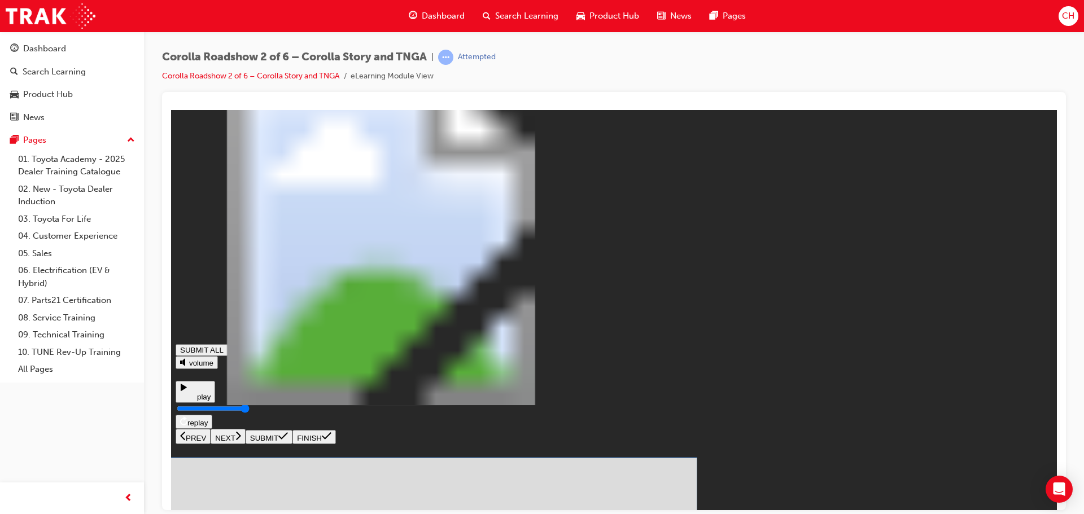
click at [288, 440] on icon at bounding box center [283, 435] width 10 height 9
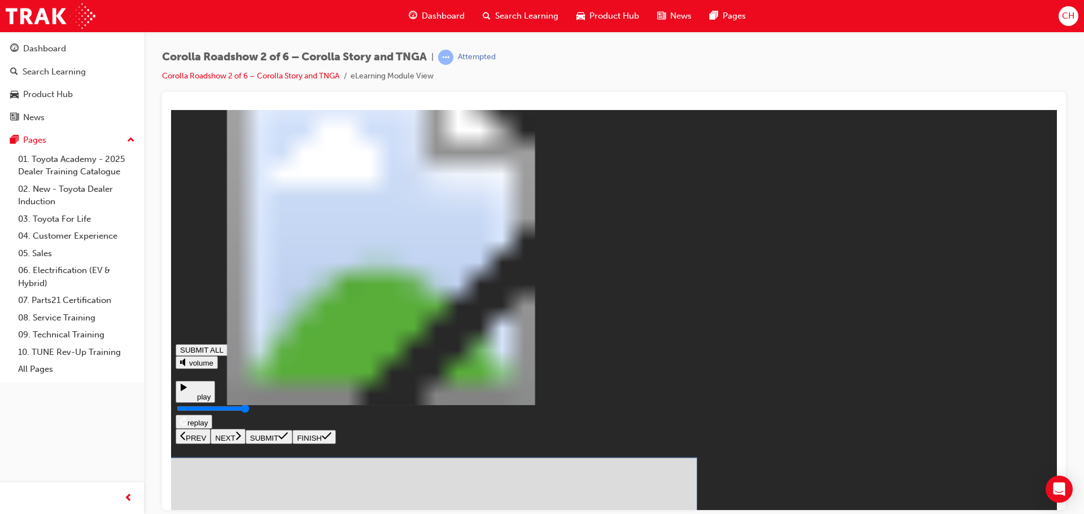
click at [293, 444] on button "SUBMIT" at bounding box center [269, 437] width 47 height 14
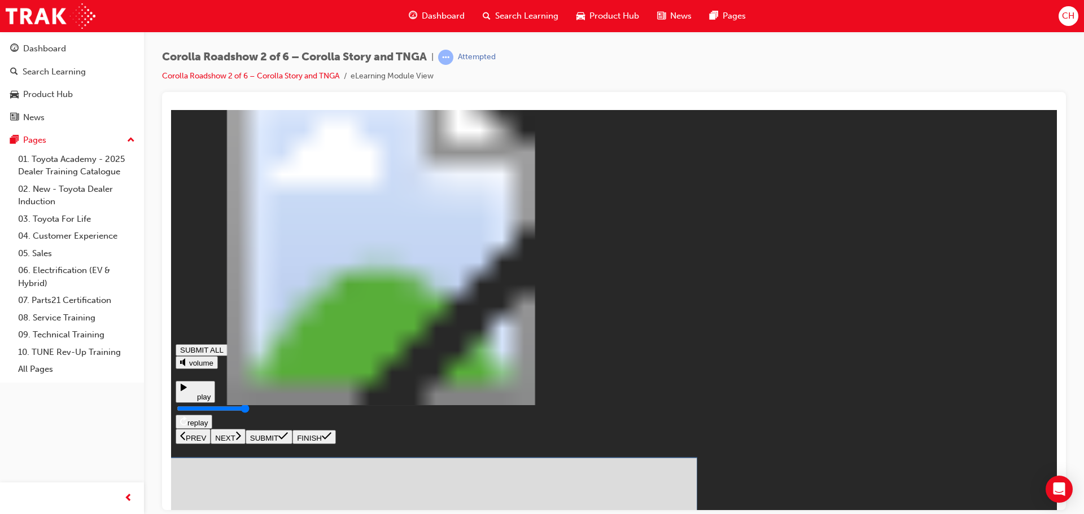
click at [288, 442] on span at bounding box center [283, 438] width 10 height 8
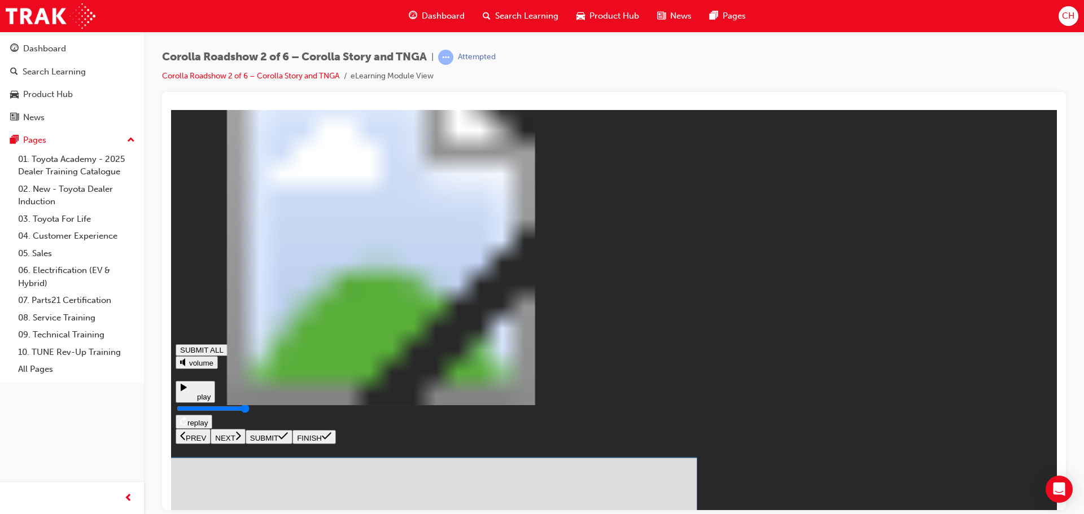
click at [293, 444] on button "SUBMIT" at bounding box center [269, 437] width 47 height 14
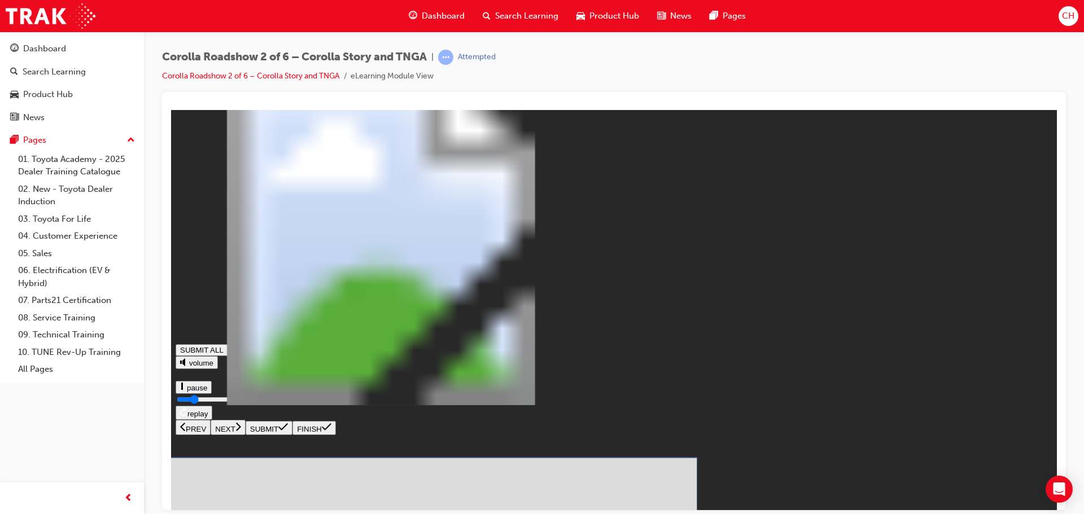
drag, startPoint x: 640, startPoint y: 360, endPoint x: 631, endPoint y: 357, distance: 9.5
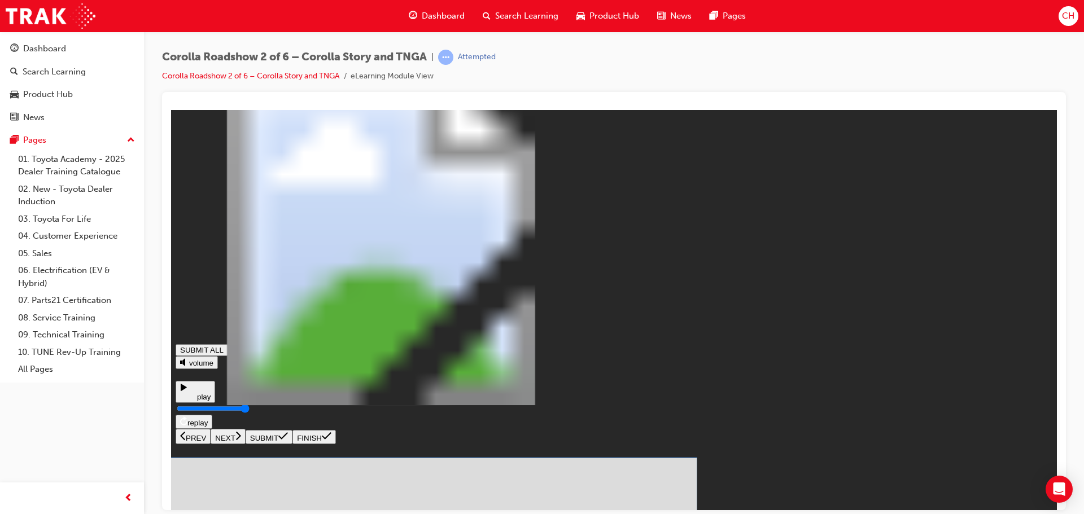
click at [288, 440] on icon at bounding box center [283, 435] width 10 height 9
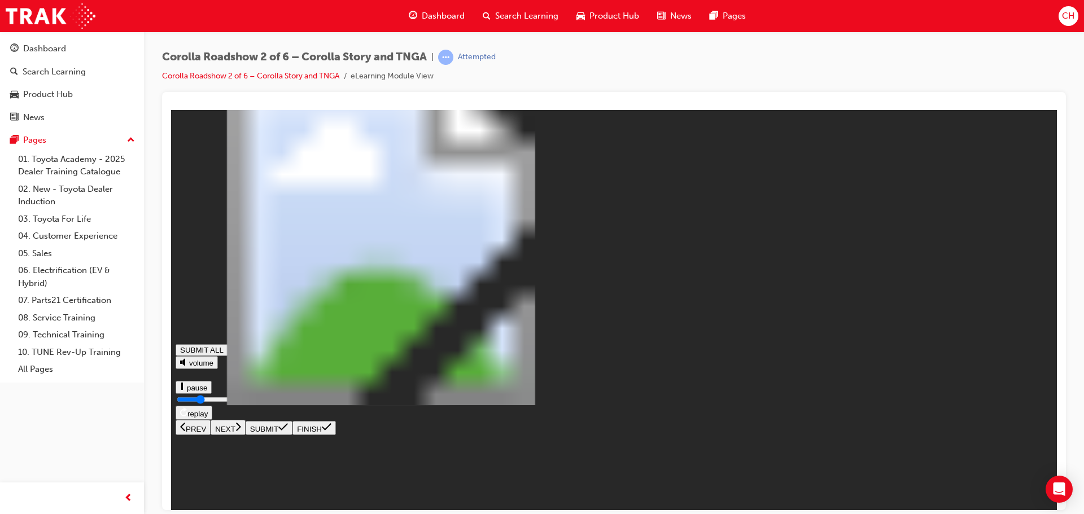
type input "0.326"
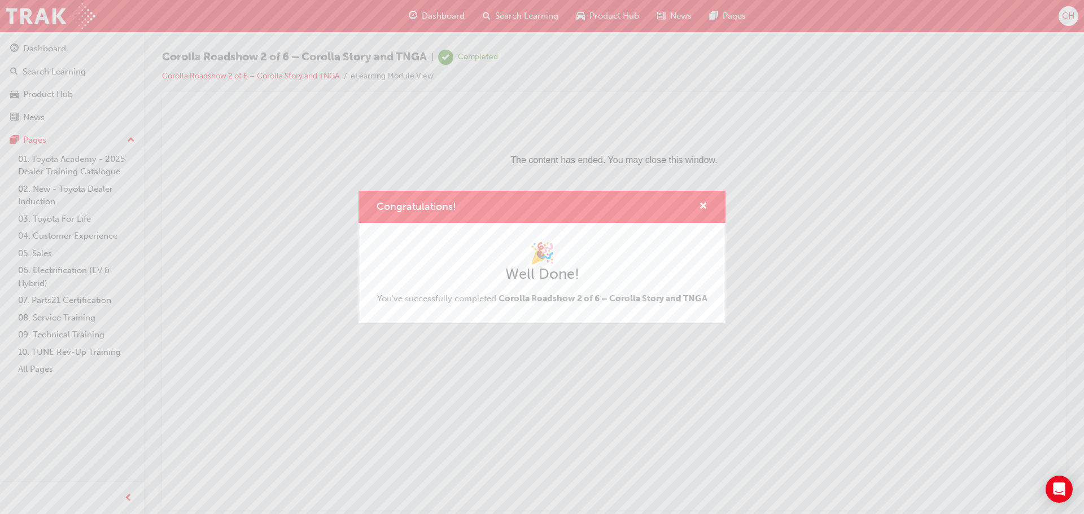
click at [699, 203] on div "Congratulations!" at bounding box center [699, 207] width 18 height 14
click at [707, 202] on span "cross-icon" at bounding box center [703, 207] width 8 height 10
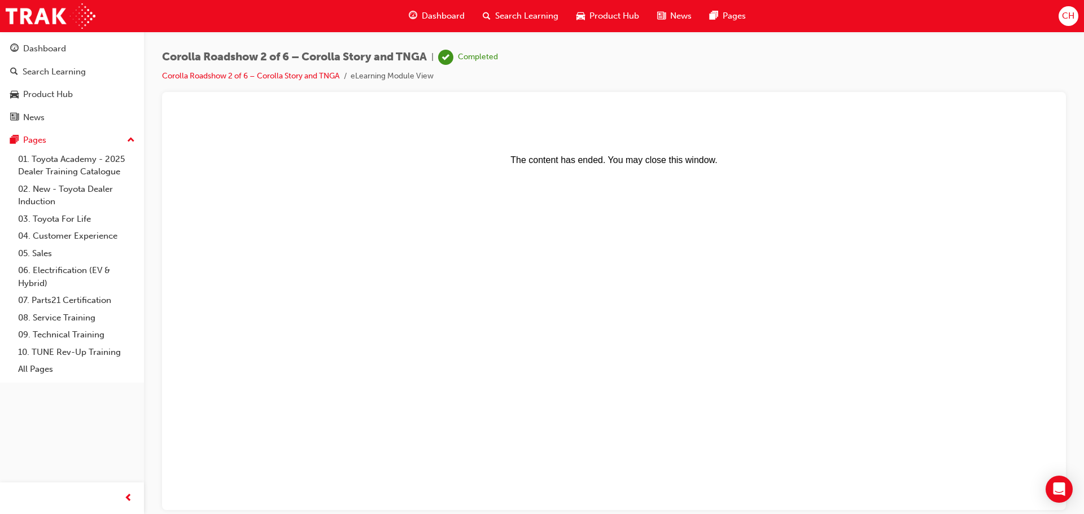
click at [594, 13] on span "Product Hub" at bounding box center [615, 16] width 50 height 13
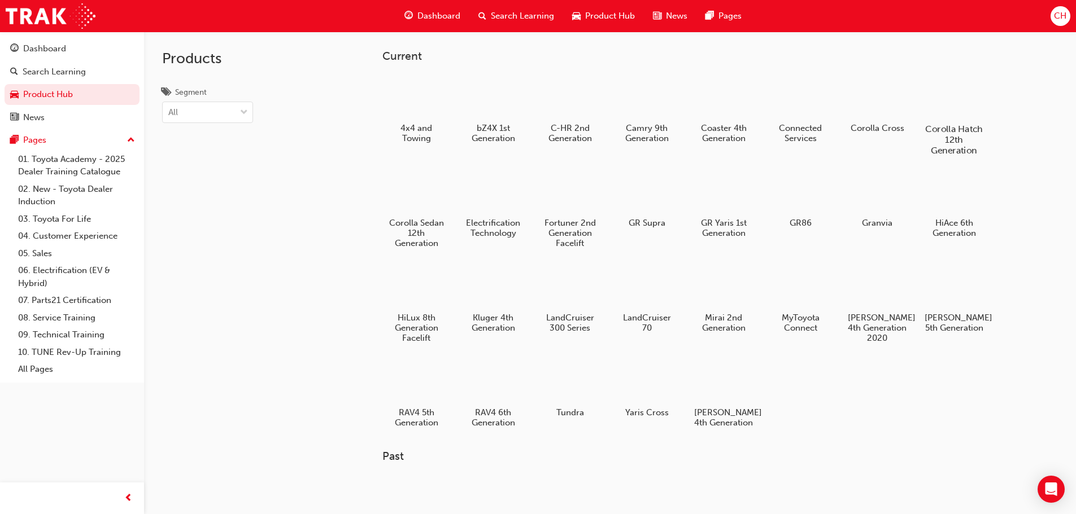
click at [926, 112] on div at bounding box center [953, 96] width 63 height 45
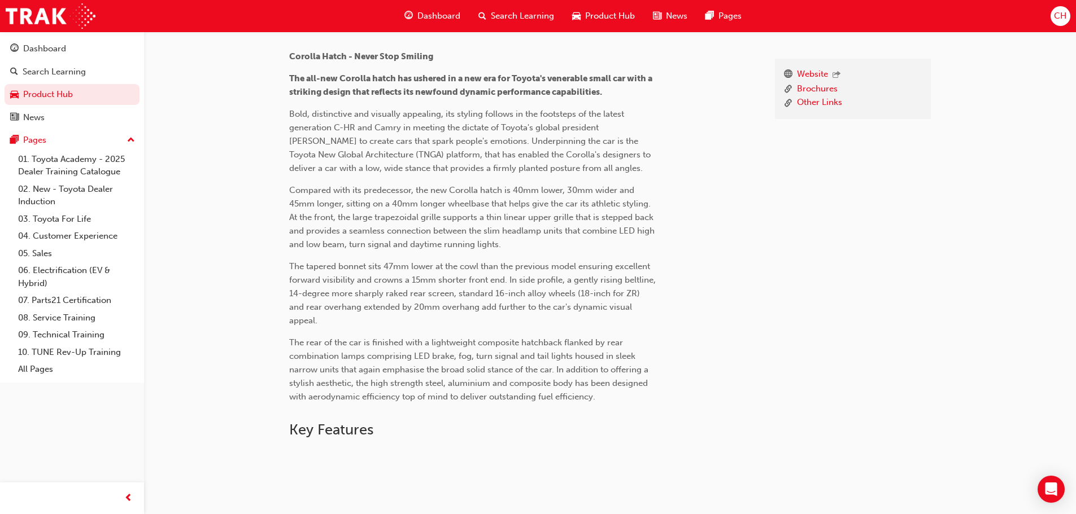
scroll to position [169, 0]
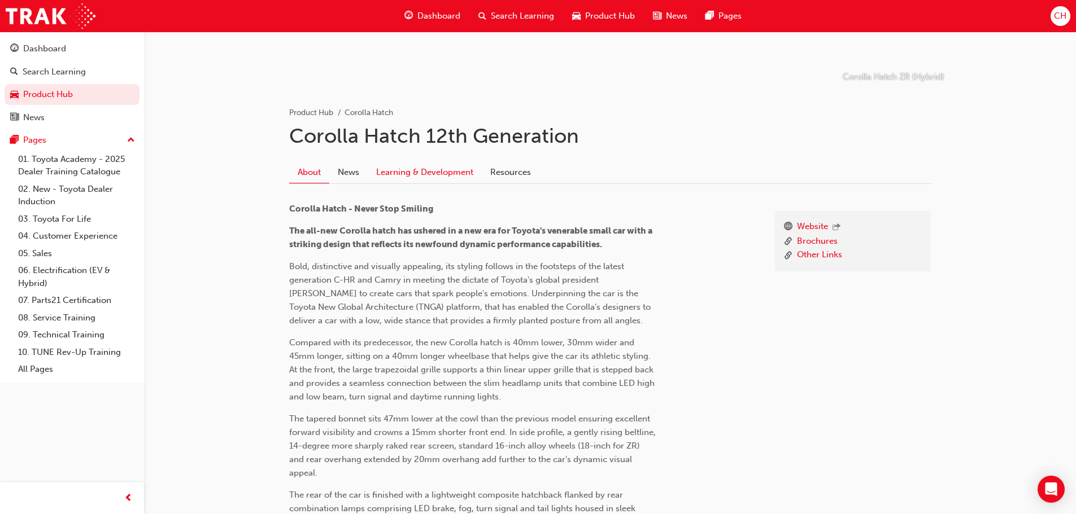
click at [390, 164] on link "Learning & Development" at bounding box center [425, 172] width 114 height 21
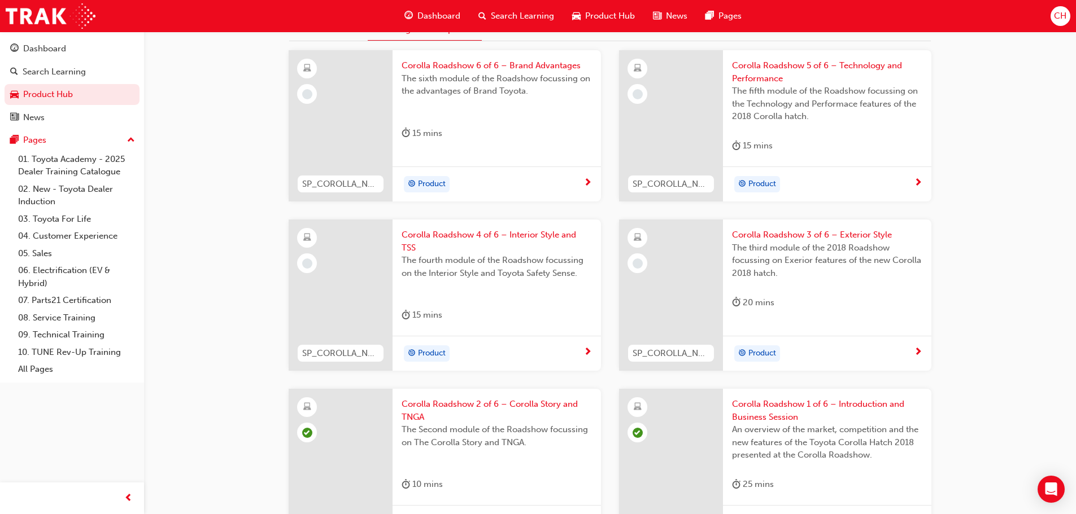
scroll to position [339, 0]
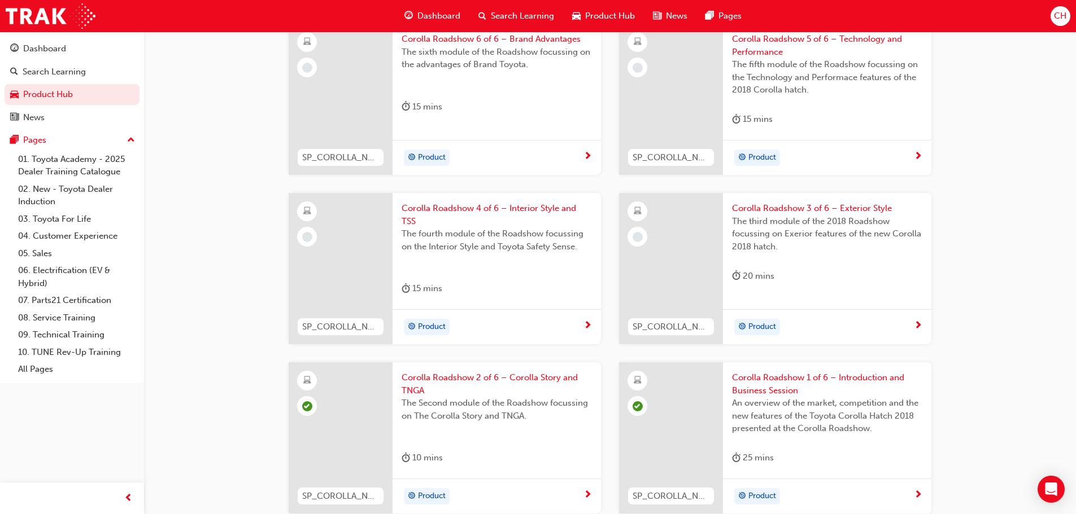
click at [913, 330] on div "Product" at bounding box center [823, 327] width 182 height 17
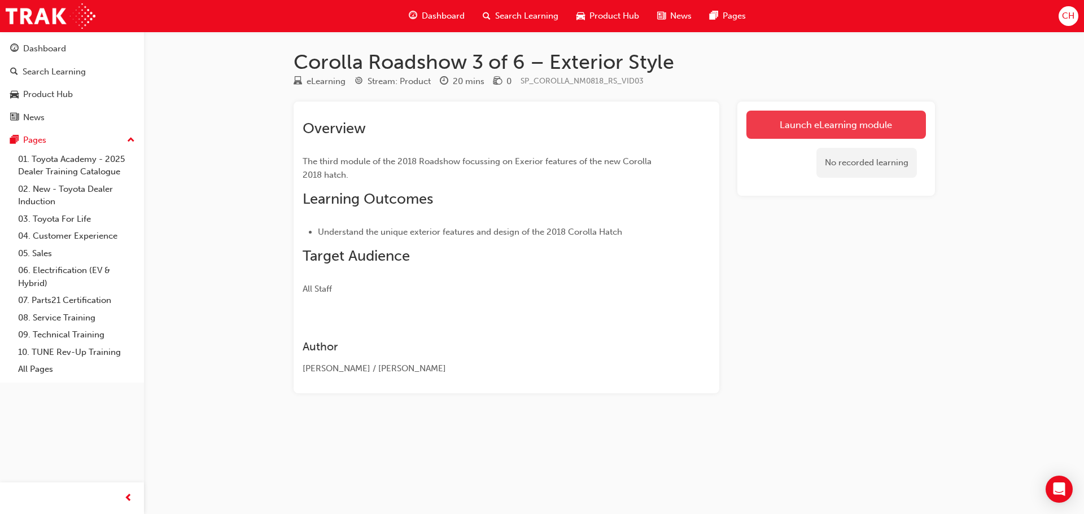
click at [892, 121] on link "Launch eLearning module" at bounding box center [837, 125] width 180 height 28
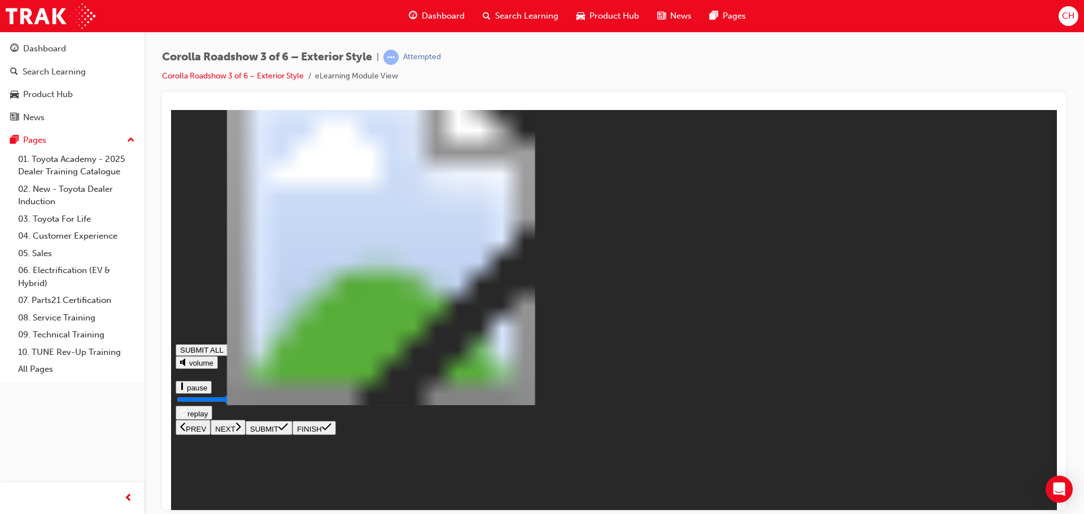
click at [246, 435] on button "NEXT" at bounding box center [228, 427] width 35 height 15
click at [183, 390] on rect at bounding box center [182, 386] width 2 height 8
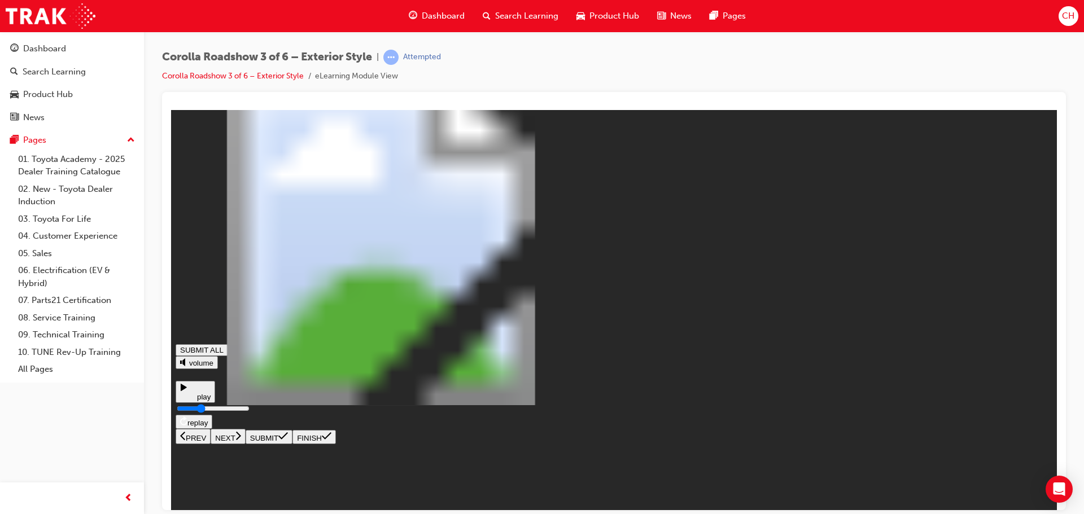
click at [211, 444] on div "The video below explains the Exterior eatures o the New Corolla SUBMIT ALL vo…" at bounding box center [614, 279] width 877 height 330
click at [197, 399] on icon at bounding box center [188, 390] width 17 height 17
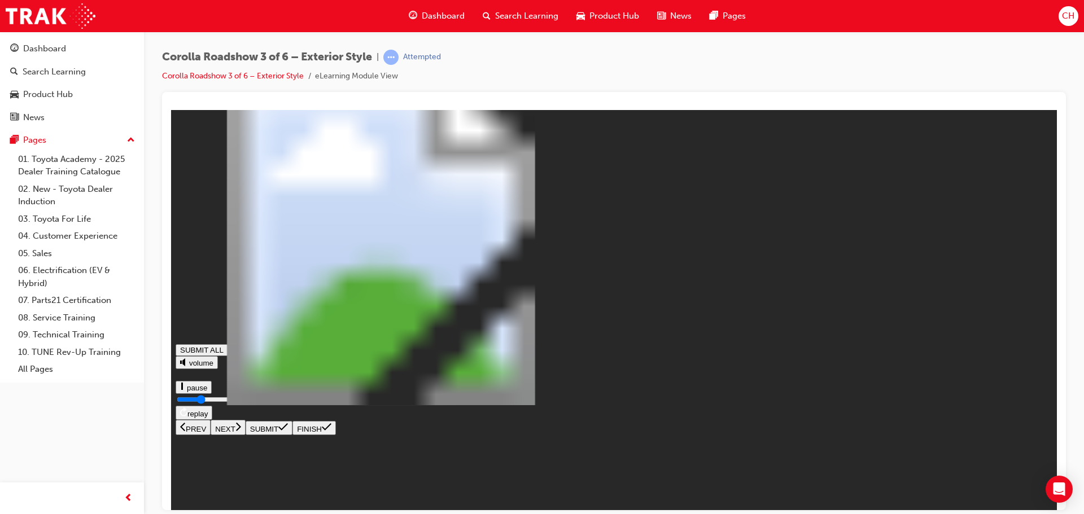
type input "0.312"
click at [246, 435] on button "NEXT" at bounding box center [228, 427] width 35 height 15
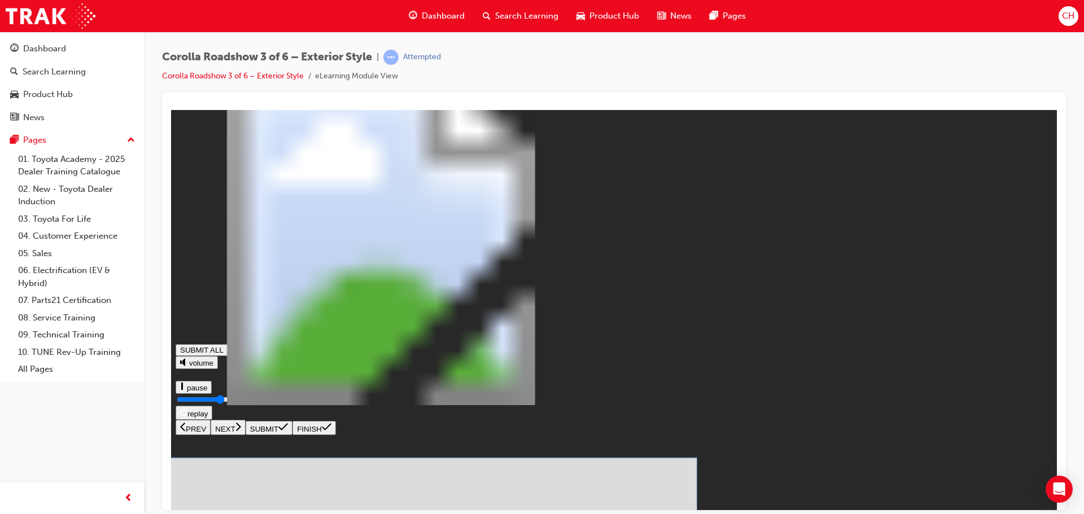
drag, startPoint x: 954, startPoint y: 372, endPoint x: 859, endPoint y: 216, distance: 182.7
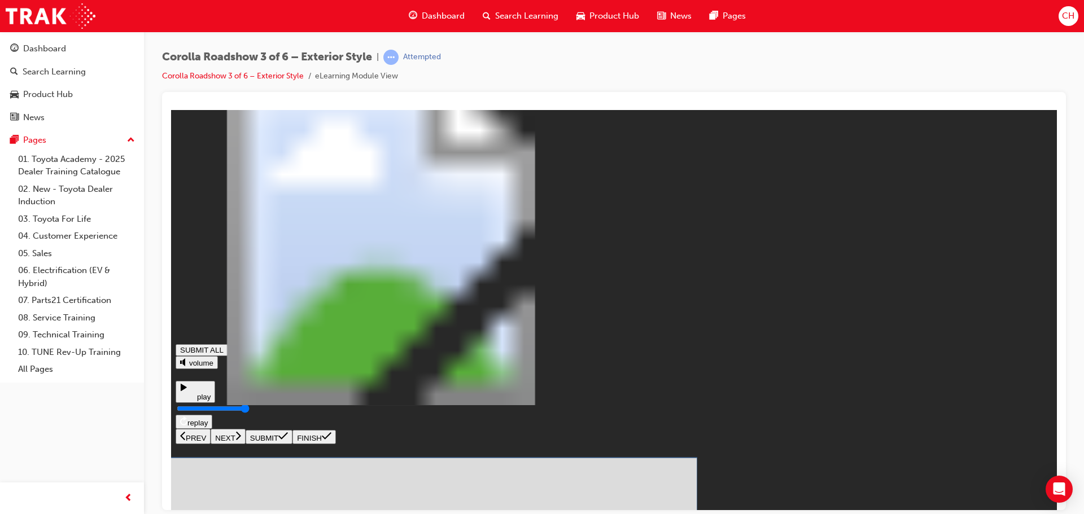
click at [293, 444] on button "SUBMIT" at bounding box center [269, 437] width 47 height 14
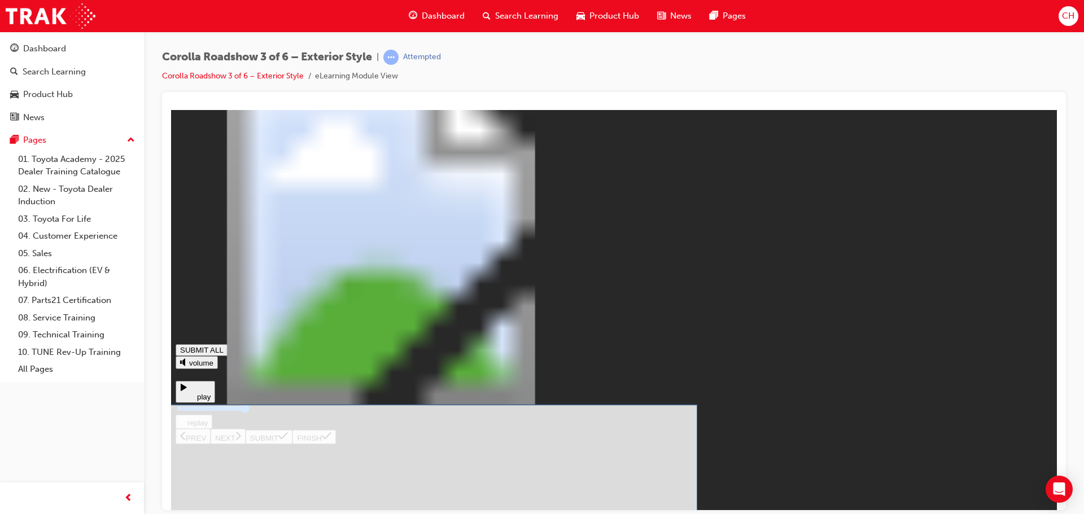
click at [288, 440] on icon at bounding box center [283, 435] width 10 height 9
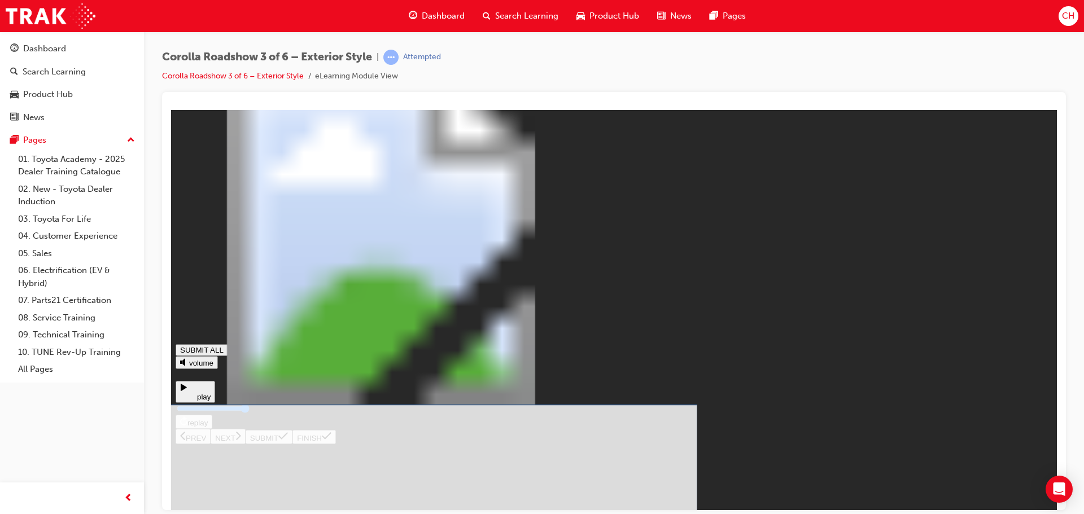
click at [288, 440] on icon at bounding box center [283, 435] width 10 height 9
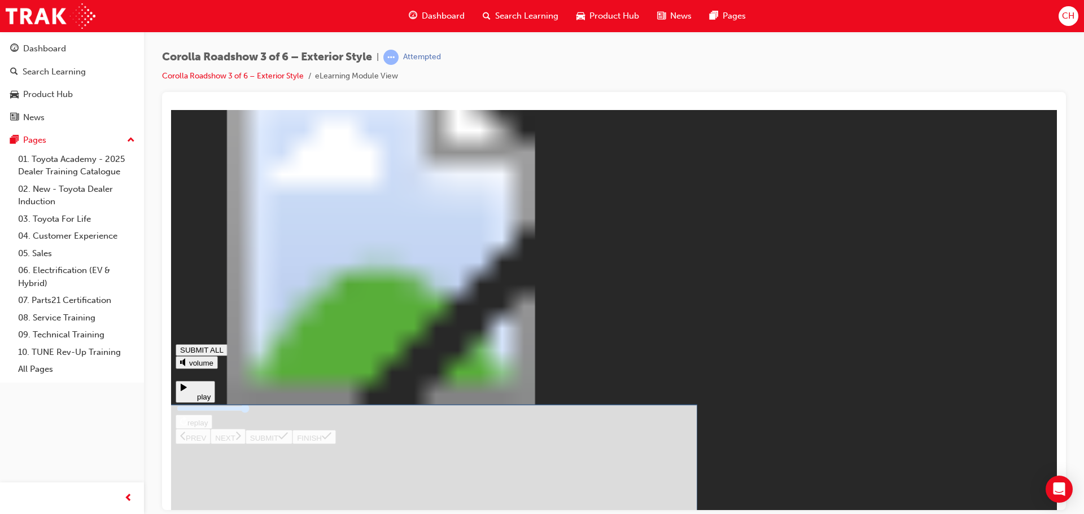
click at [288, 439] on icon at bounding box center [283, 435] width 10 height 7
click at [288, 440] on icon at bounding box center [283, 435] width 10 height 9
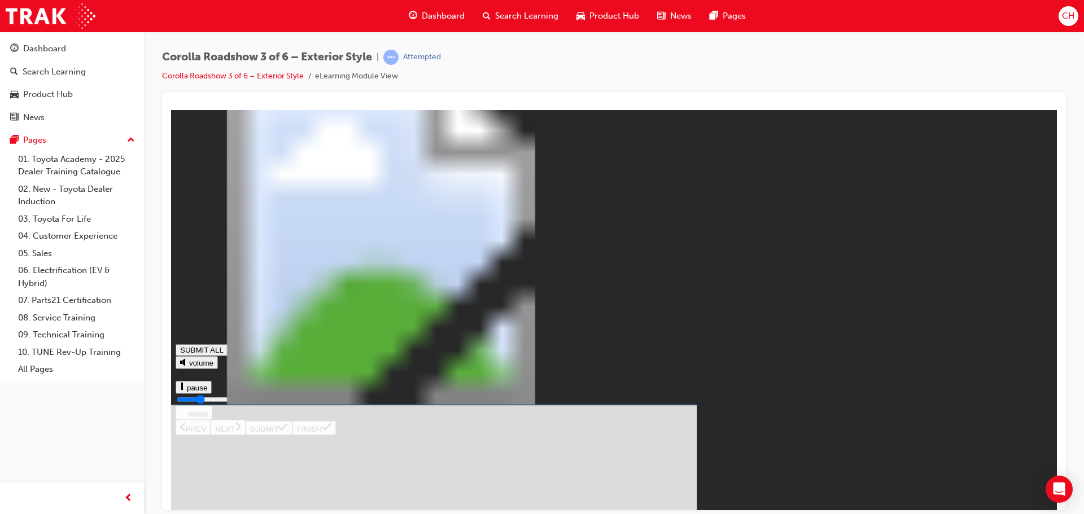
drag, startPoint x: 635, startPoint y: 370, endPoint x: 630, endPoint y: 366, distance: 6.9
drag, startPoint x: 592, startPoint y: 343, endPoint x: 571, endPoint y: 326, distance: 26.1
click at [288, 439] on icon at bounding box center [283, 435] width 10 height 7
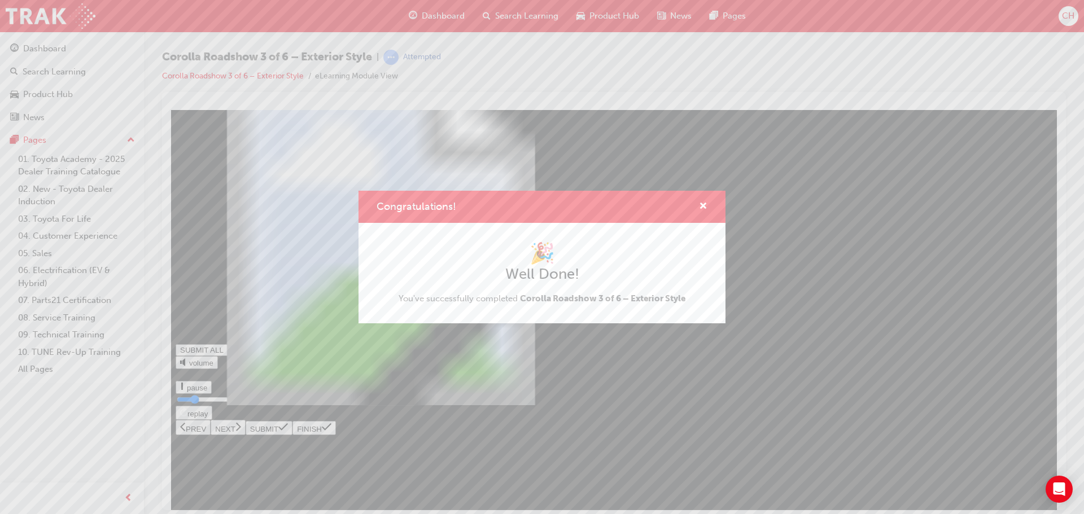
type input "0.216"
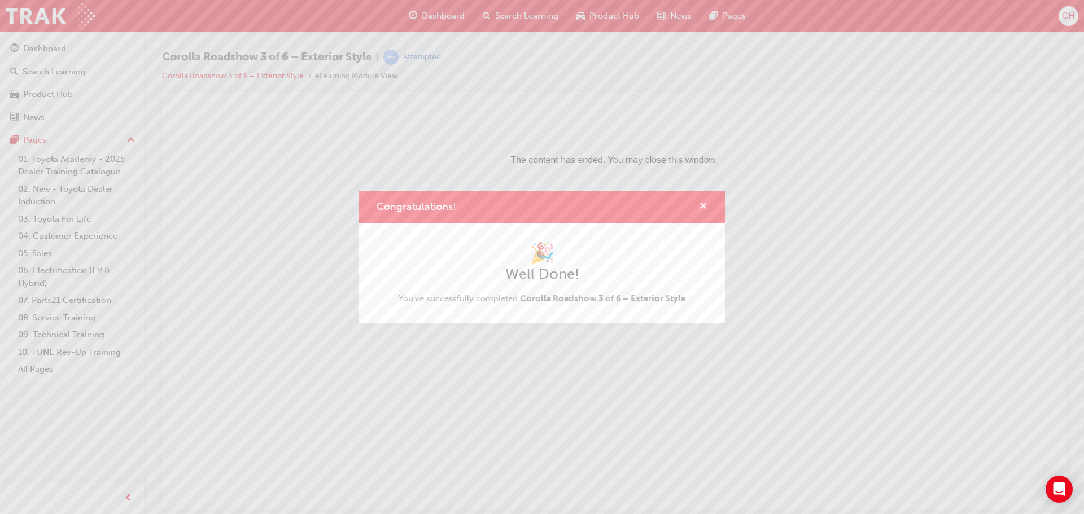
click at [707, 202] on span "cross-icon" at bounding box center [703, 207] width 8 height 10
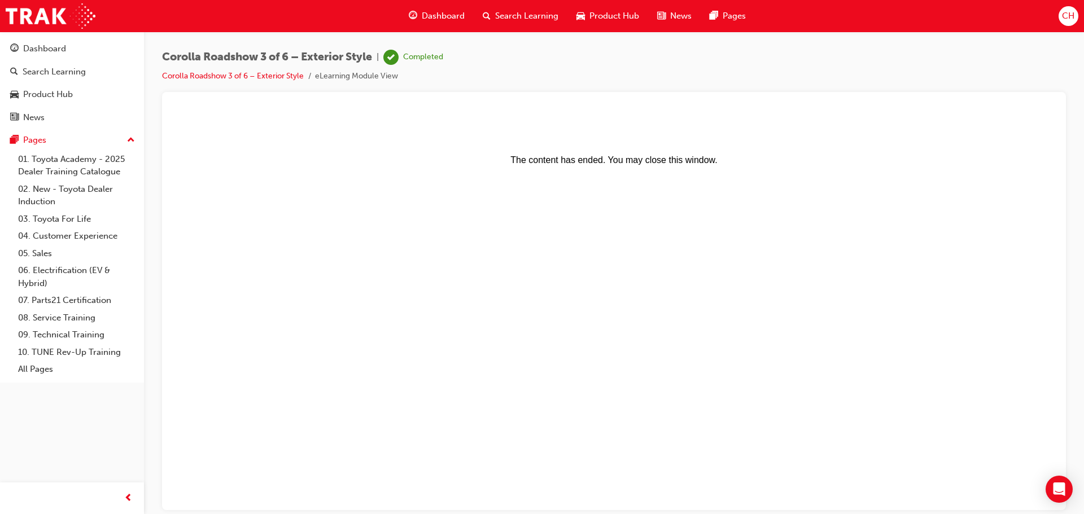
click at [619, 14] on span "Product Hub" at bounding box center [615, 16] width 50 height 13
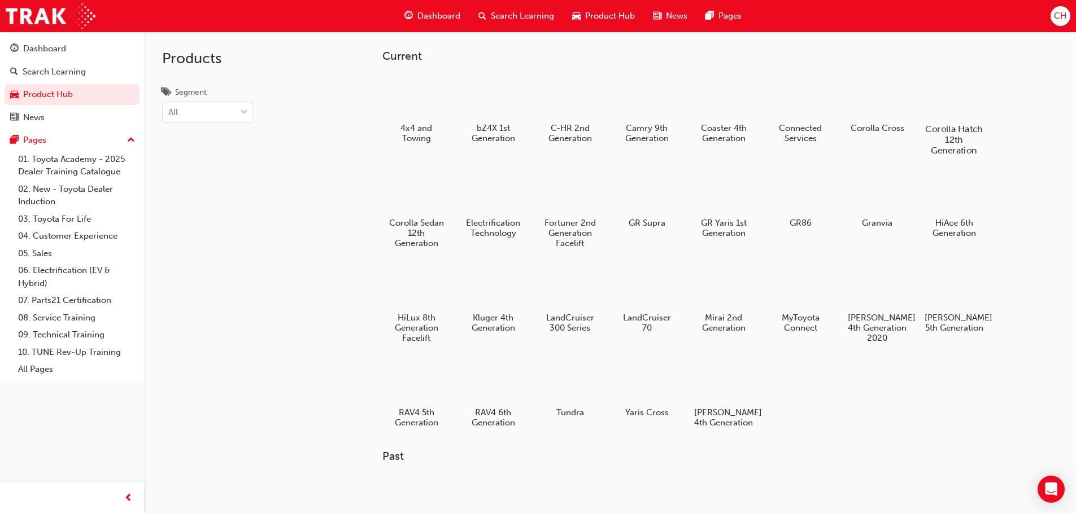
click at [974, 118] on div at bounding box center [953, 96] width 63 height 45
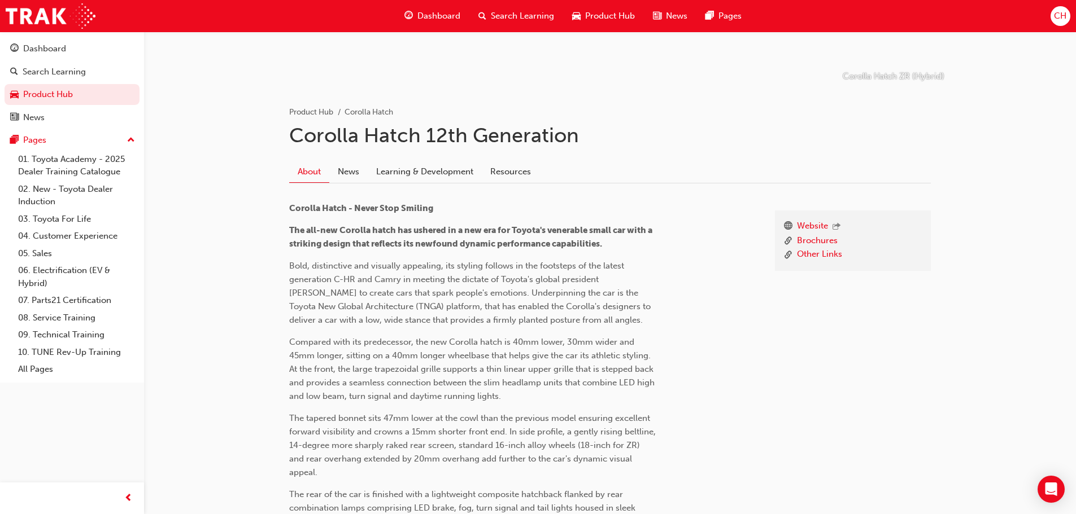
scroll to position [169, 0]
click at [419, 184] on div "About News Learning & Development Resources" at bounding box center [610, 173] width 642 height 23
click at [425, 180] on link "Learning & Development" at bounding box center [425, 172] width 114 height 21
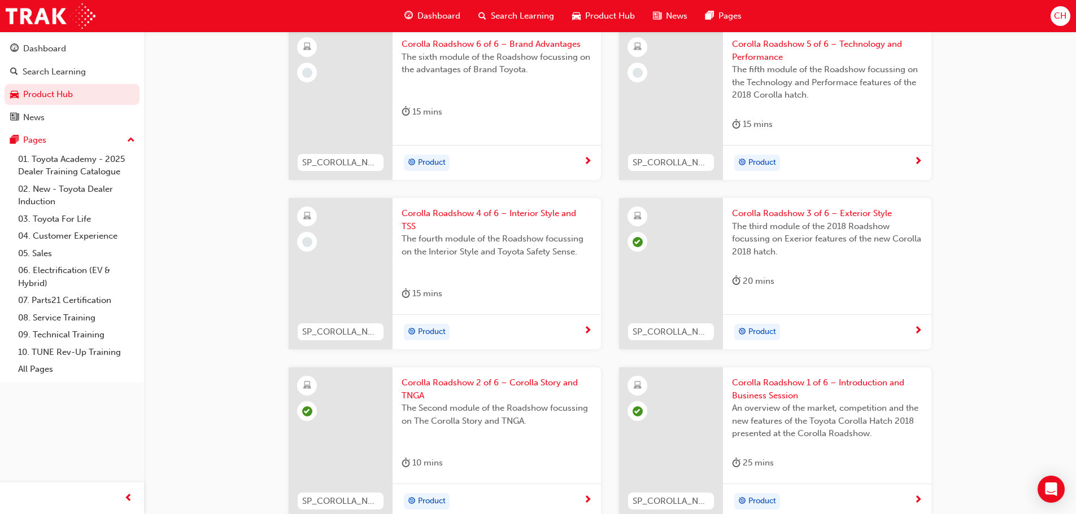
scroll to position [339, 0]
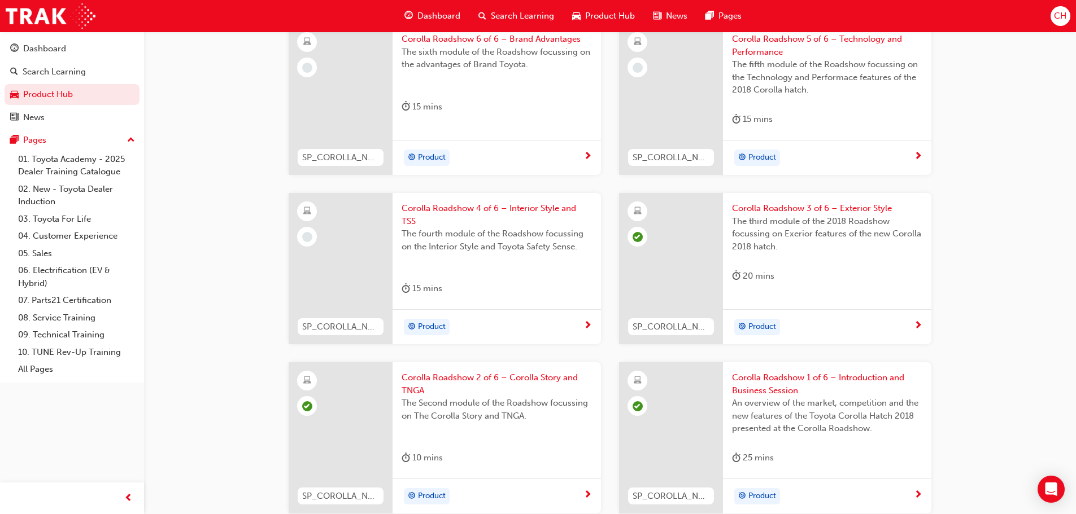
click at [590, 322] on span "next-icon" at bounding box center [587, 326] width 8 height 10
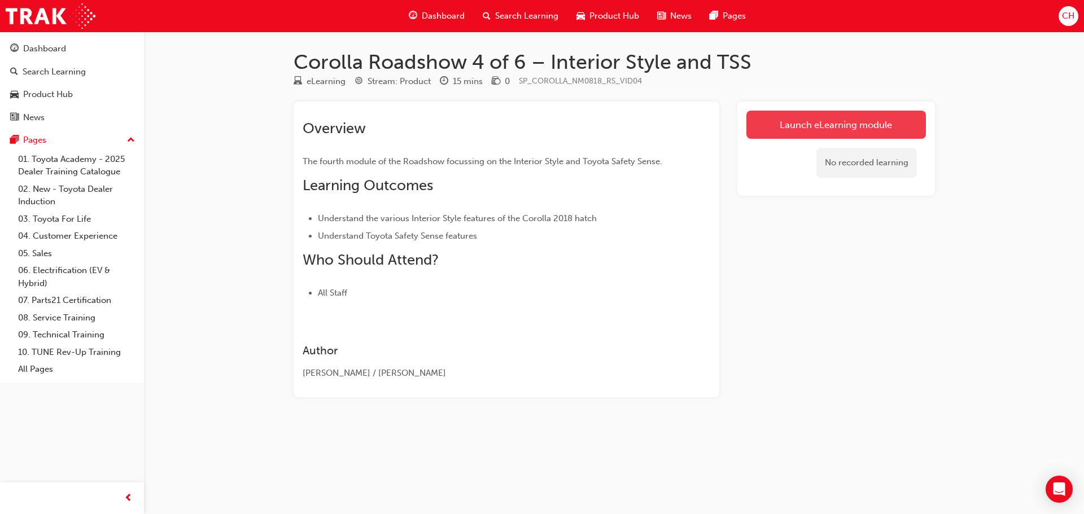
click at [856, 133] on link "Launch eLearning module" at bounding box center [837, 125] width 180 height 28
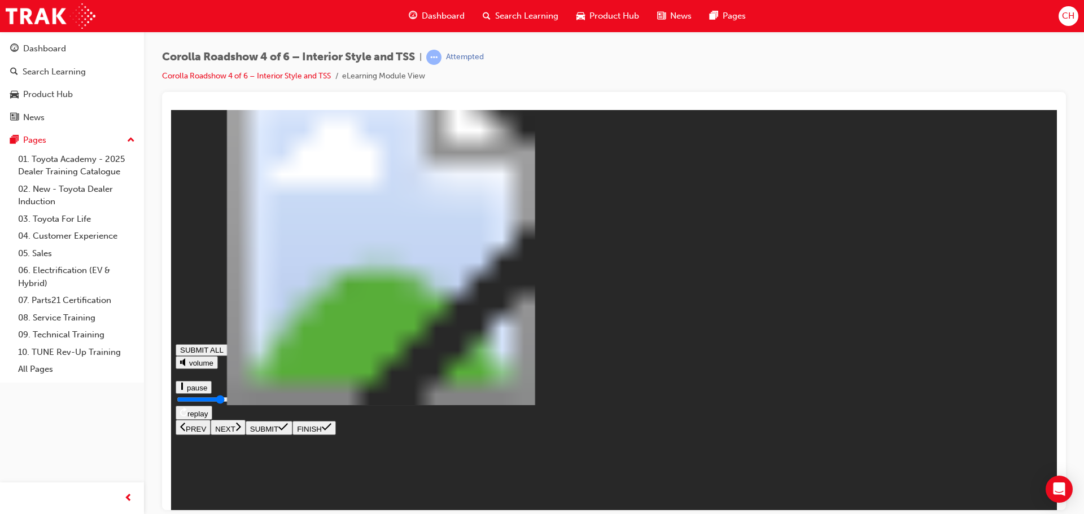
click at [241, 431] on icon at bounding box center [238, 426] width 6 height 10
click at [180, 390] on rect at bounding box center [179, 386] width 2 height 8
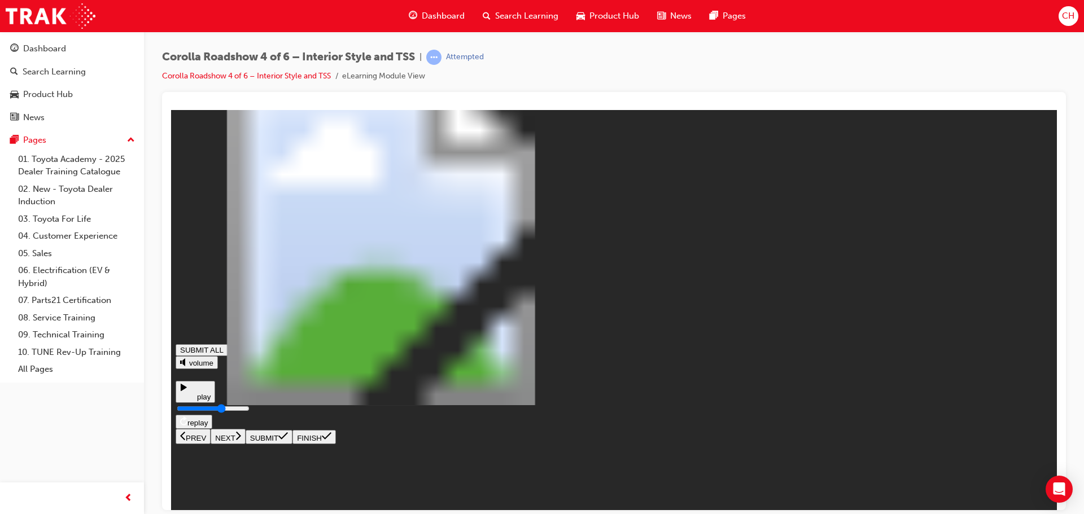
click at [197, 399] on icon at bounding box center [188, 390] width 17 height 17
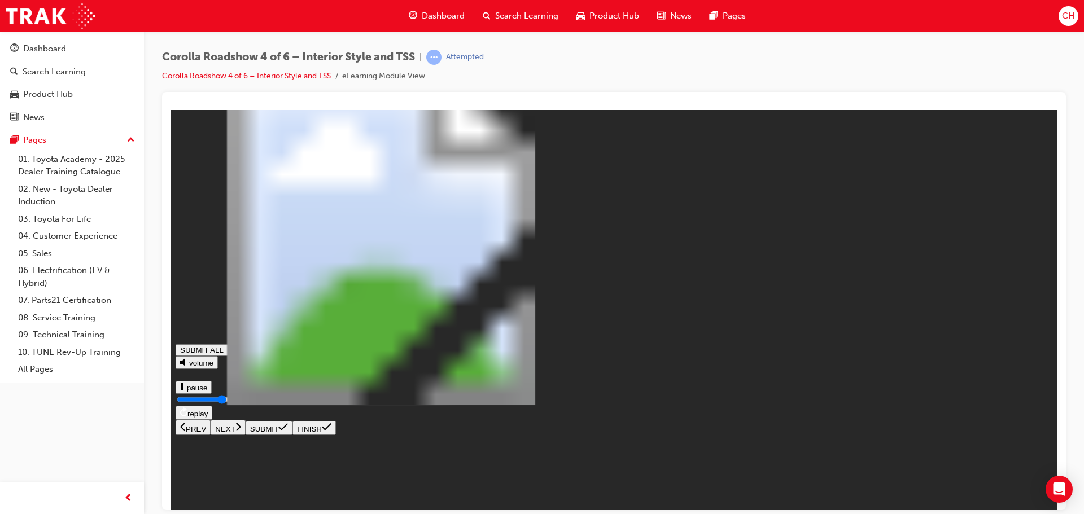
type input "0.633"
click at [246, 435] on button "NEXT" at bounding box center [228, 427] width 35 height 15
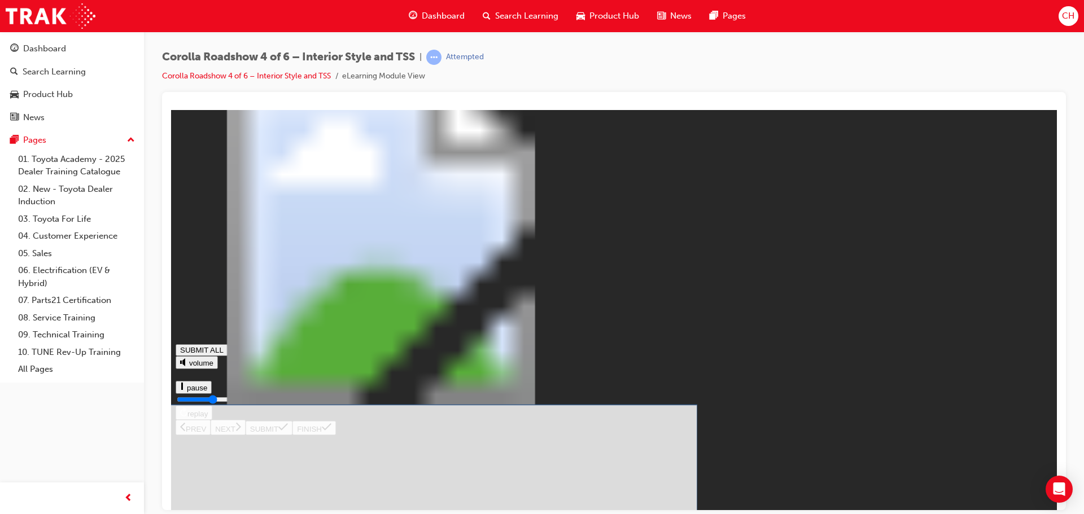
type input "0.497"
click at [288, 440] on icon at bounding box center [283, 435] width 10 height 9
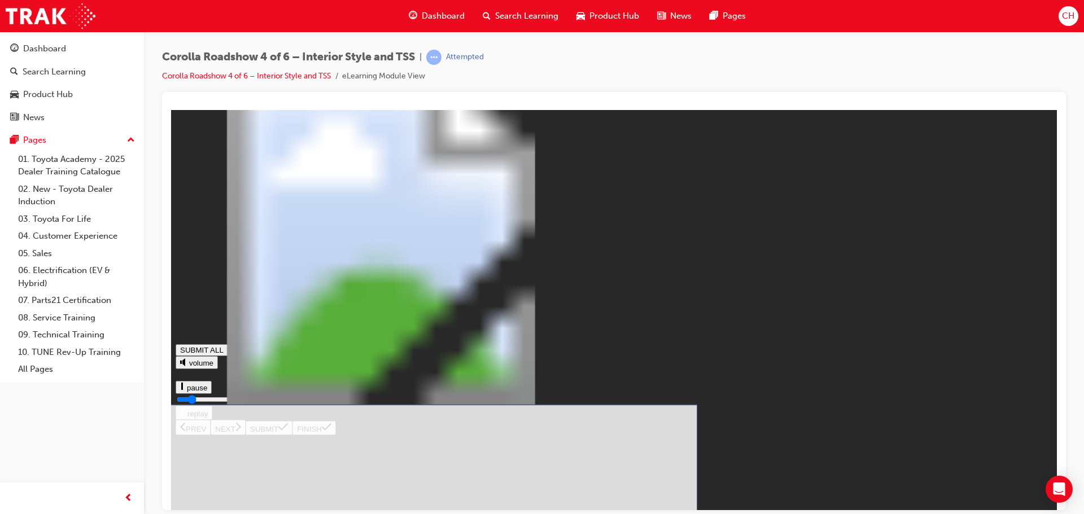
drag, startPoint x: 618, startPoint y: 359, endPoint x: 577, endPoint y: 348, distance: 43.1
click at [288, 440] on icon at bounding box center [283, 435] width 10 height 9
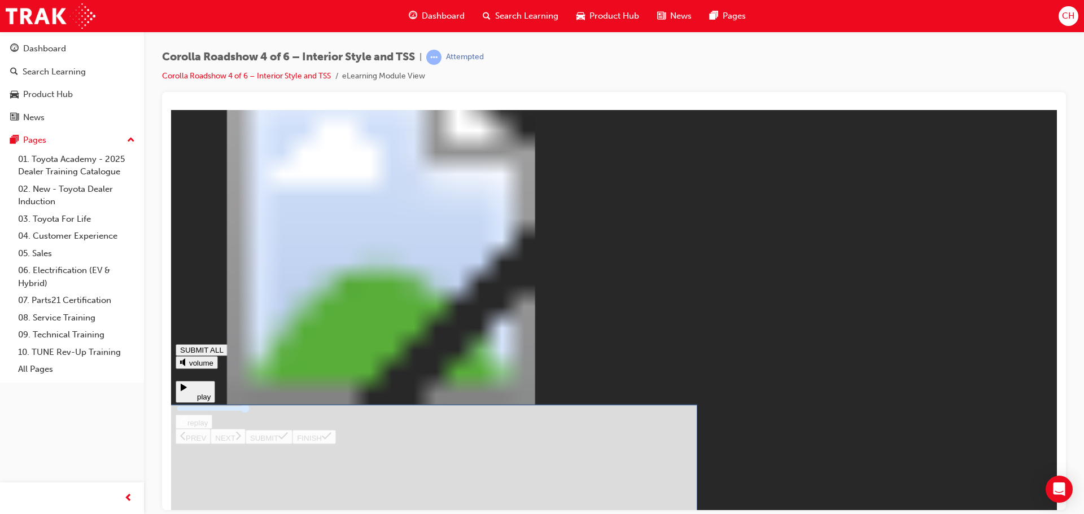
click at [293, 444] on button "SUBMIT" at bounding box center [269, 437] width 47 height 14
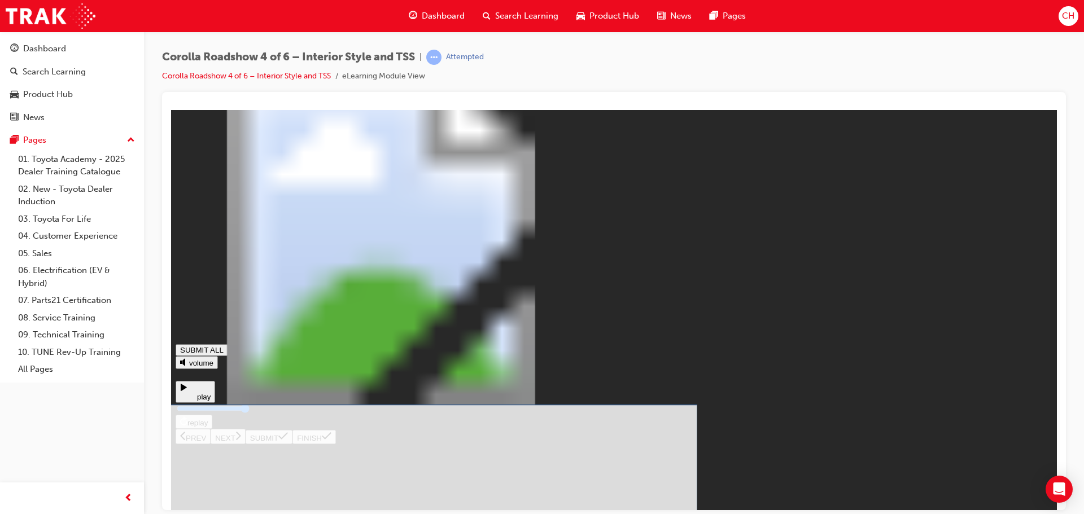
click at [293, 444] on button "SUBMIT" at bounding box center [269, 437] width 47 height 14
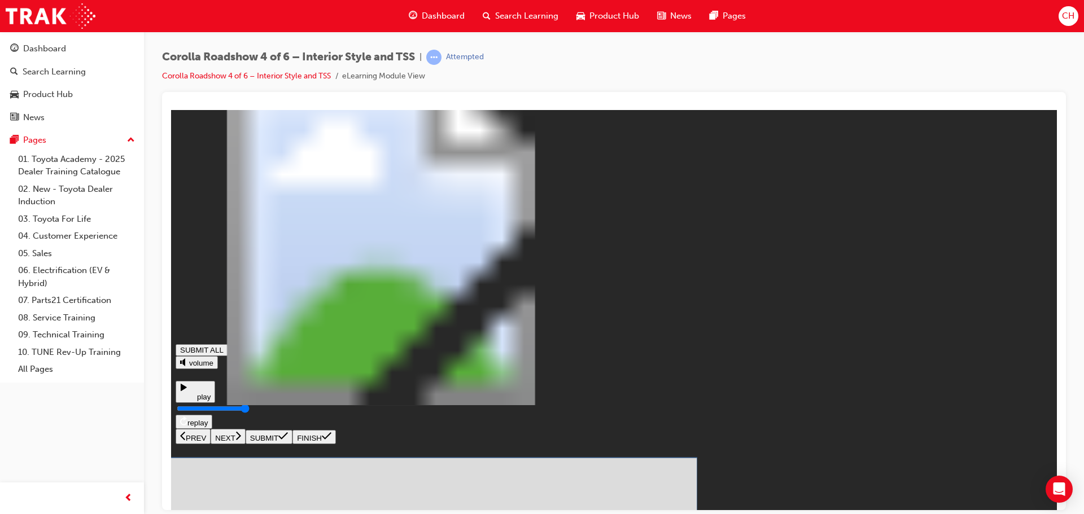
click at [293, 444] on button "SUBMIT" at bounding box center [269, 437] width 47 height 14
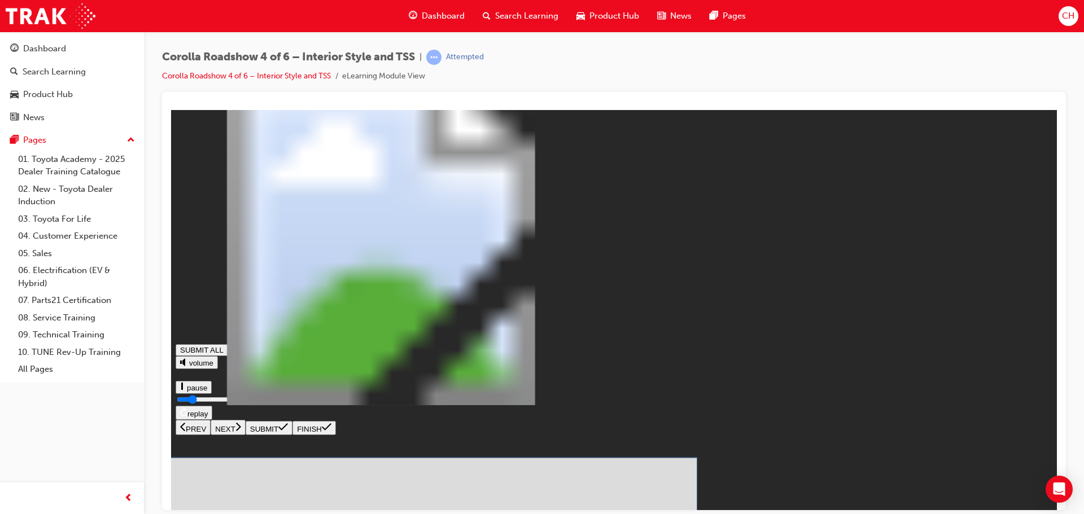
drag, startPoint x: 651, startPoint y: 365, endPoint x: 615, endPoint y: 359, distance: 36.8
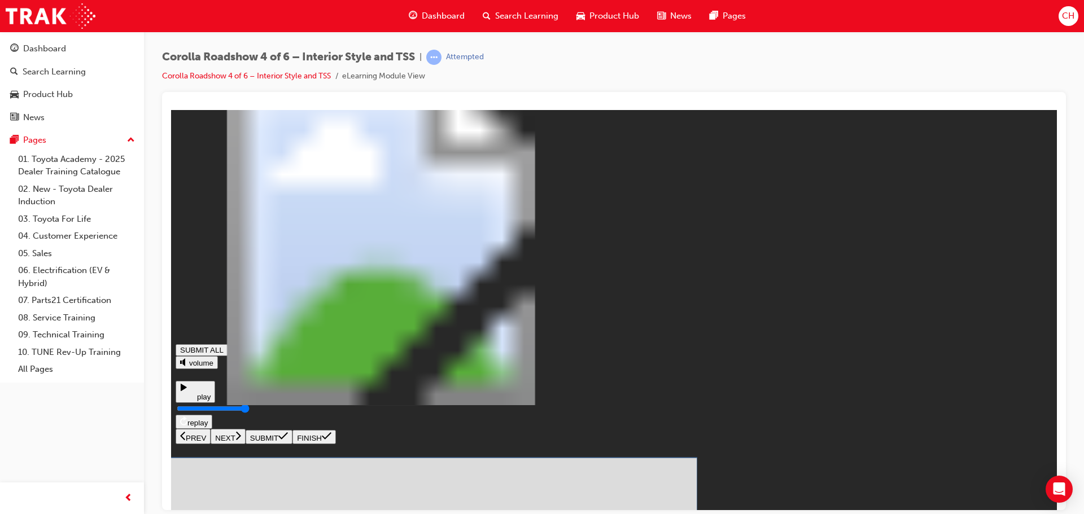
click at [288, 440] on icon at bounding box center [283, 435] width 10 height 9
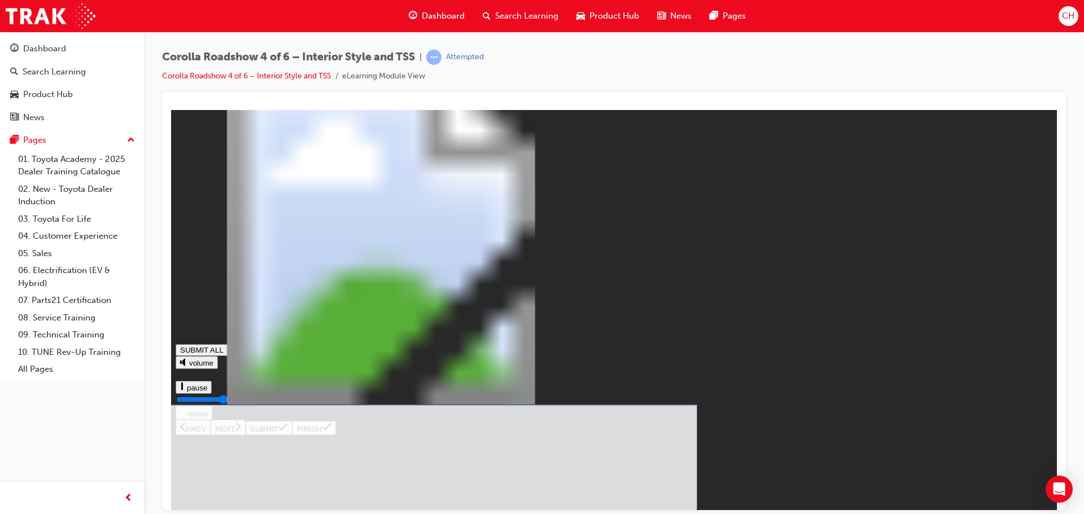
drag, startPoint x: 504, startPoint y: 366, endPoint x: 508, endPoint y: 373, distance: 7.8
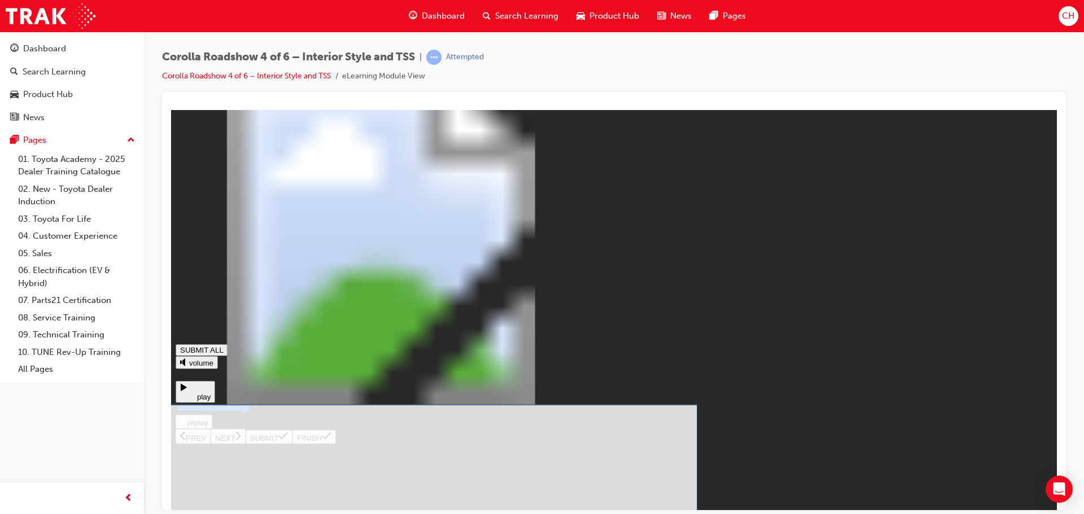
click at [293, 444] on button "SUBMIT" at bounding box center [269, 437] width 47 height 14
drag, startPoint x: 604, startPoint y: 355, endPoint x: 530, endPoint y: 323, distance: 80.5
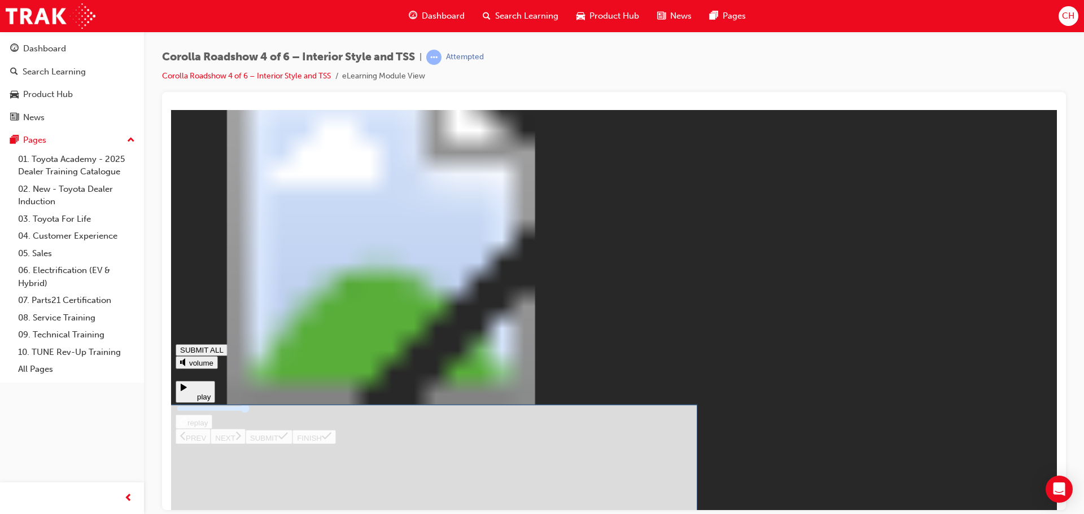
click at [1031, 444] on div "Pedestrian detection at night, and cyclist detection Pedestrian Detection durin…" at bounding box center [614, 279] width 877 height 330
drag, startPoint x: 1035, startPoint y: 486, endPoint x: 1021, endPoint y: 488, distance: 14.2
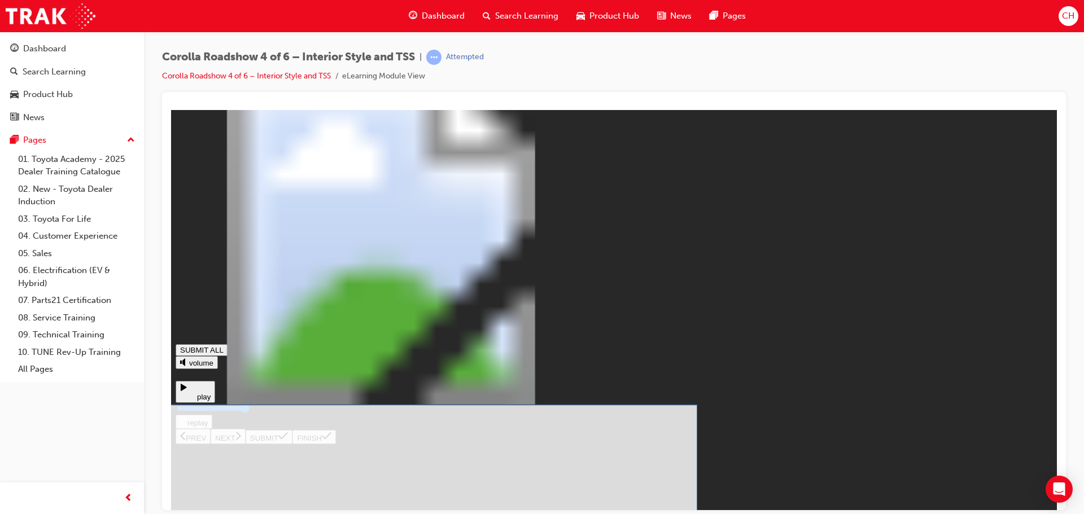
click at [293, 444] on button "SUBMIT" at bounding box center [269, 437] width 47 height 14
drag, startPoint x: 643, startPoint y: 373, endPoint x: 653, endPoint y: 366, distance: 12.1
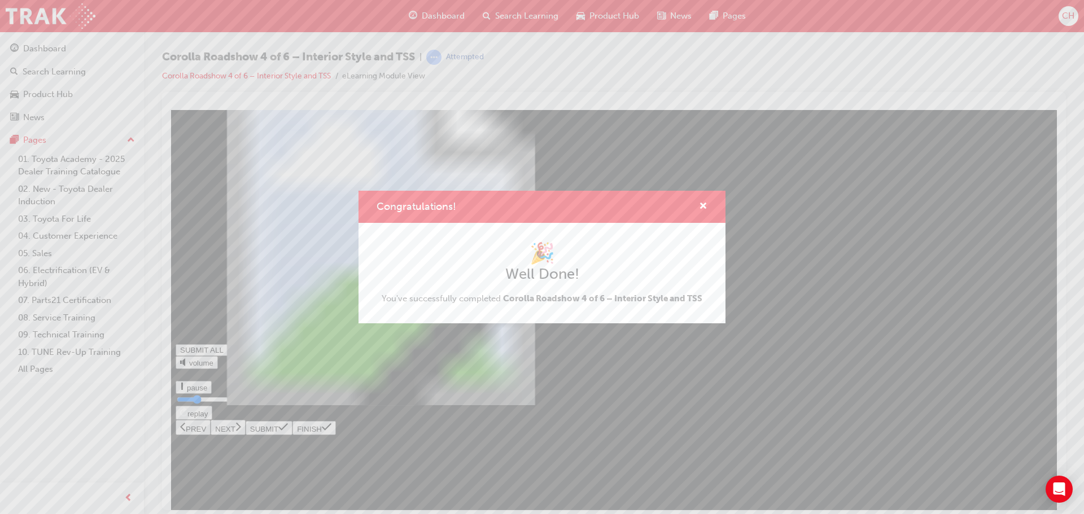
type input "0.25"
click at [702, 204] on span "cross-icon" at bounding box center [703, 207] width 8 height 10
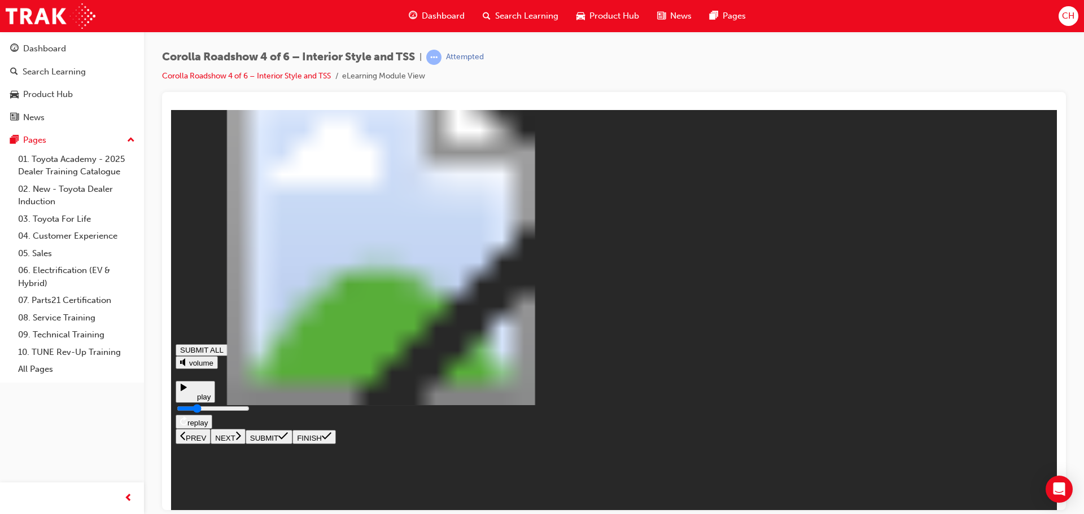
click at [630, 25] on div "Product Hub" at bounding box center [608, 16] width 81 height 23
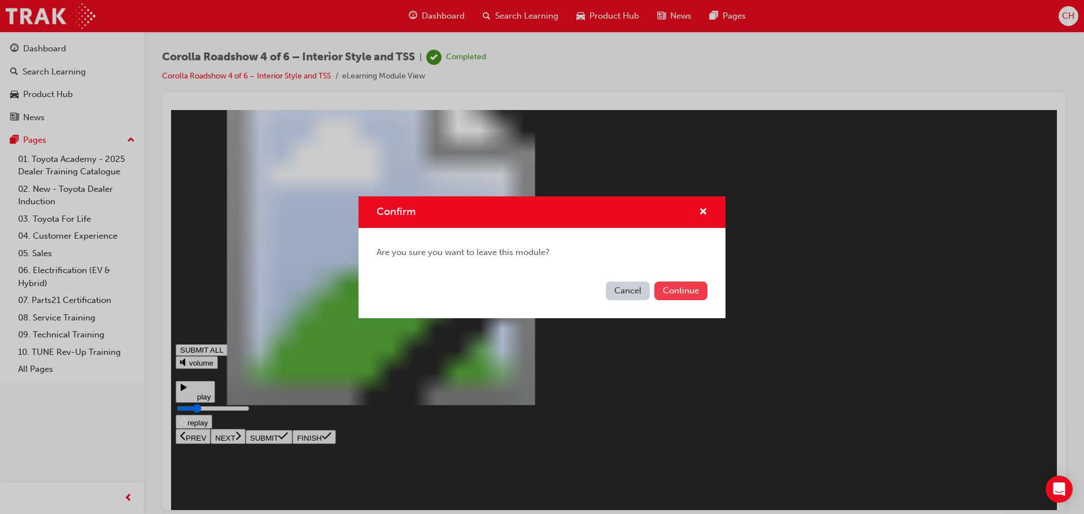
click at [683, 287] on button "Continue" at bounding box center [680, 291] width 53 height 19
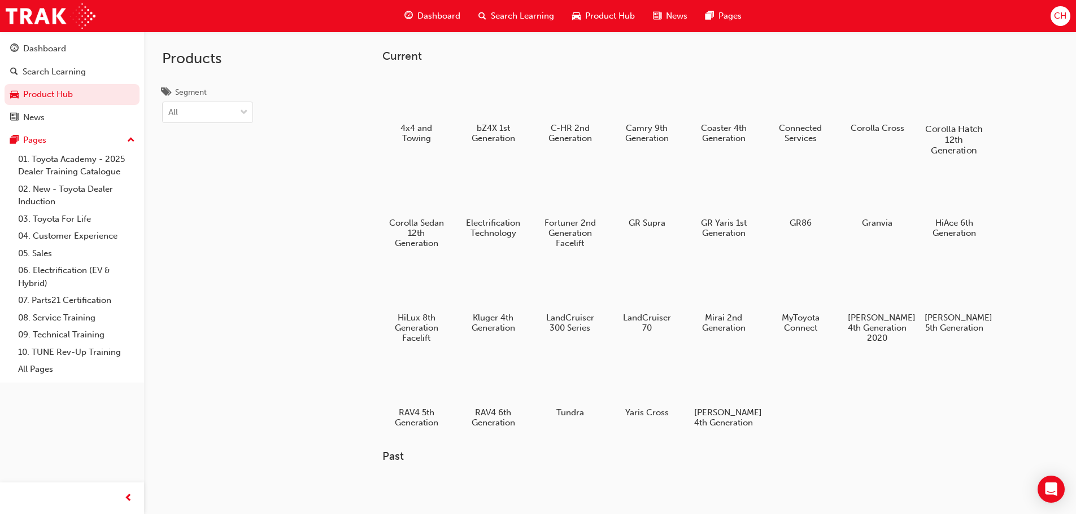
click at [955, 94] on div at bounding box center [953, 96] width 63 height 45
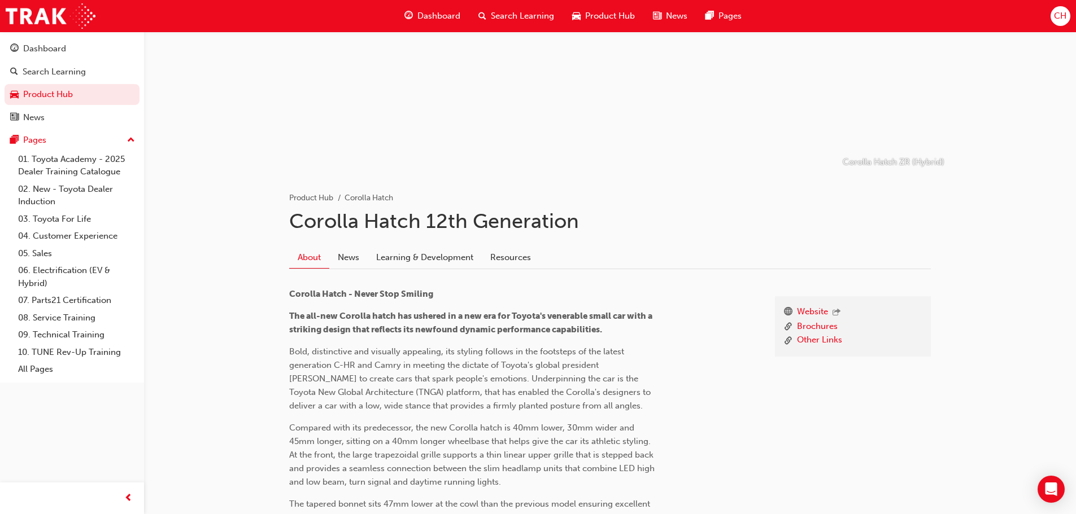
scroll to position [56, 0]
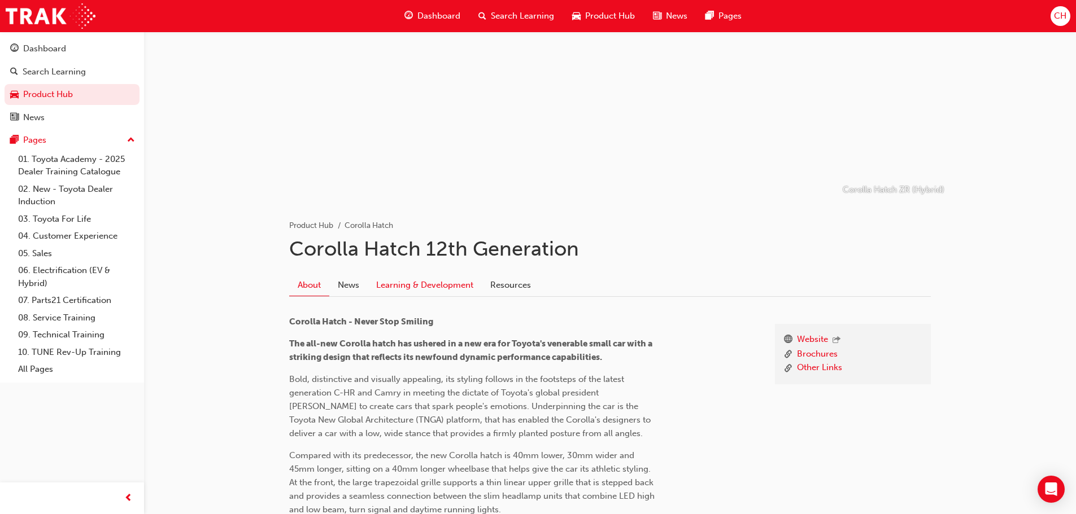
click at [443, 290] on link "Learning & Development" at bounding box center [425, 285] width 114 height 21
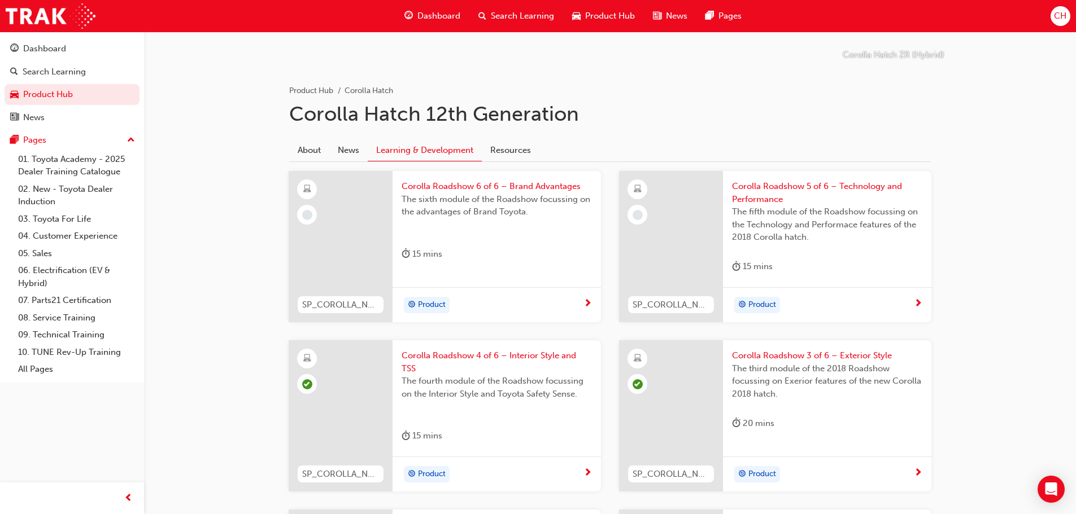
scroll to position [113, 0]
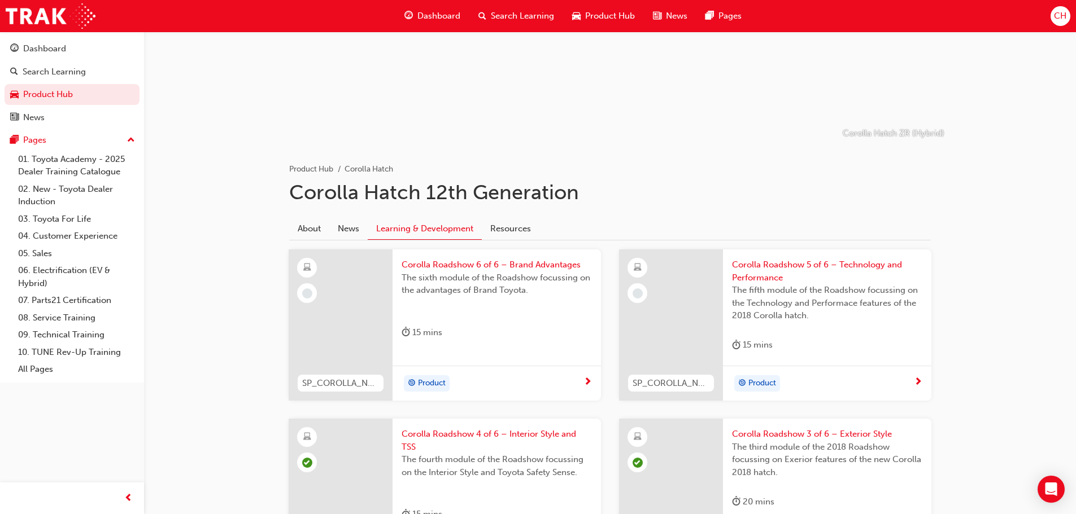
click at [918, 389] on div at bounding box center [918, 383] width 8 height 14
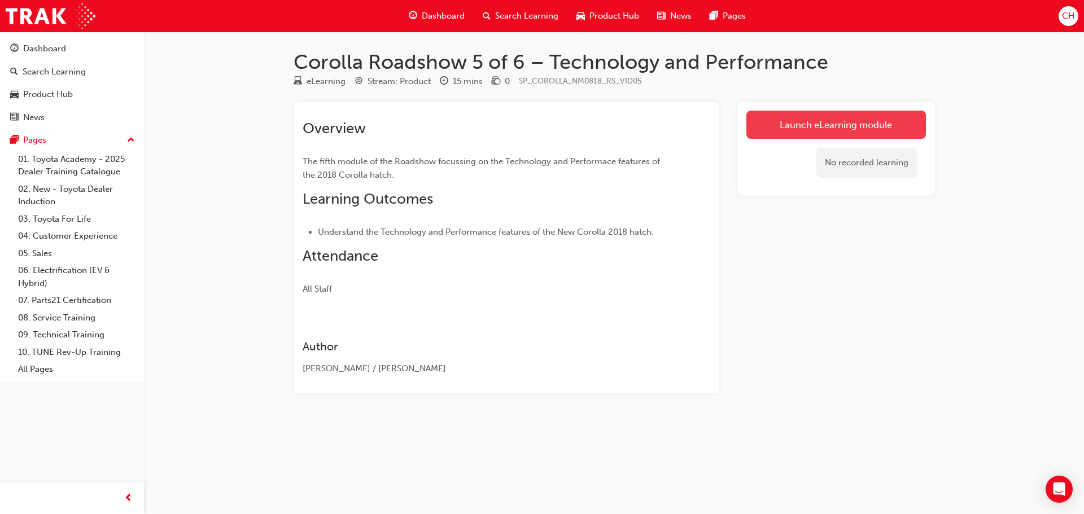
click at [830, 119] on link "Launch eLearning module" at bounding box center [837, 125] width 180 height 28
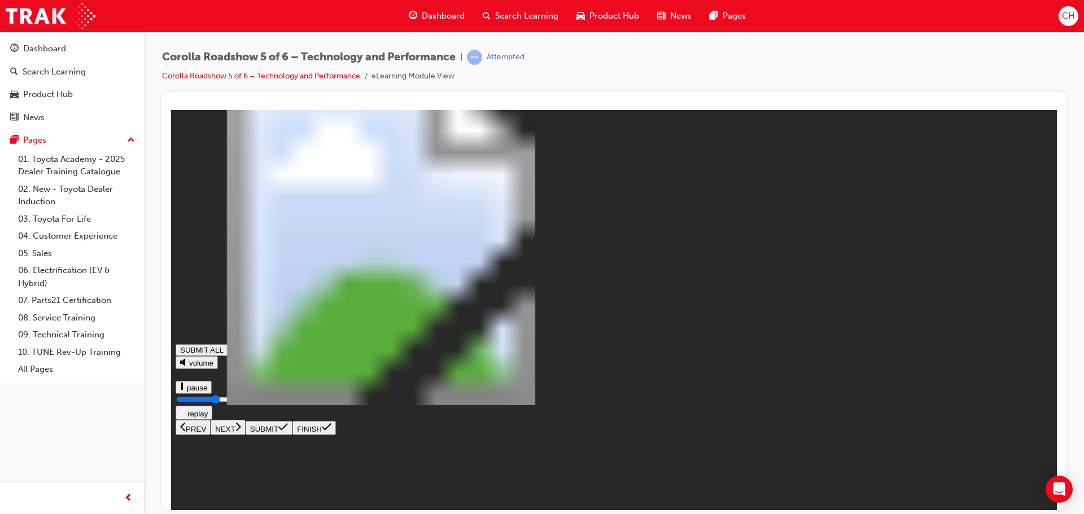
click at [246, 435] on button "NEXT" at bounding box center [228, 427] width 35 height 15
click at [180, 390] on rect at bounding box center [179, 386] width 2 height 8
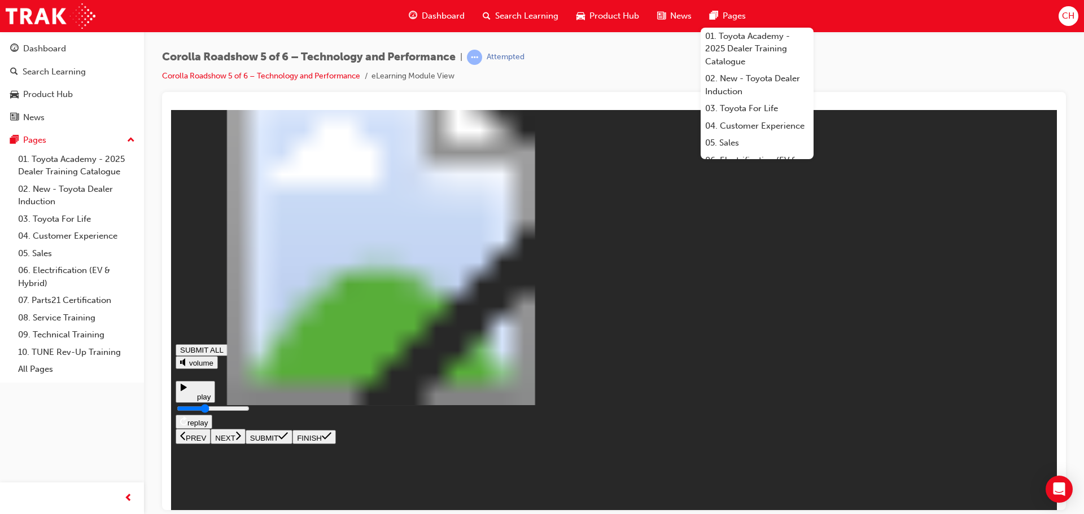
click at [1050, 421] on div "The video below explains the Technology and Perormance eatures o the New Cor…" at bounding box center [614, 279] width 877 height 330
click at [1003, 41] on div "Corolla Roadshow 5 of 6 – Technology and Performance | Attempted Corolla Roadsh…" at bounding box center [614, 259] width 940 height 455
type input "0.375"
